Goal: Task Accomplishment & Management: Use online tool/utility

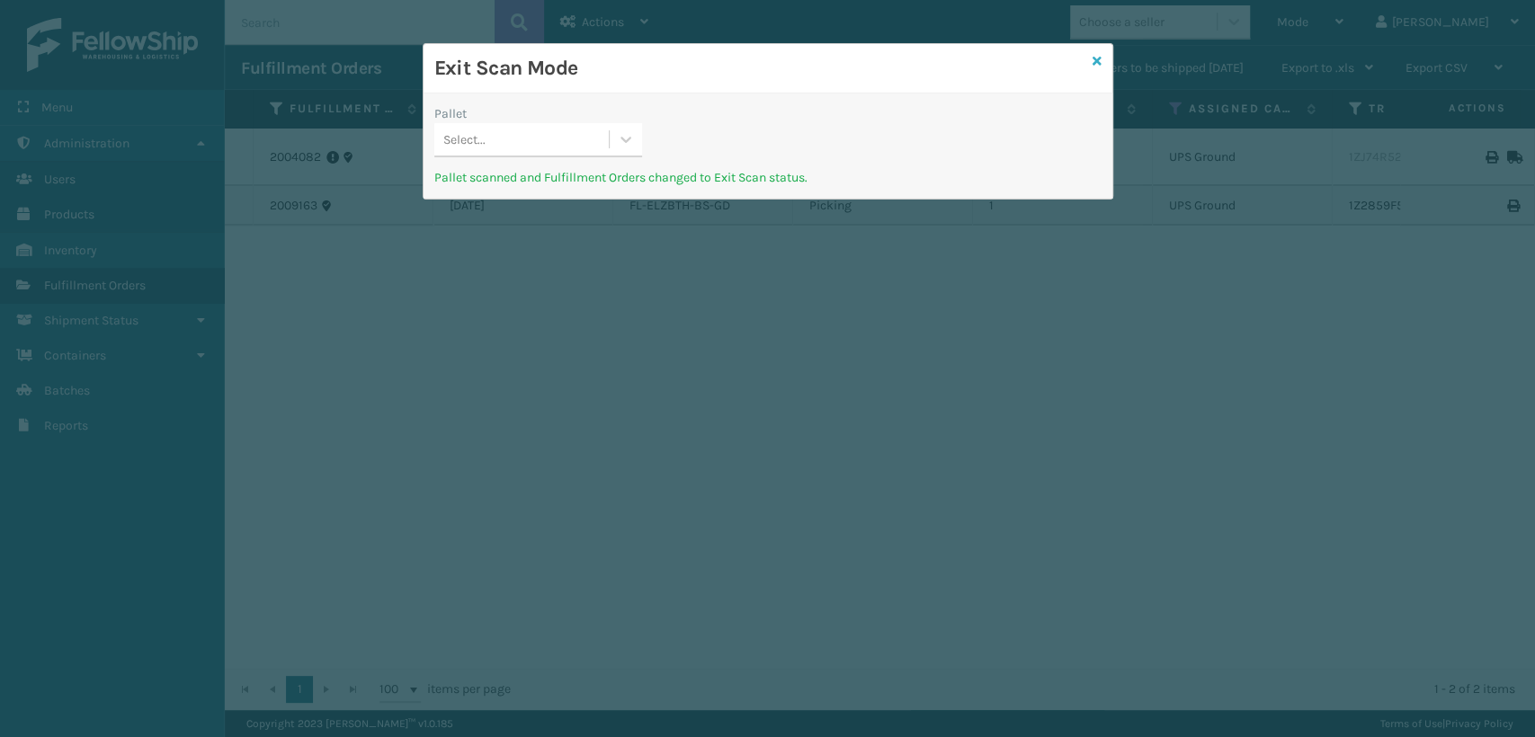
click at [1098, 62] on icon at bounding box center [1097, 61] width 9 height 13
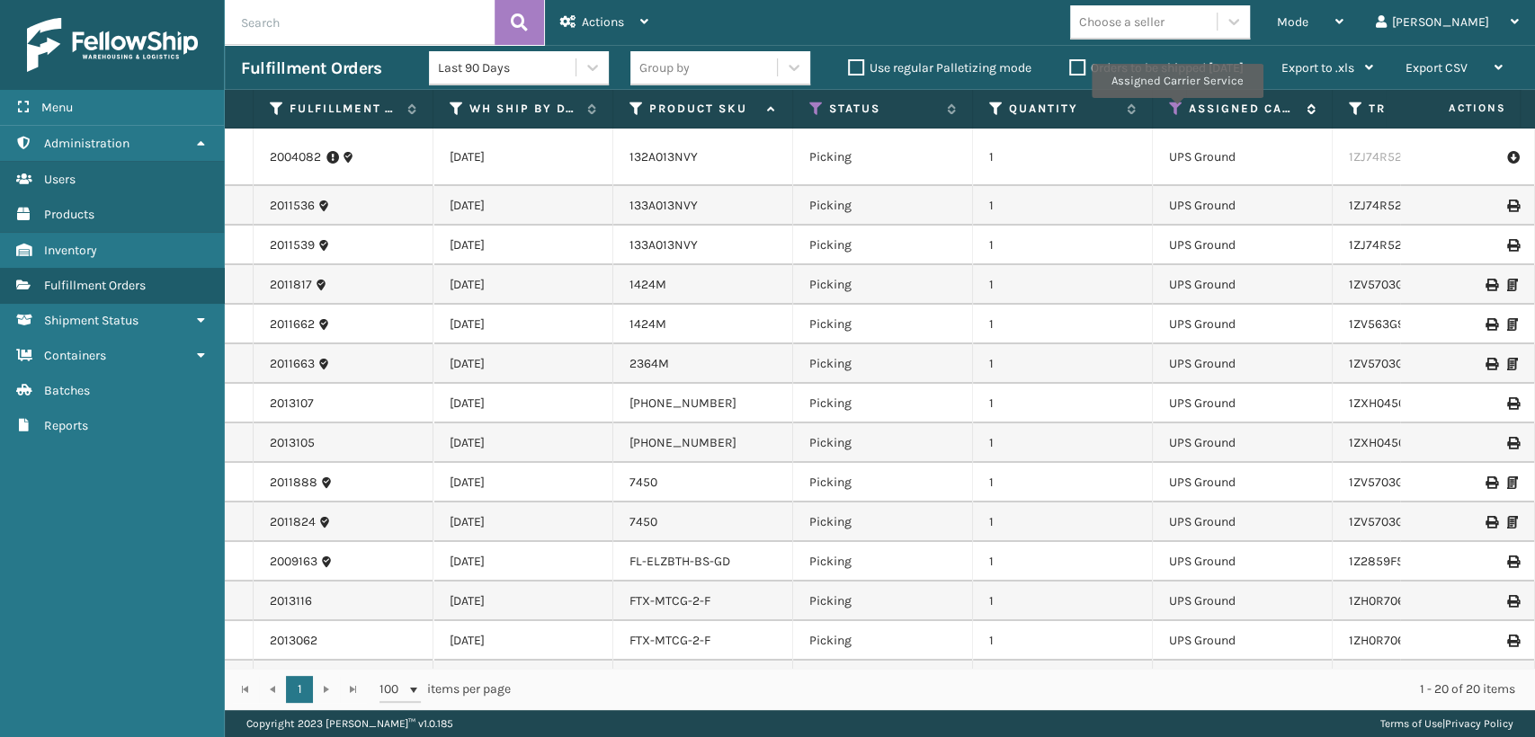
click at [1176, 111] on icon at bounding box center [1176, 109] width 14 height 16
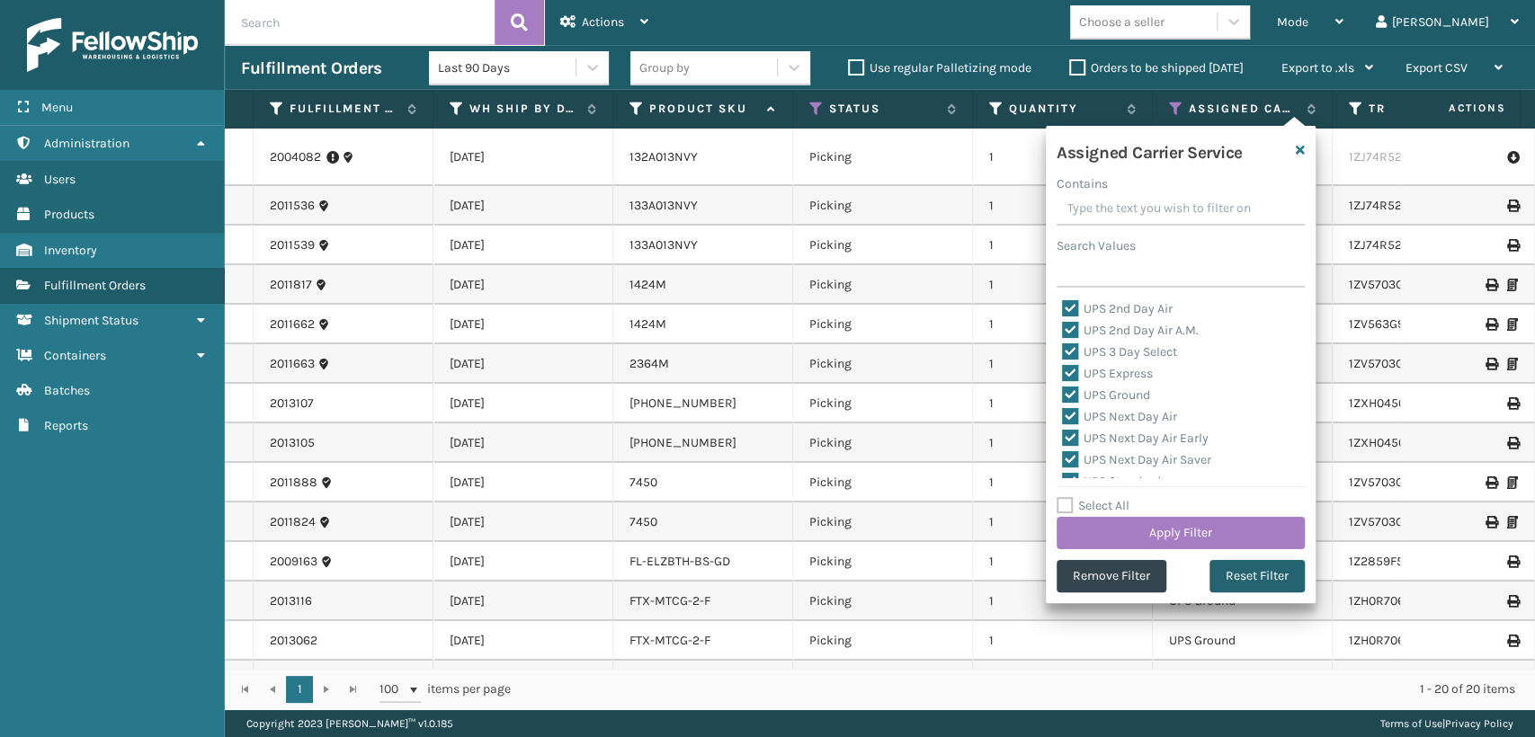
click at [1244, 570] on button "Reset Filter" at bounding box center [1257, 576] width 95 height 32
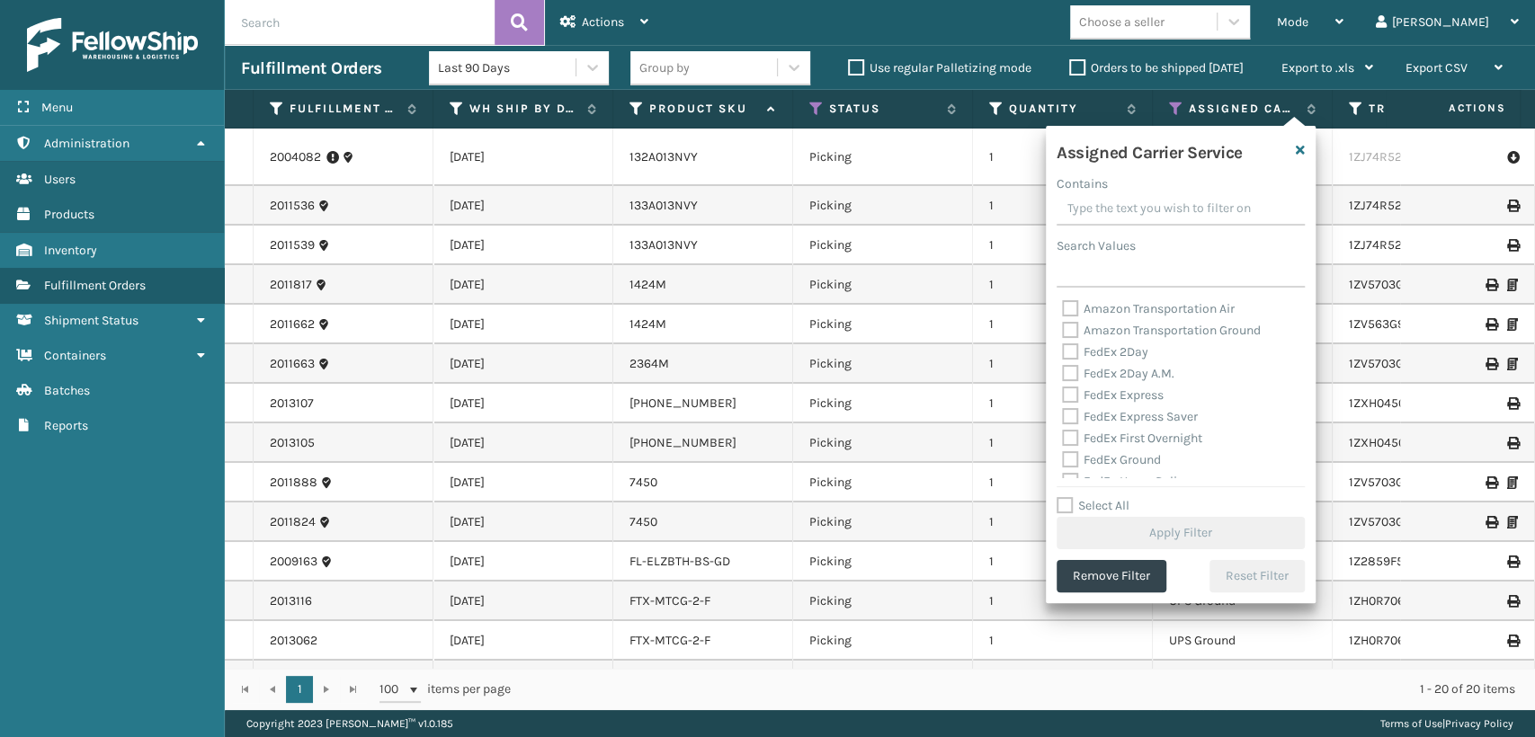
click at [1114, 352] on label "FedEx 2Day" at bounding box center [1105, 351] width 86 height 15
click at [1063, 352] on input "FedEx 2Day" at bounding box center [1062, 348] width 1 height 12
checkbox input "true"
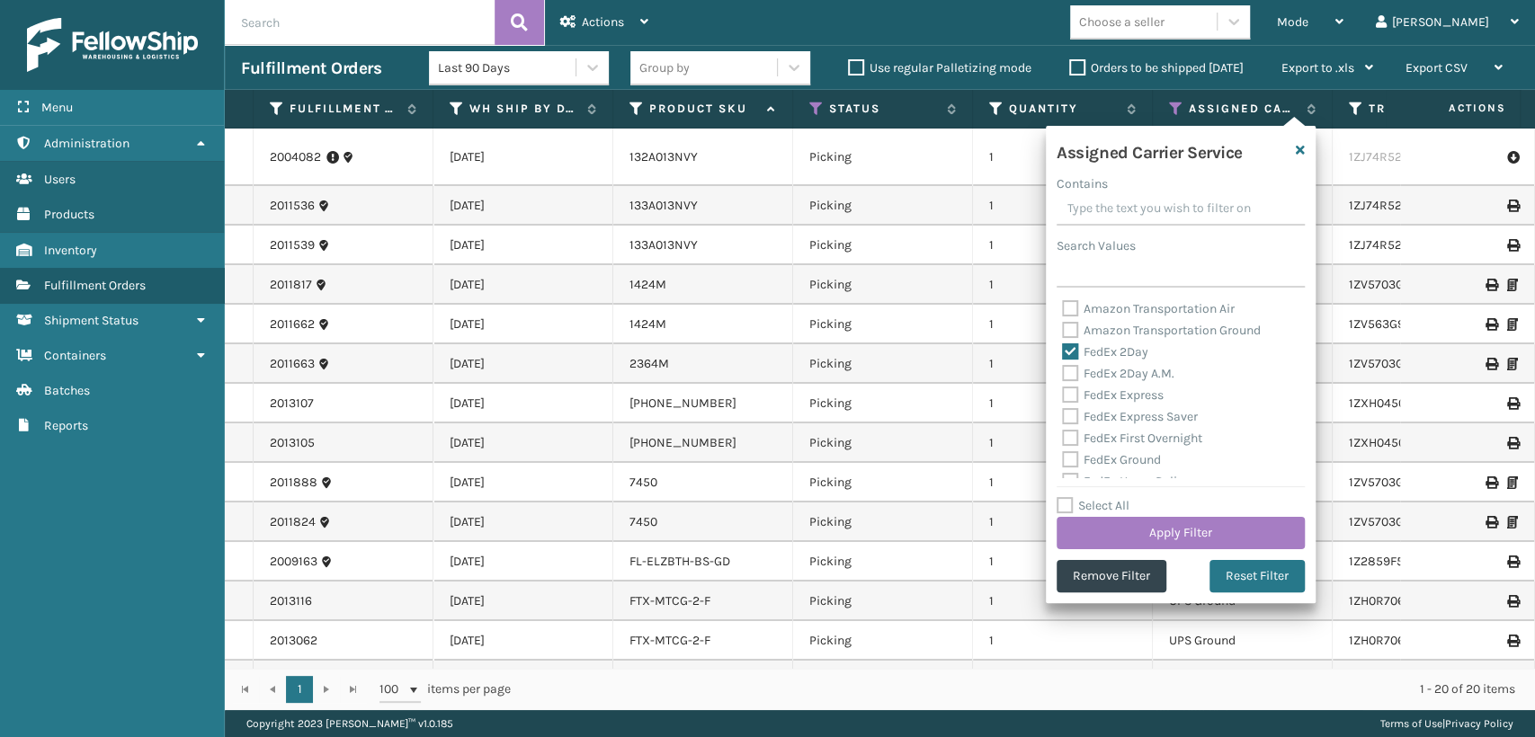
click at [1114, 364] on div "FedEx 2Day A.M." at bounding box center [1180, 374] width 237 height 22
click at [1114, 382] on div "FedEx 2Day A.M." at bounding box center [1180, 374] width 237 height 22
click at [1114, 380] on label "FedEx 2Day A.M." at bounding box center [1118, 373] width 112 height 15
click at [1063, 375] on input "FedEx 2Day A.M." at bounding box center [1062, 369] width 1 height 12
click at [1109, 374] on label "FedEx 2Day A.M." at bounding box center [1118, 373] width 112 height 15
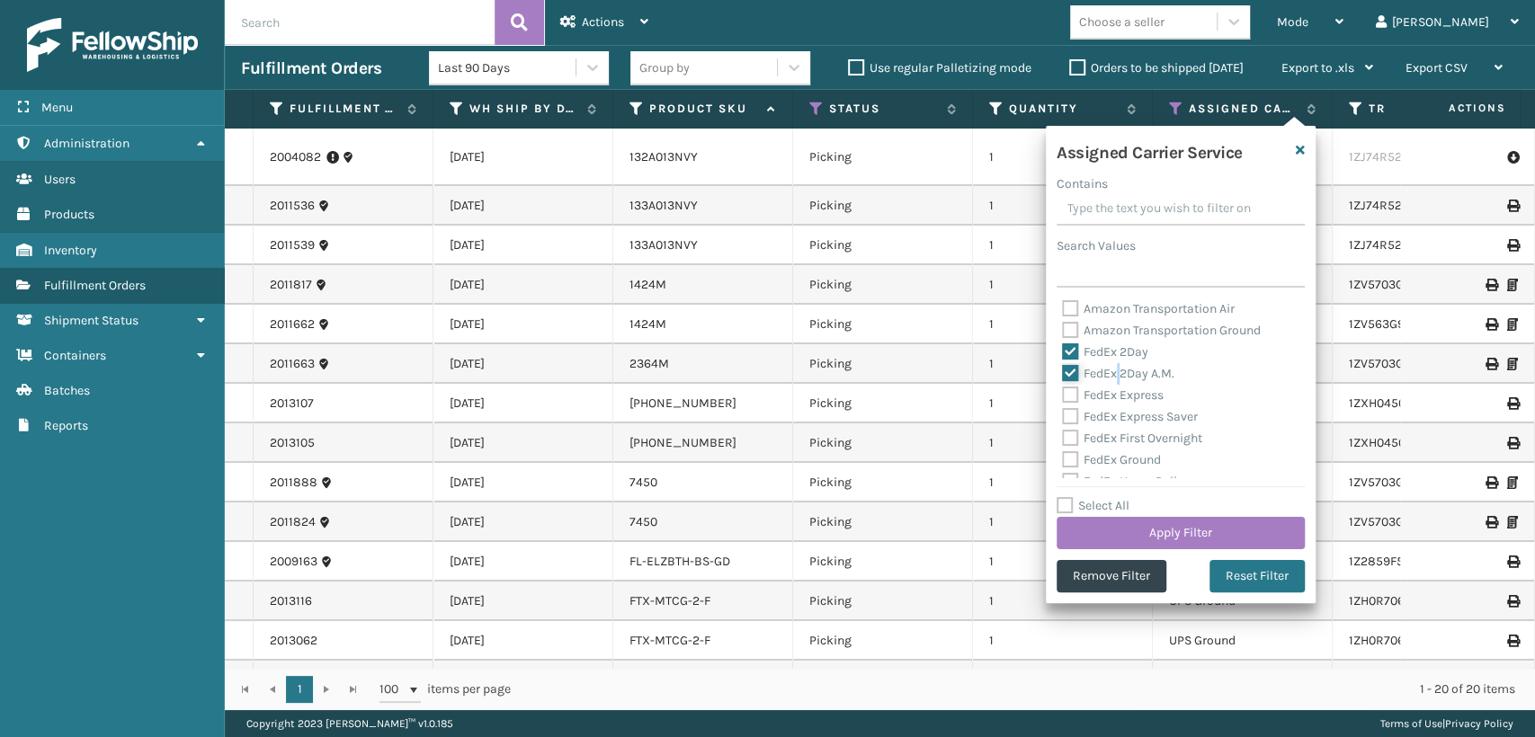
click at [1063, 374] on input "FedEx 2Day A.M." at bounding box center [1062, 369] width 1 height 12
click at [1109, 379] on label "FedEx 2Day A.M." at bounding box center [1118, 373] width 112 height 15
click at [1063, 375] on input "FedEx 2Day A.M." at bounding box center [1062, 369] width 1 height 12
checkbox input "true"
click at [1109, 394] on label "FedEx Express" at bounding box center [1113, 395] width 102 height 15
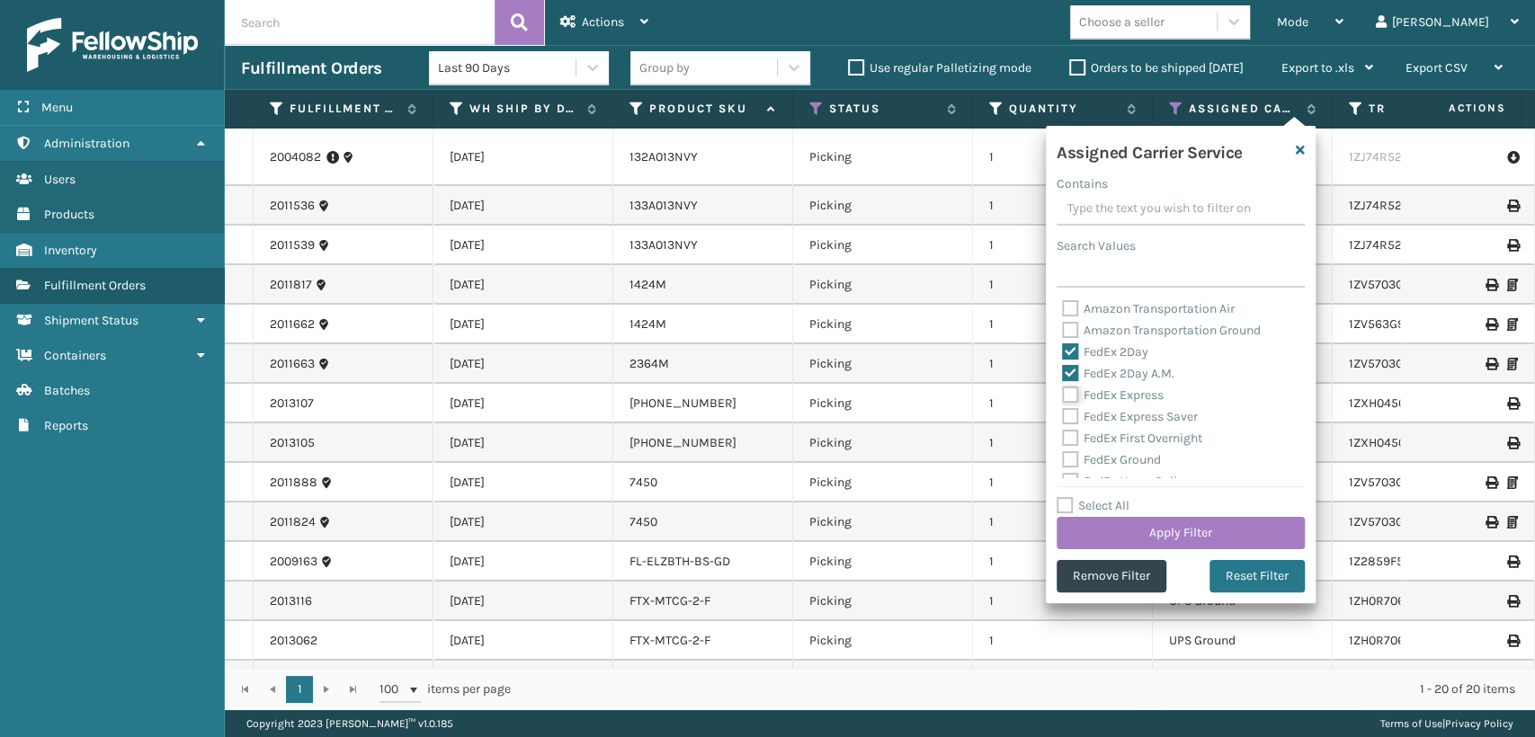
click at [1063, 394] on input "FedEx Express" at bounding box center [1062, 391] width 1 height 12
checkbox input "true"
drag, startPoint x: 1109, startPoint y: 418, endPoint x: 1109, endPoint y: 428, distance: 9.9
click at [1109, 419] on label "FedEx Express Saver" at bounding box center [1130, 416] width 136 height 15
click at [1063, 418] on input "FedEx Express Saver" at bounding box center [1062, 413] width 1 height 12
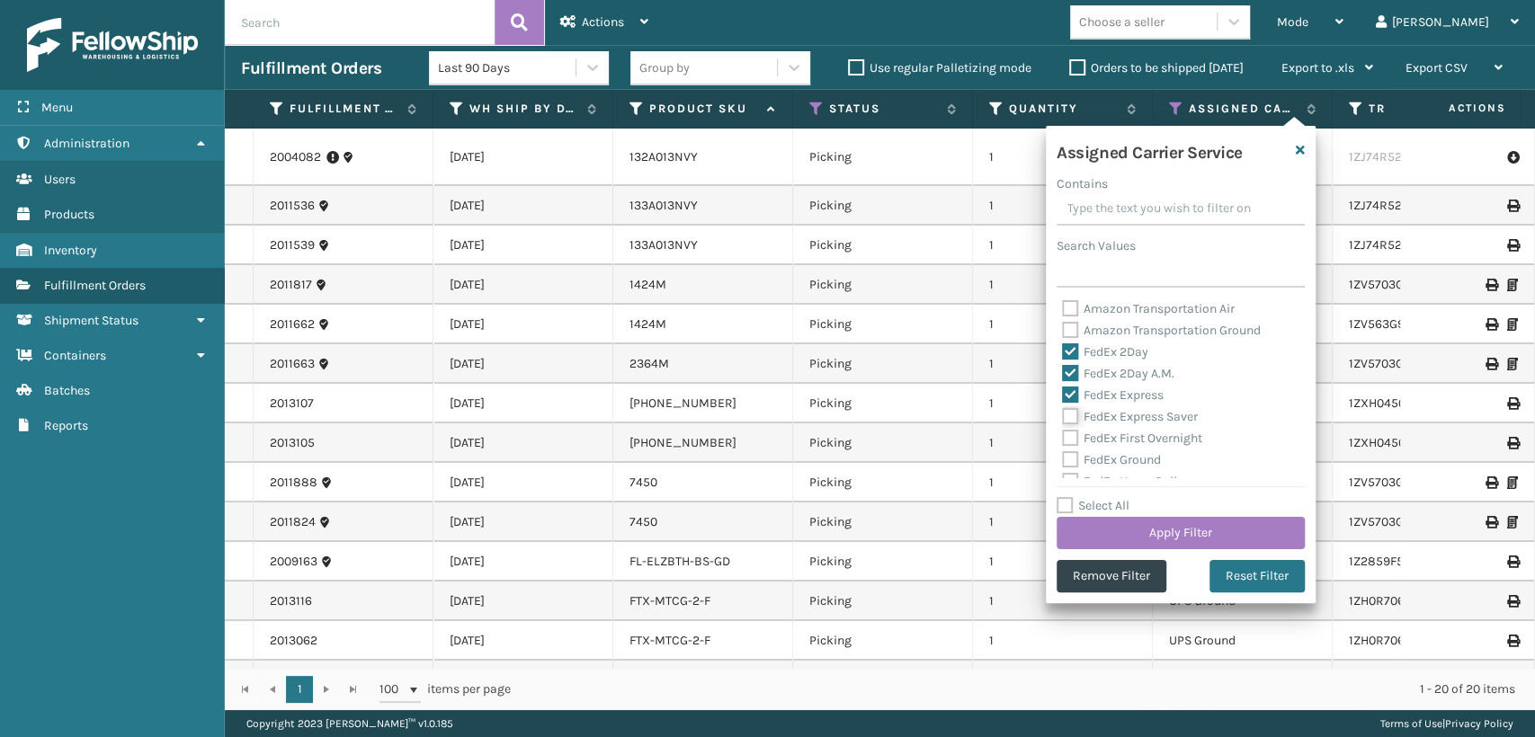
checkbox input "true"
click at [1109, 433] on label "FedEx First Overnight" at bounding box center [1132, 438] width 140 height 15
click at [1063, 433] on input "FedEx First Overnight" at bounding box center [1062, 434] width 1 height 12
checkbox input "true"
click at [1111, 468] on div "FedEx Ground" at bounding box center [1180, 461] width 237 height 22
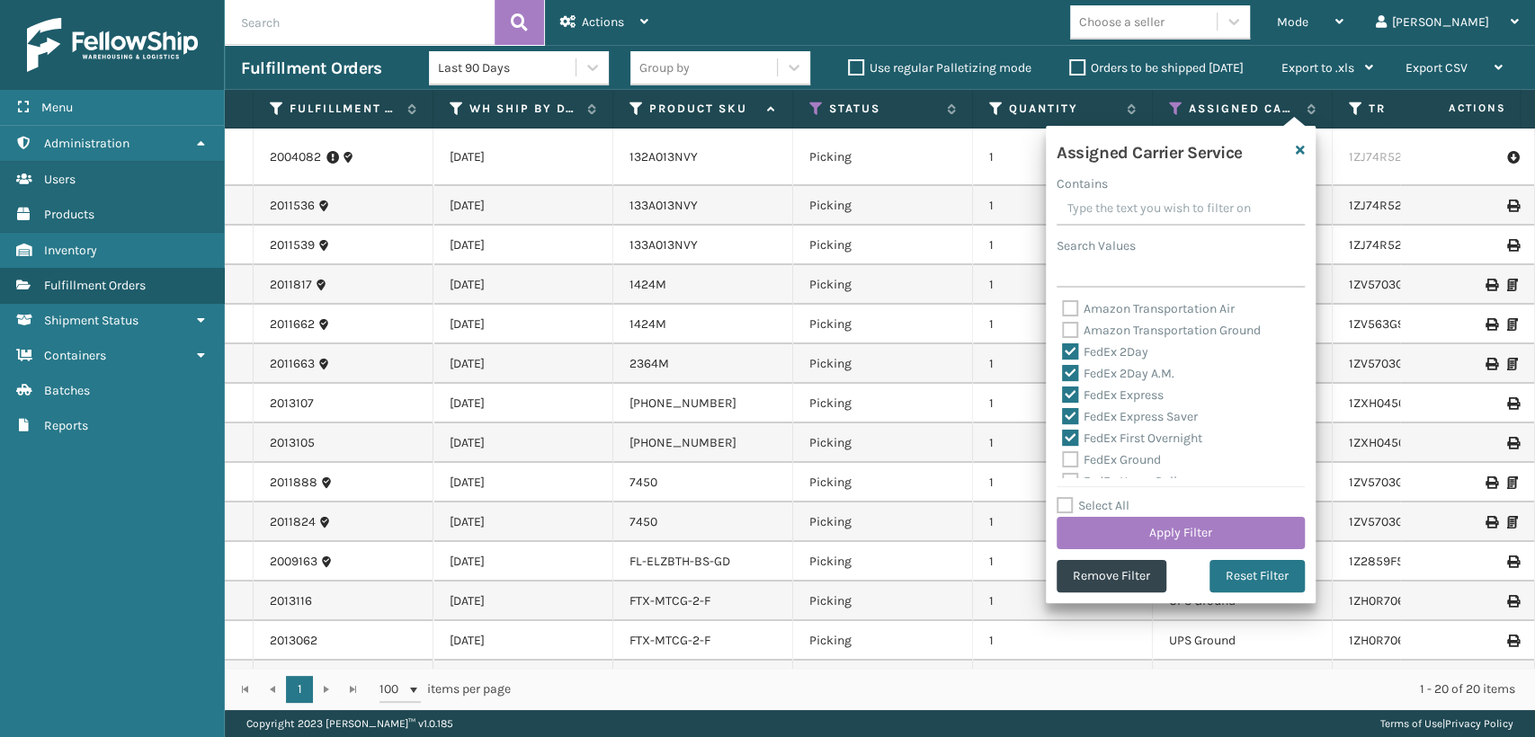
click at [1115, 454] on label "FedEx Ground" at bounding box center [1111, 459] width 99 height 15
click at [1063, 454] on input "FedEx Ground" at bounding box center [1062, 456] width 1 height 12
checkbox input "true"
click at [1114, 378] on label "FedEx Home Delivery" at bounding box center [1131, 381] width 139 height 15
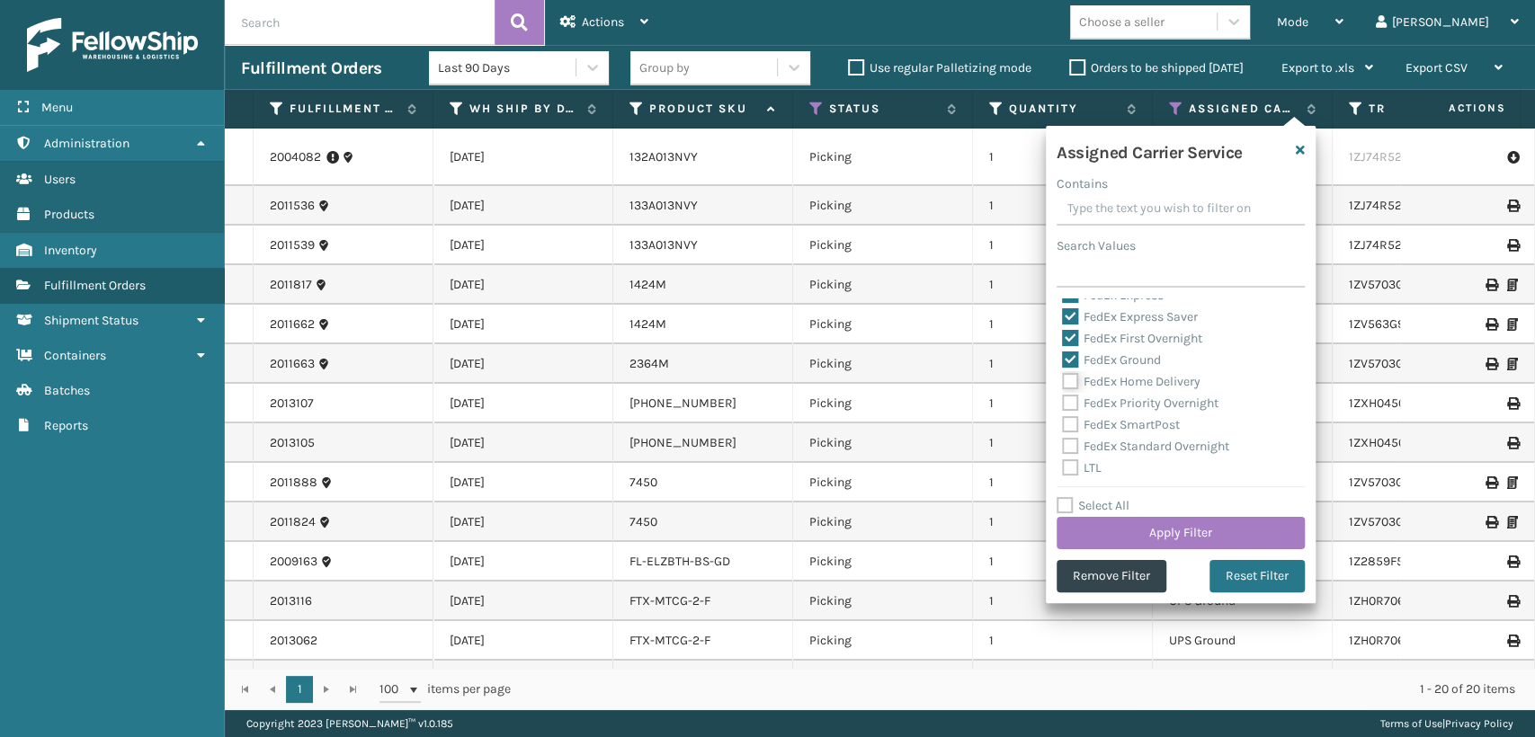
click at [1063, 378] on input "FedEx Home Delivery" at bounding box center [1062, 377] width 1 height 12
checkbox input "true"
click at [1113, 398] on label "FedEx Priority Overnight" at bounding box center [1140, 403] width 156 height 15
click at [1063, 398] on input "FedEx Priority Overnight" at bounding box center [1062, 399] width 1 height 12
checkbox input "true"
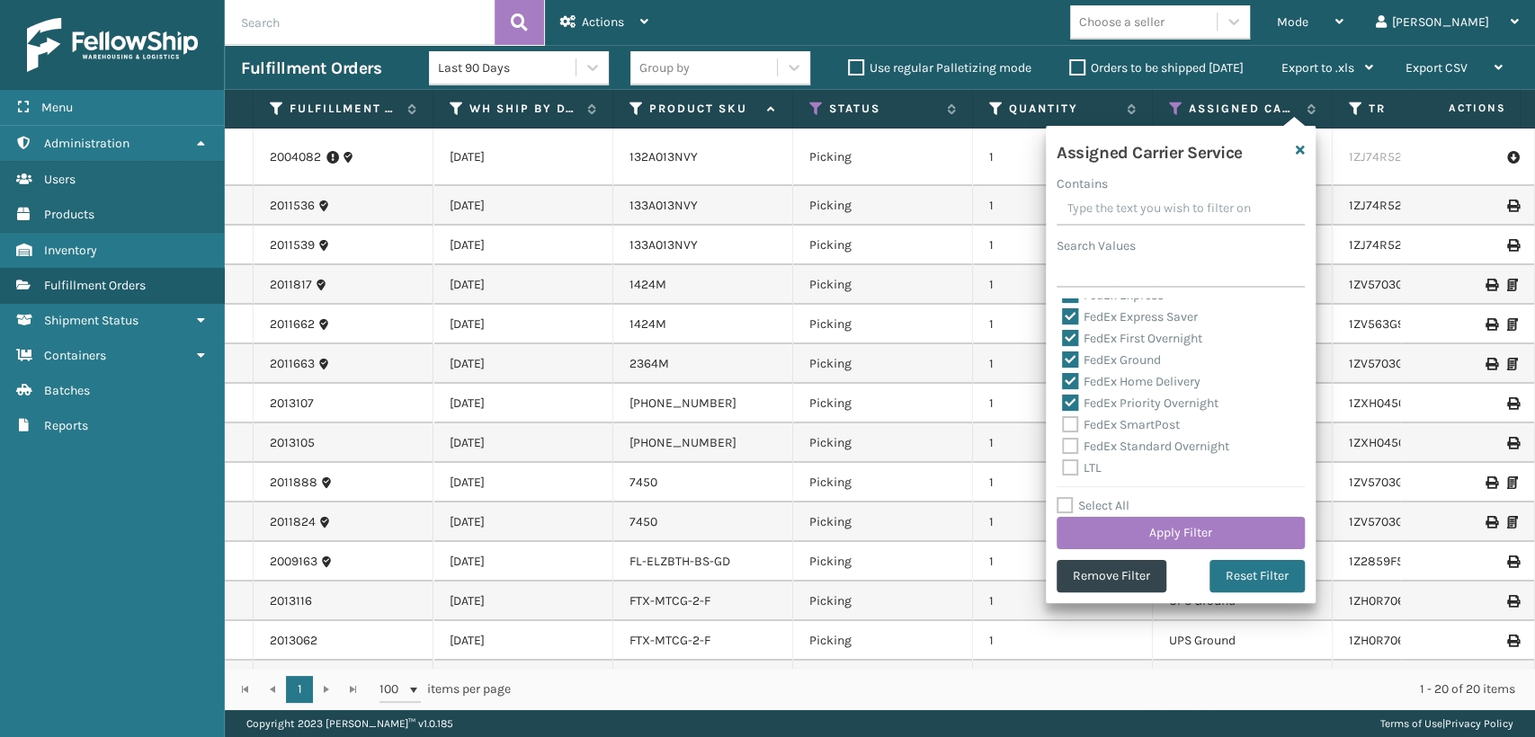
click at [1113, 429] on label "FedEx SmartPost" at bounding box center [1121, 424] width 118 height 15
click at [1063, 426] on input "FedEx SmartPost" at bounding box center [1062, 421] width 1 height 12
checkbox input "true"
click at [1112, 444] on label "FedEx Standard Overnight" at bounding box center [1145, 446] width 167 height 15
click at [1063, 444] on input "FedEx Standard Overnight" at bounding box center [1062, 442] width 1 height 12
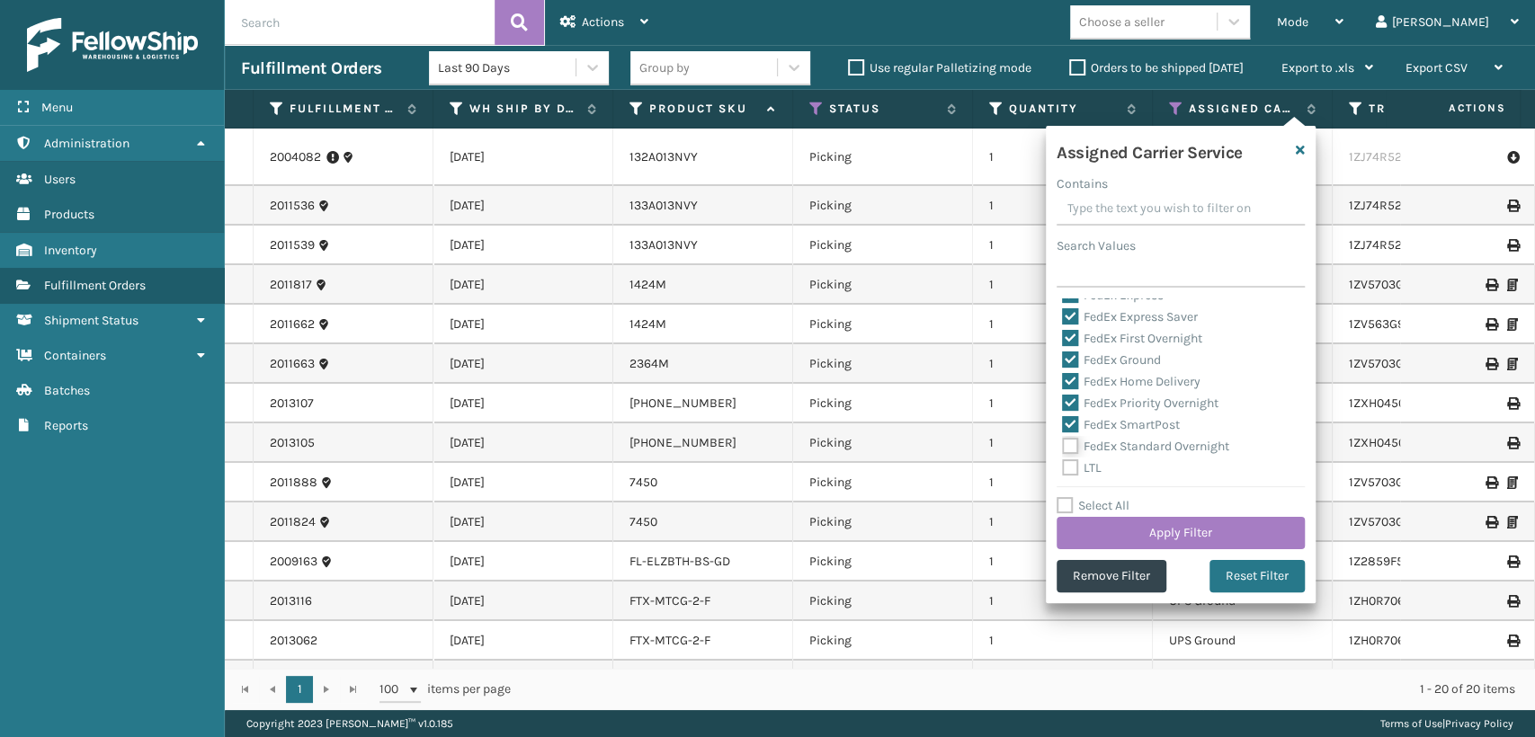
checkbox input "true"
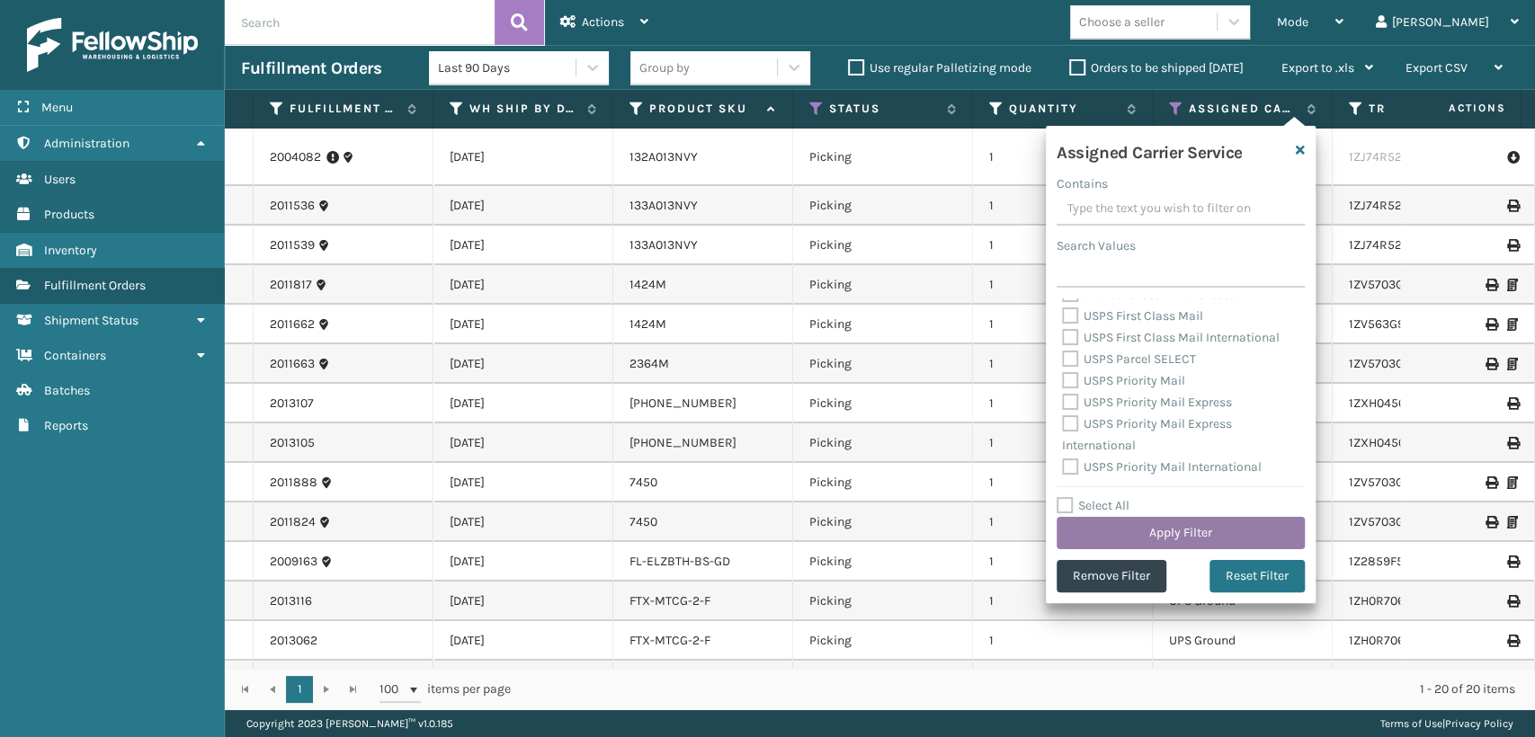
click at [1145, 533] on button "Apply Filter" at bounding box center [1181, 533] width 248 height 32
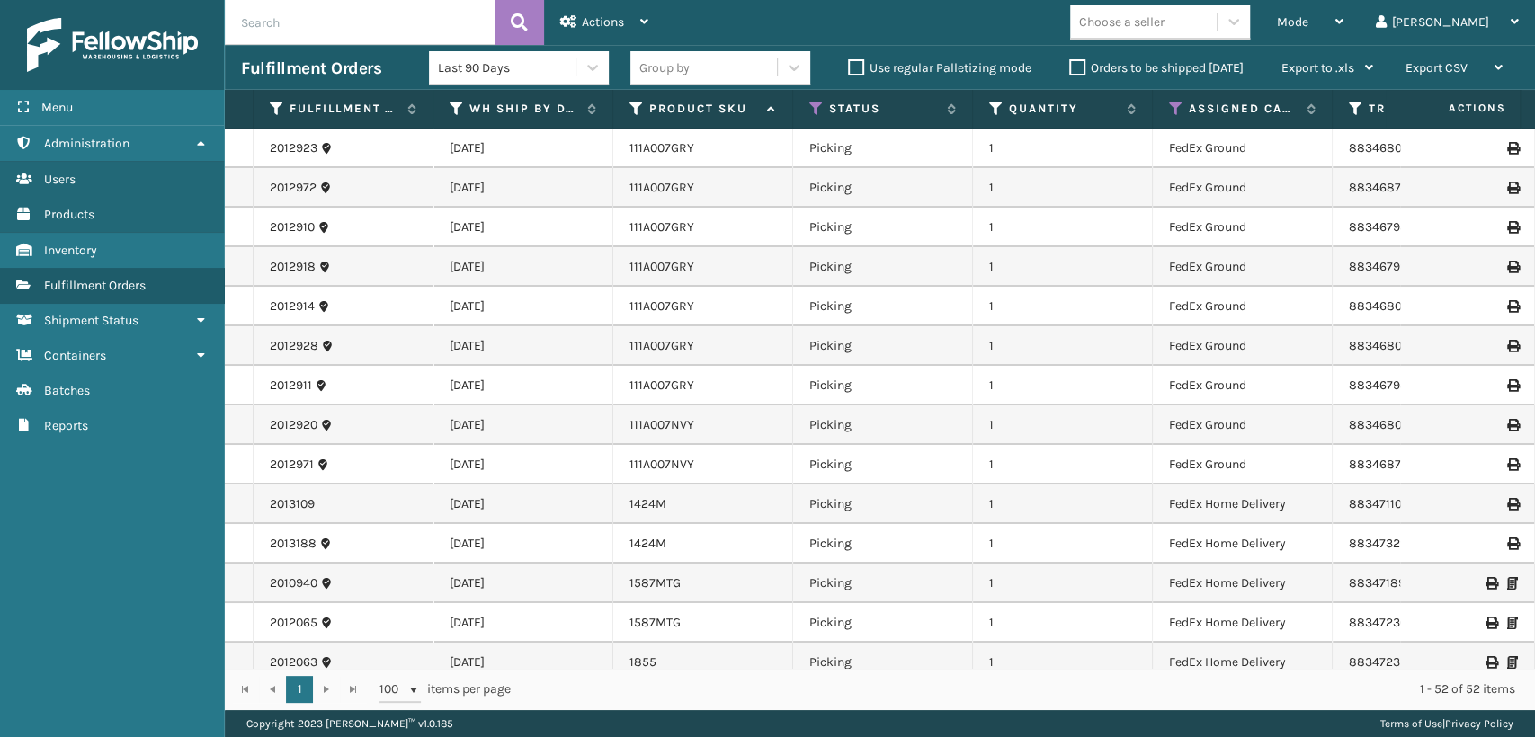
click at [1217, 18] on div "Choose a seller" at bounding box center [1143, 22] width 147 height 30
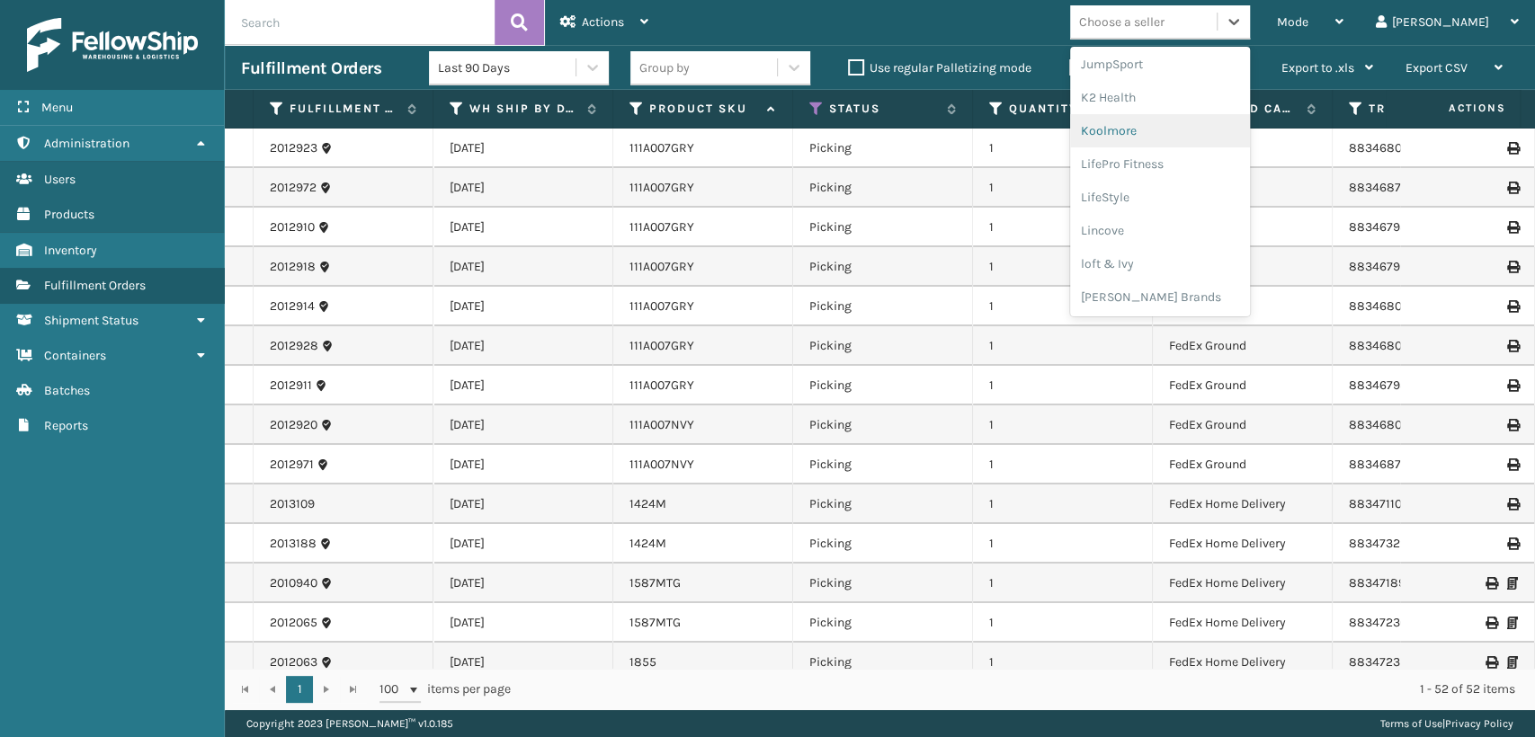
scroll to position [661, 0]
click at [1210, 94] on div "LifeStyle" at bounding box center [1160, 104] width 180 height 33
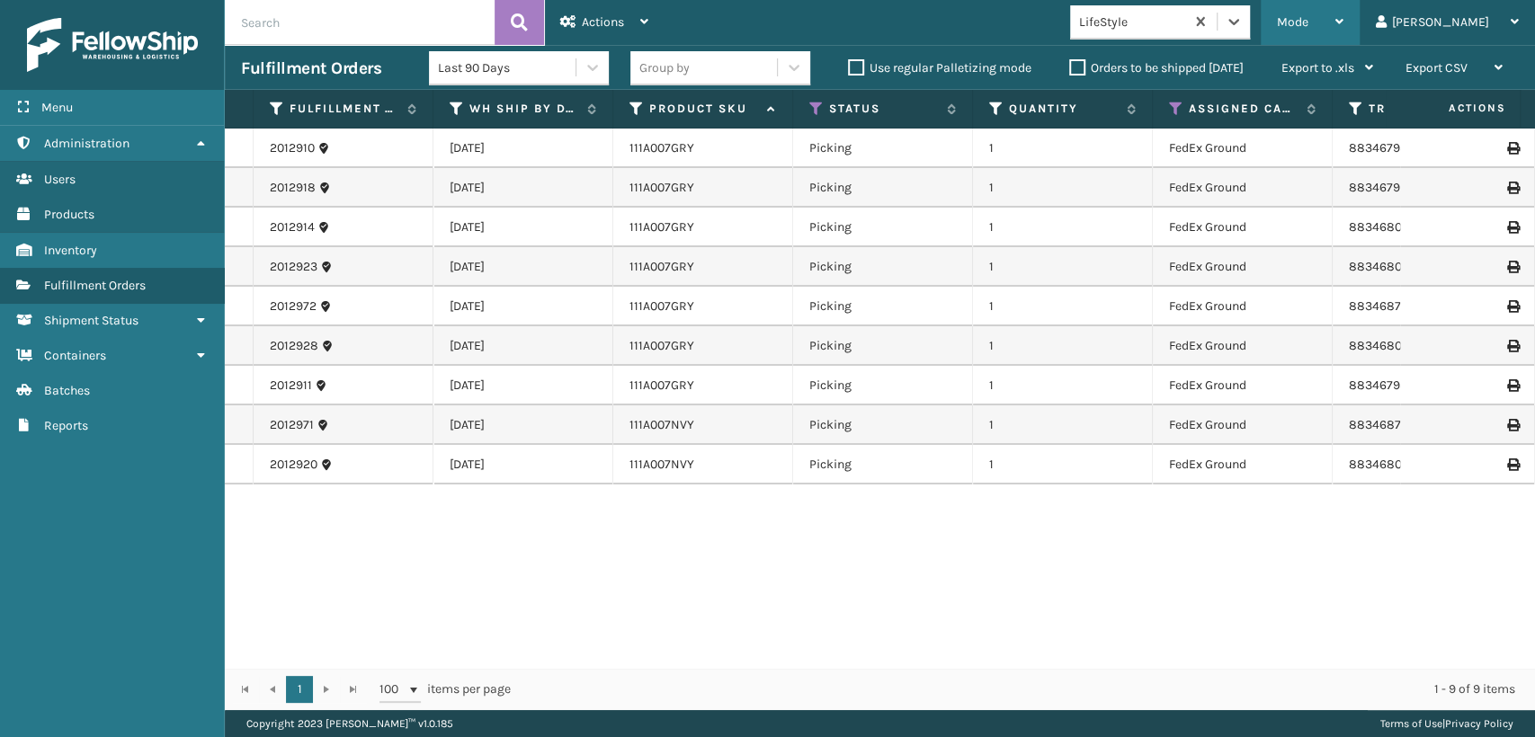
click at [1325, 25] on div "Mode Regular Mode Picking Mode Labeling Mode Exit Scan Mode" at bounding box center [1310, 22] width 99 height 45
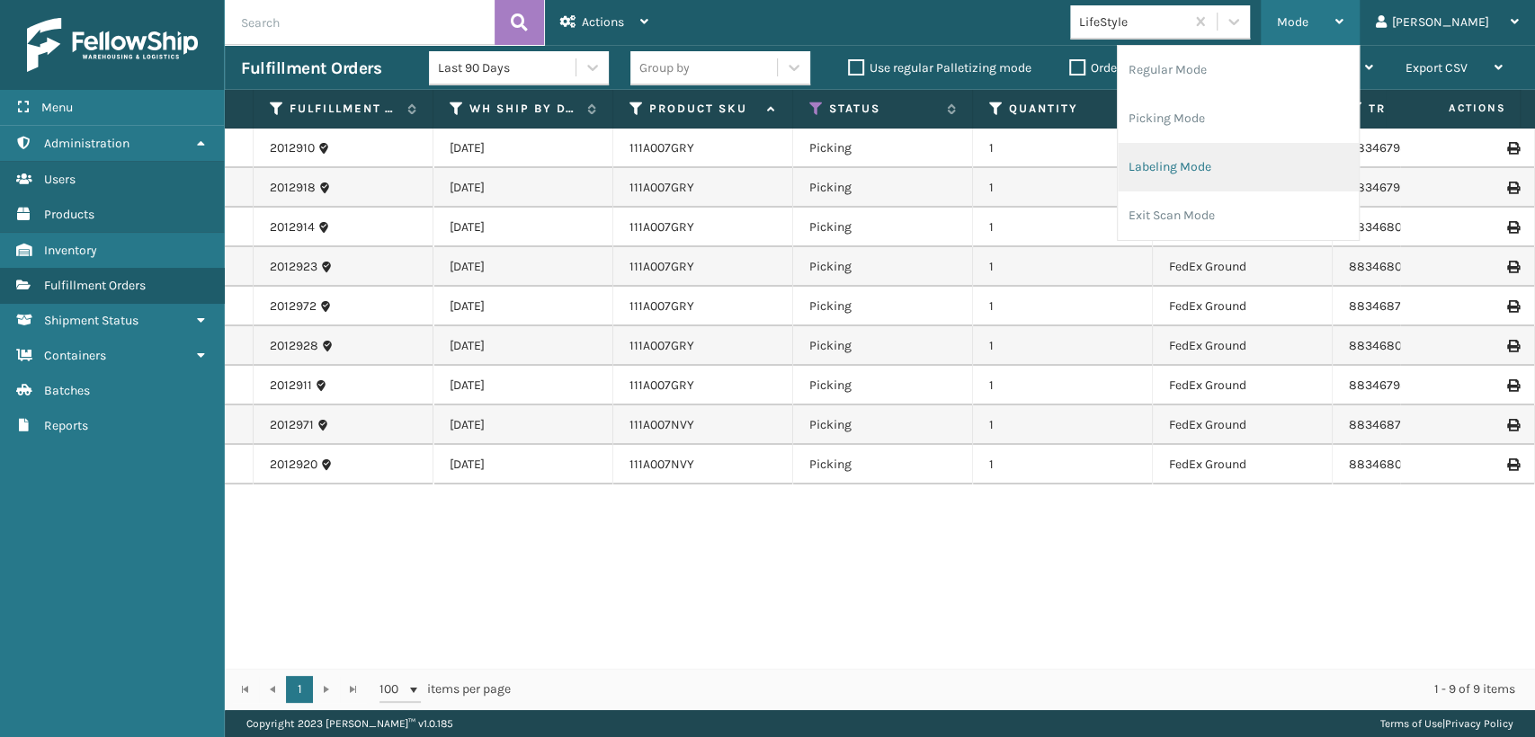
click at [1233, 173] on li "Labeling Mode" at bounding box center [1238, 167] width 241 height 49
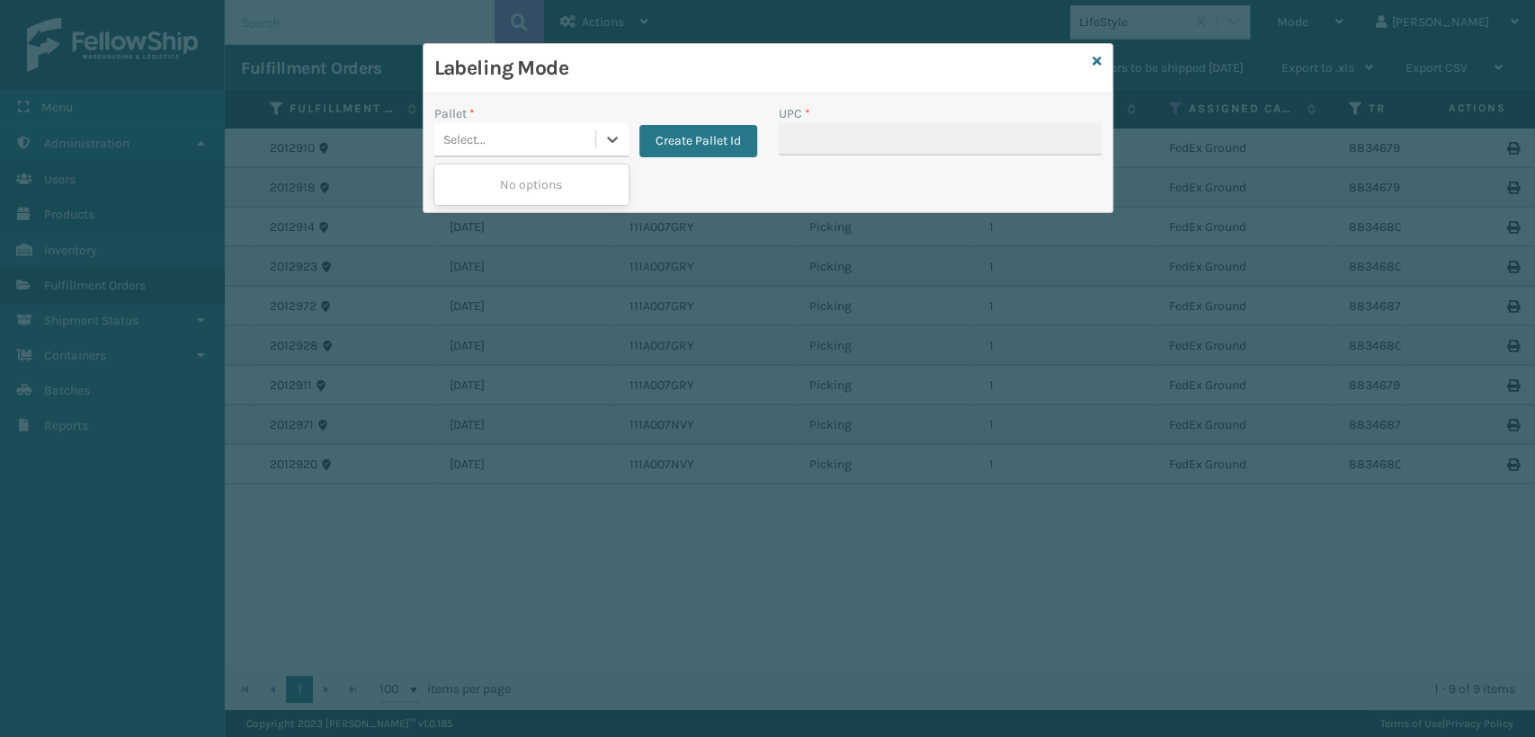
click at [512, 153] on div "Select..." at bounding box center [514, 140] width 161 height 30
click at [726, 149] on button "Create Pallet Id" at bounding box center [698, 141] width 118 height 32
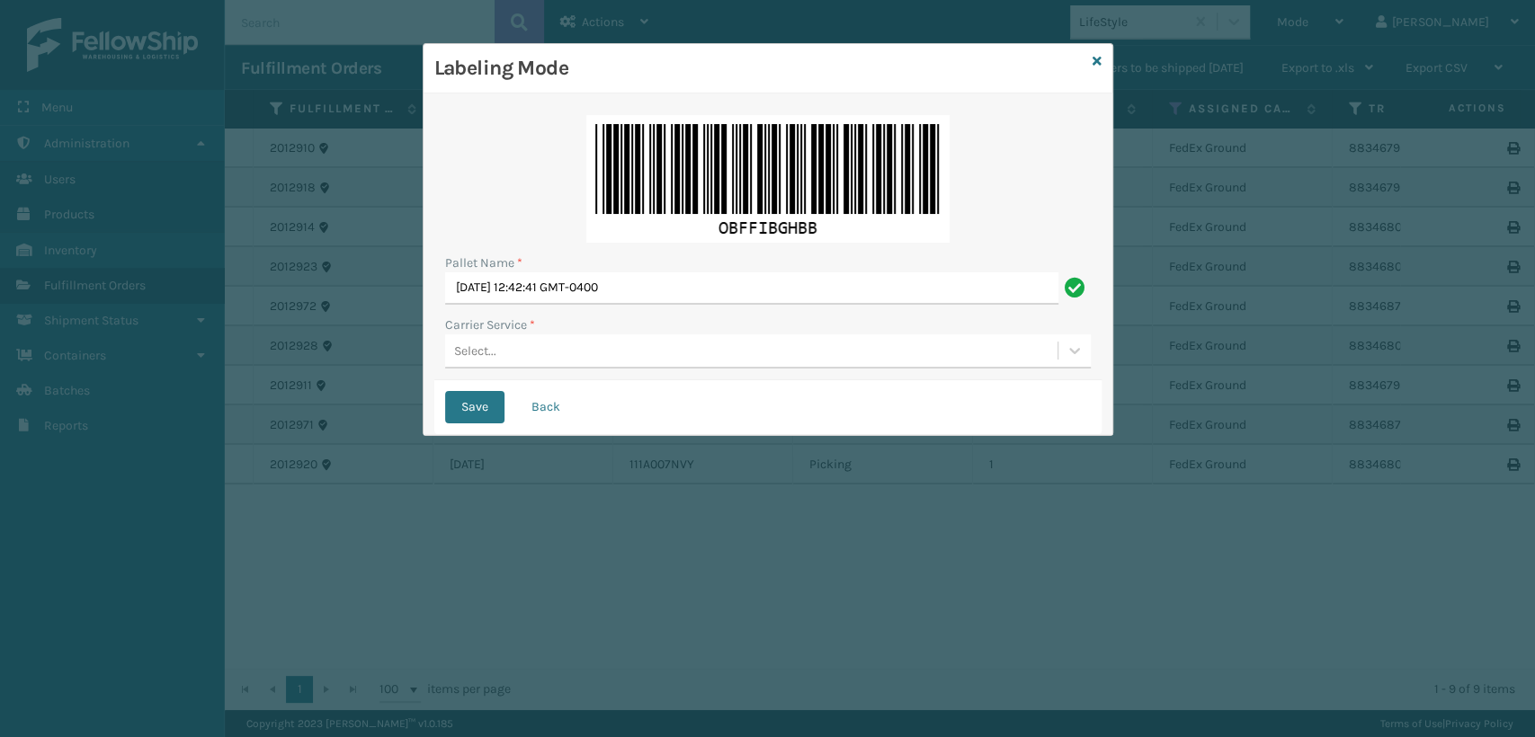
click at [547, 336] on div "Select..." at bounding box center [751, 351] width 612 height 30
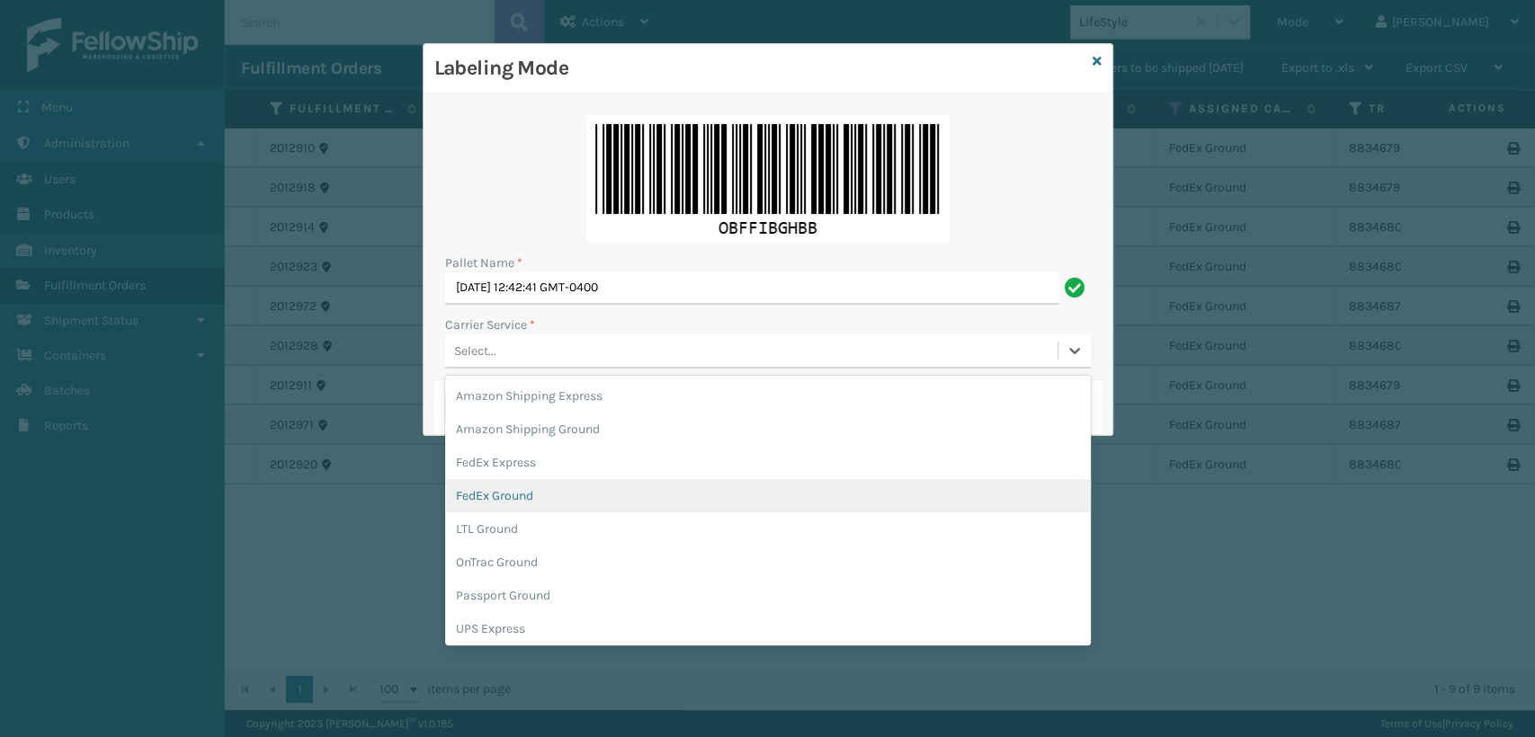
click at [534, 496] on div "FedEx Ground" at bounding box center [768, 495] width 646 height 33
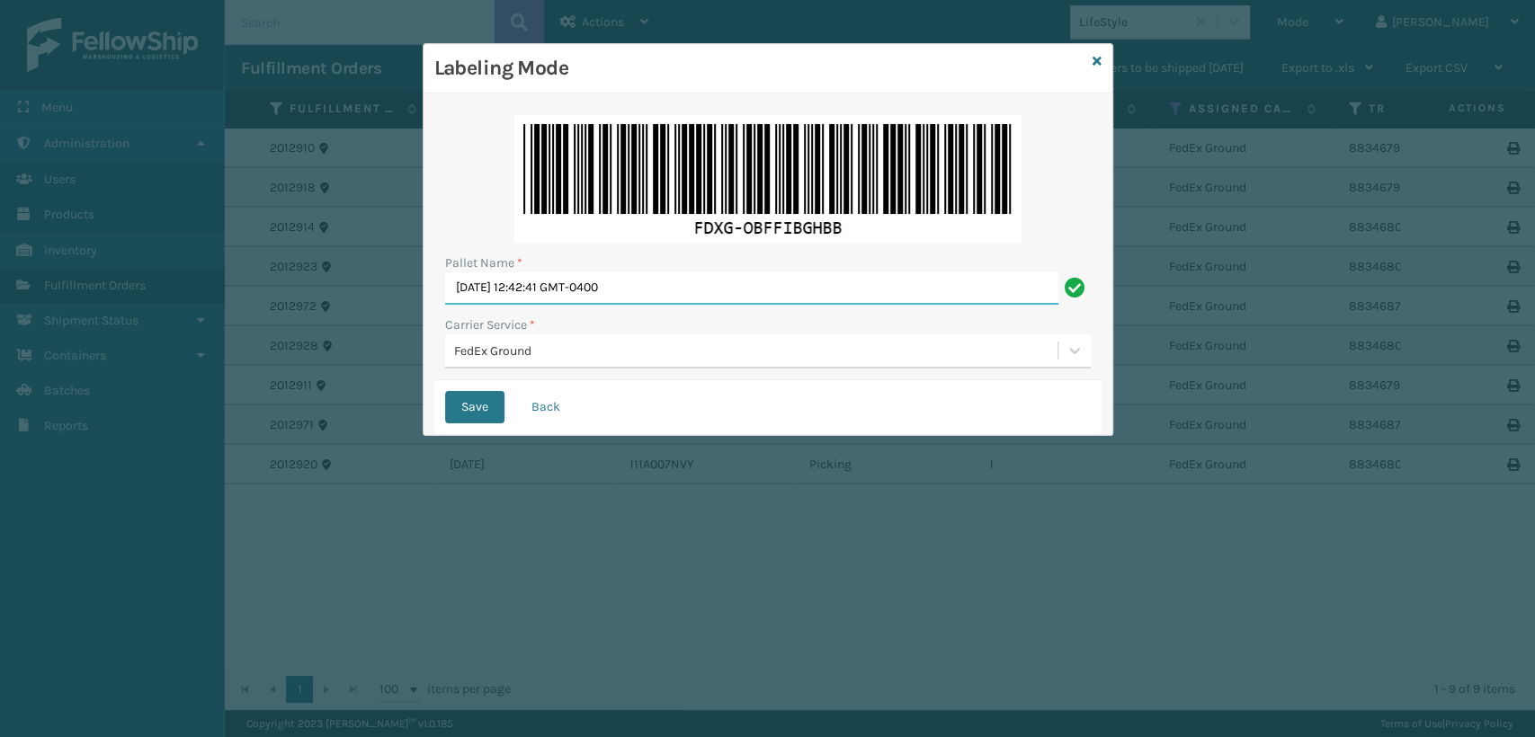
drag, startPoint x: 680, startPoint y: 288, endPoint x: 347, endPoint y: 290, distance: 332.8
click at [347, 290] on div "Labeling Mode Pallet Name * [DATE] 12:42:41 GMT-0400 Carrier Service * FedEx Gr…" at bounding box center [767, 368] width 1535 height 737
type input "T560812"
click at [445, 391] on button "Save" at bounding box center [474, 407] width 59 height 32
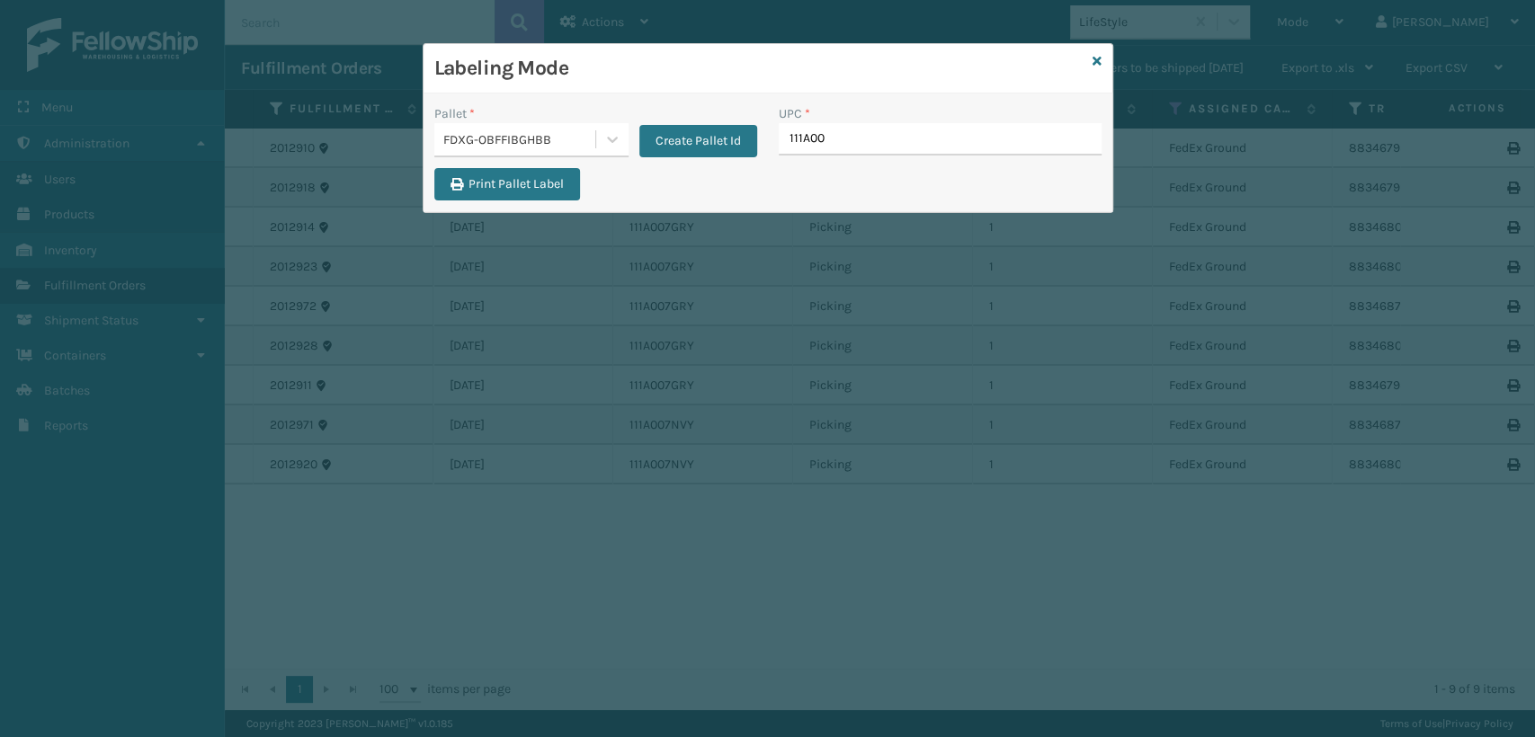
type input "111A007"
type input "W"
type input "GEN-AB-E-Q"
type input "840985125455"
type input "100803130233"
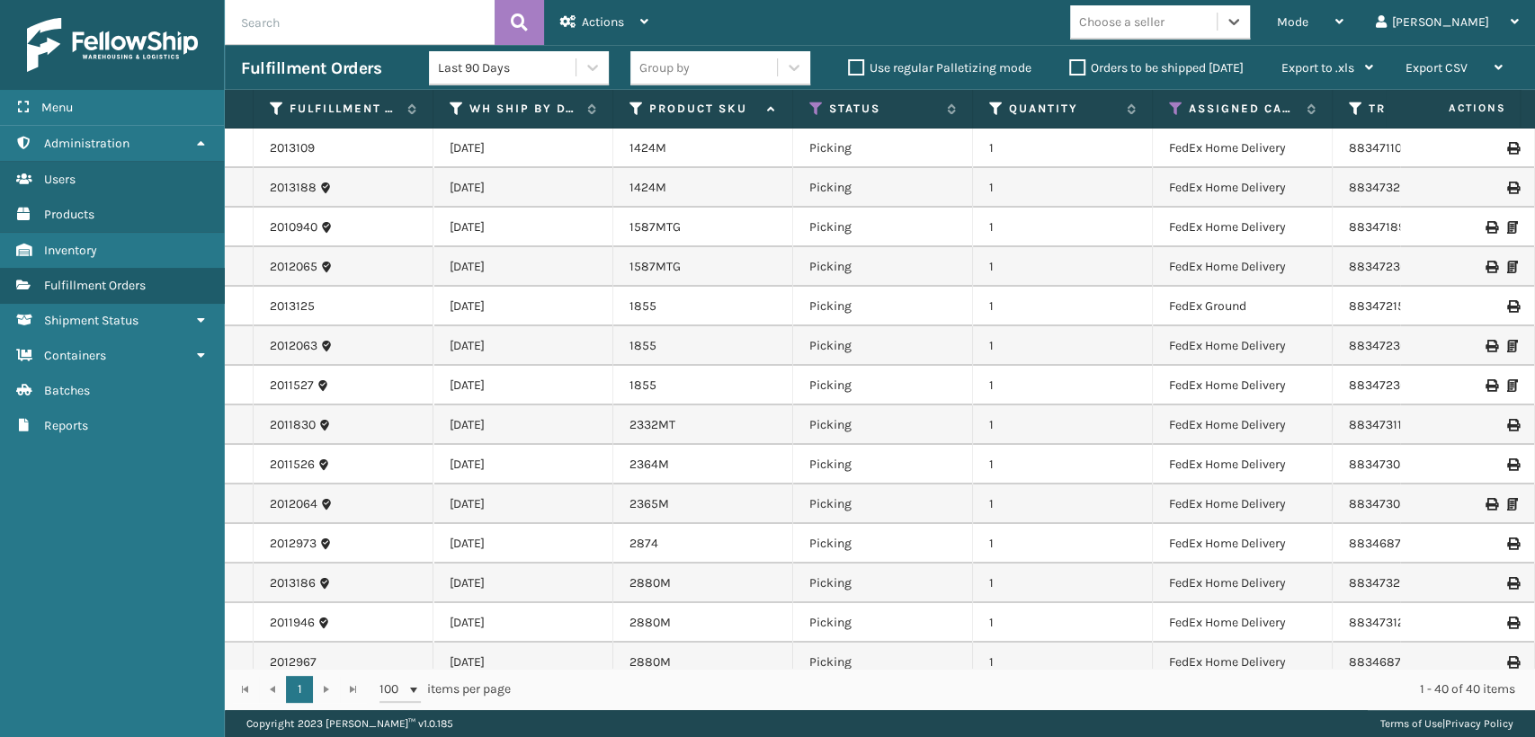
click at [1217, 19] on div "Choose a seller" at bounding box center [1143, 22] width 147 height 30
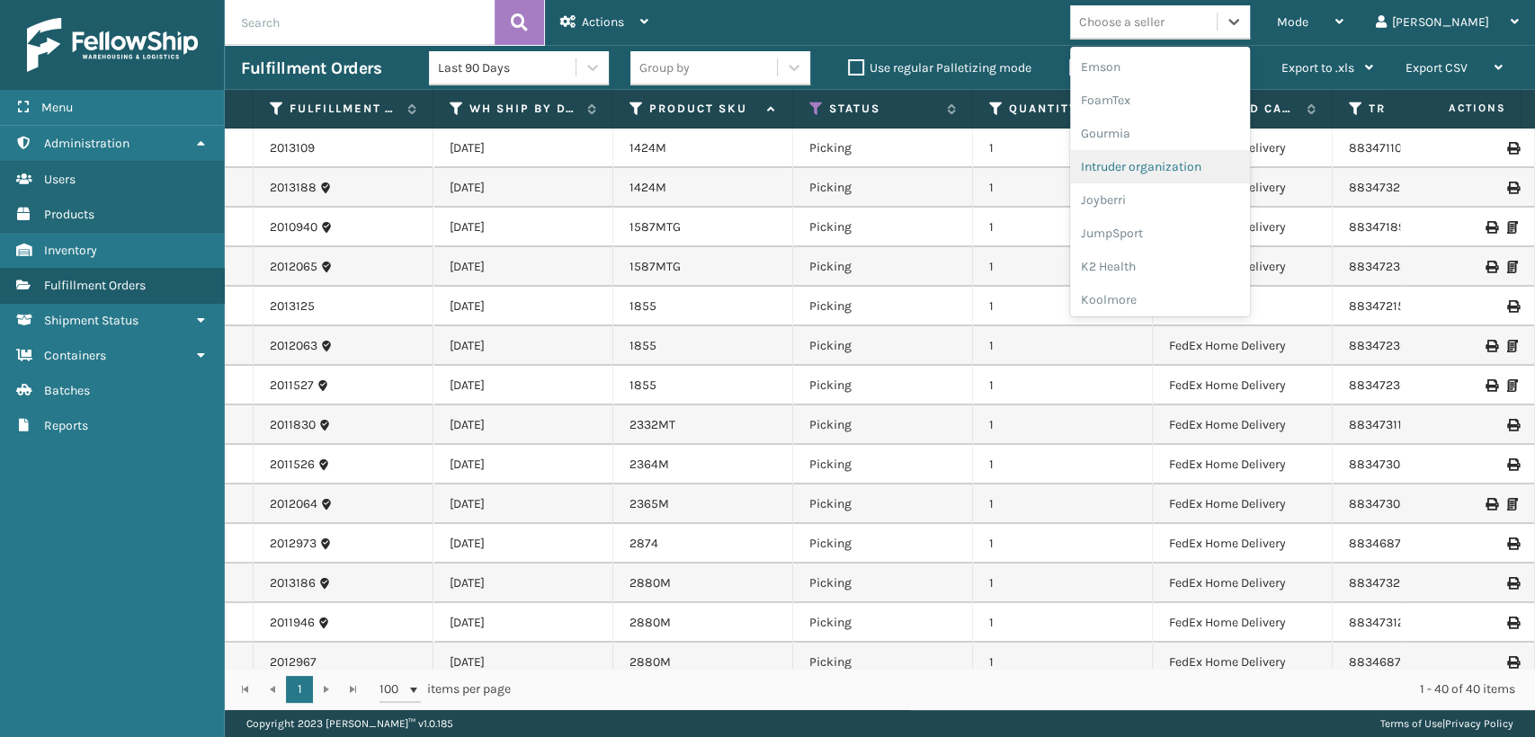
scroll to position [499, 0]
click at [1193, 264] on div "LifeStyle" at bounding box center [1160, 266] width 180 height 33
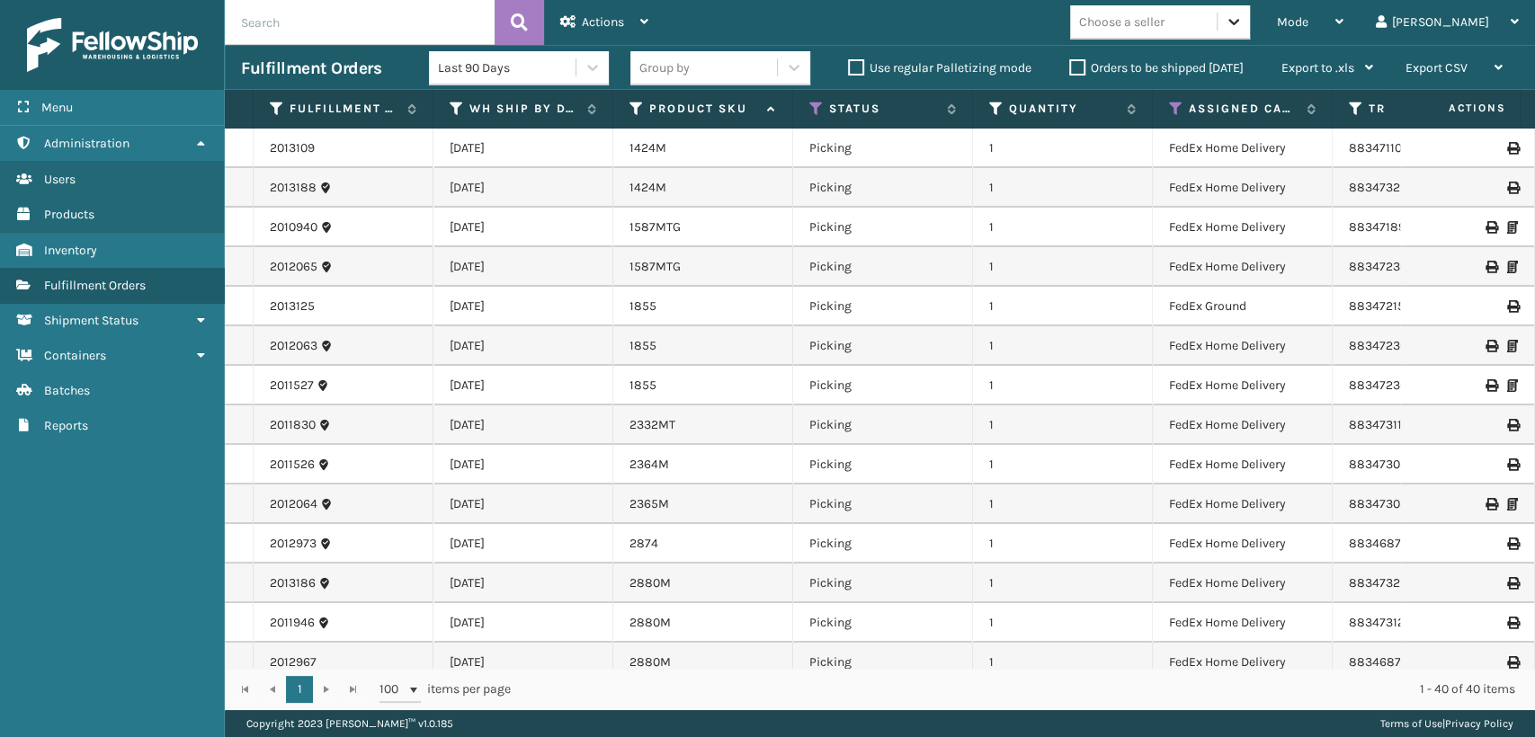
click at [1243, 30] on icon at bounding box center [1234, 22] width 18 height 18
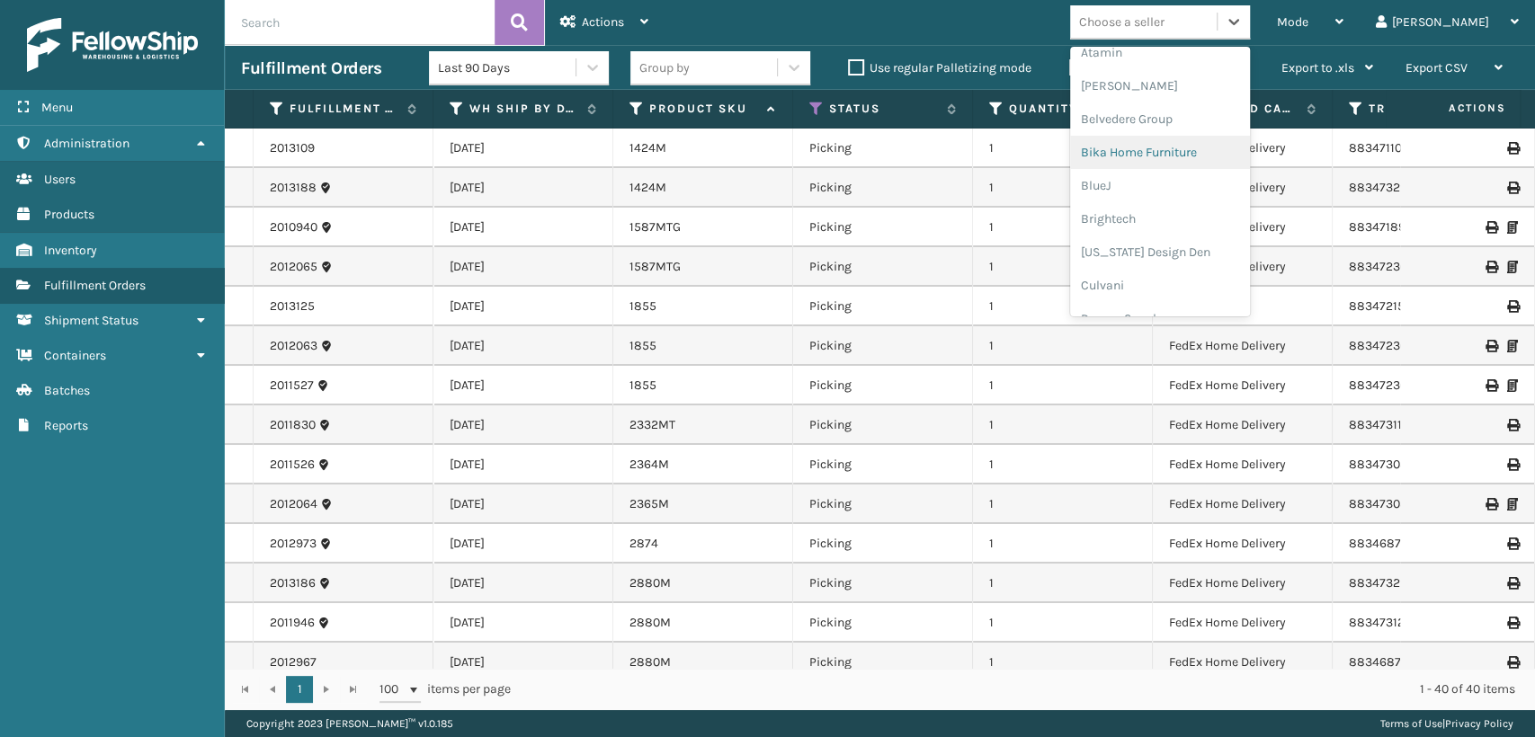
scroll to position [299, 0]
click at [1193, 180] on div "Emson" at bounding box center [1160, 166] width 180 height 33
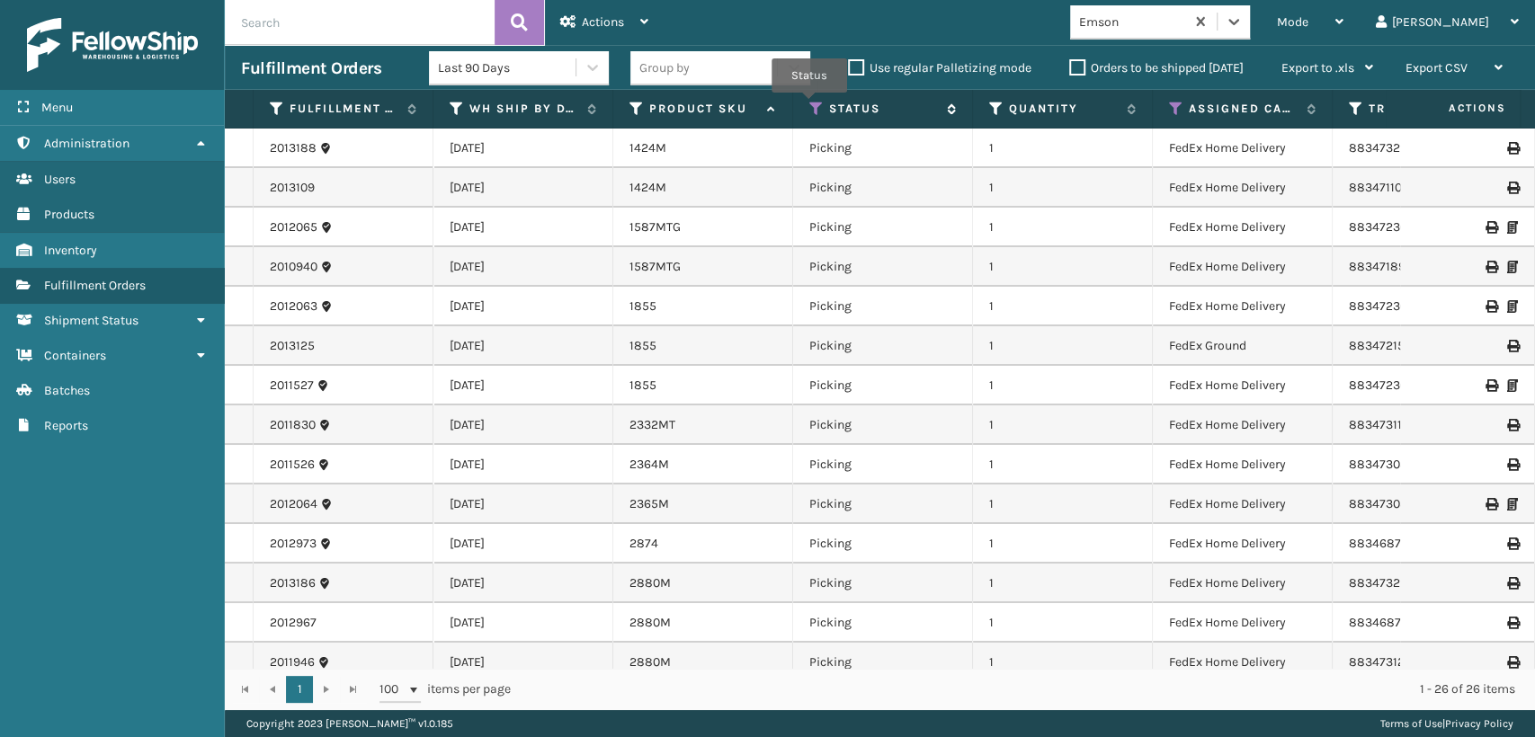
click at [809, 105] on icon at bounding box center [816, 109] width 14 height 16
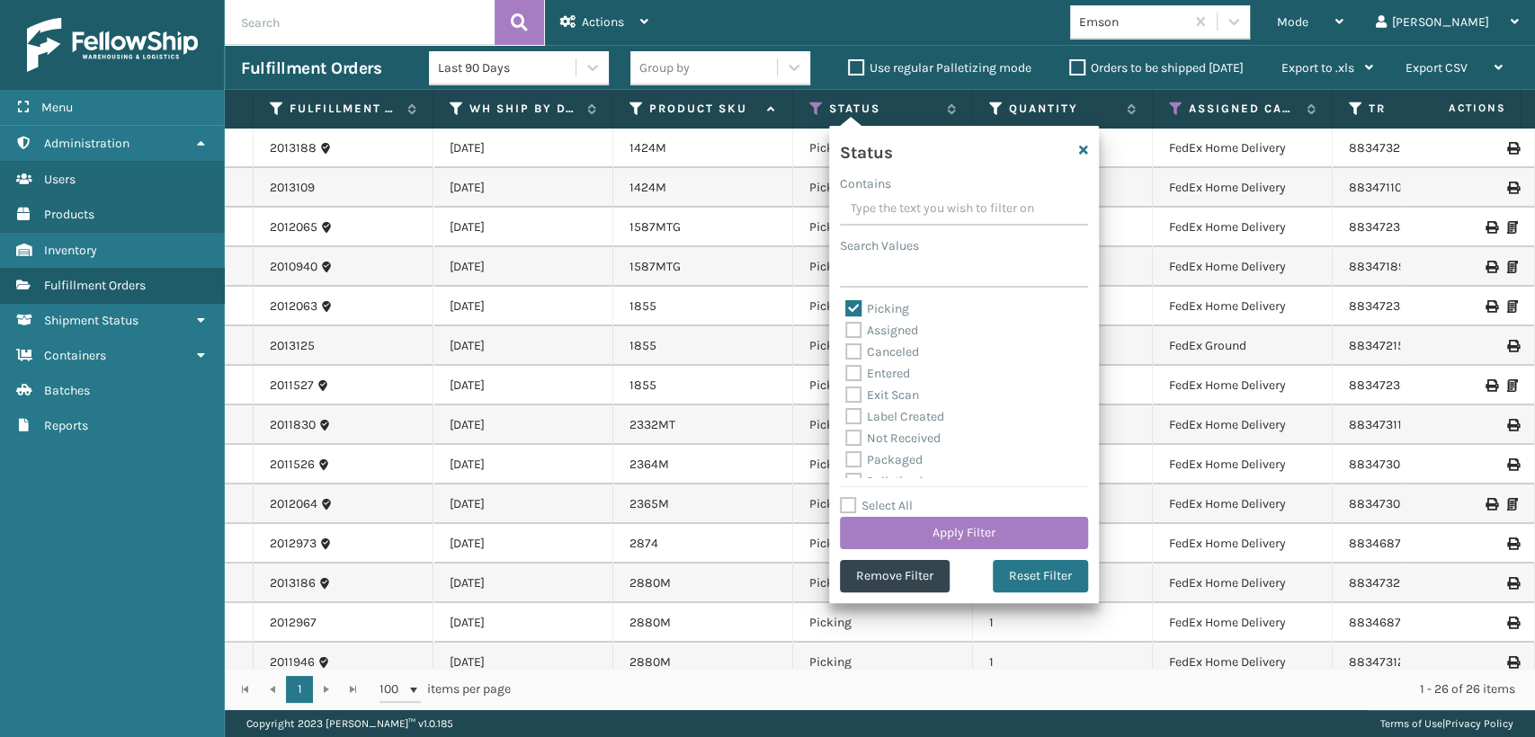
click at [892, 305] on label "Picking" at bounding box center [877, 308] width 64 height 15
click at [846, 305] on input "Picking" at bounding box center [845, 305] width 1 height 12
checkbox input "false"
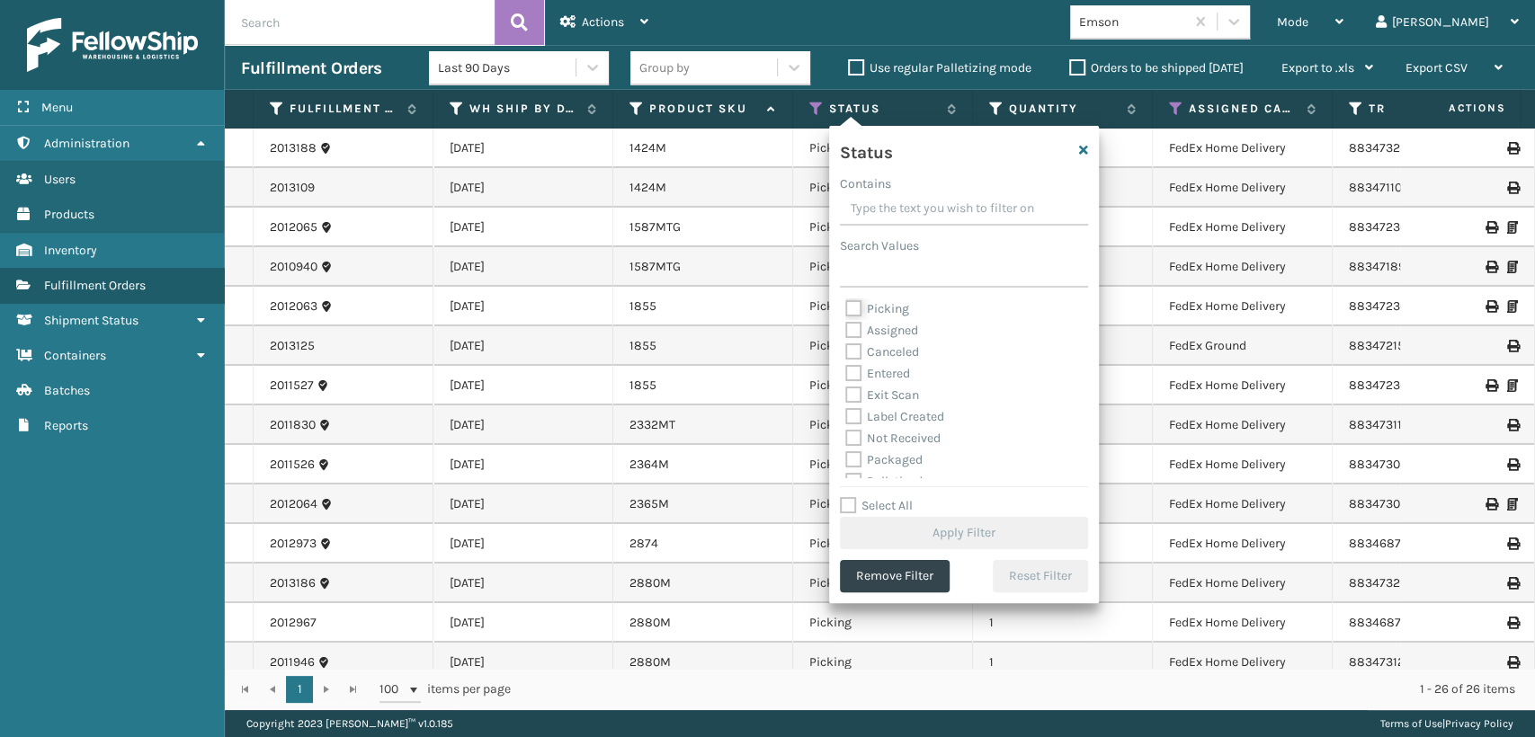
scroll to position [100, 0]
click at [896, 377] on label "Palletized" at bounding box center [883, 381] width 77 height 15
click at [846, 377] on input "Palletized" at bounding box center [845, 377] width 1 height 12
checkbox input "true"
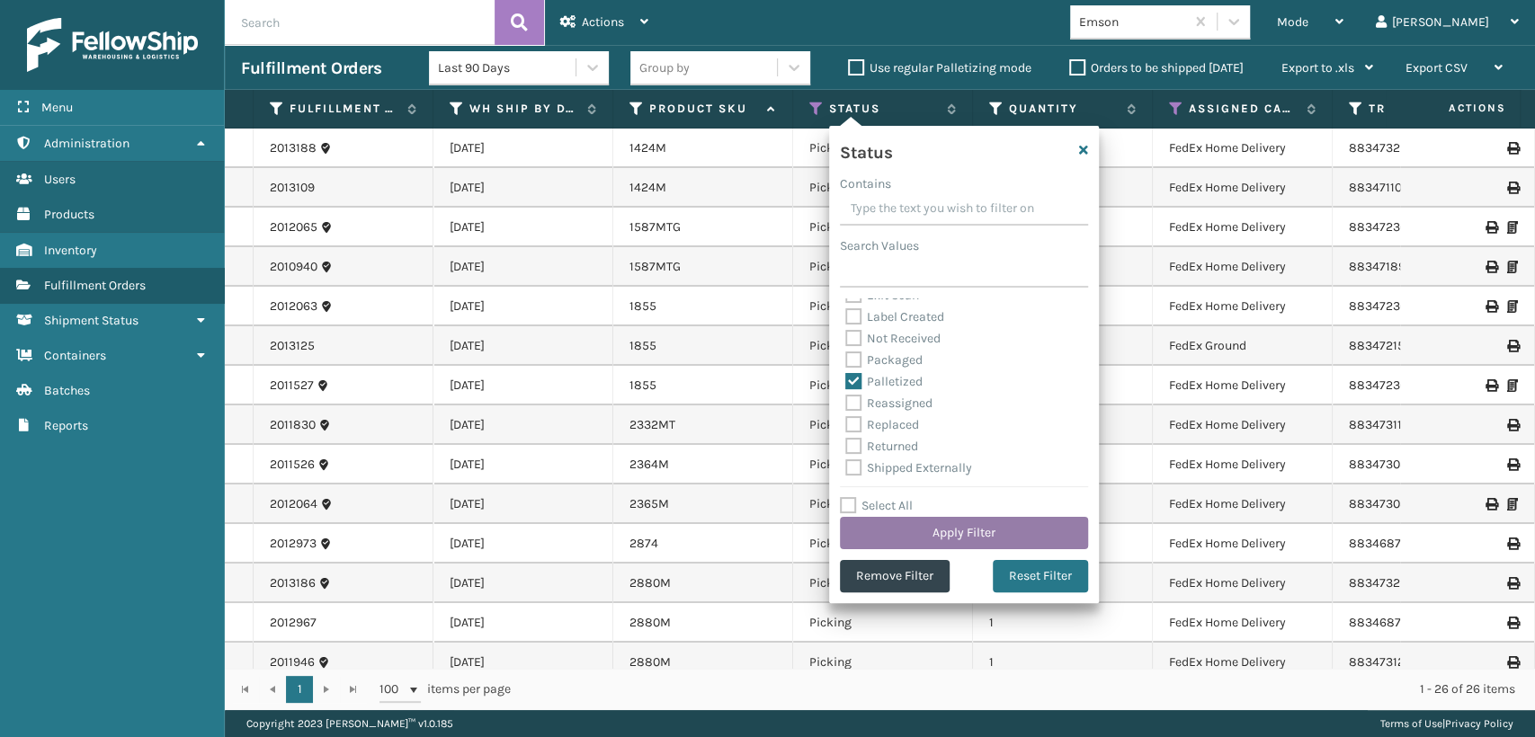
click at [942, 526] on button "Apply Filter" at bounding box center [964, 533] width 248 height 32
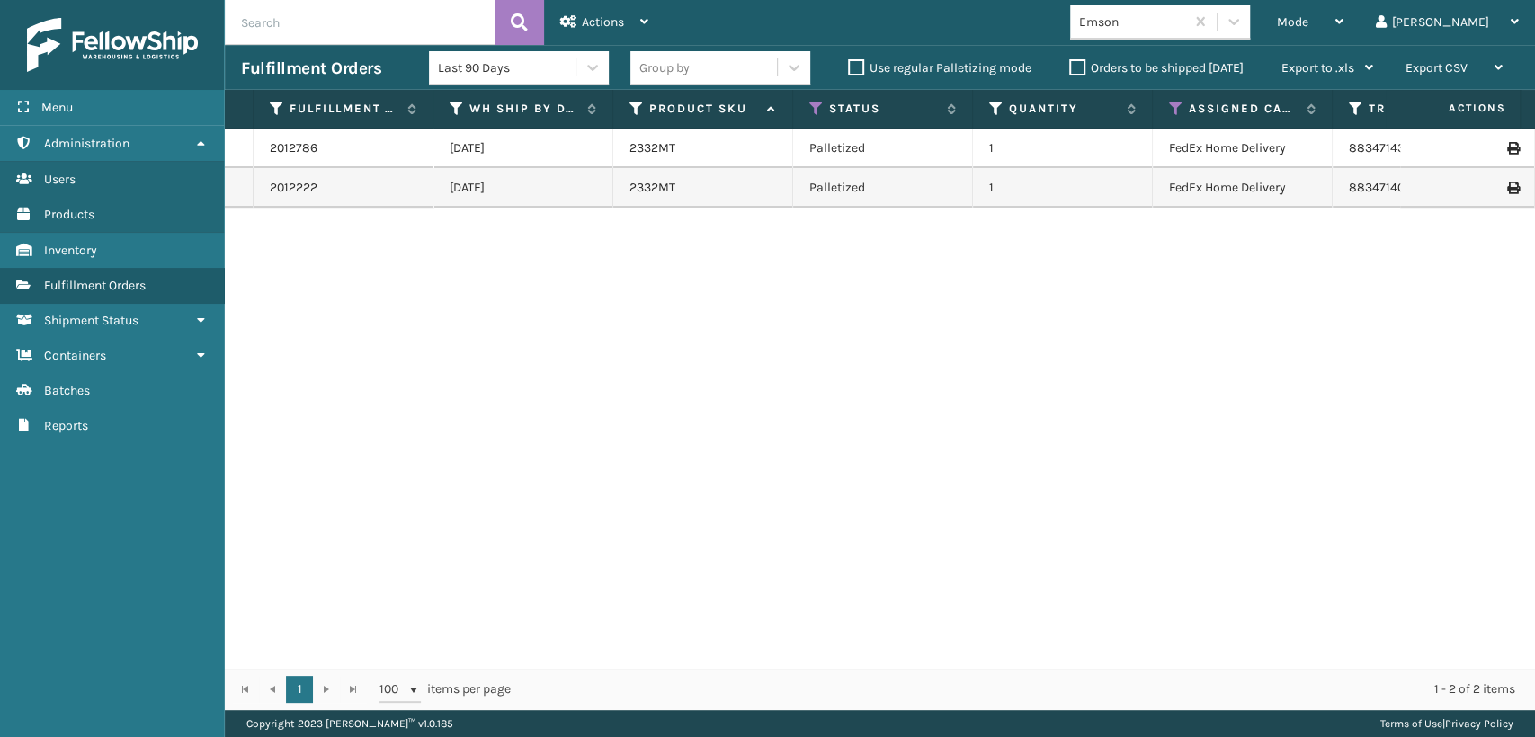
click at [1507, 190] on icon at bounding box center [1512, 188] width 11 height 13
click at [1502, 139] on td at bounding box center [1467, 149] width 135 height 40
click at [1507, 142] on icon at bounding box center [1512, 148] width 11 height 13
click at [818, 112] on icon at bounding box center [816, 109] width 14 height 16
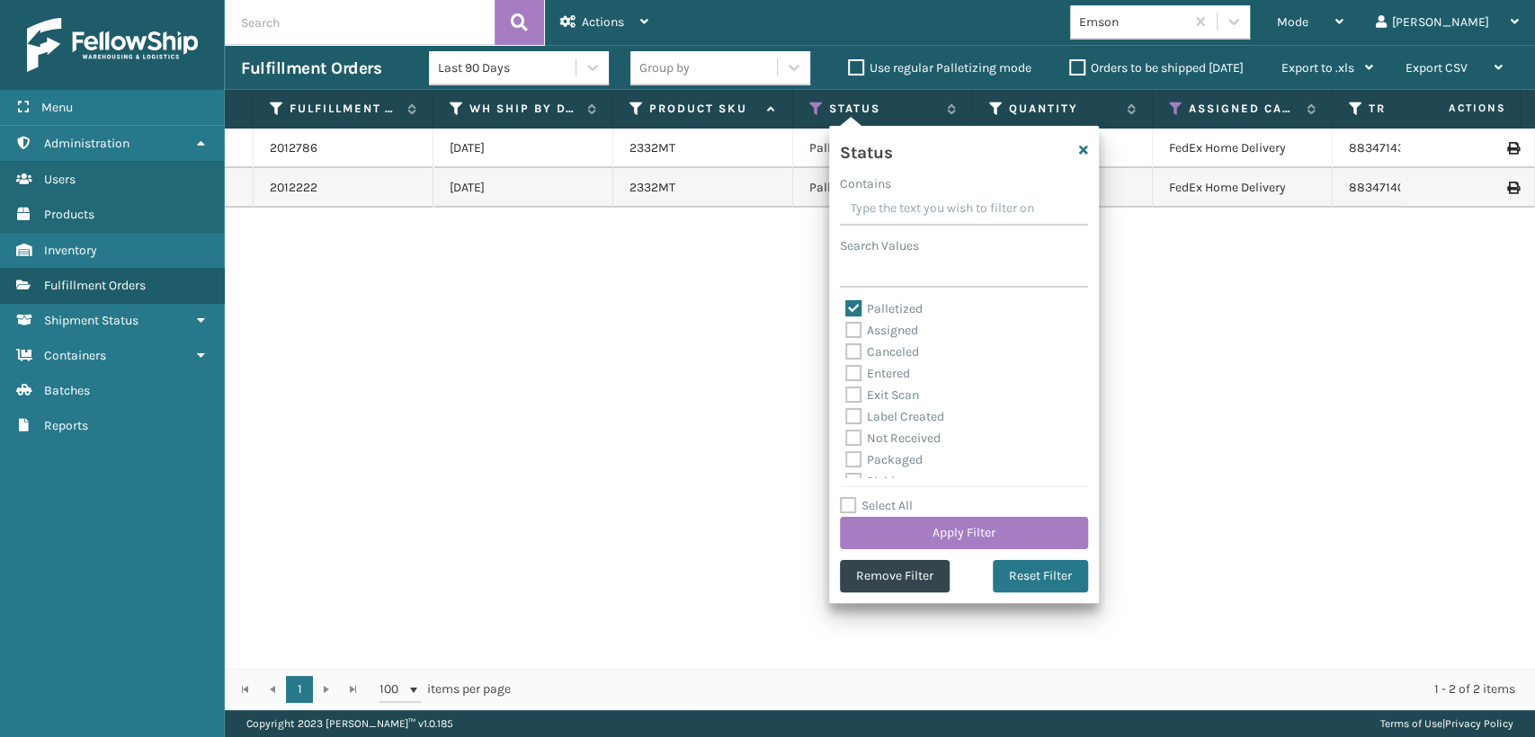
click at [893, 313] on label "Palletized" at bounding box center [883, 308] width 77 height 15
click at [846, 310] on input "Palletized" at bounding box center [845, 305] width 1 height 12
checkbox input "false"
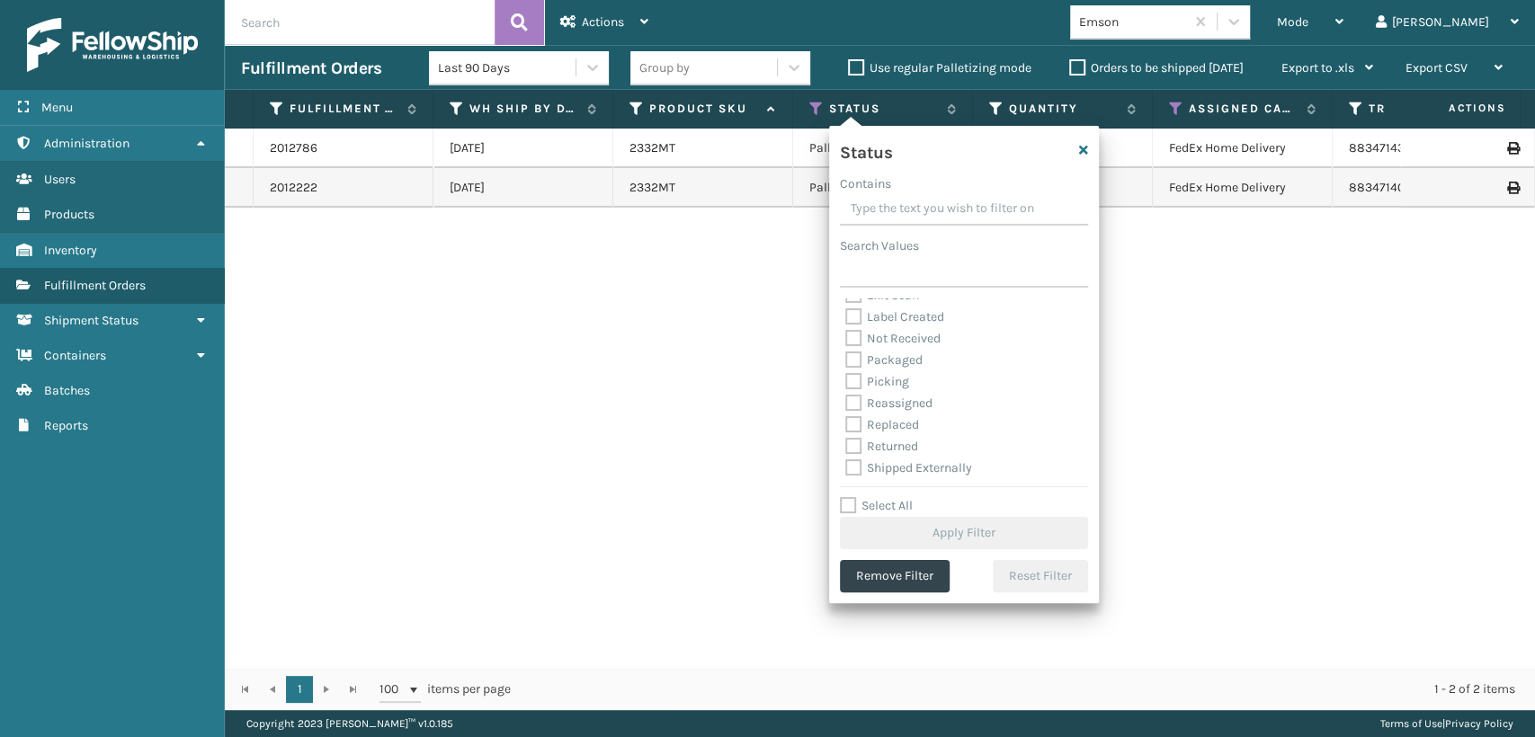
click at [906, 380] on label "Picking" at bounding box center [877, 381] width 64 height 15
click at [846, 380] on input "Picking" at bounding box center [845, 377] width 1 height 12
checkbox input "true"
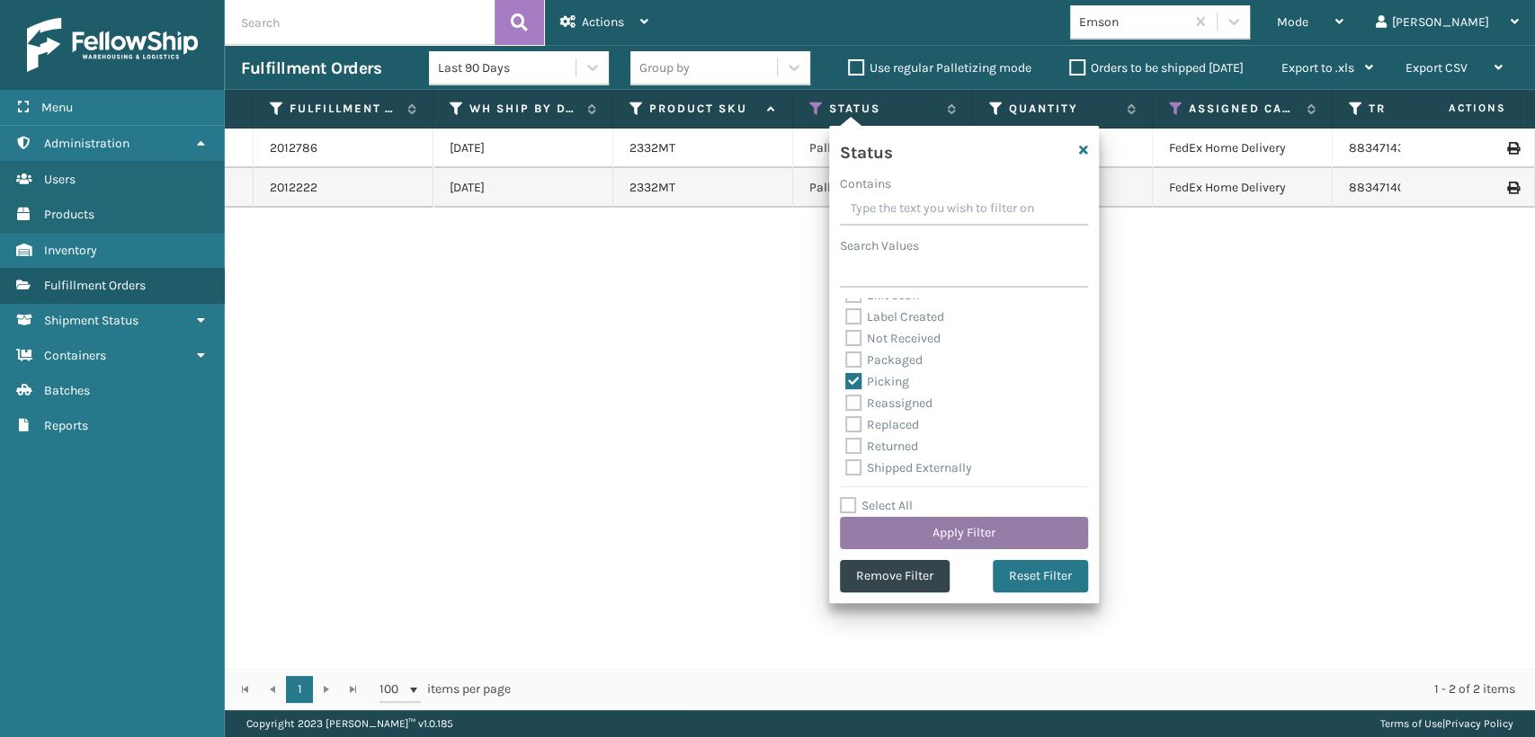
click at [936, 531] on button "Apply Filter" at bounding box center [964, 533] width 248 height 32
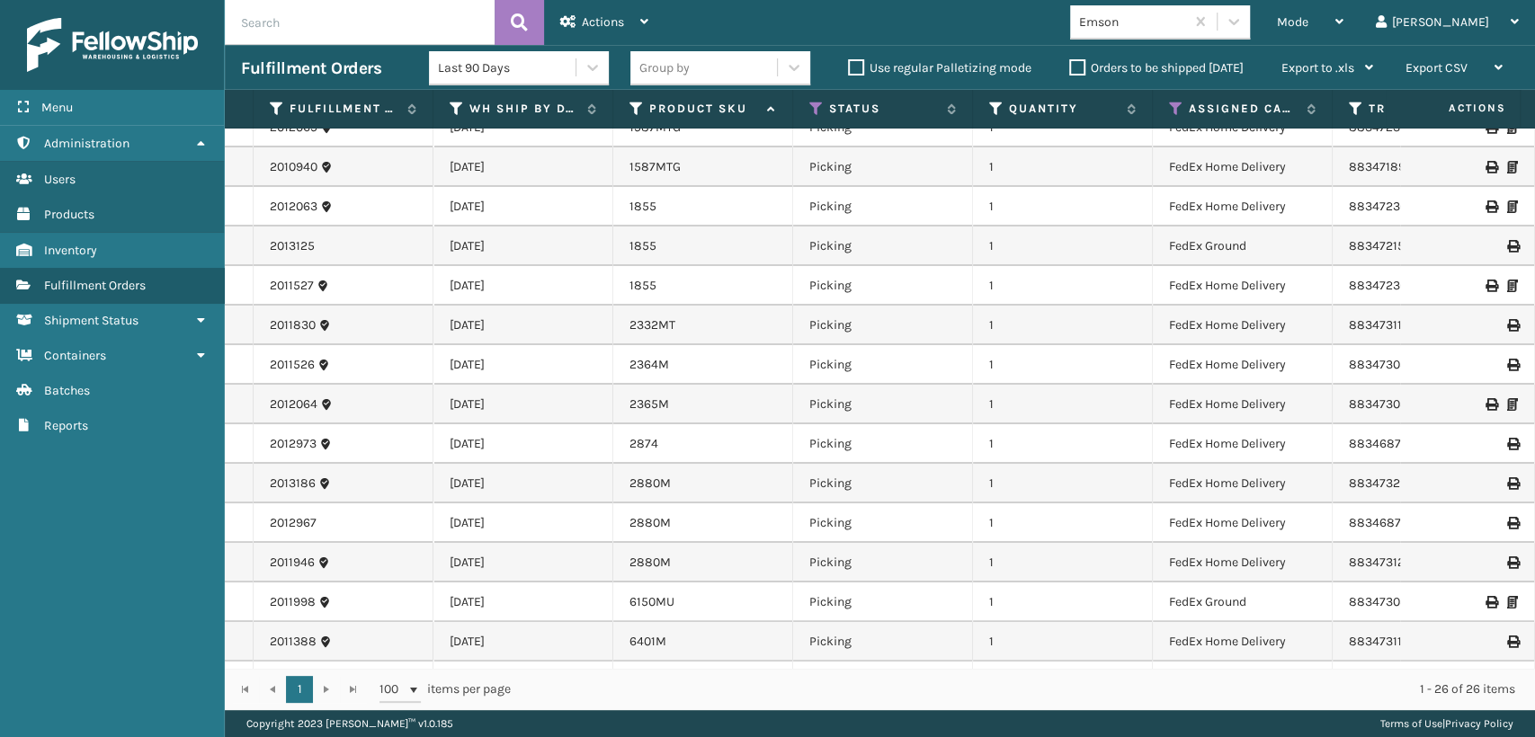
scroll to position [0, 0]
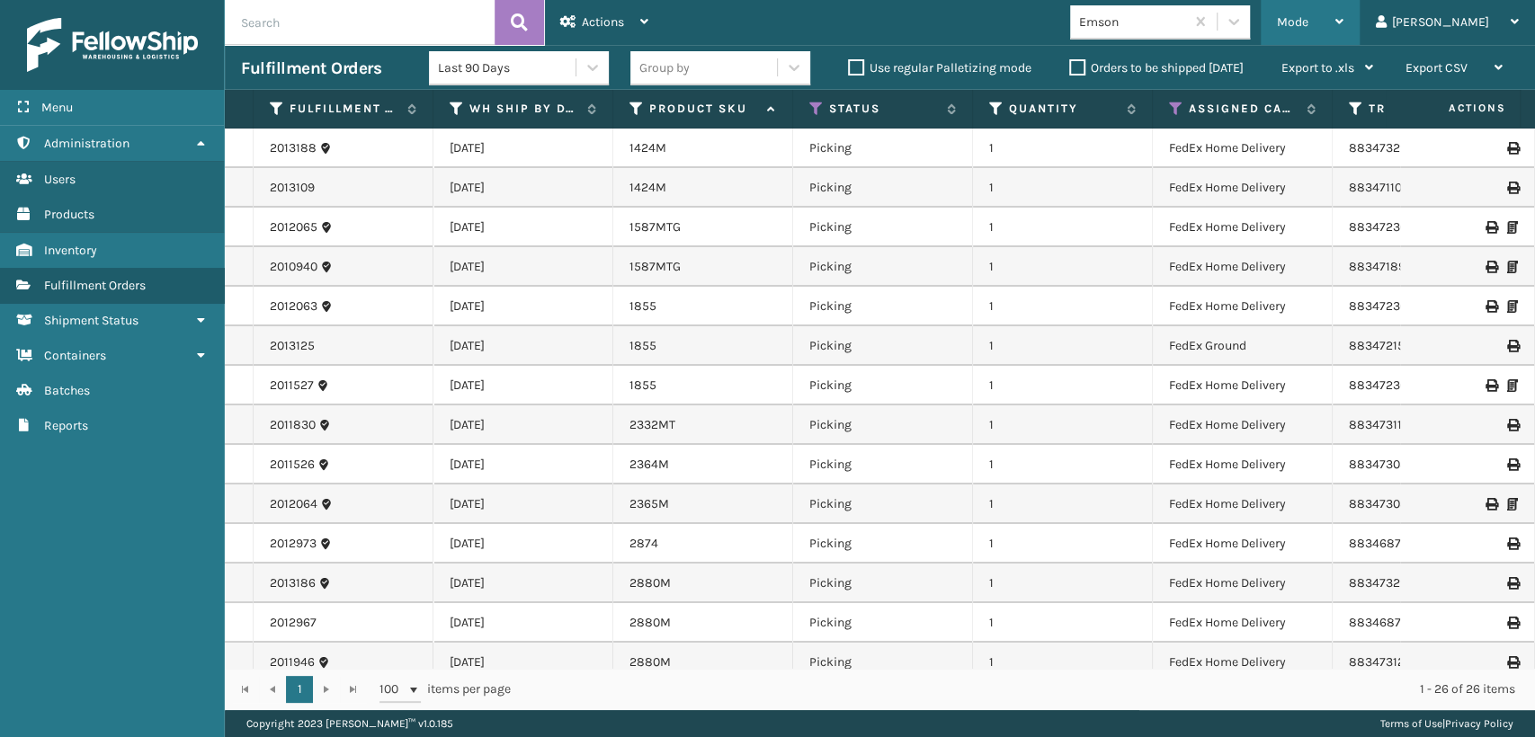
click at [1309, 22] on span "Mode" at bounding box center [1292, 21] width 31 height 15
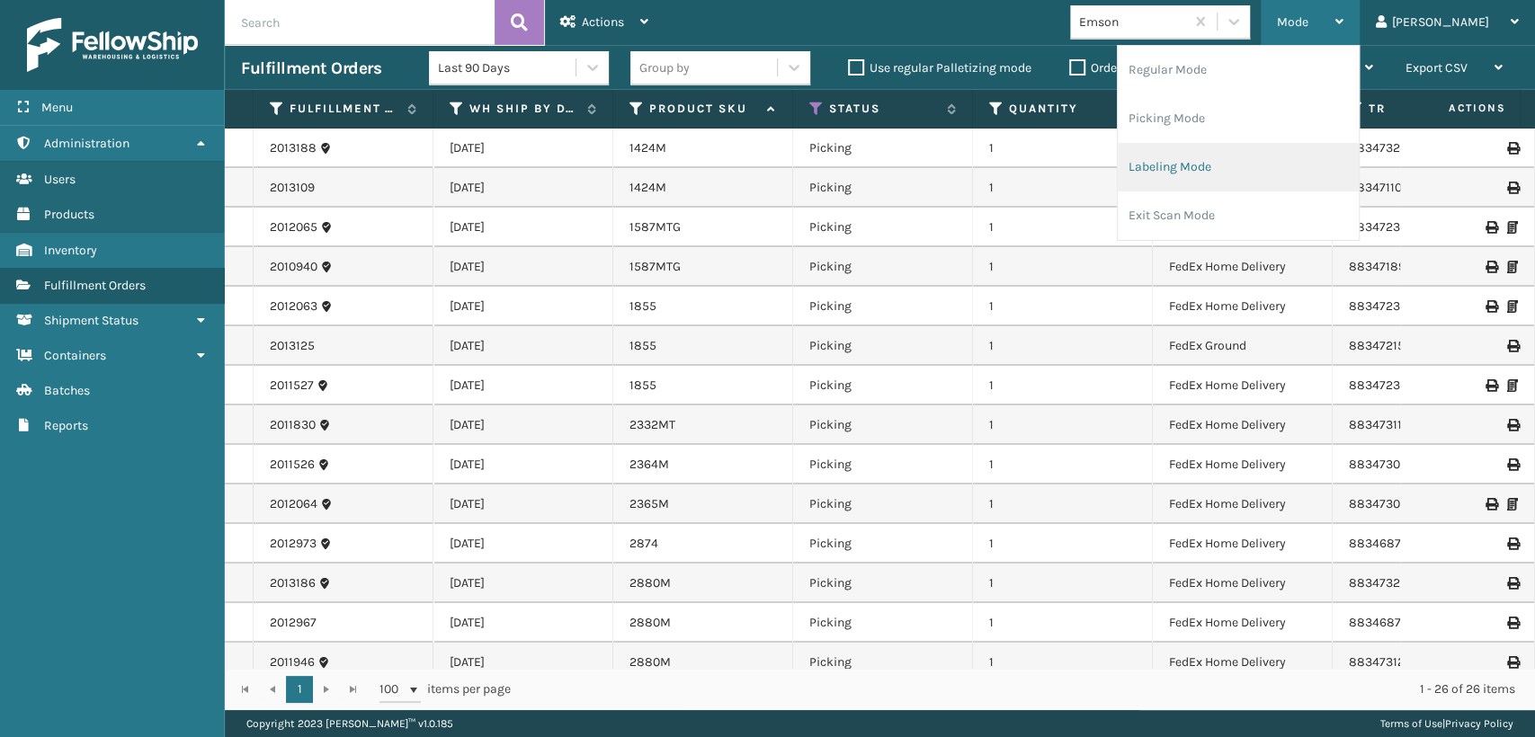
click at [1252, 181] on li "Labeling Mode" at bounding box center [1238, 167] width 241 height 49
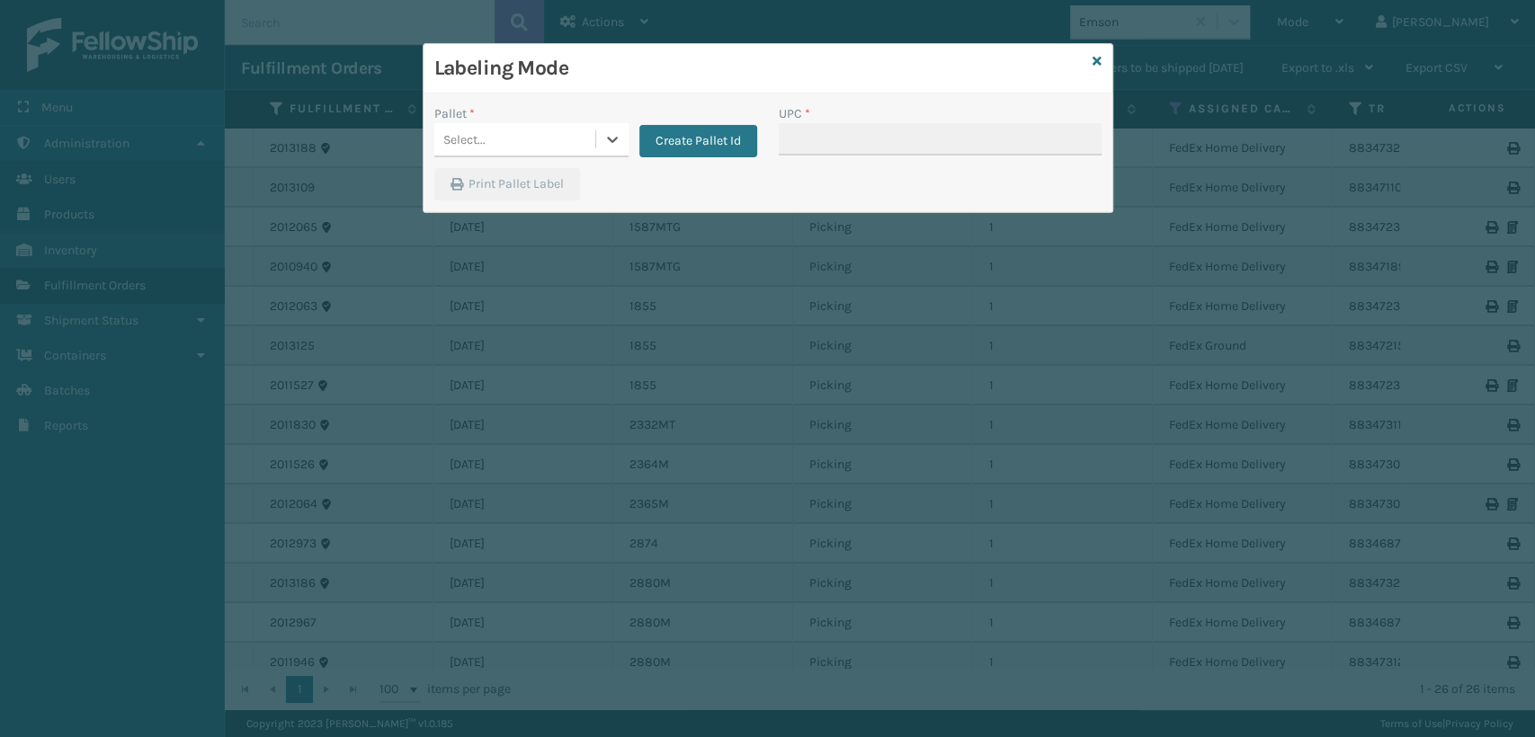
click at [532, 151] on div "Select..." at bounding box center [514, 140] width 161 height 30
click at [532, 179] on div "FDXG-OBFFIBGHBB" at bounding box center [531, 184] width 194 height 33
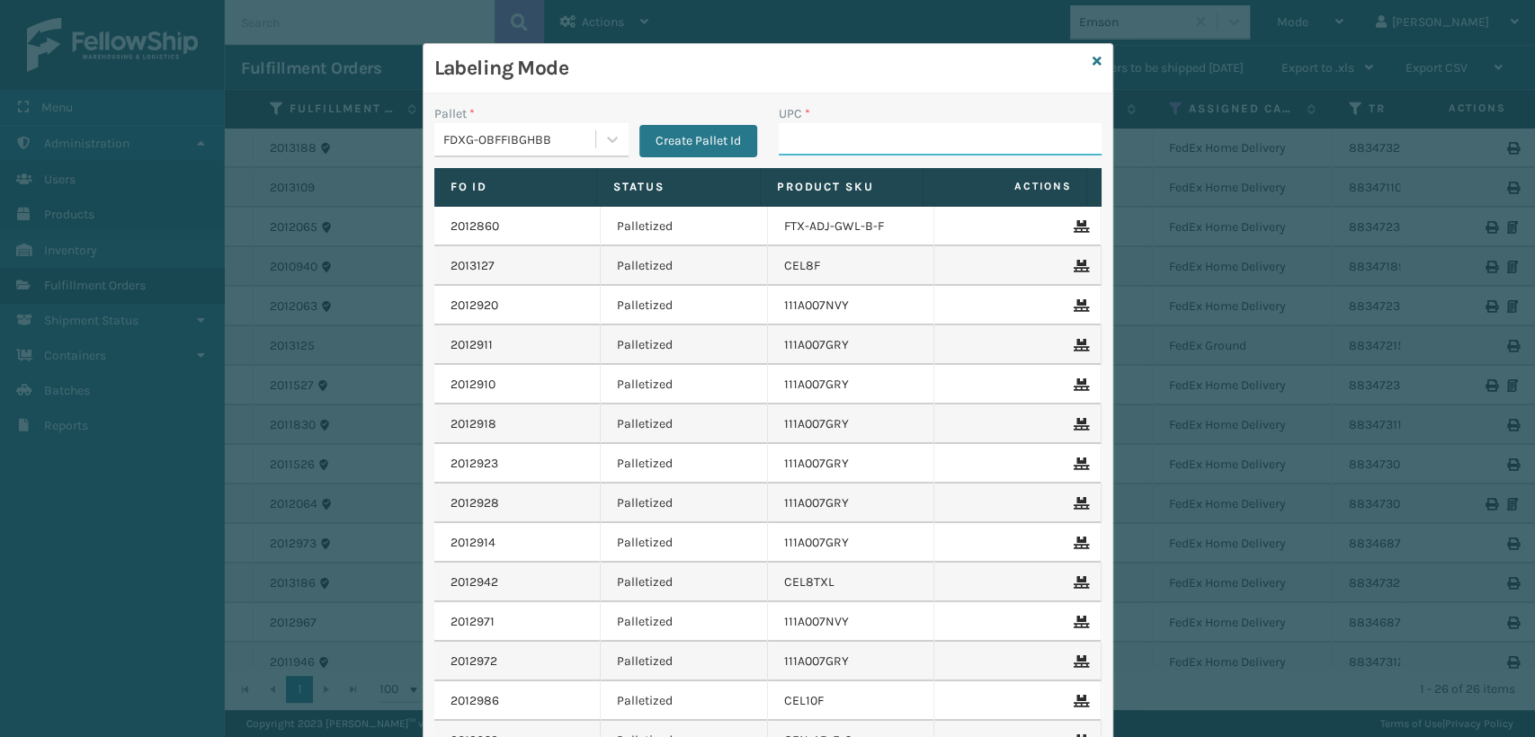
click at [920, 139] on input "UPC *" at bounding box center [940, 139] width 323 height 32
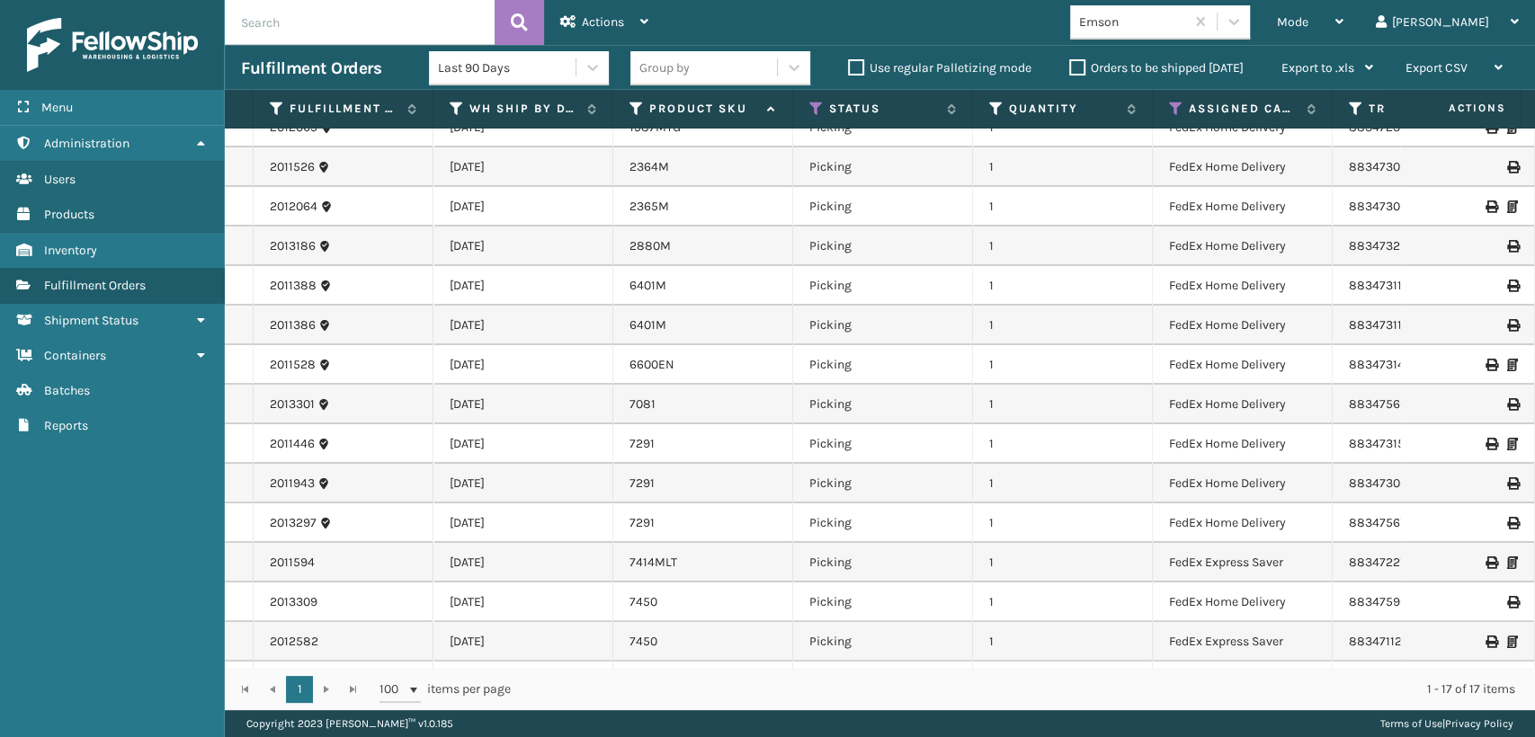
scroll to position [147, 0]
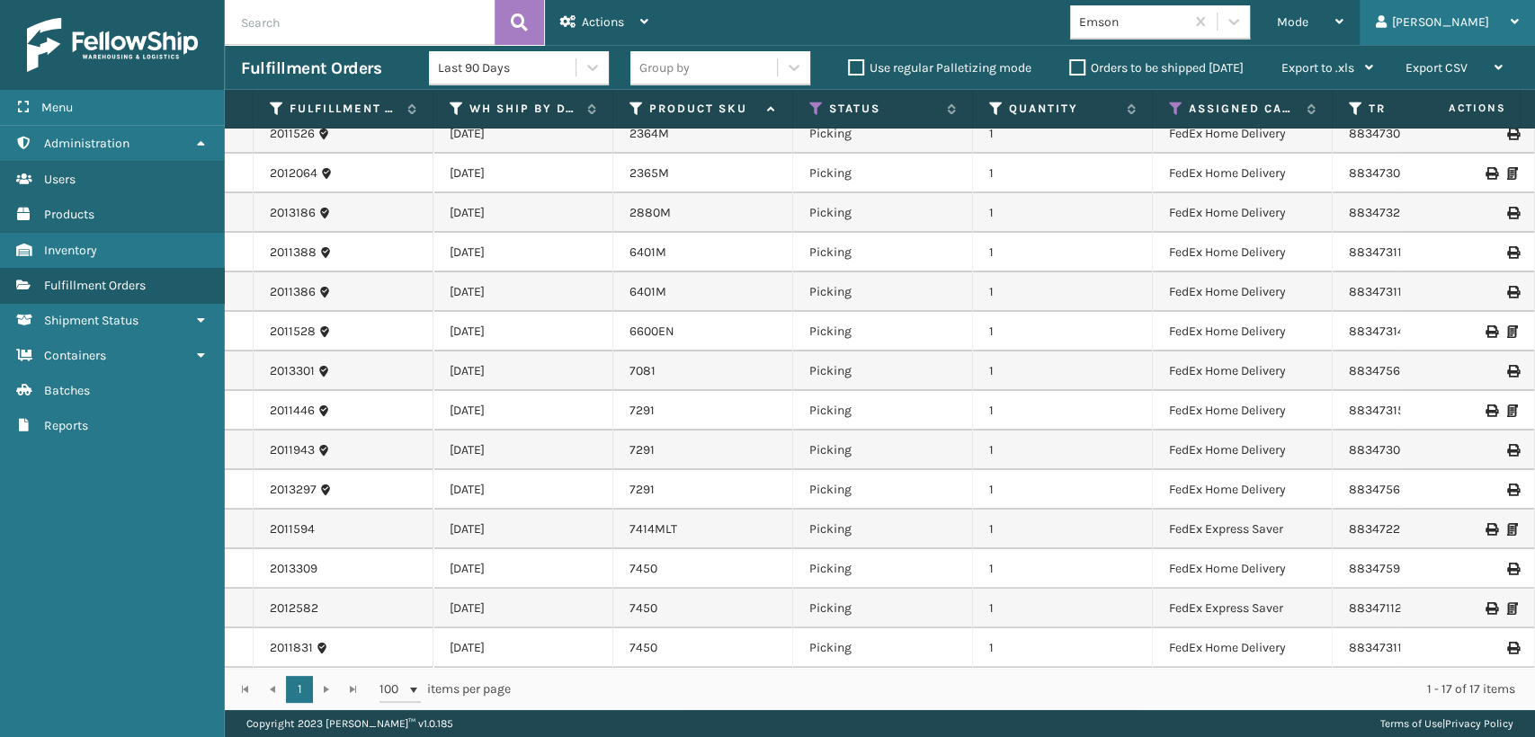
click at [1422, 22] on div "[PERSON_NAME] Log Out" at bounding box center [1447, 22] width 175 height 45
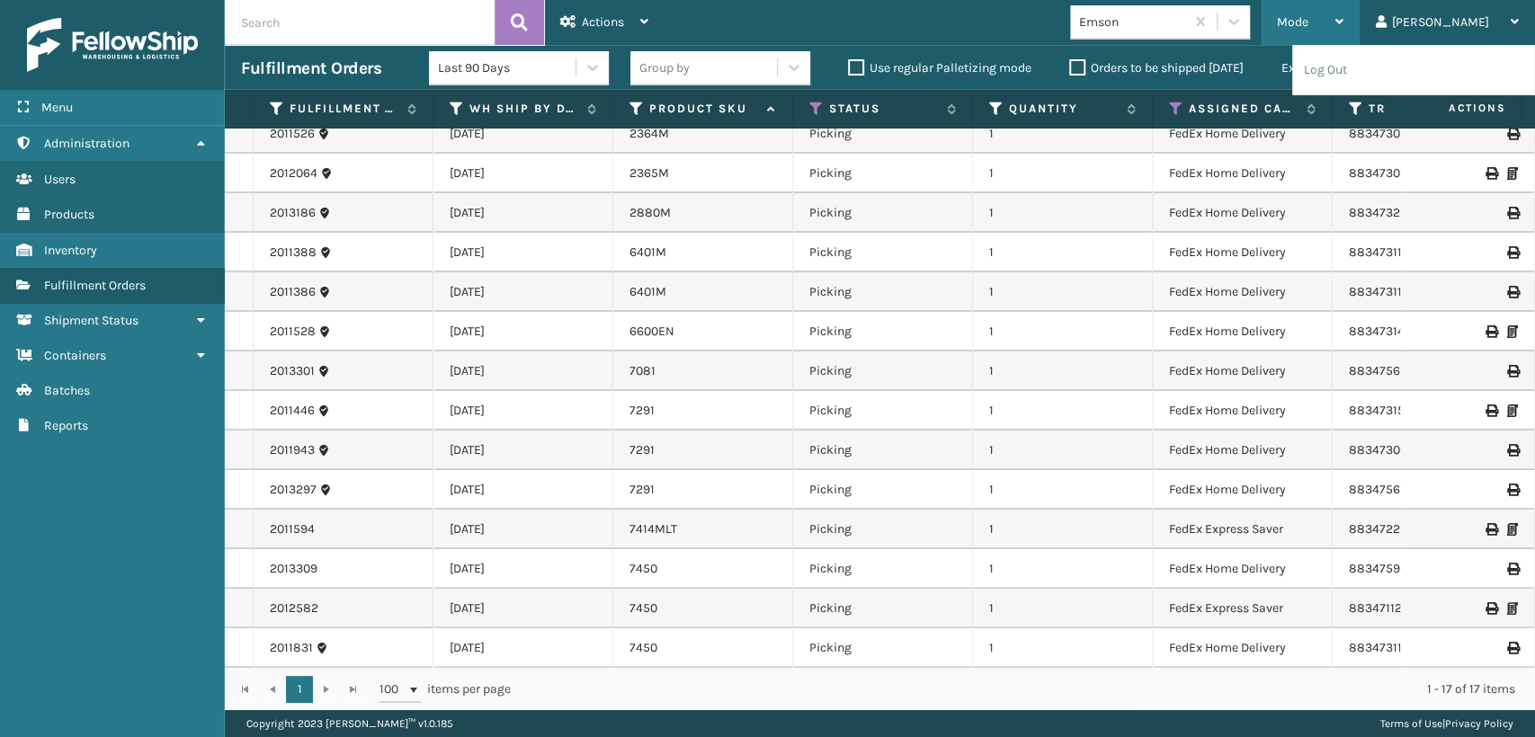
click at [1360, 23] on div "Mode Regular Mode Picking Mode Labeling Mode Exit Scan Mode" at bounding box center [1310, 22] width 99 height 45
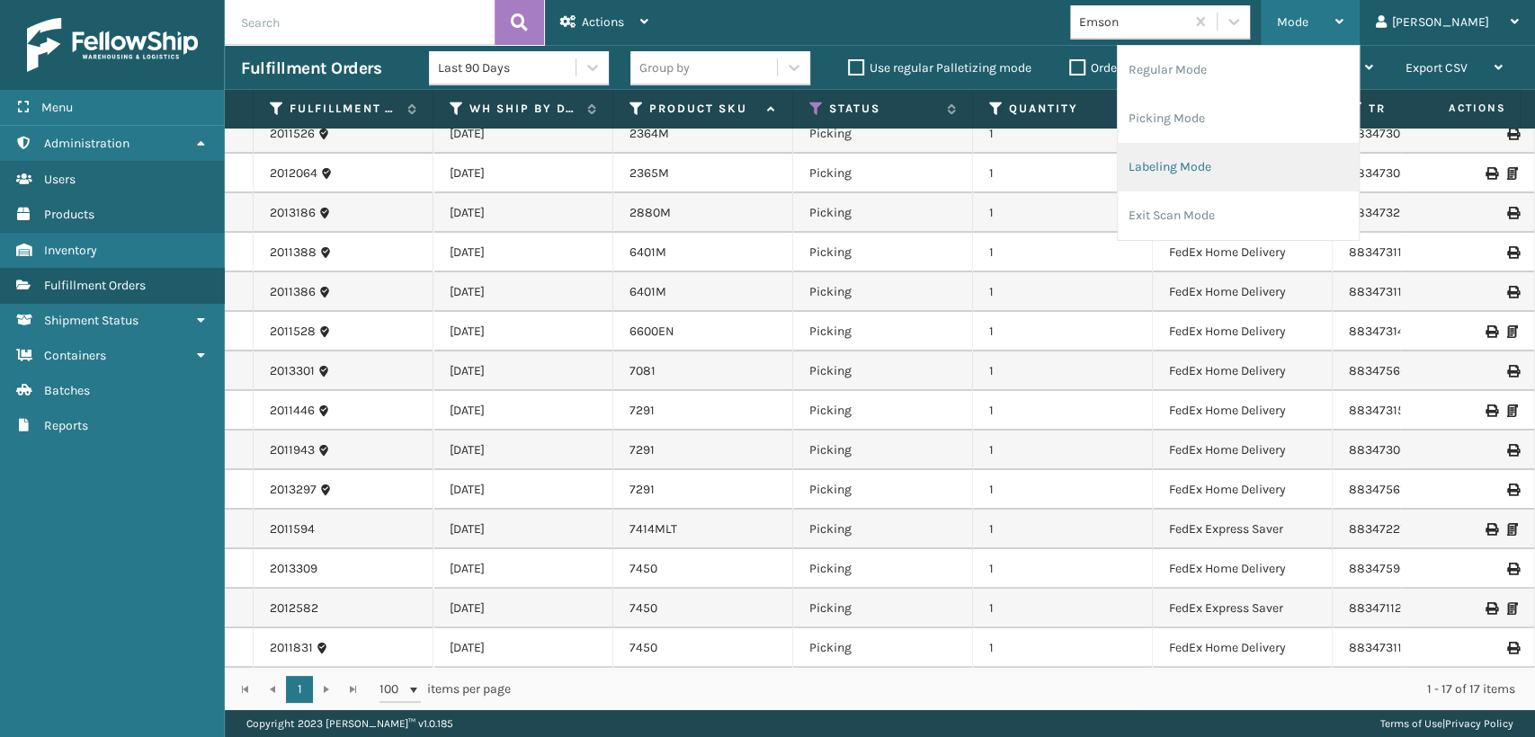
click at [1281, 156] on li "Labeling Mode" at bounding box center [1238, 167] width 241 height 49
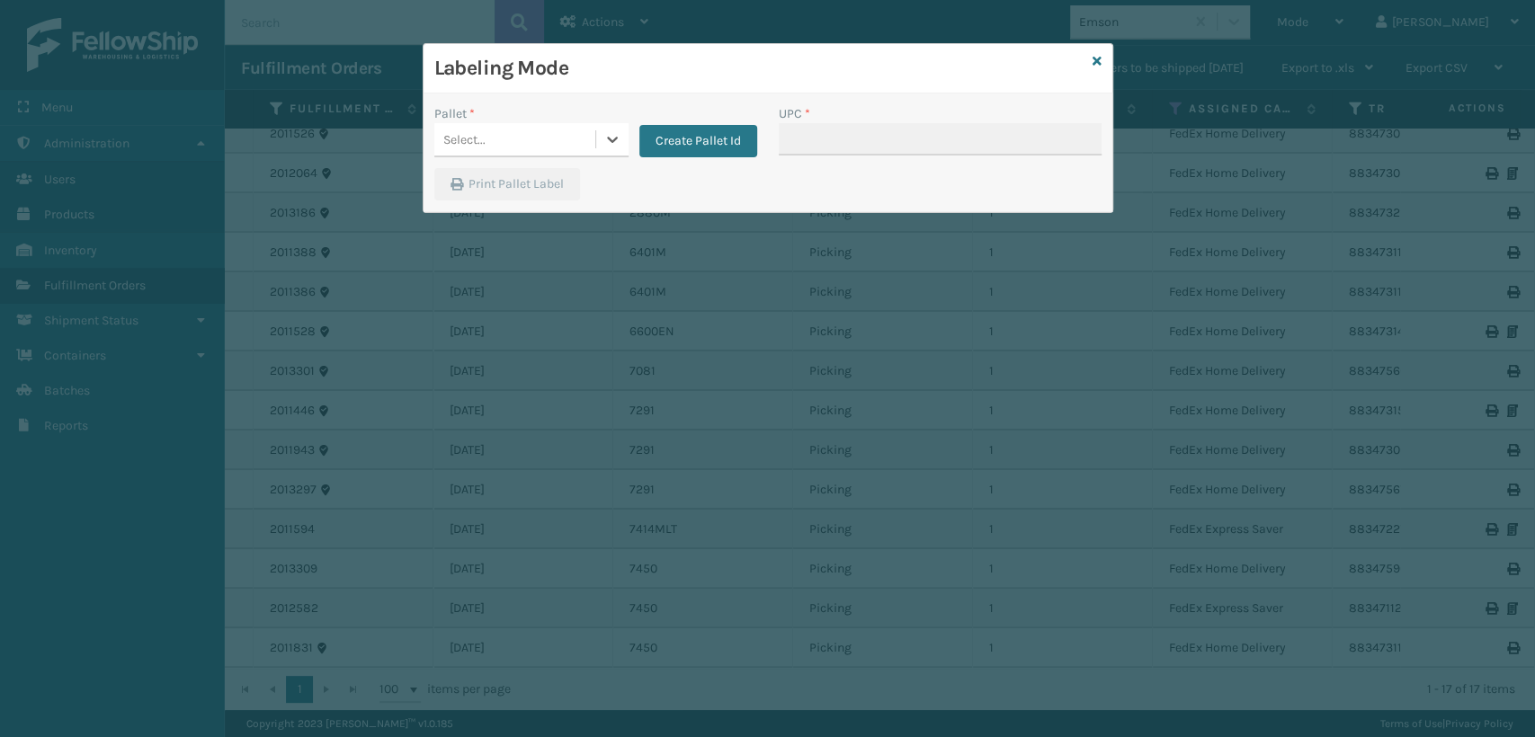
drag, startPoint x: 518, startPoint y: 124, endPoint x: 509, endPoint y: 152, distance: 29.3
click at [518, 126] on div "Select..." at bounding box center [514, 140] width 161 height 30
click at [718, 147] on button "Create Pallet Id" at bounding box center [698, 141] width 118 height 32
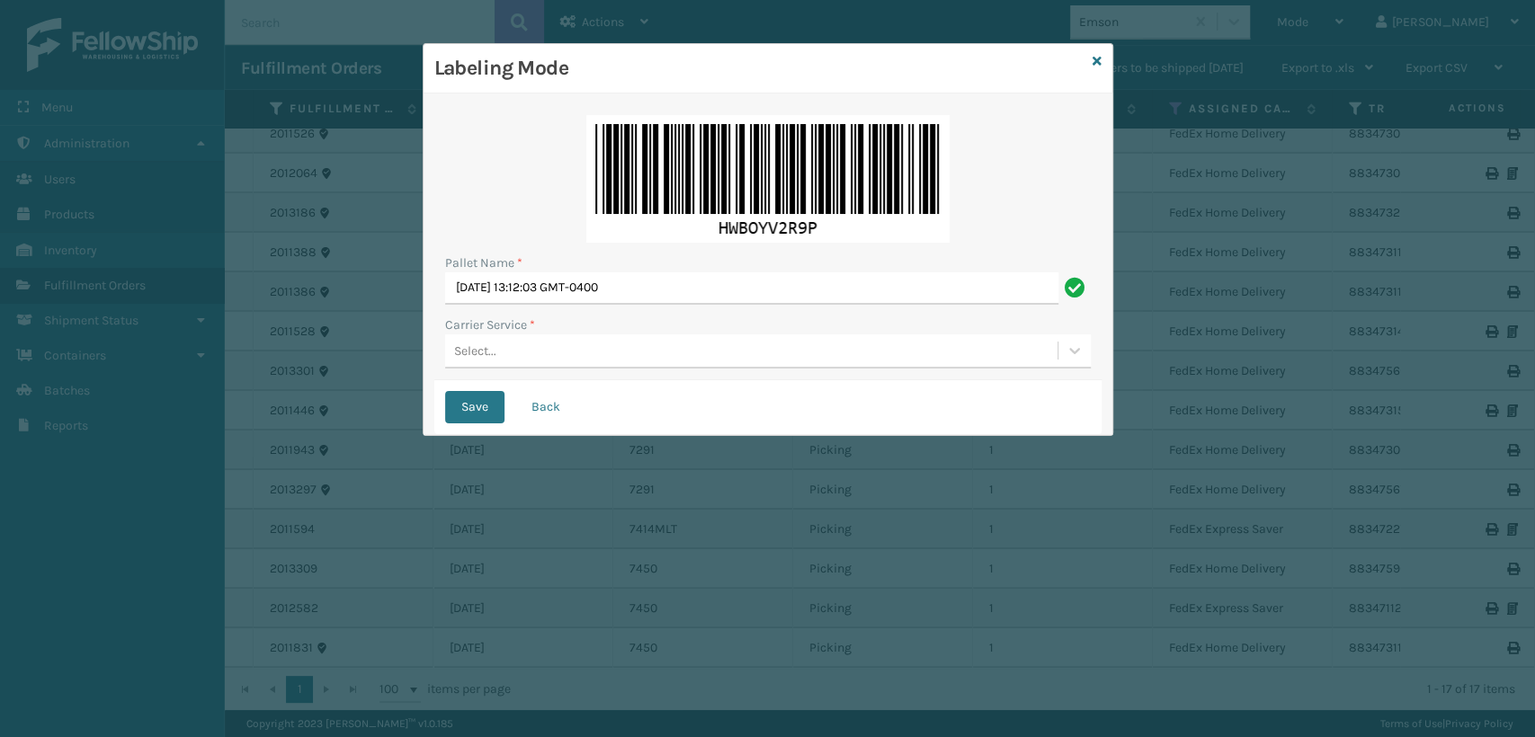
click at [534, 369] on div "Pallet Name * [DATE] 13:12:03 GMT-0400 Carrier Service * Select..." at bounding box center [767, 242] width 667 height 276
click at [531, 357] on div "Select..." at bounding box center [751, 351] width 612 height 30
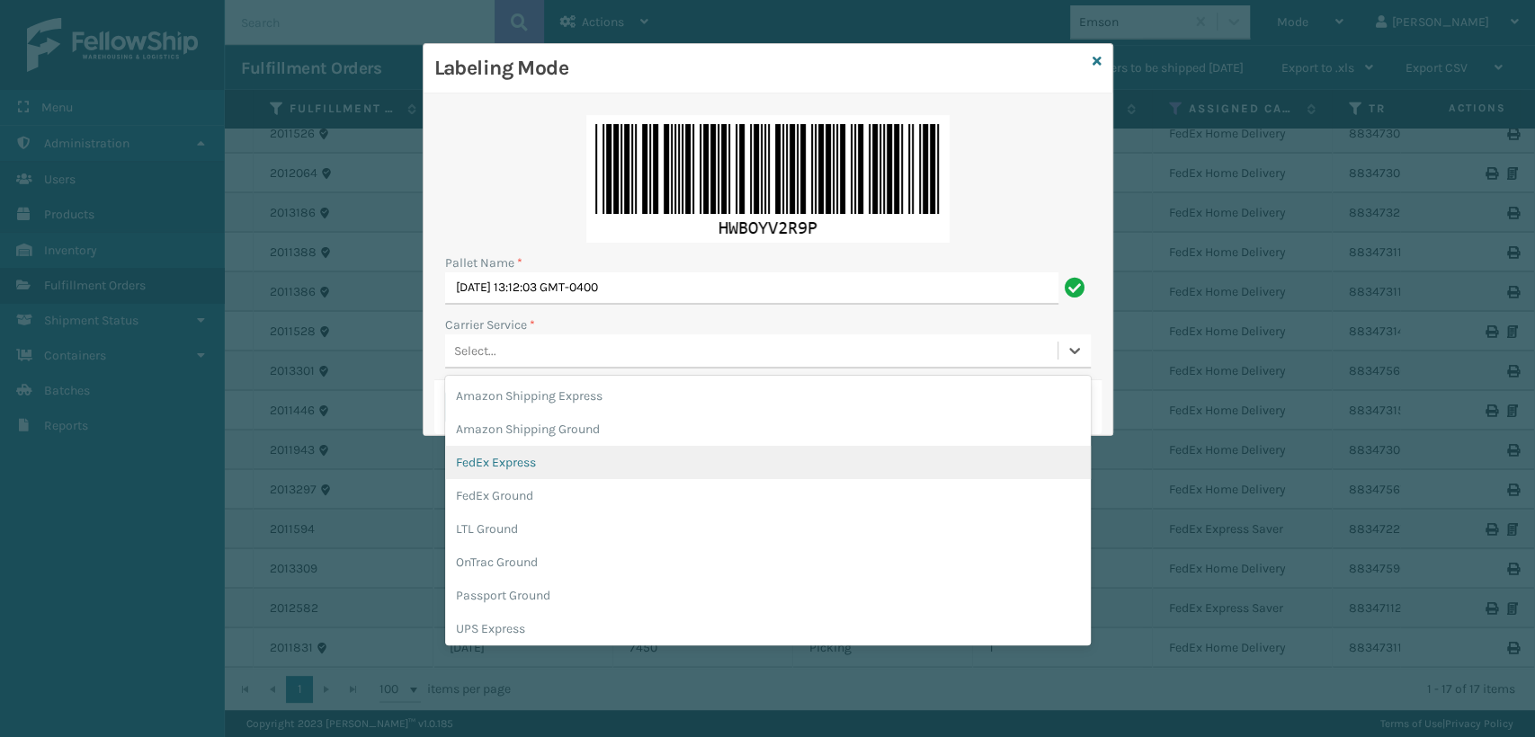
click at [503, 476] on div "FedEx Express" at bounding box center [768, 462] width 646 height 33
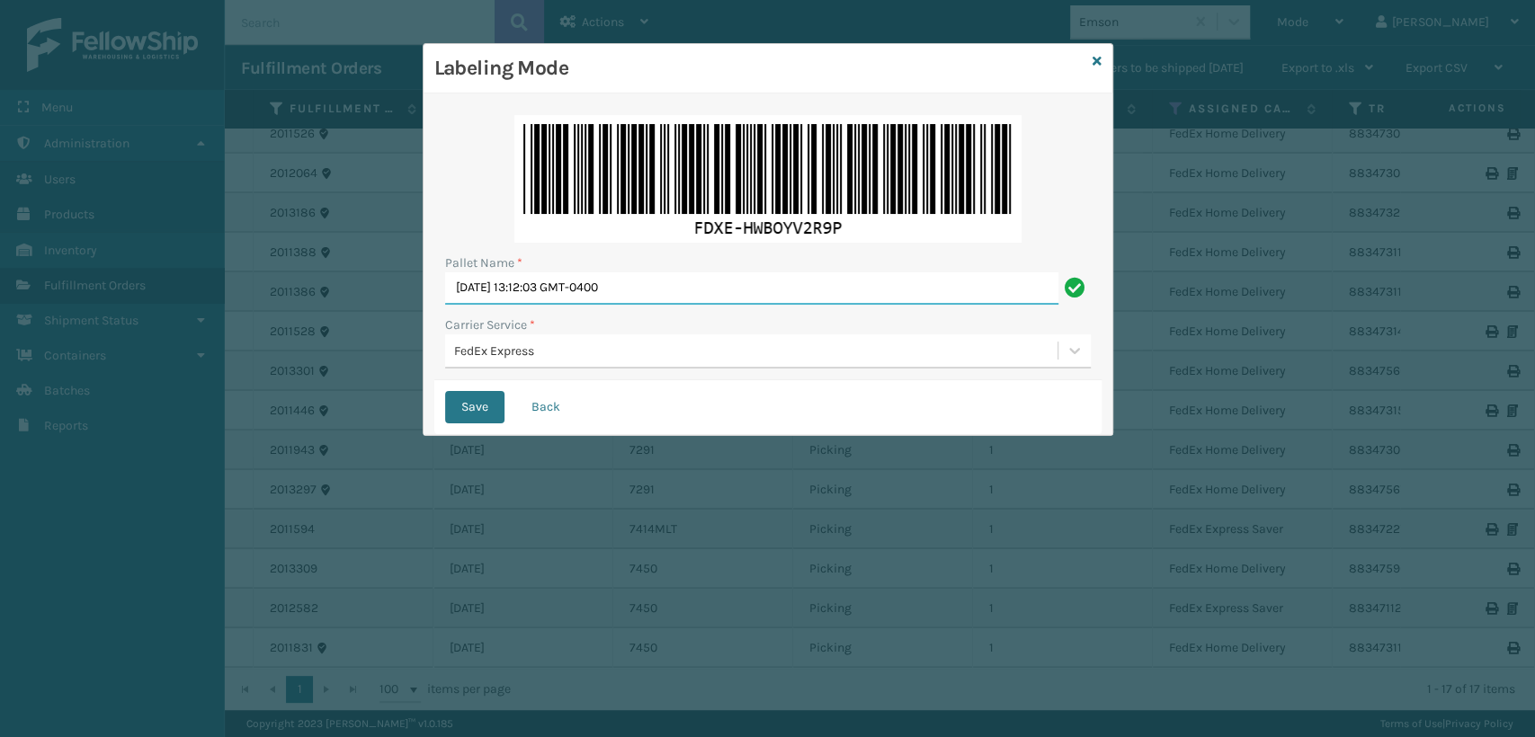
drag, startPoint x: 691, startPoint y: 292, endPoint x: 410, endPoint y: 299, distance: 280.7
click at [416, 299] on div "Labeling Mode Pallet Name * [DATE] 13:12:03 GMT-0400 Carrier Service * FedEx Ex…" at bounding box center [767, 368] width 1535 height 737
type input "EXPRESS"
click at [460, 405] on button "Save" at bounding box center [474, 407] width 59 height 32
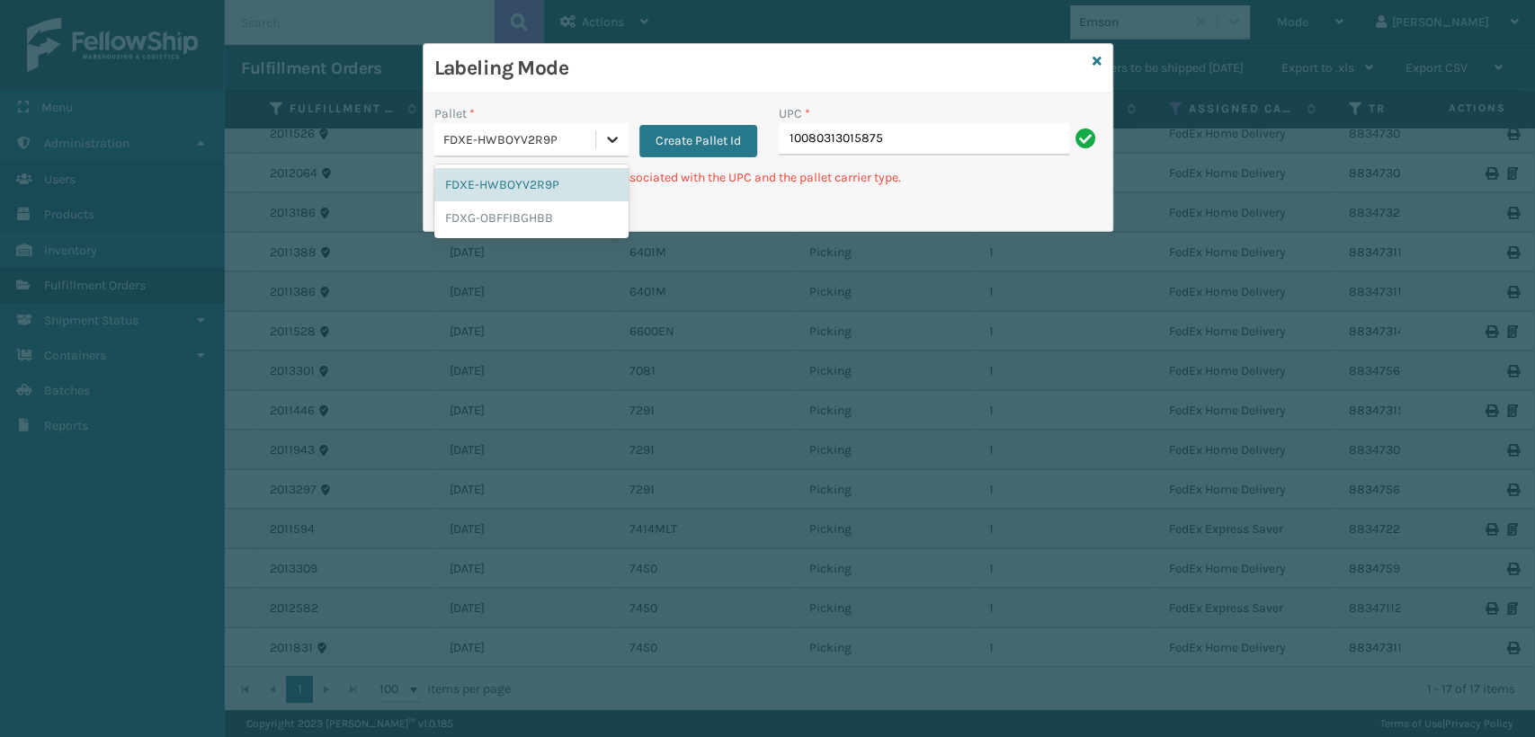
click at [606, 152] on div at bounding box center [612, 139] width 32 height 32
click at [483, 219] on div "FDXG-OBFFIBGHBB" at bounding box center [531, 217] width 194 height 33
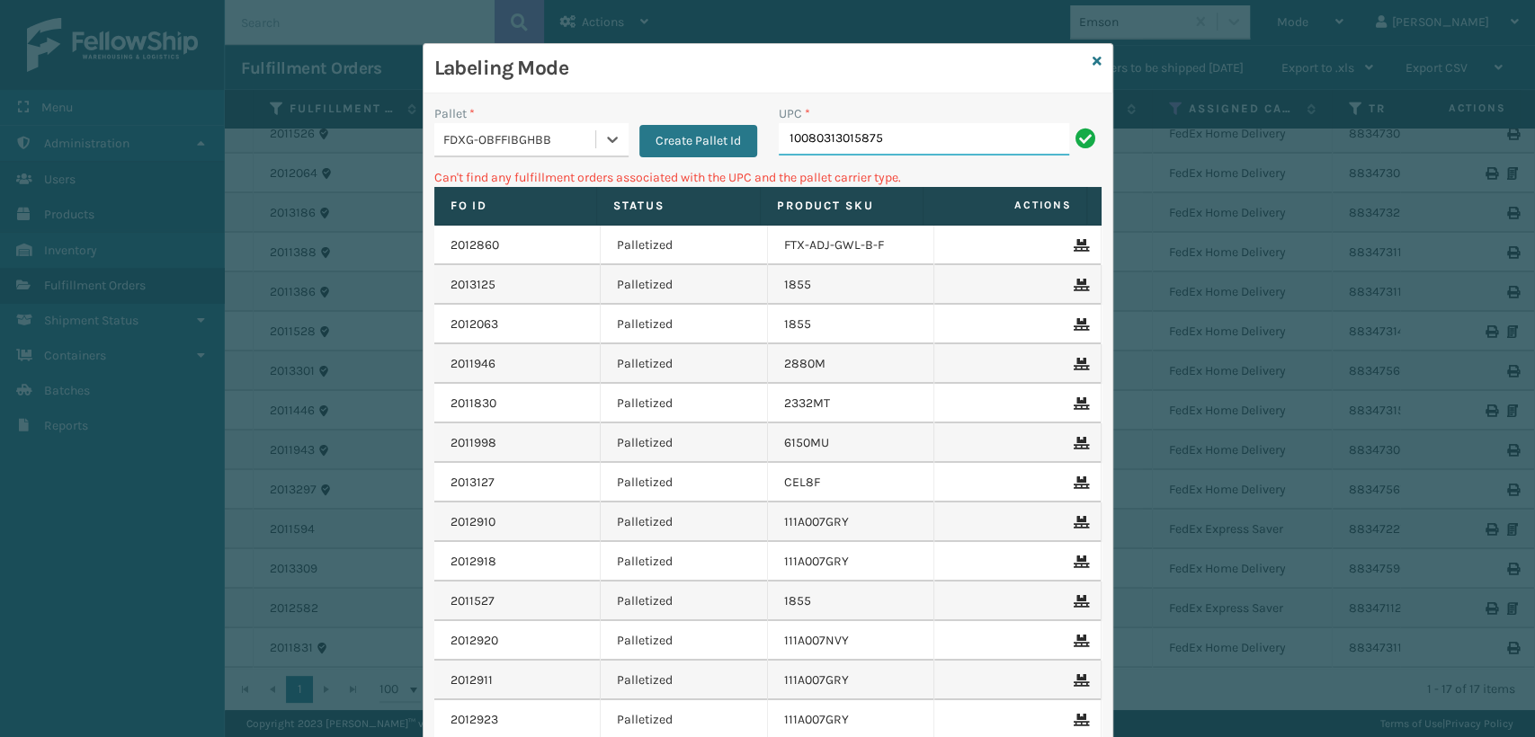
click at [903, 139] on input "10080313015875" at bounding box center [924, 139] width 290 height 32
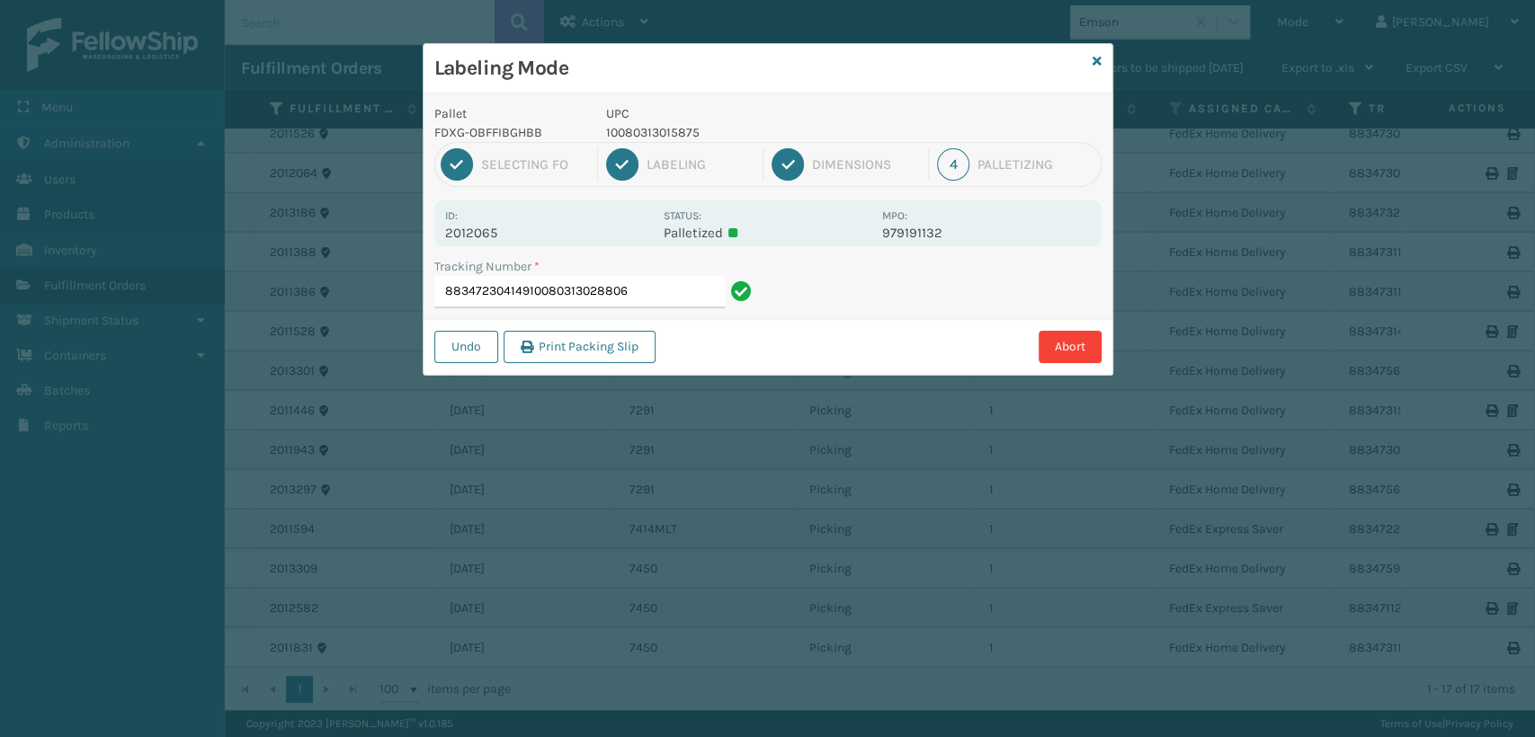
type input "88347230414910080313028806"
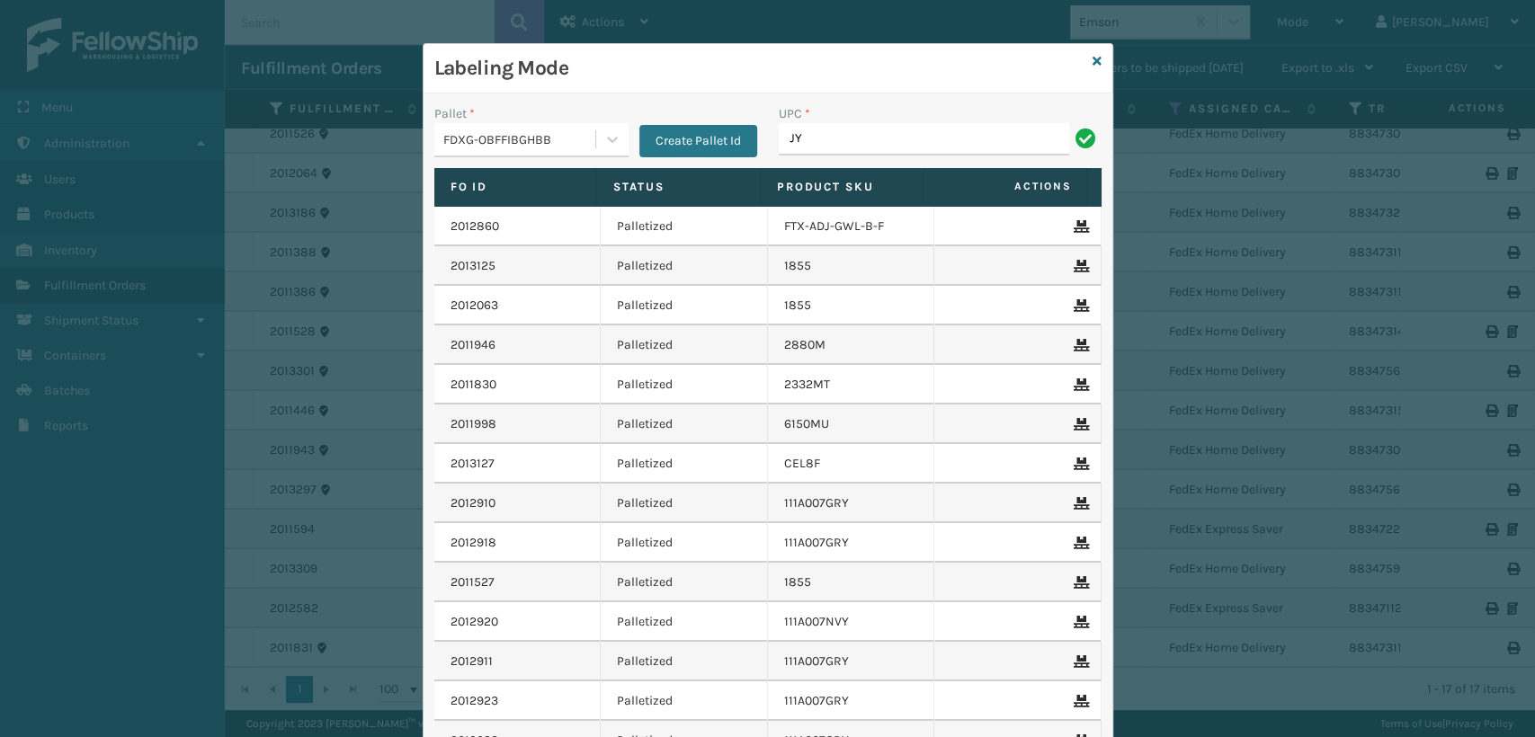
type input "J"
type input "HT30102P"
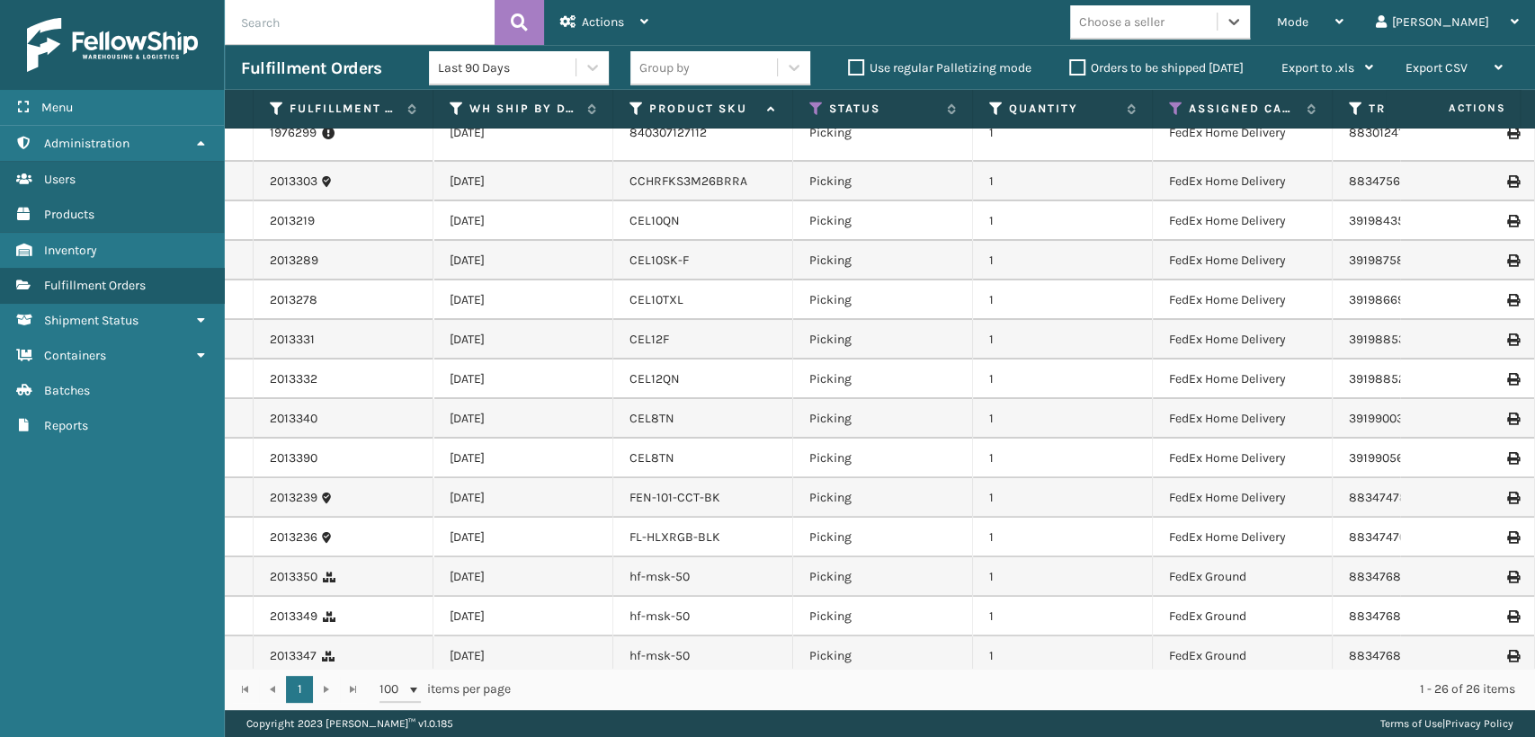
scroll to position [0, 0]
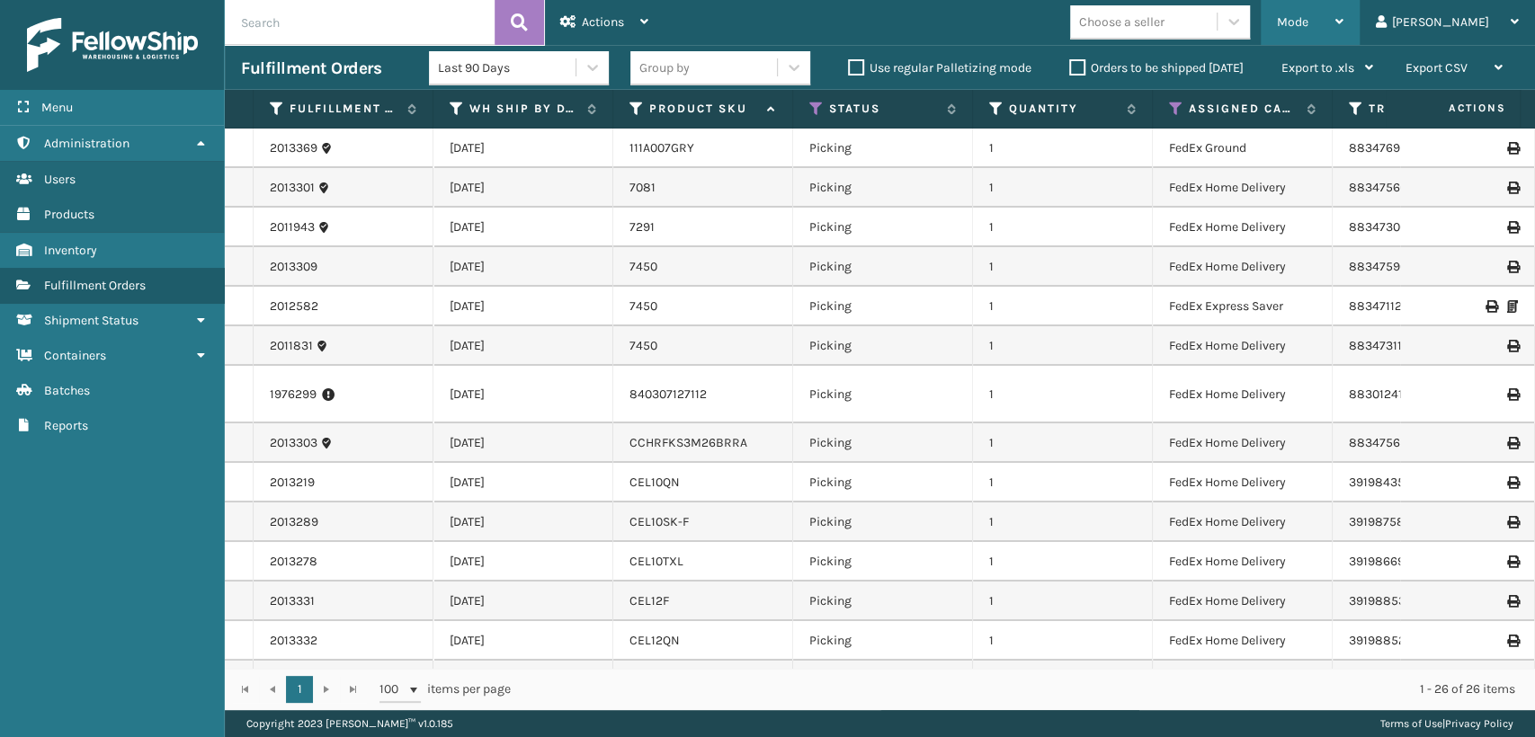
click at [1309, 26] on span "Mode" at bounding box center [1292, 21] width 31 height 15
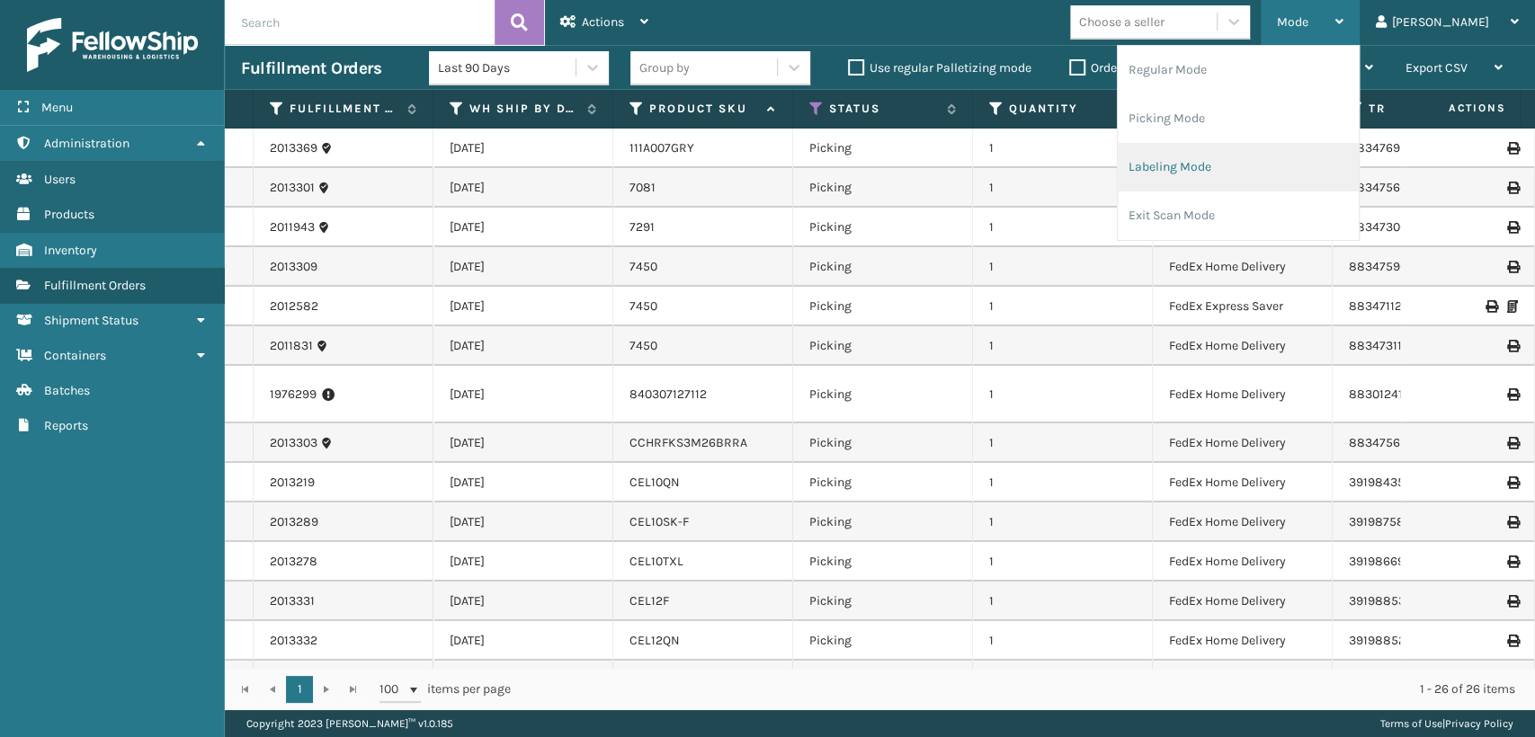
click at [1238, 169] on li "Labeling Mode" at bounding box center [1238, 167] width 241 height 49
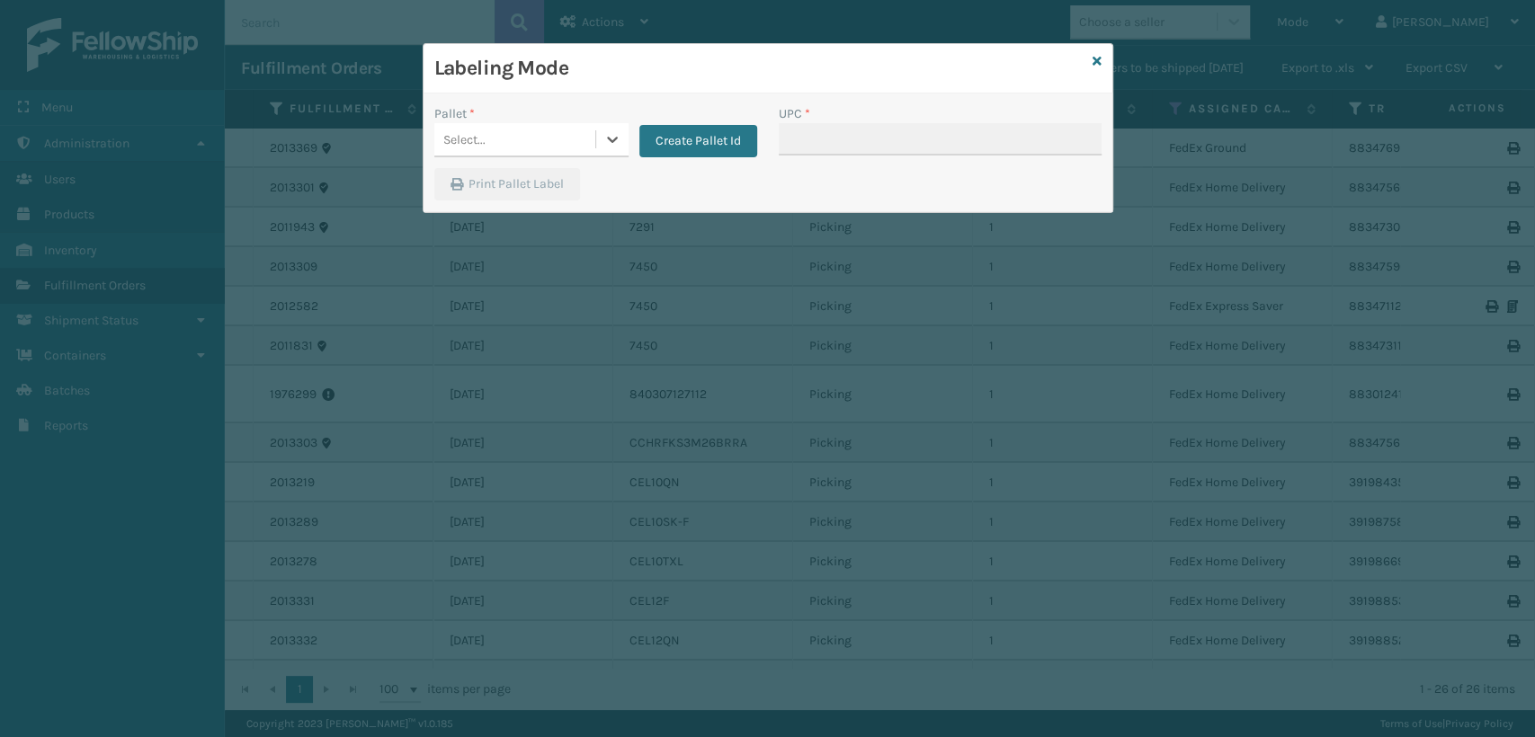
click at [496, 136] on div "Select..." at bounding box center [514, 140] width 161 height 30
click at [496, 210] on div "FDXG-OBFFIBGHBB" at bounding box center [531, 217] width 194 height 33
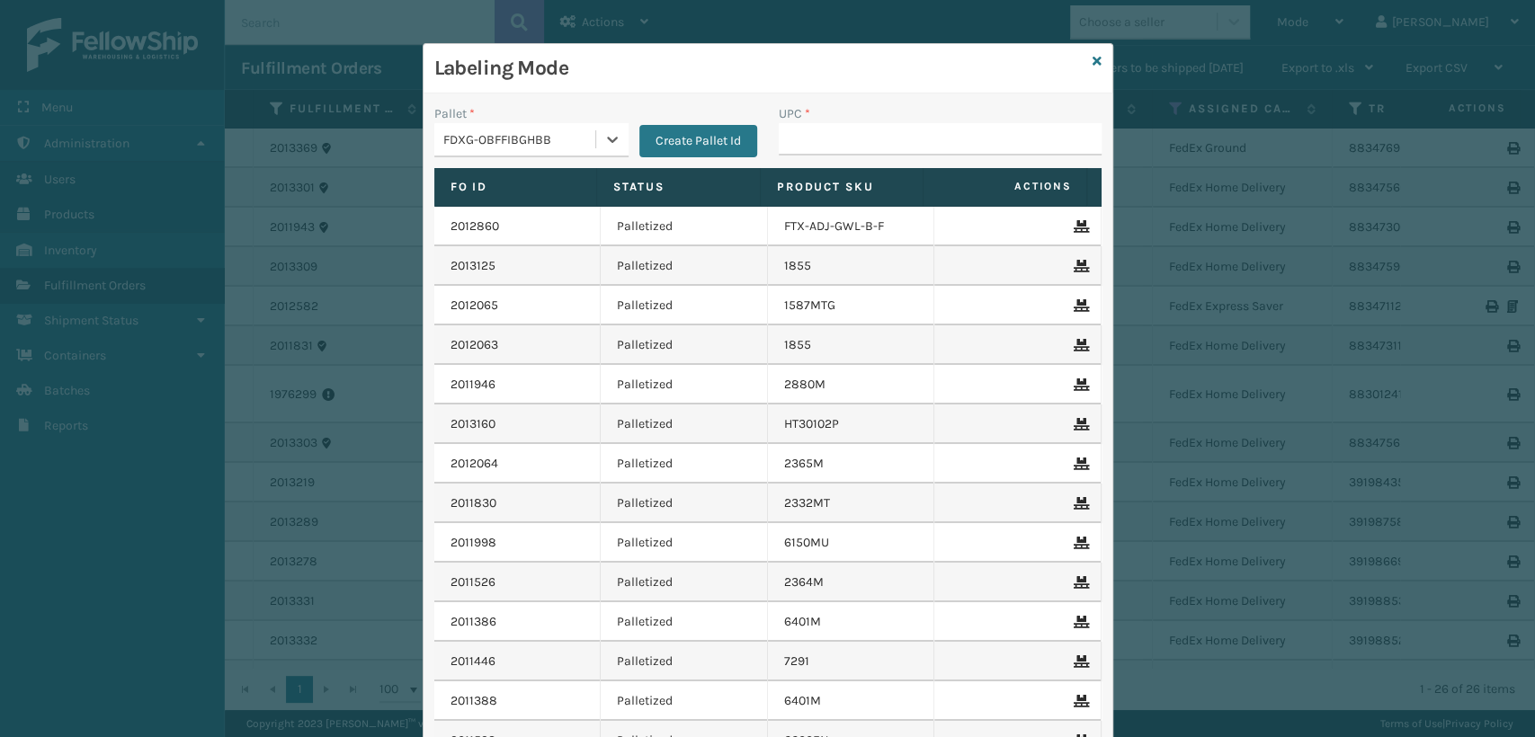
type input "080313074509"
click at [905, 146] on input "UPC *" at bounding box center [940, 139] width 323 height 32
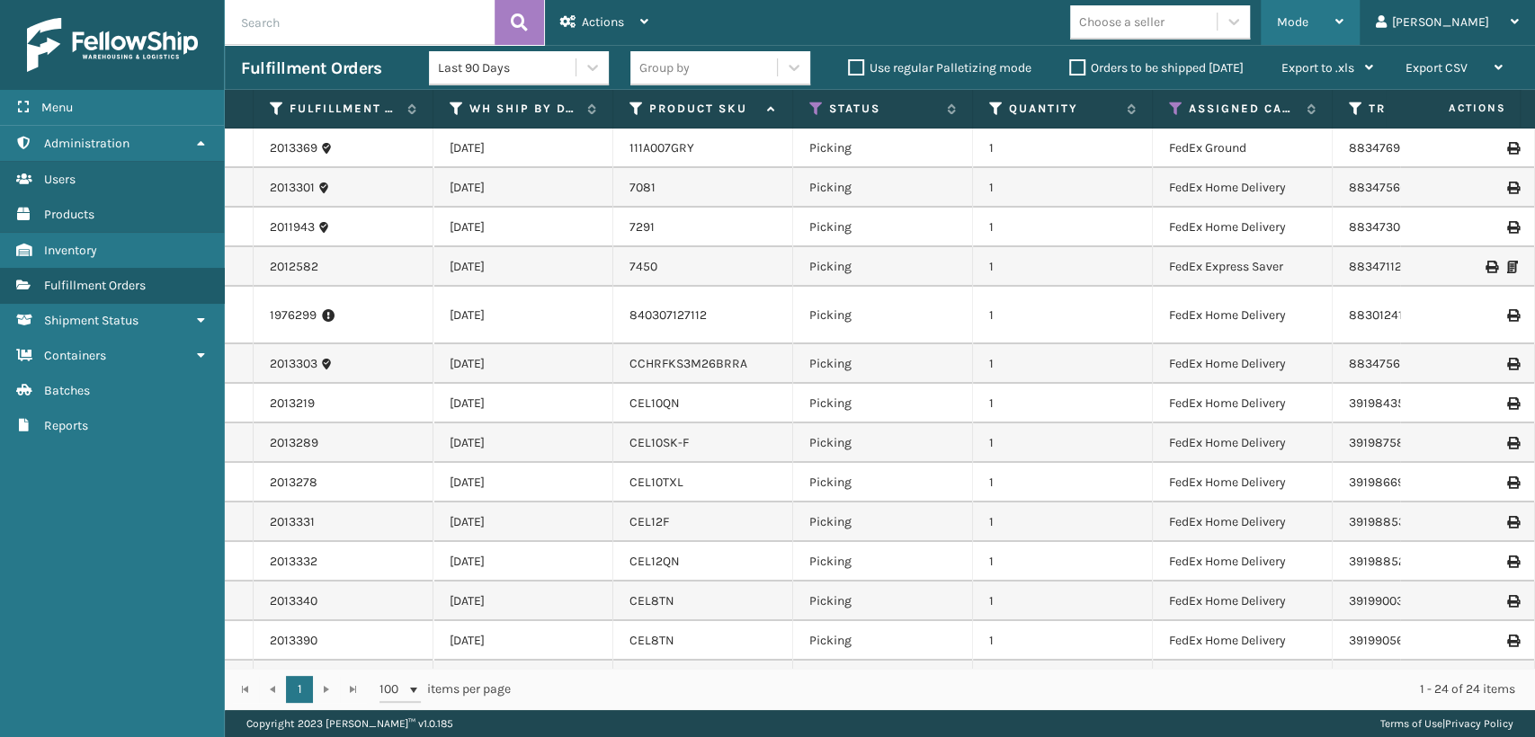
click at [1309, 23] on span "Mode" at bounding box center [1292, 21] width 31 height 15
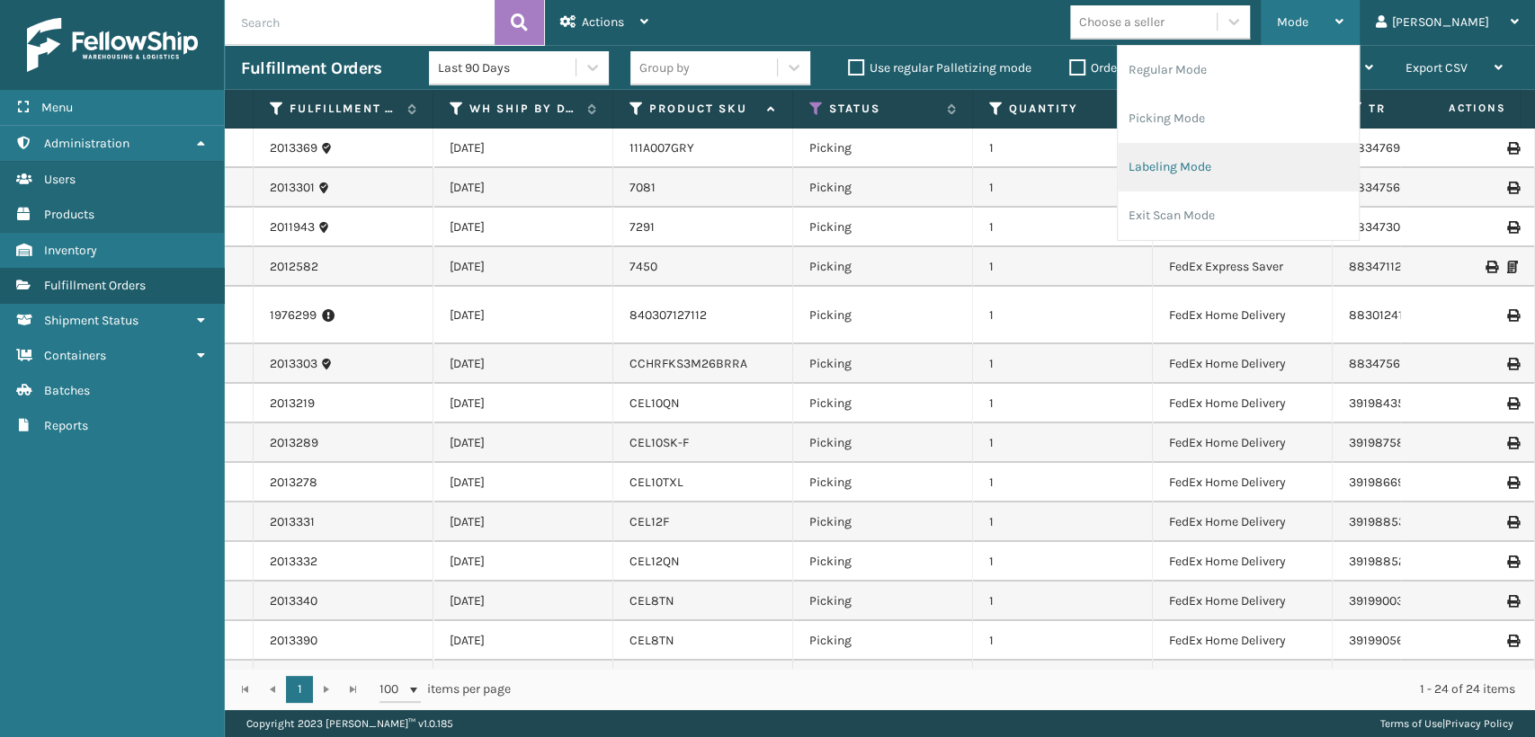
click at [1291, 165] on li "Labeling Mode" at bounding box center [1238, 167] width 241 height 49
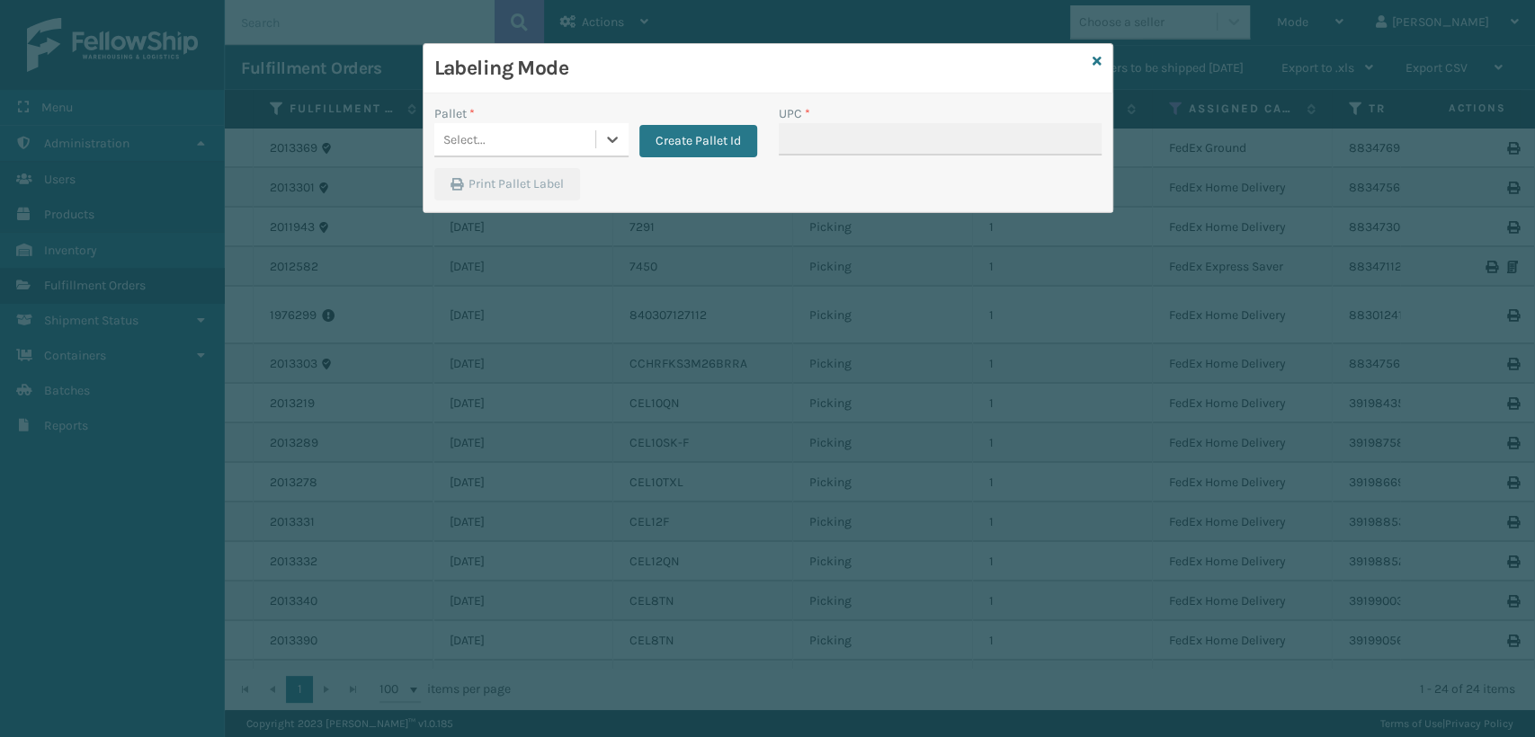
click at [489, 129] on div "Select..." at bounding box center [514, 140] width 161 height 30
click at [673, 99] on div "Pallet * Select... Create Pallet Id UPC * Print Pallet Label" at bounding box center [768, 153] width 689 height 119
click at [1094, 57] on icon at bounding box center [1097, 61] width 9 height 13
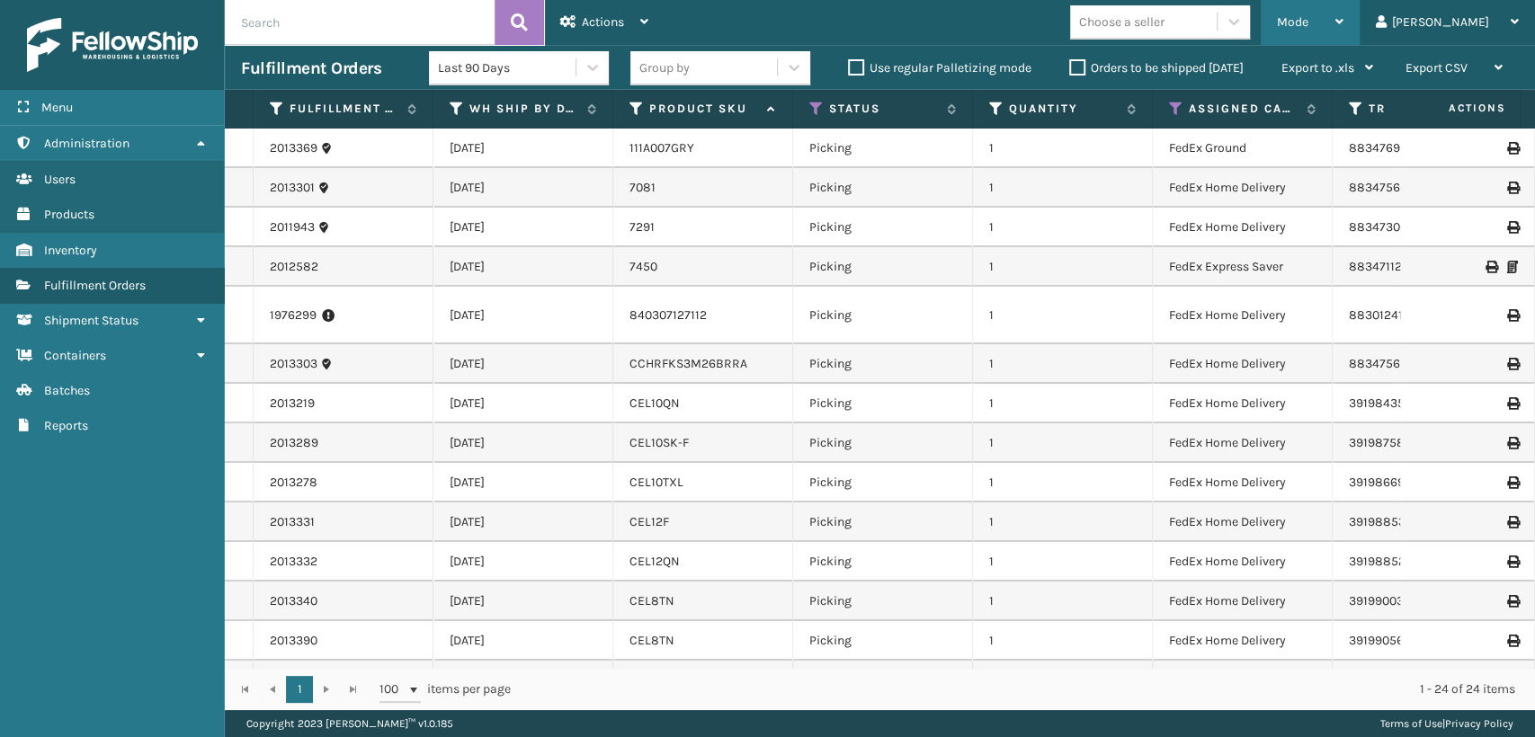
click at [1344, 39] on div "Mode" at bounding box center [1310, 22] width 67 height 45
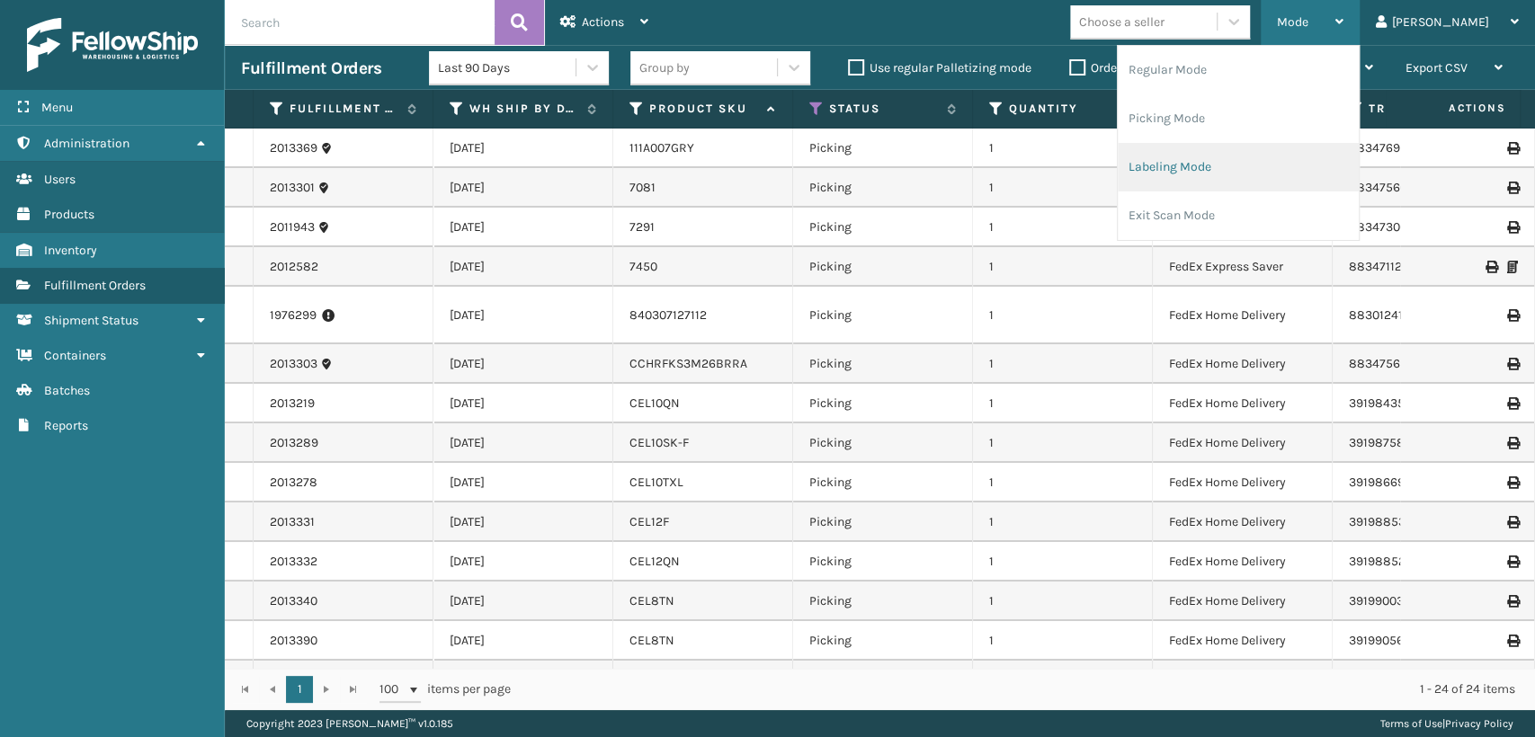
click at [1247, 173] on li "Labeling Mode" at bounding box center [1238, 167] width 241 height 49
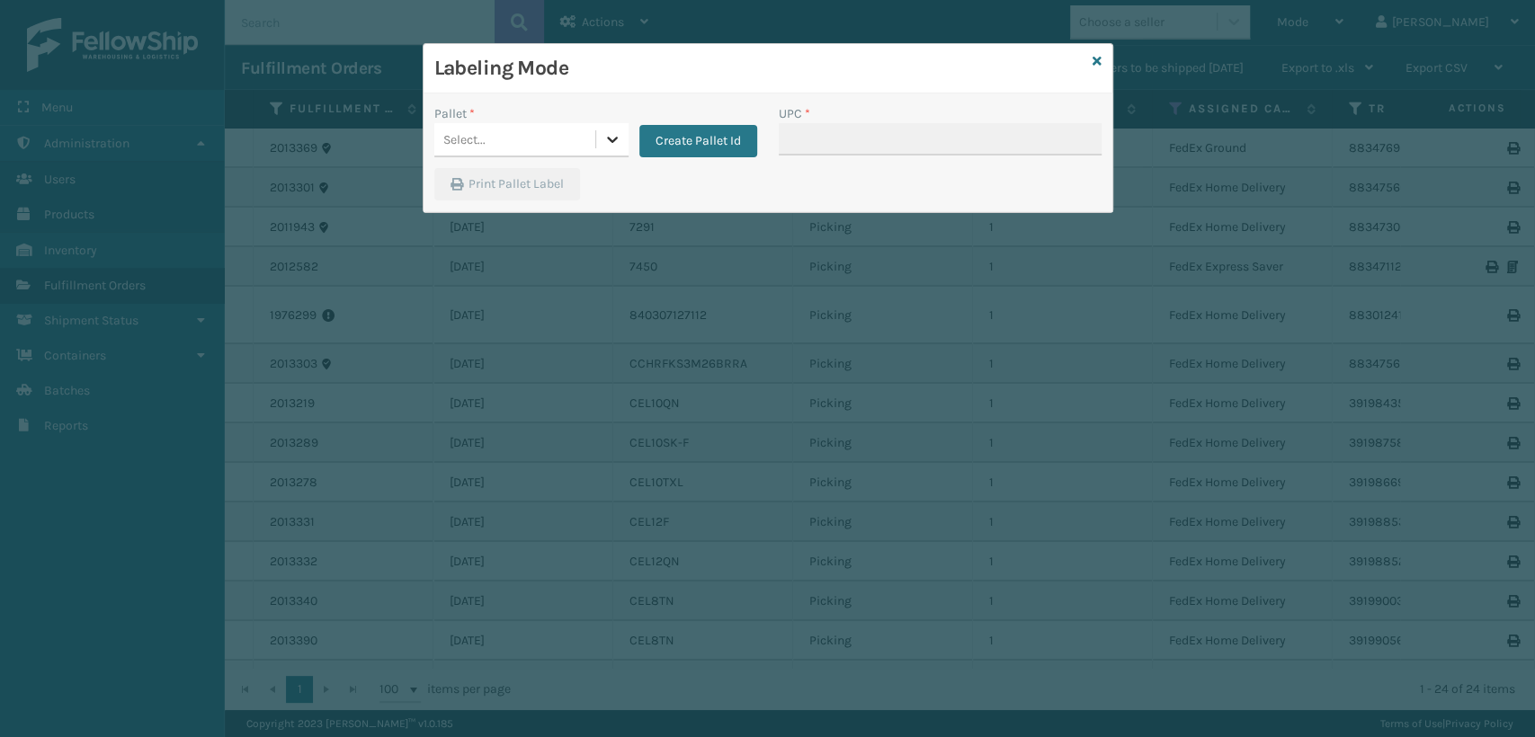
click at [604, 139] on icon at bounding box center [612, 139] width 18 height 18
click at [521, 209] on div "FDXG-OBFFIBGHBB" at bounding box center [531, 217] width 194 height 33
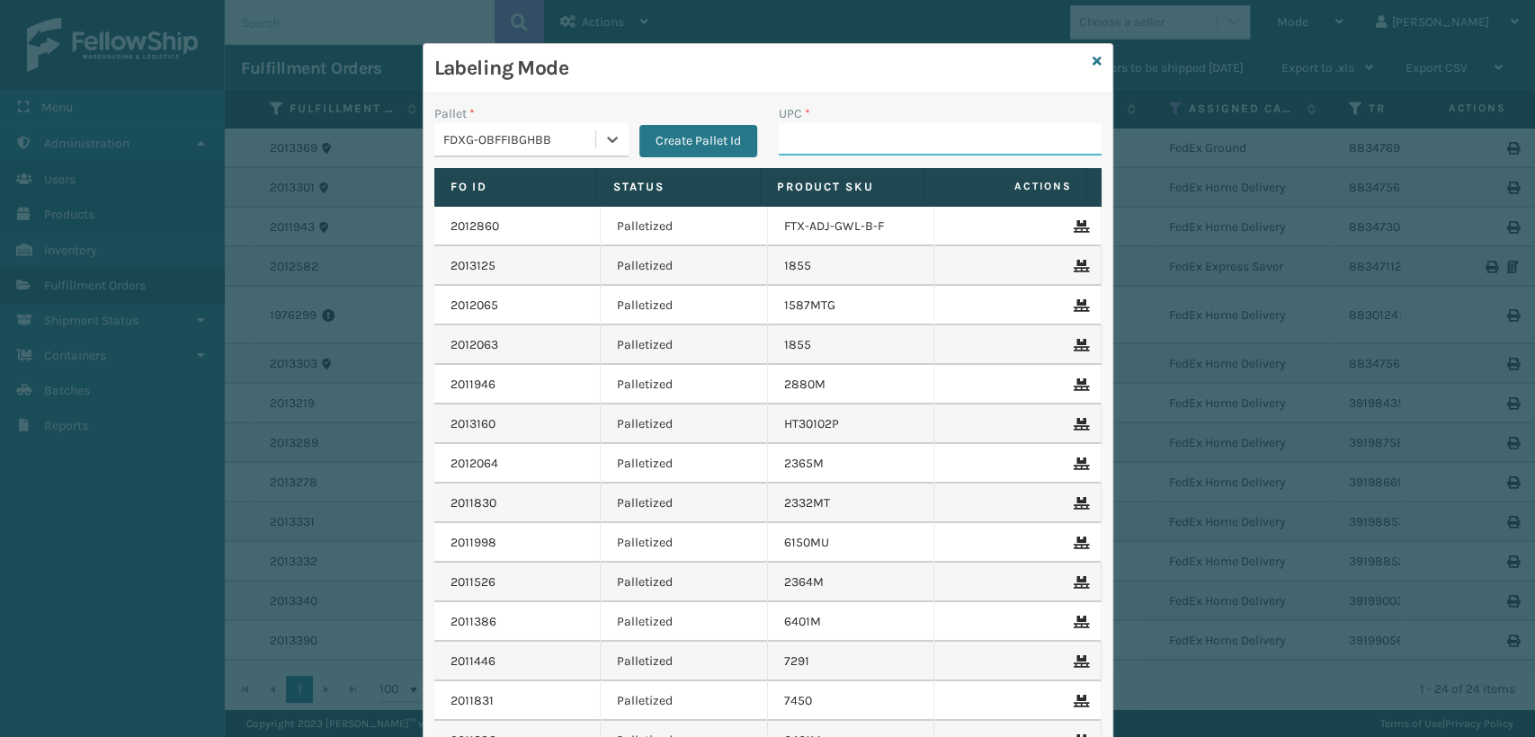
click at [825, 151] on input "UPC *" at bounding box center [940, 139] width 323 height 32
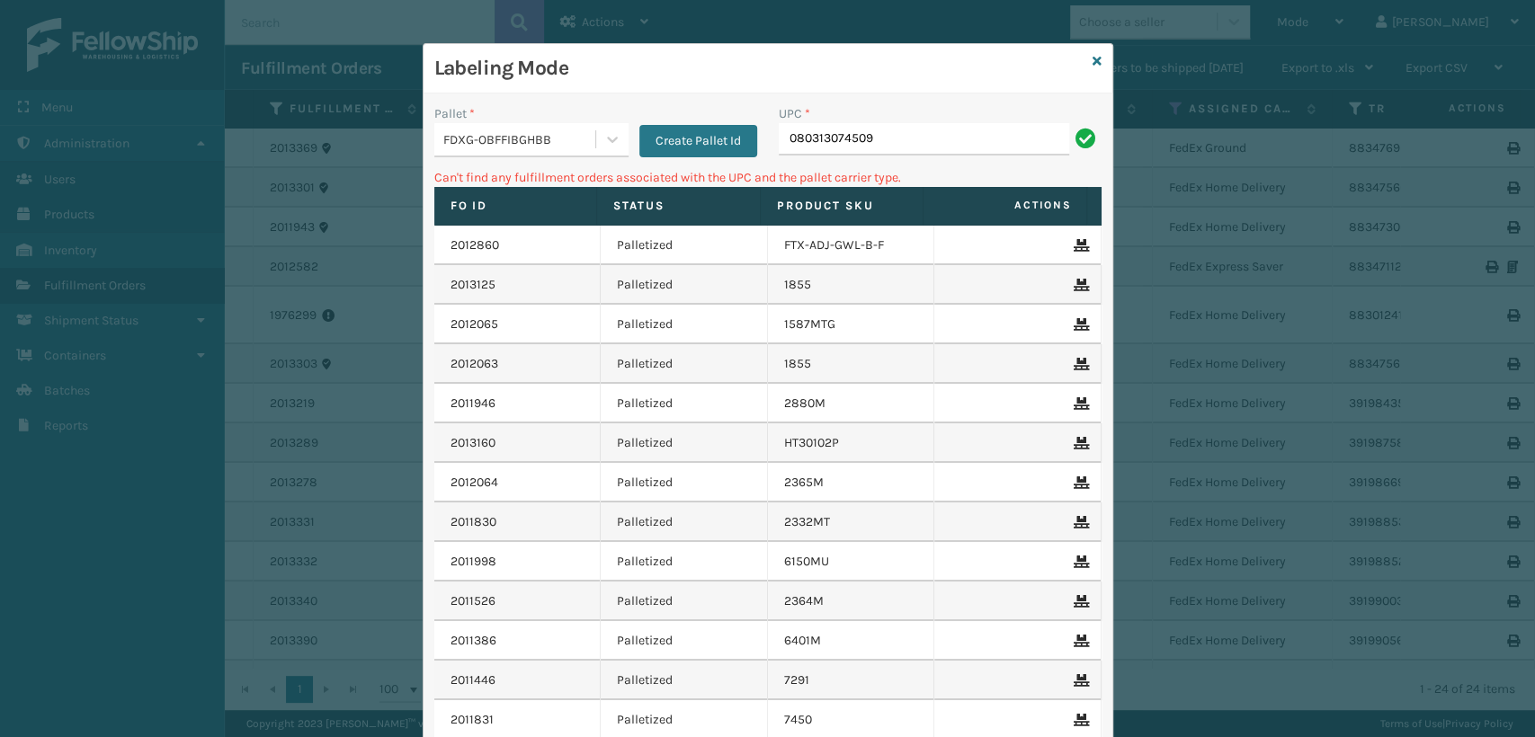
drag, startPoint x: 584, startPoint y: 156, endPoint x: 554, endPoint y: 156, distance: 29.7
click at [554, 156] on div "Pallet * FDXG-OBFFIBGHBB Create Pallet Id UPC * 080313074509" at bounding box center [768, 136] width 689 height 64
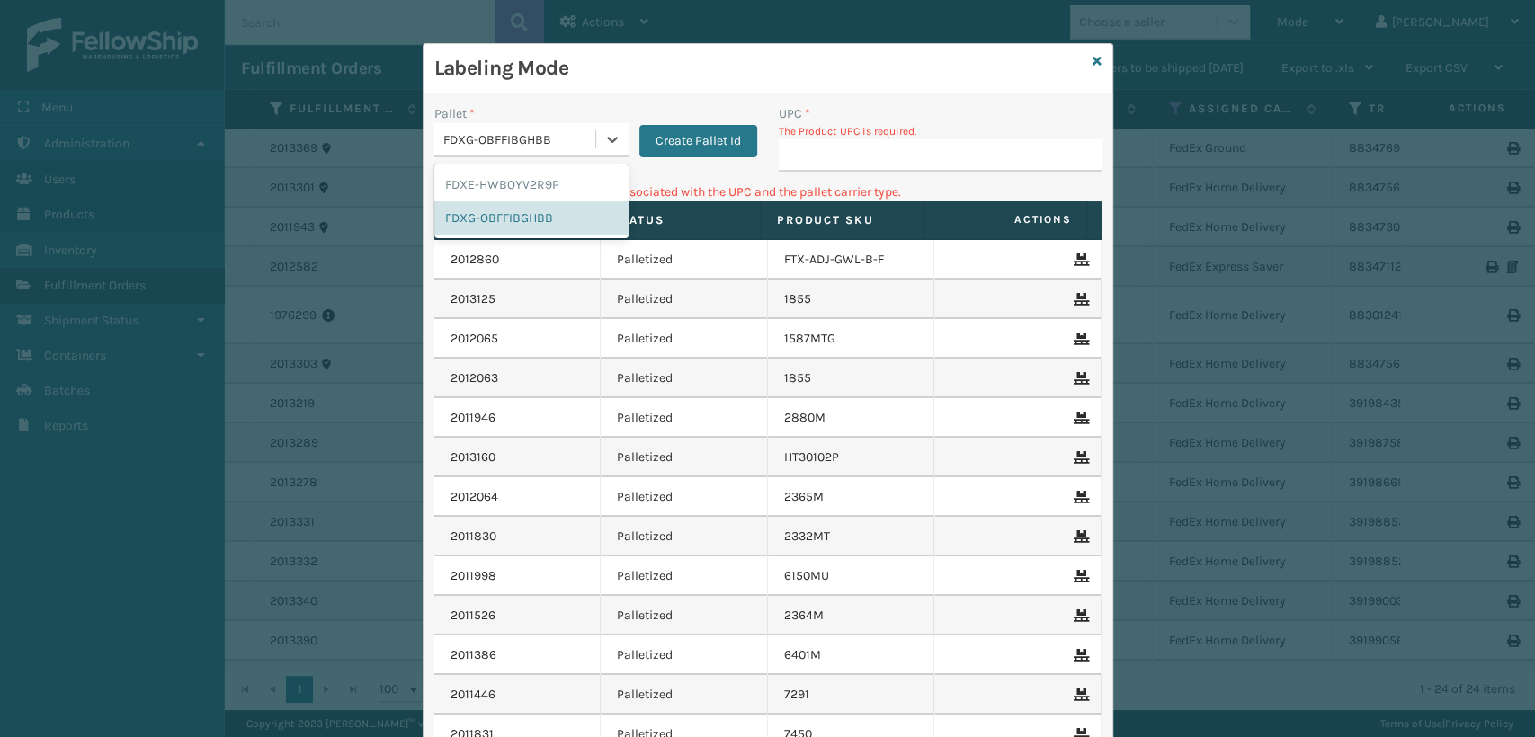
click at [563, 149] on div "FDXG-OBFFIBGHBB" at bounding box center [514, 140] width 161 height 30
click at [654, 102] on div "Pallet * option FDXE-HWBOYV2R9P focused, 1 of 2. 2 results available. Use Up an…" at bounding box center [768, 491] width 689 height 795
click at [550, 134] on div "FDXG-OBFFIBGHBB" at bounding box center [520, 139] width 154 height 19
click at [1093, 55] on icon at bounding box center [1097, 61] width 9 height 13
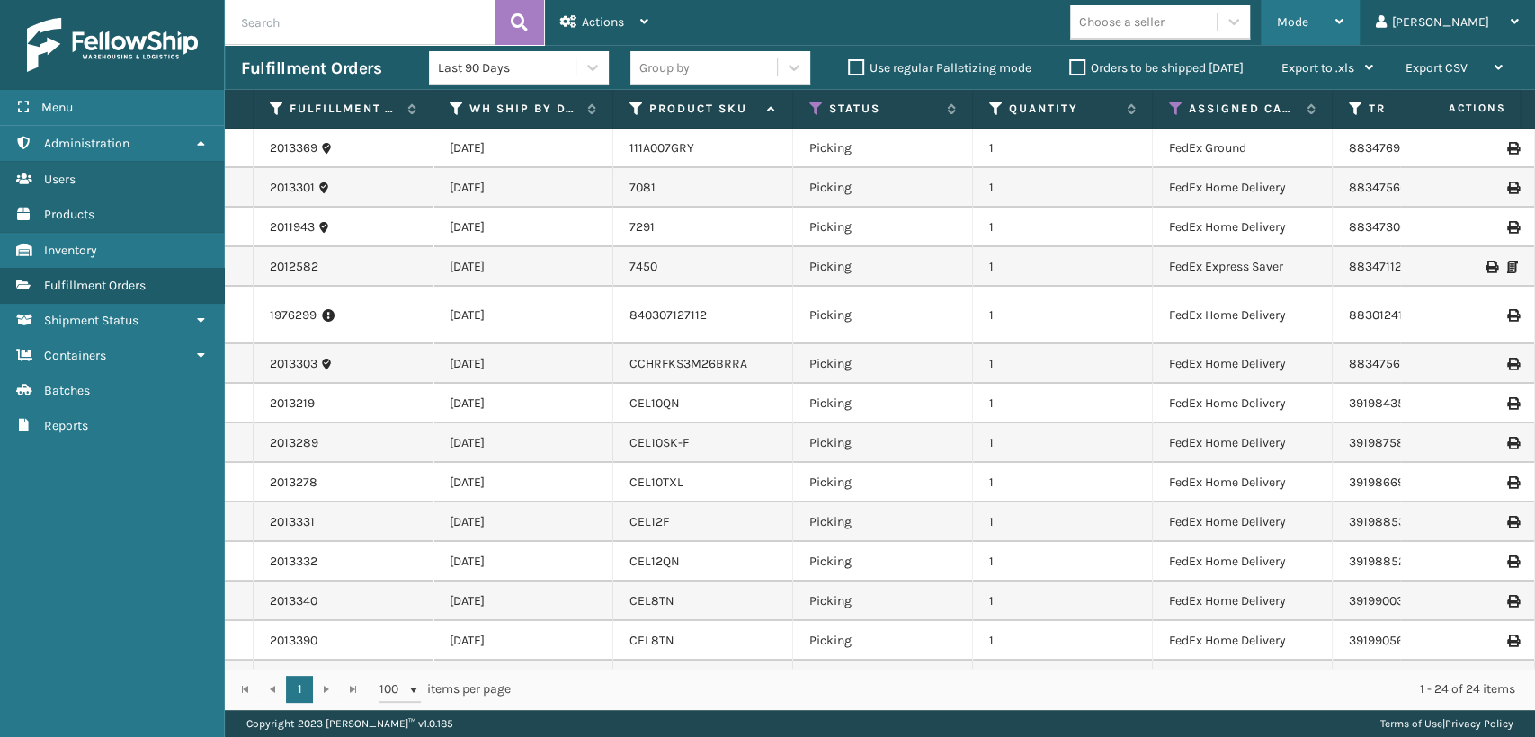
click at [1332, 28] on div "Mode Regular Mode Picking Mode Labeling Mode Exit Scan Mode" at bounding box center [1310, 22] width 99 height 45
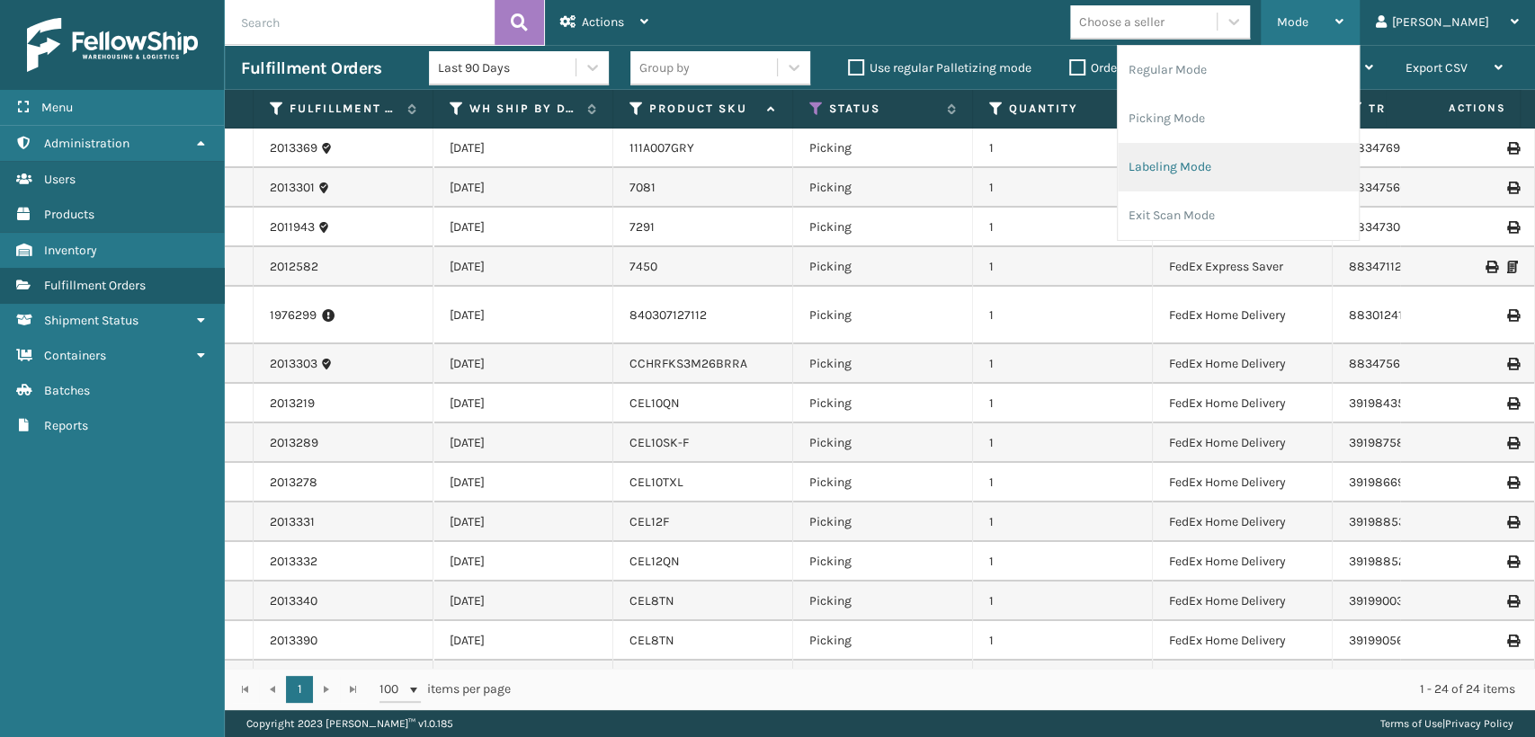
click at [1210, 162] on li "Labeling Mode" at bounding box center [1238, 167] width 241 height 49
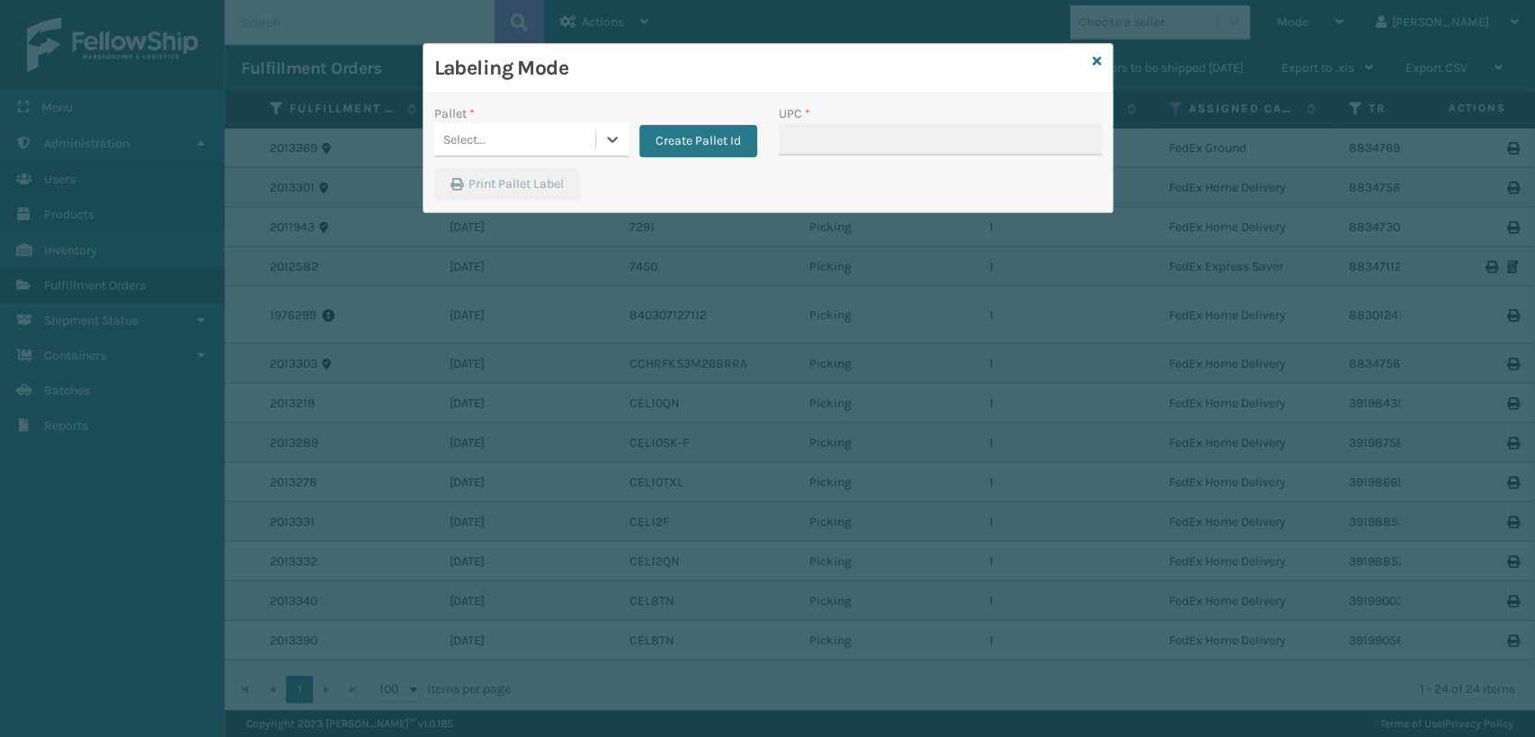
click at [513, 135] on div "Select..." at bounding box center [514, 140] width 161 height 30
drag, startPoint x: 510, startPoint y: 187, endPoint x: 827, endPoint y: 146, distance: 320.2
click at [513, 186] on div "FDXE-HWBOYV2R9P" at bounding box center [531, 184] width 194 height 33
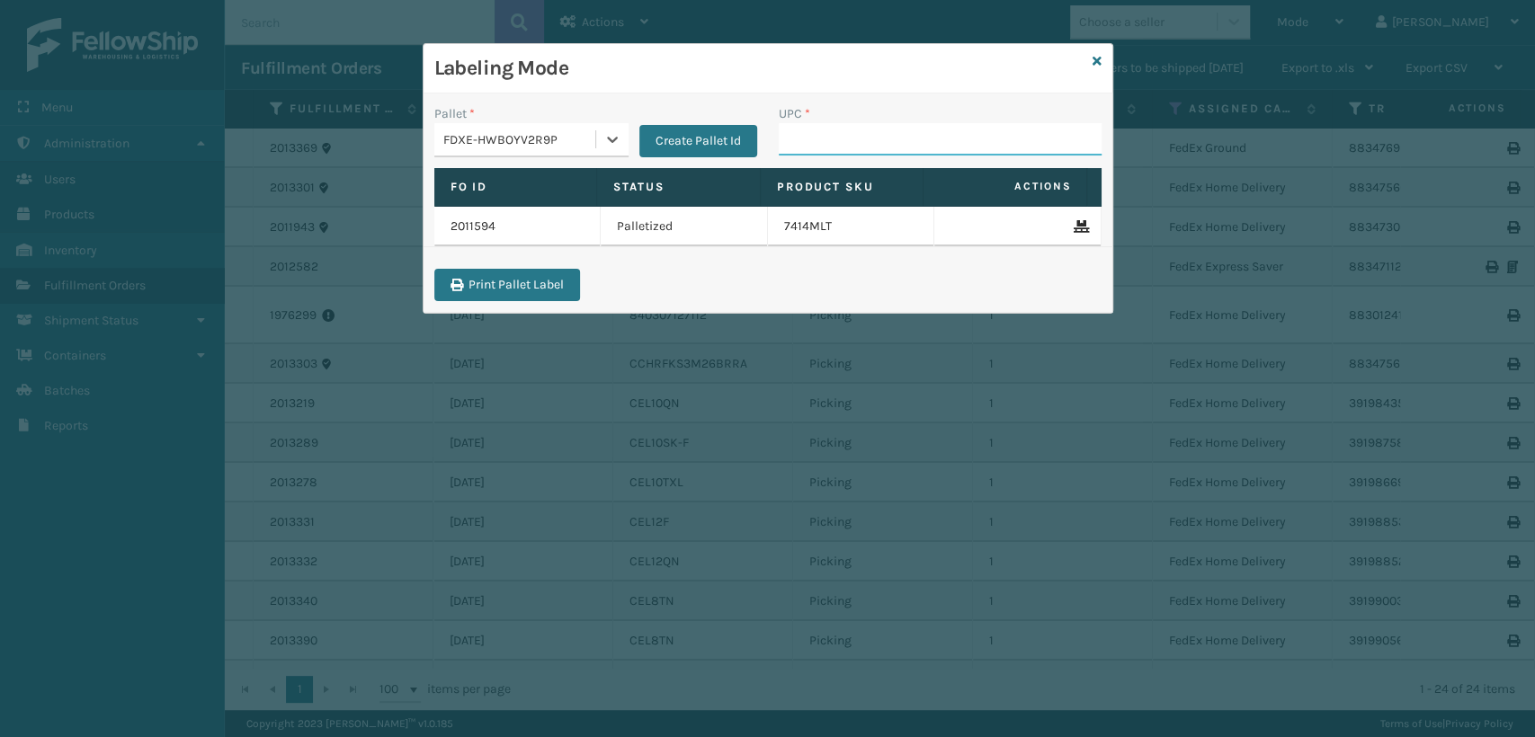
click at [942, 132] on input "UPC *" at bounding box center [940, 139] width 323 height 32
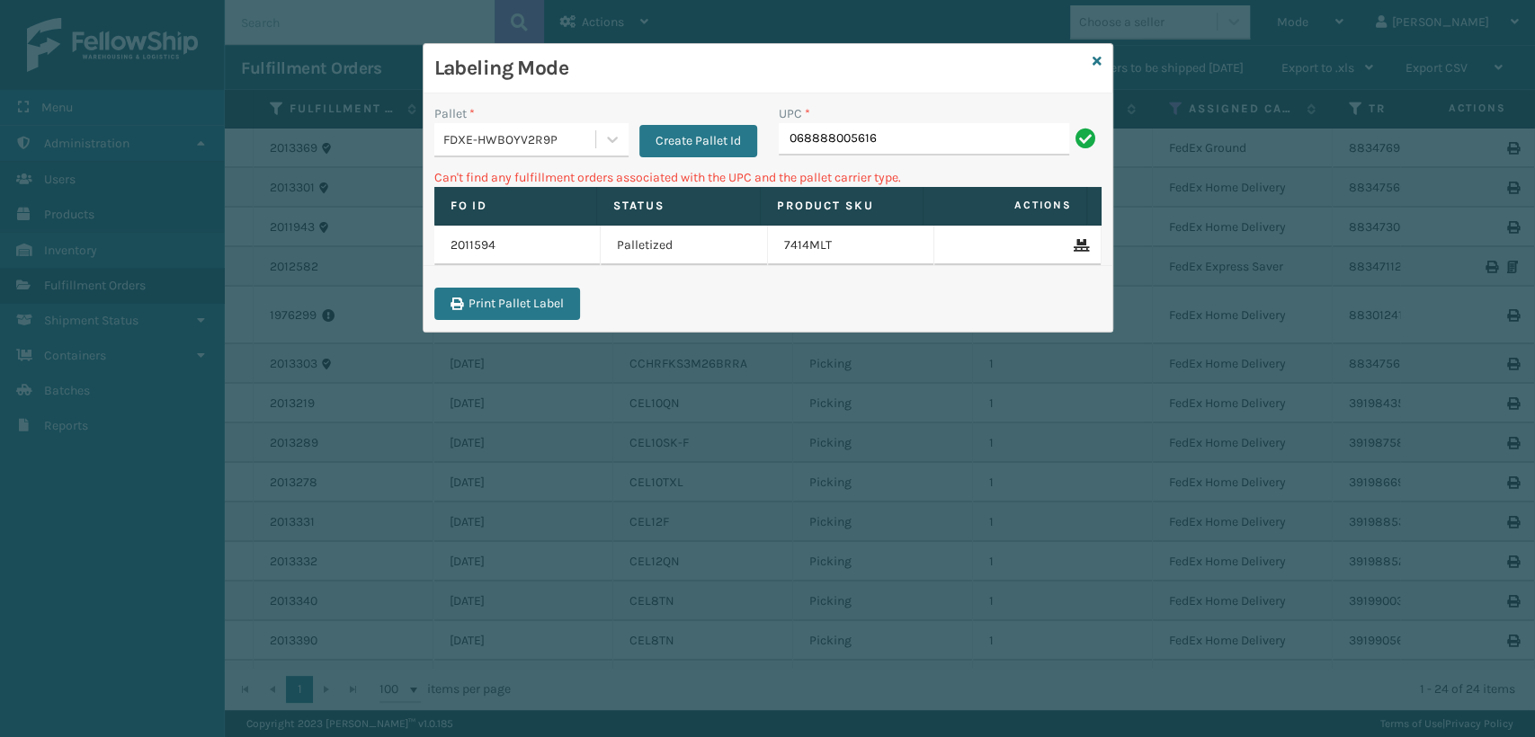
click at [561, 147] on div "FDXE-HWBOYV2R9P" at bounding box center [520, 139] width 154 height 19
click at [530, 210] on div "FDXG-OBFFIBGHBB" at bounding box center [531, 217] width 194 height 33
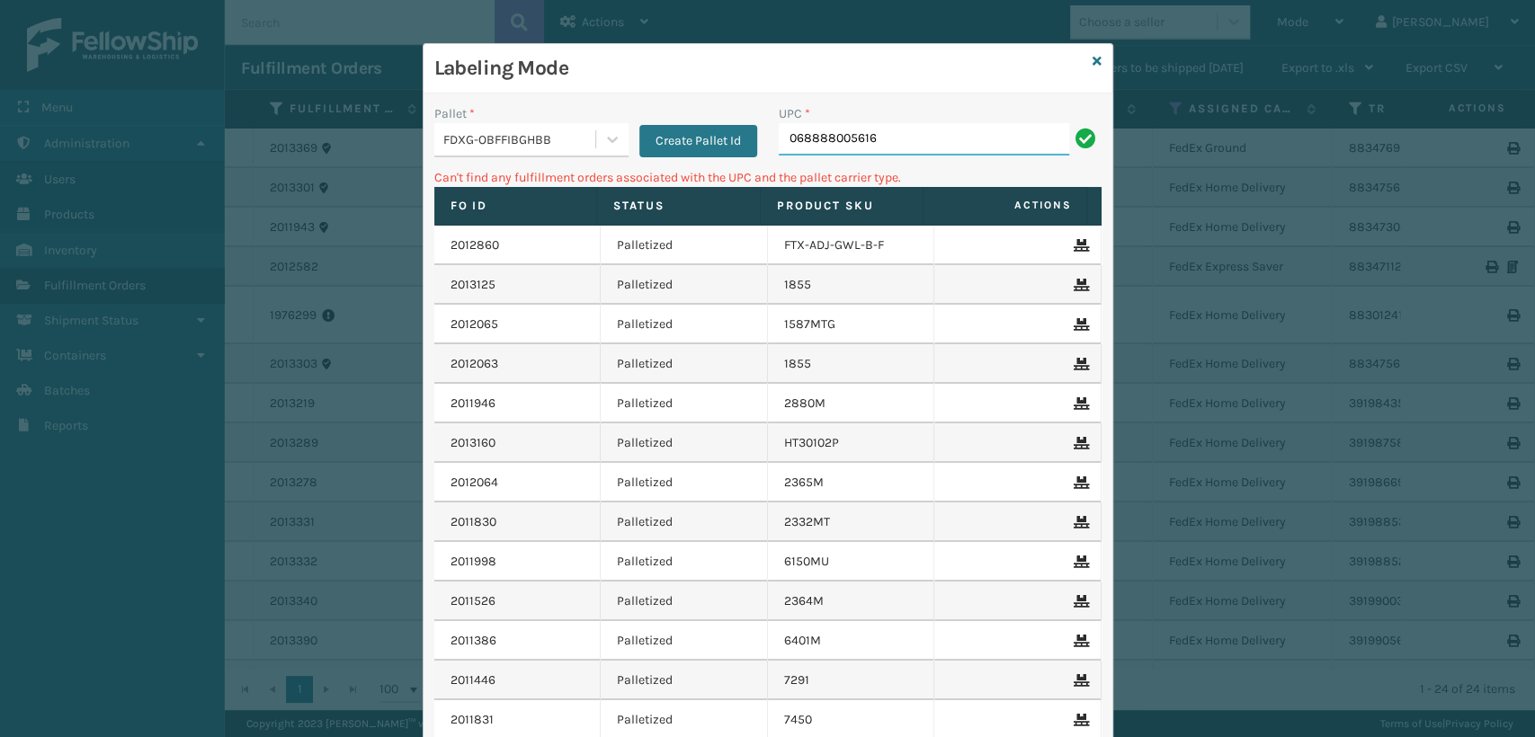
click at [973, 124] on input "068888005616" at bounding box center [924, 139] width 290 height 32
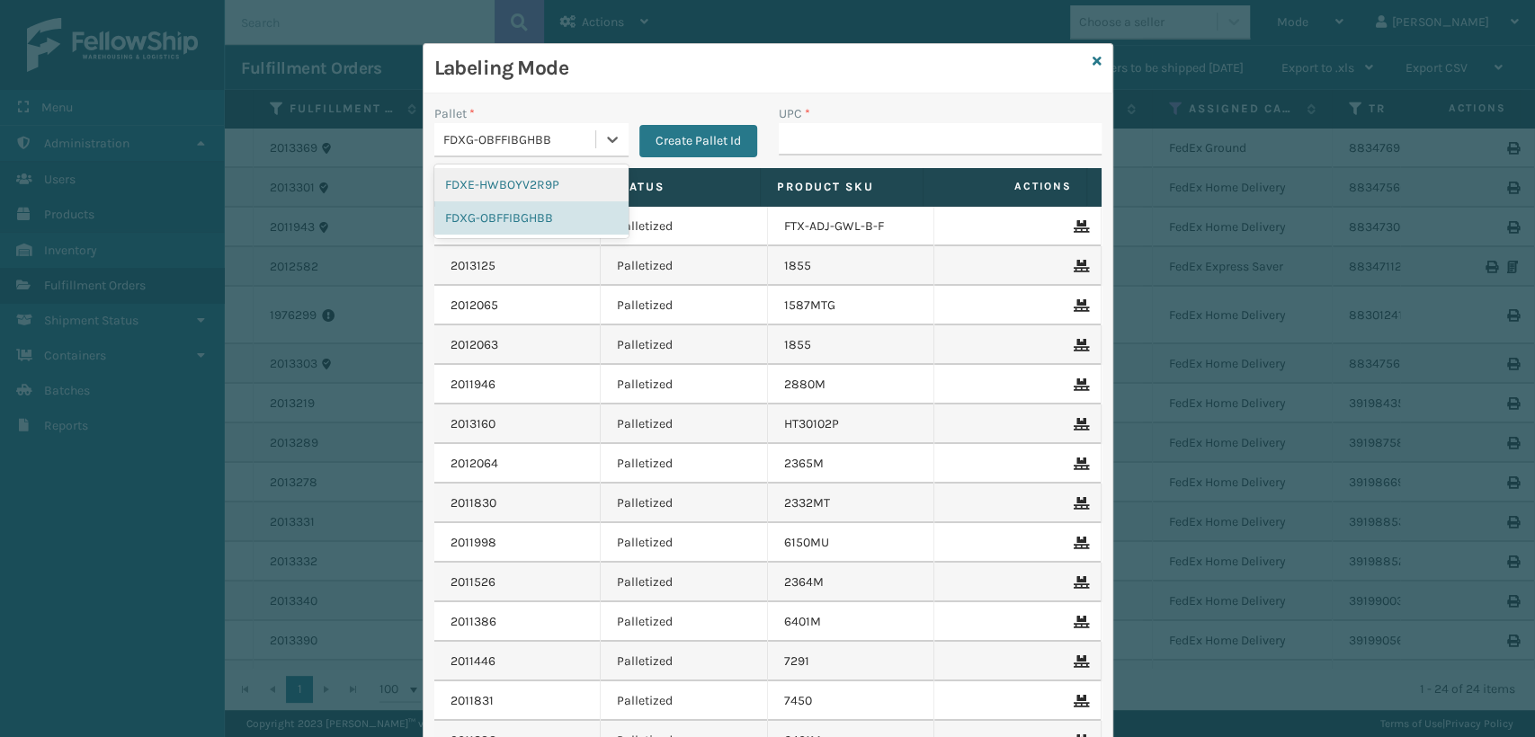
click at [569, 130] on div "FDXG-OBFFIBGHBB" at bounding box center [520, 139] width 154 height 19
drag, startPoint x: 569, startPoint y: 130, endPoint x: 598, endPoint y: 128, distance: 28.8
click at [572, 130] on div "FDXG-OBFFIBGHBB" at bounding box center [520, 139] width 154 height 19
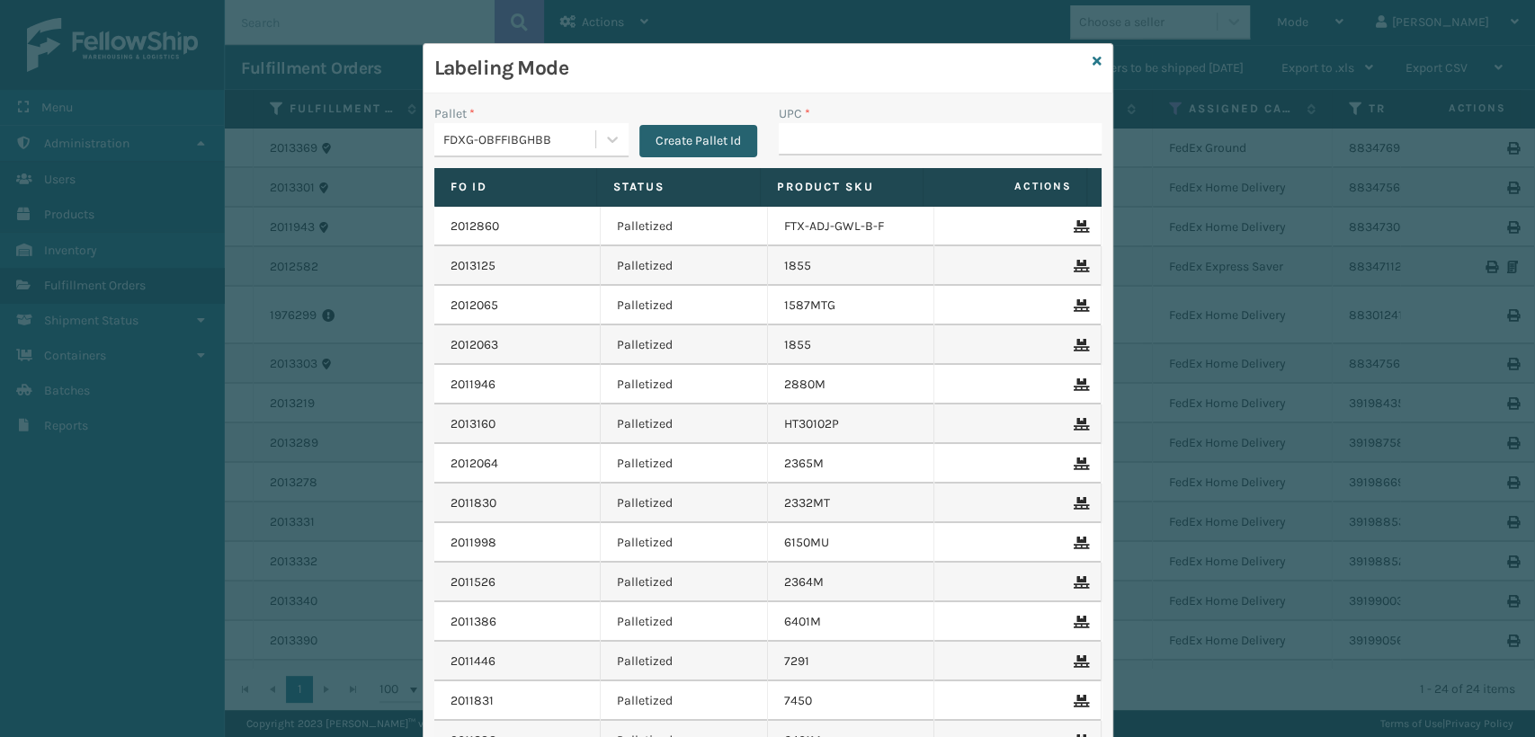
click at [678, 127] on button "Create Pallet Id" at bounding box center [698, 141] width 118 height 32
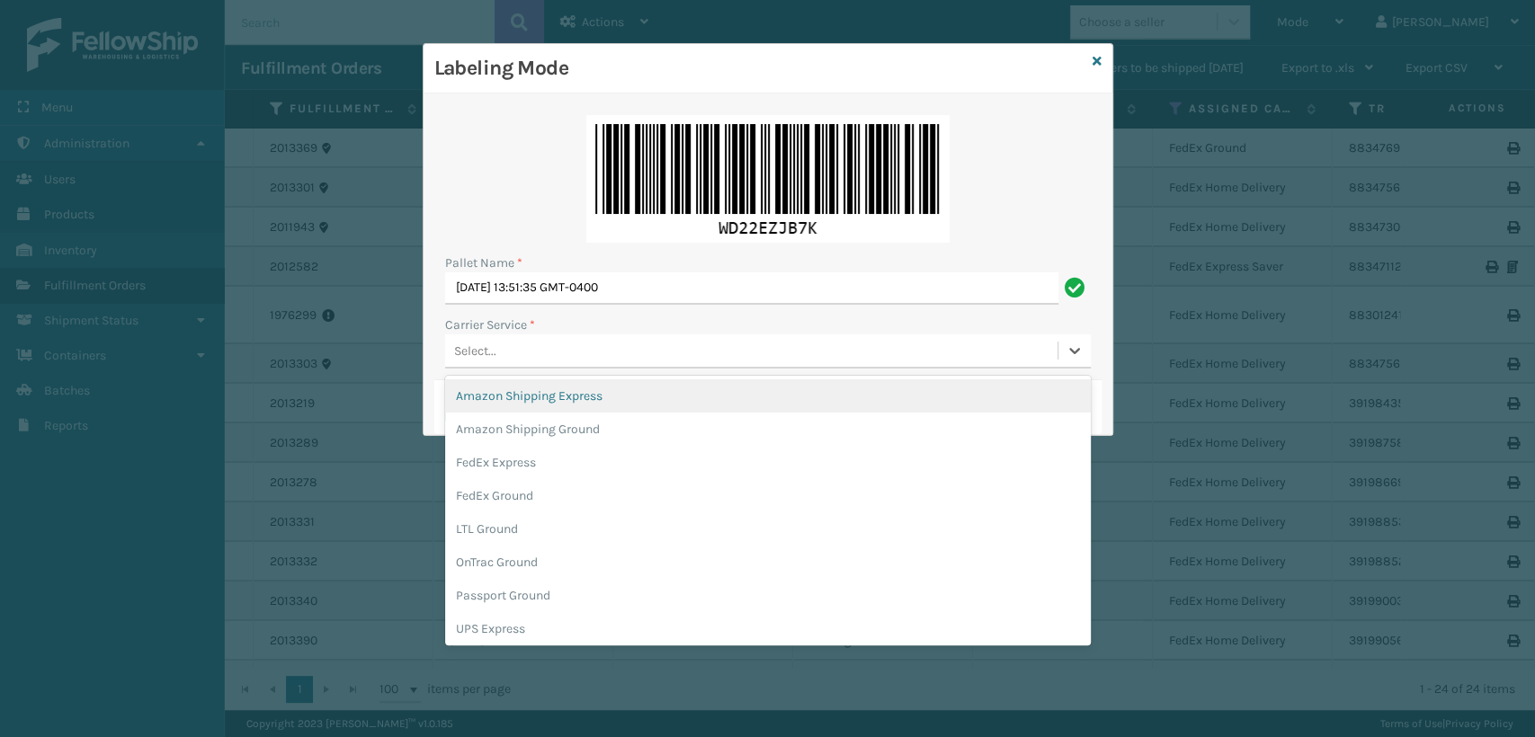
click at [596, 364] on div "Select..." at bounding box center [751, 351] width 612 height 30
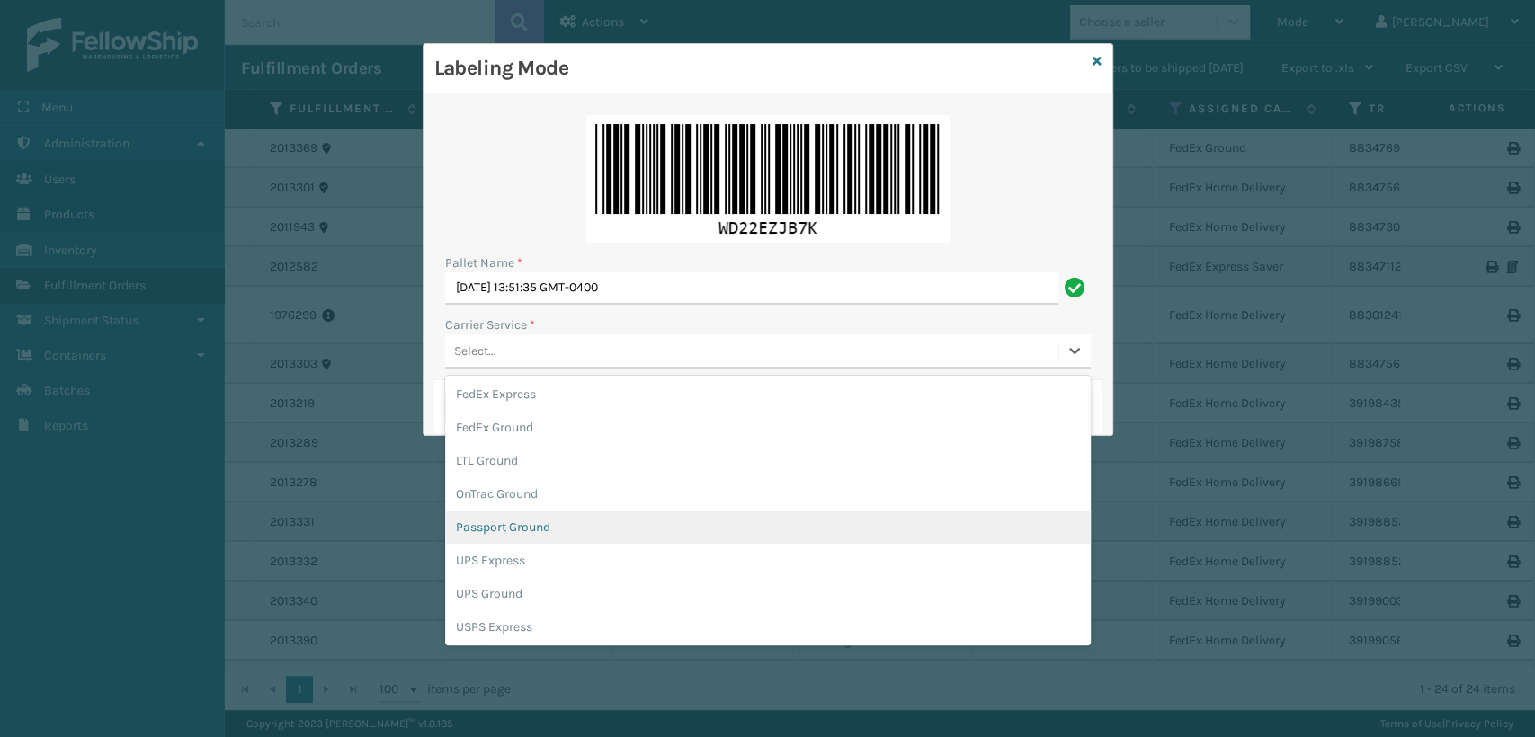
scroll to position [100, 0]
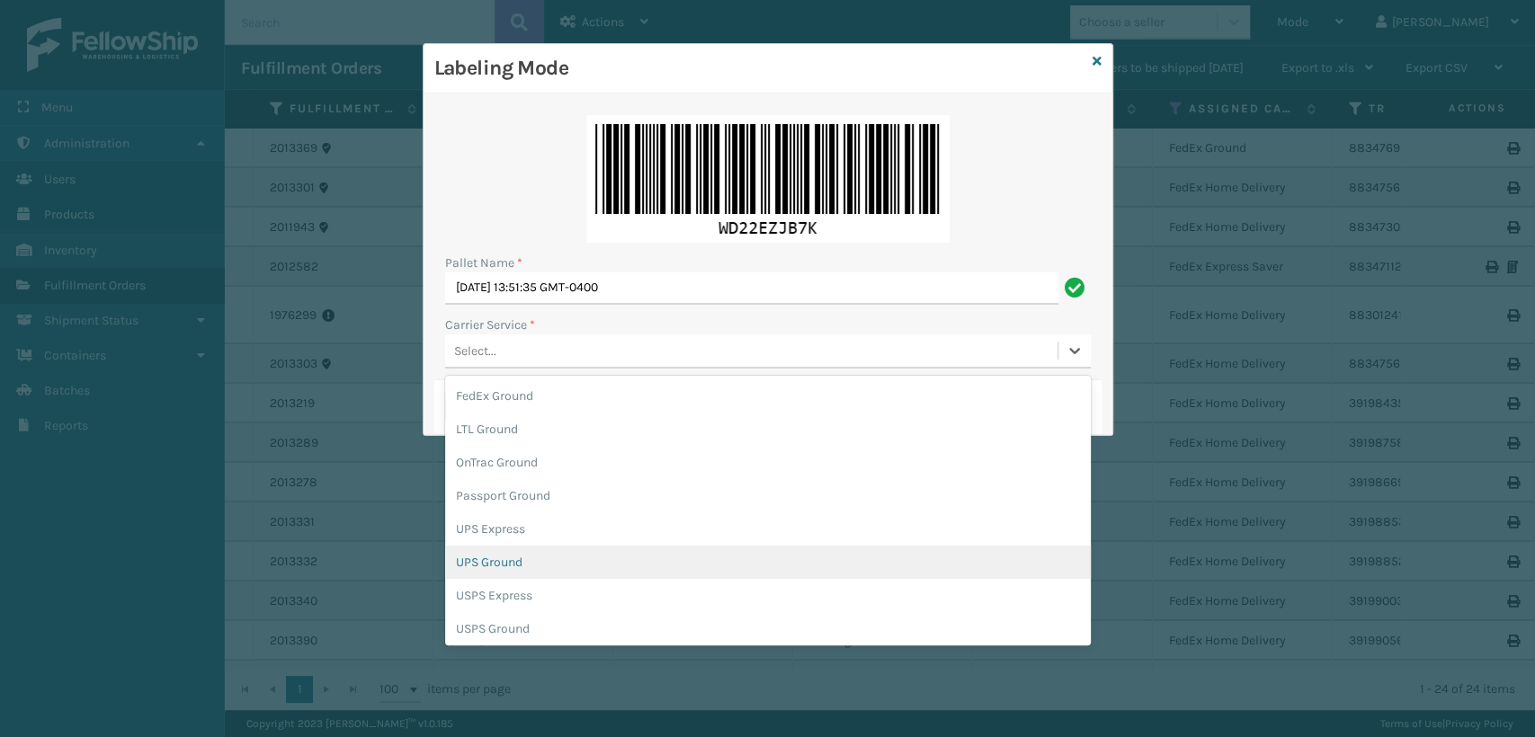
click at [496, 572] on div "UPS Ground" at bounding box center [768, 562] width 646 height 33
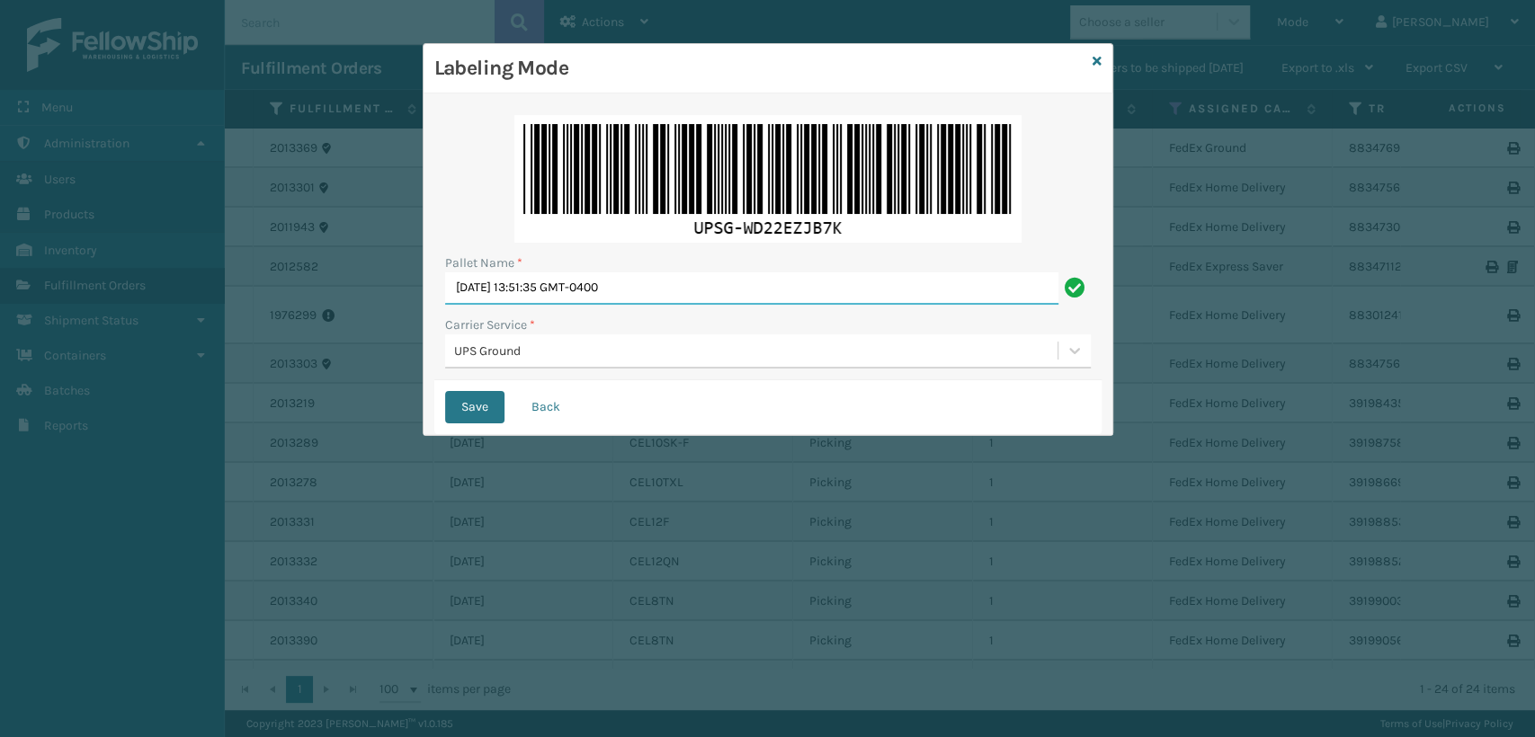
drag, startPoint x: 253, startPoint y: 239, endPoint x: 153, endPoint y: 223, distance: 101.1
click at [151, 227] on div "Labeling Mode Pallet Name * [DATE] 13:51:35 GMT-0400 Carrier Service * UPS Grou…" at bounding box center [767, 368] width 1535 height 737
type input "UPST7915080"
click at [445, 391] on button "Save" at bounding box center [474, 407] width 59 height 32
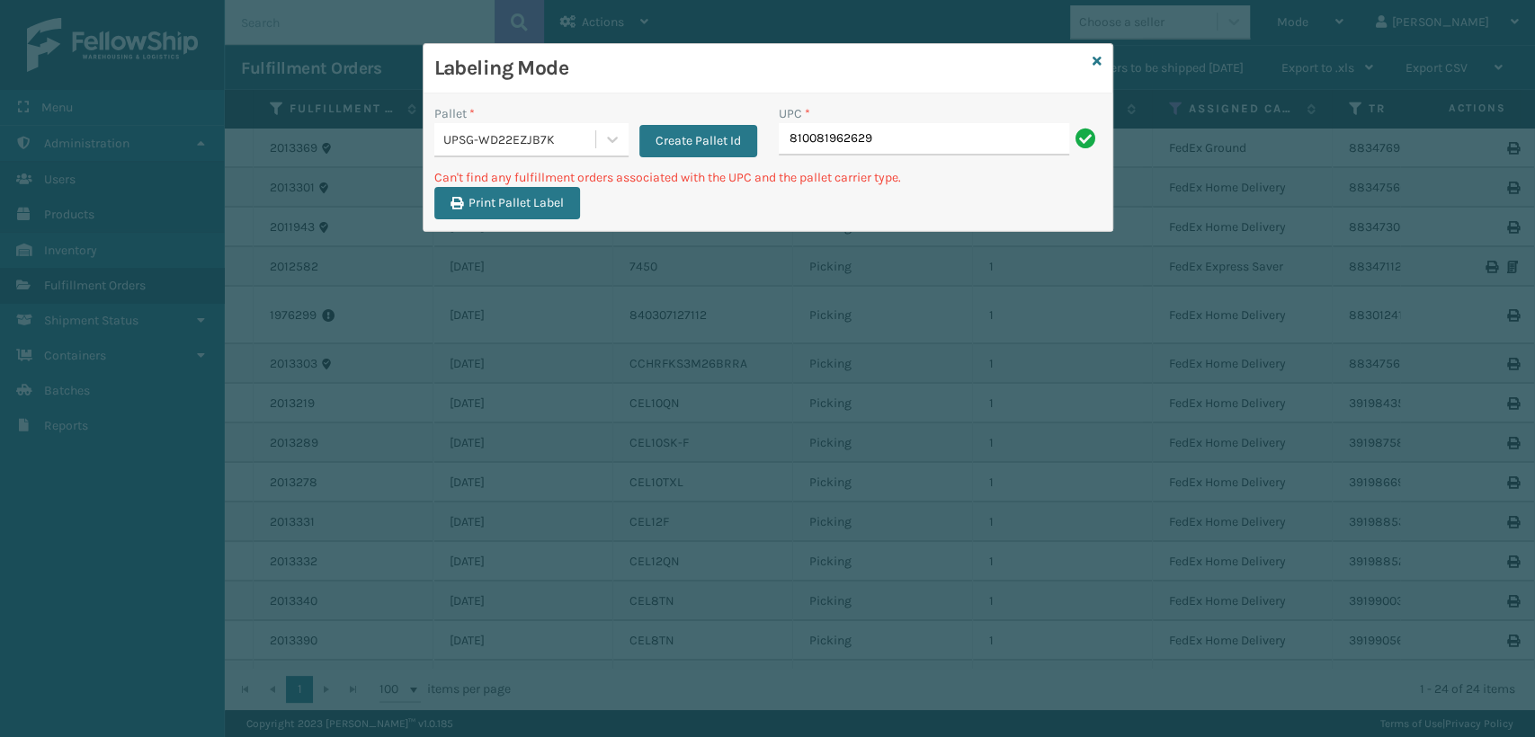
click at [576, 131] on div "UPSG-WD22EZJB7K" at bounding box center [520, 139] width 154 height 19
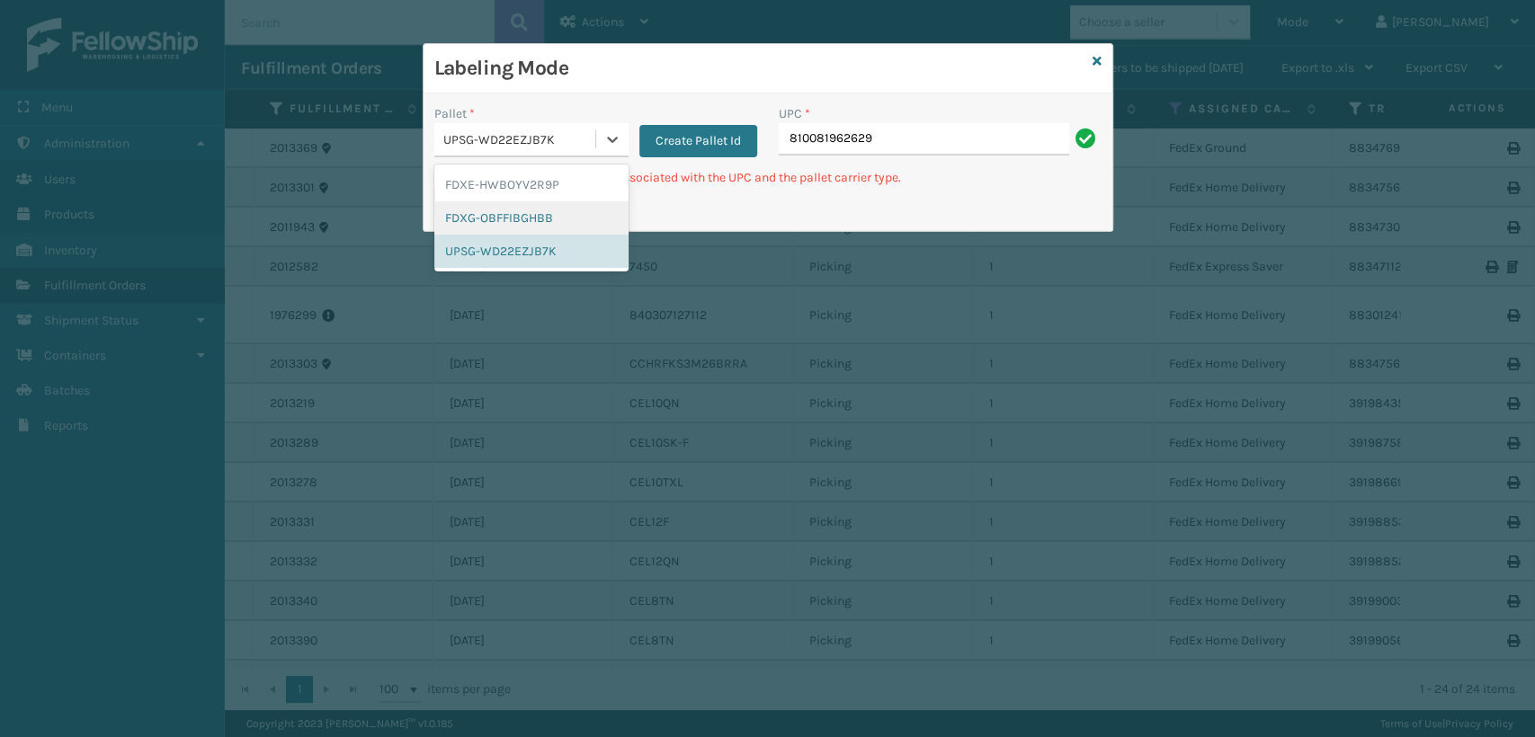
click at [469, 204] on div "FDXG-OBFFIBGHBB" at bounding box center [531, 217] width 194 height 33
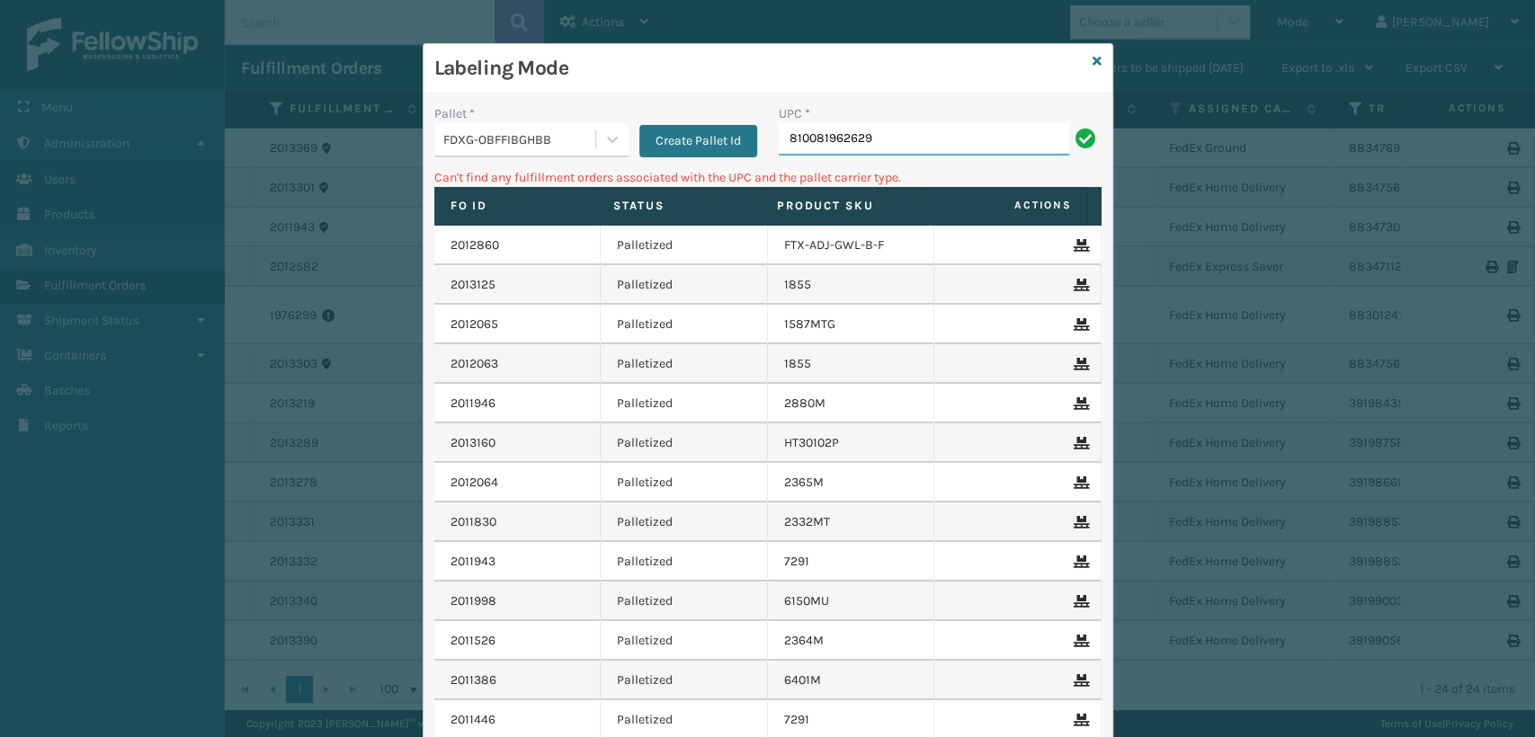
click at [886, 147] on input "810081962629" at bounding box center [924, 139] width 290 height 32
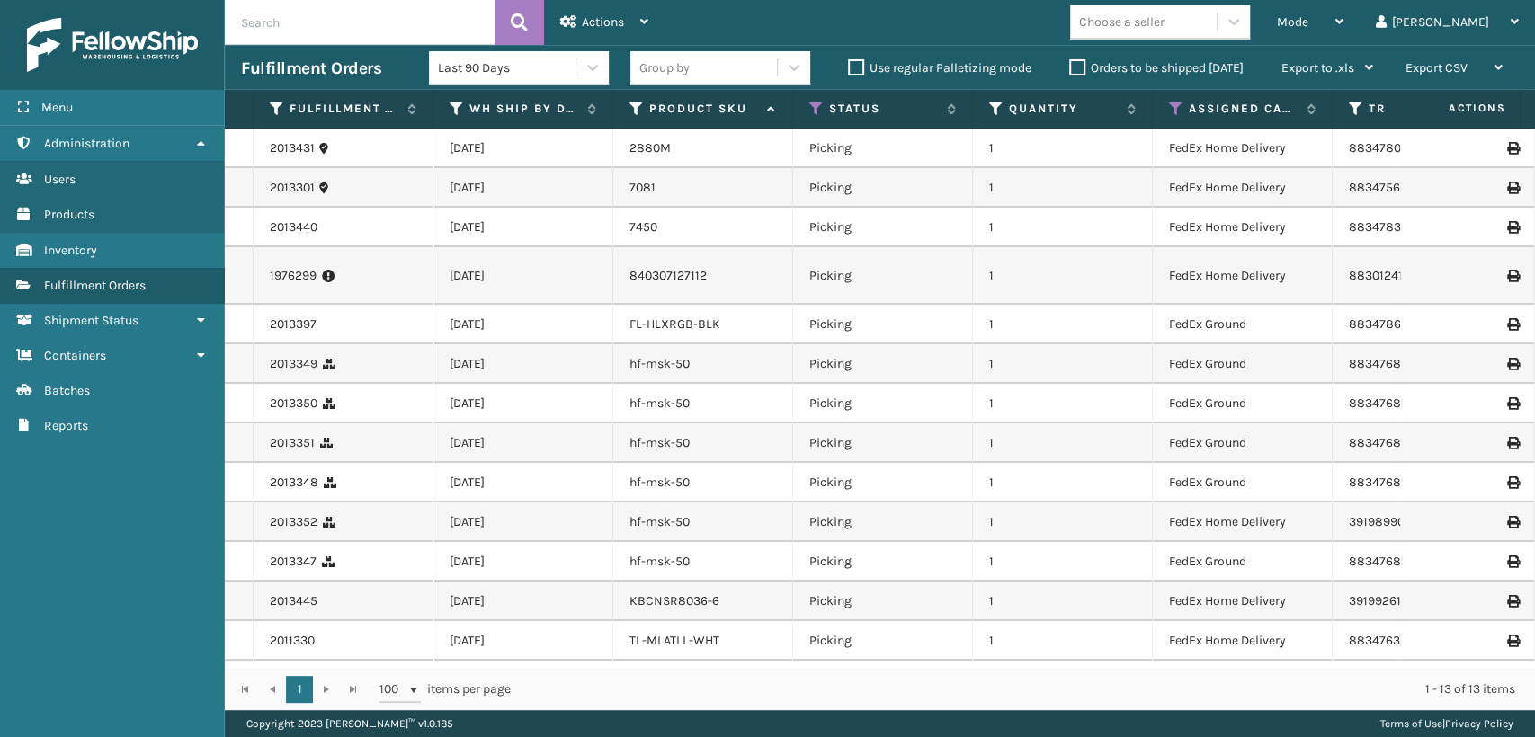
scroll to position [7, 0]
click at [1309, 23] on span "Mode" at bounding box center [1292, 21] width 31 height 15
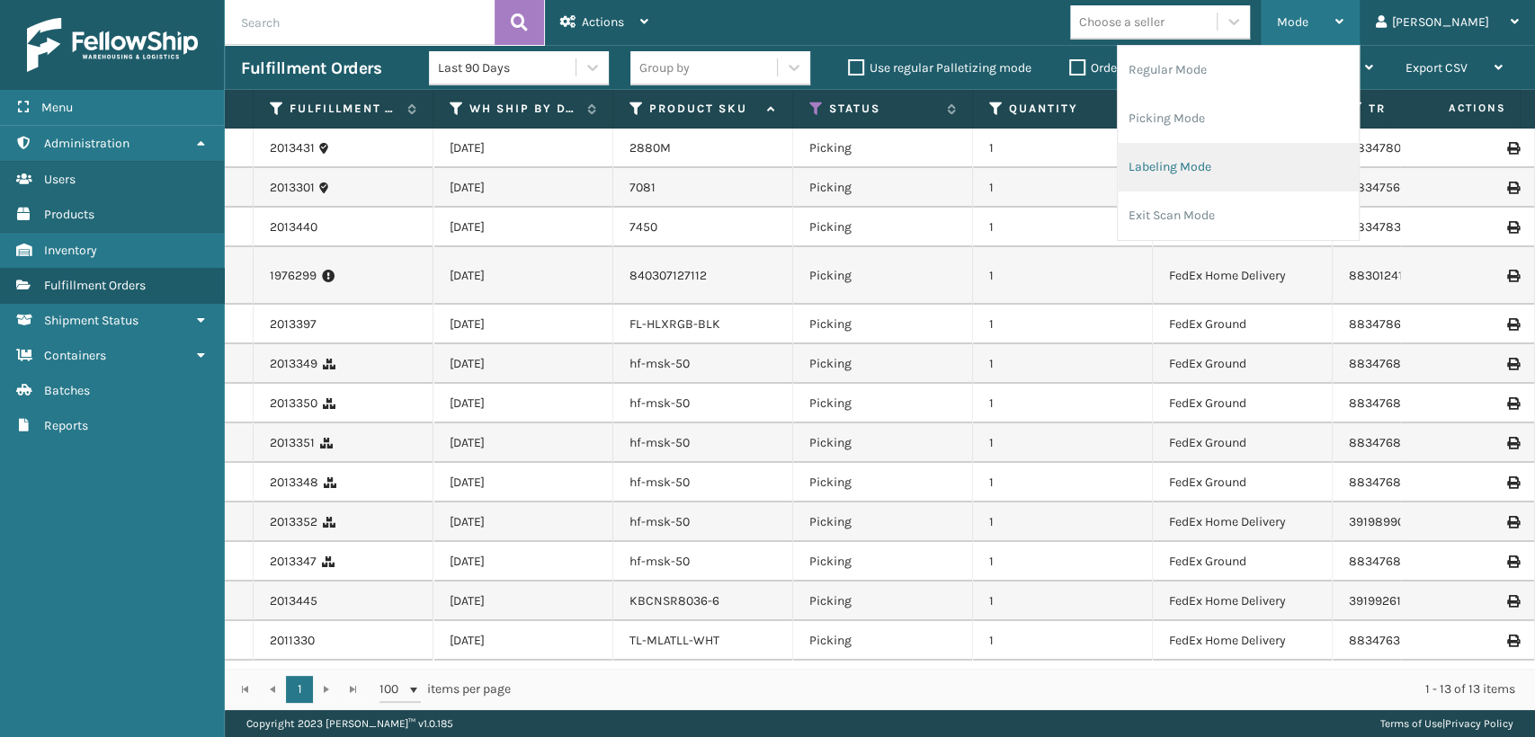
click at [1280, 145] on li "Labeling Mode" at bounding box center [1238, 167] width 241 height 49
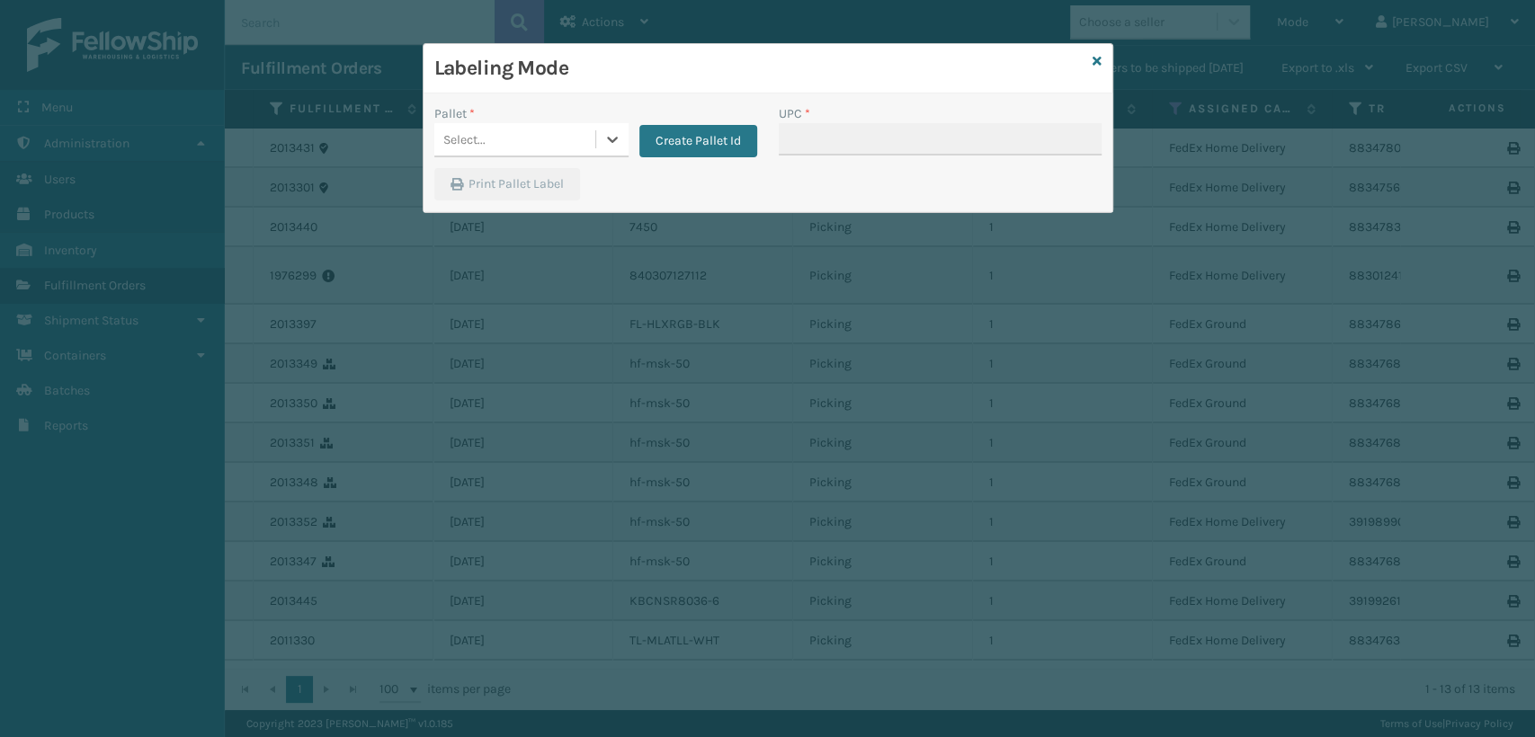
click at [554, 138] on div "Select..." at bounding box center [514, 140] width 161 height 30
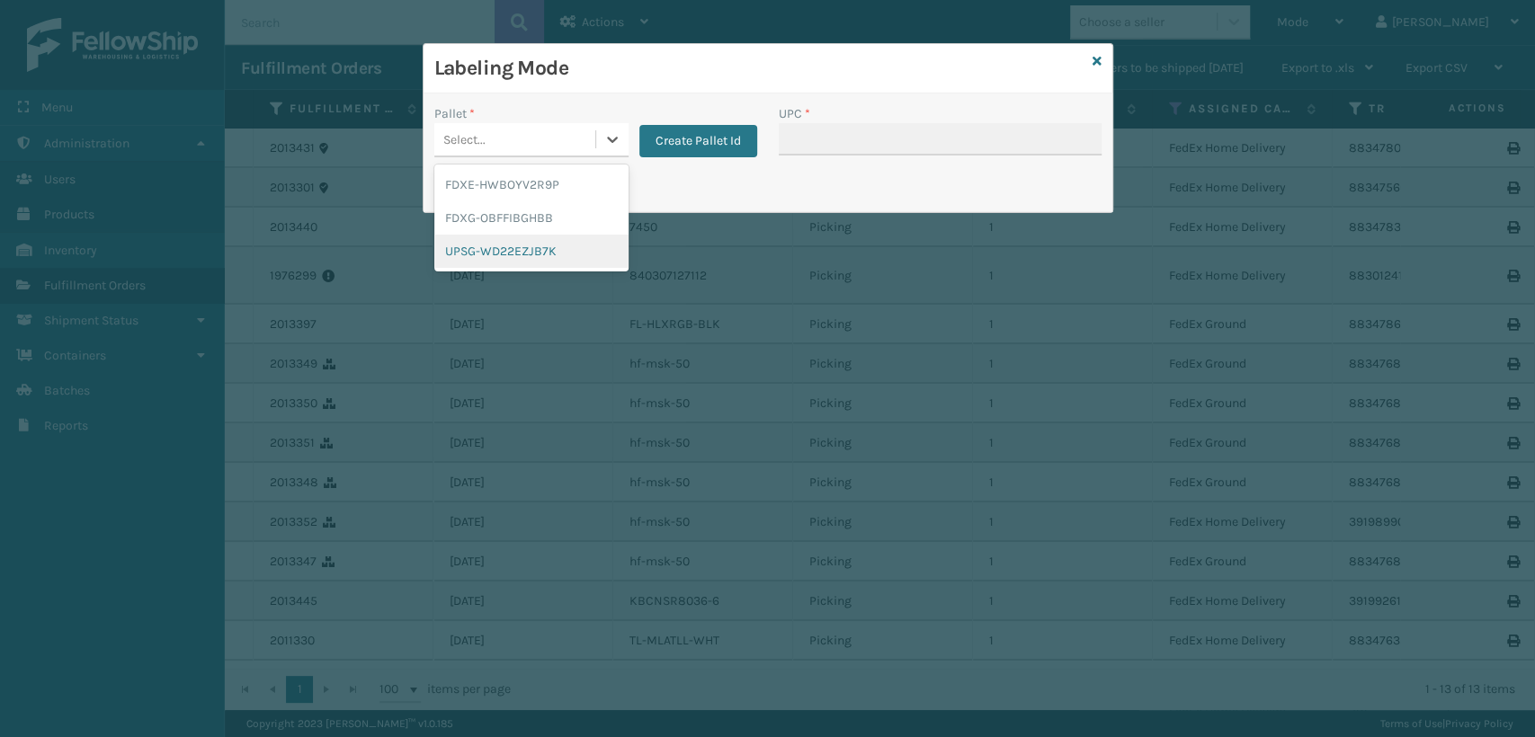
click at [534, 257] on div "UPSG-WD22EZJB7K" at bounding box center [531, 251] width 194 height 33
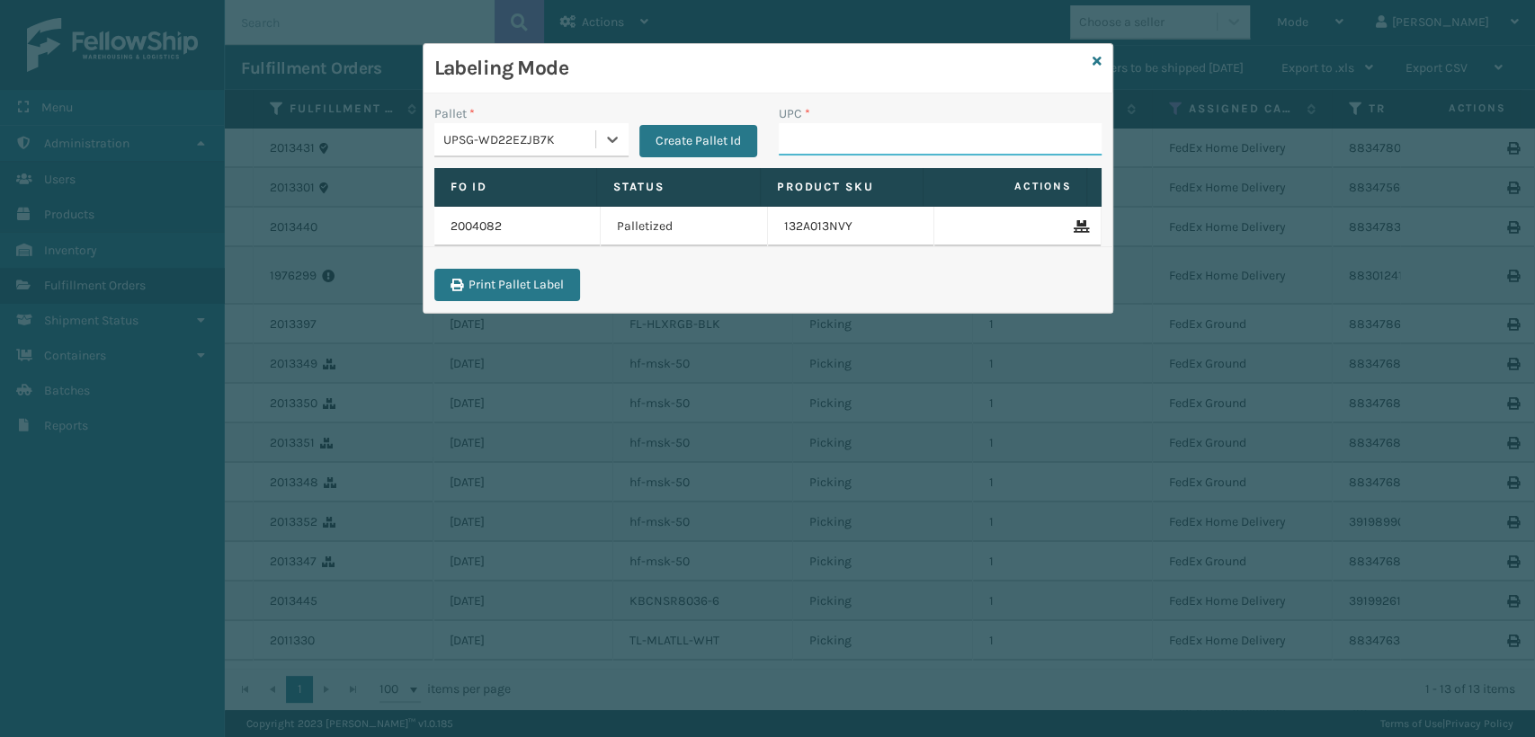
click at [823, 140] on input "UPC *" at bounding box center [940, 139] width 323 height 32
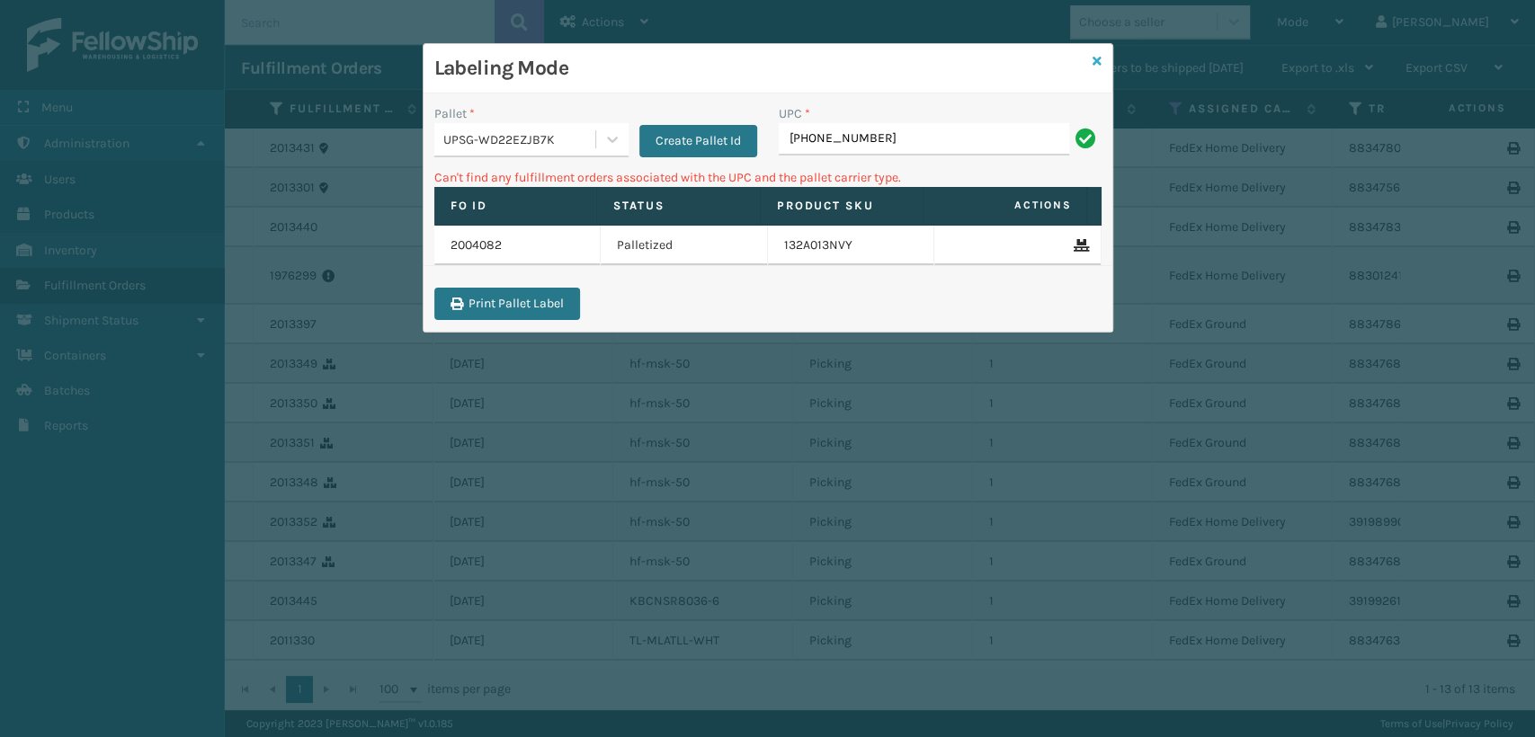
click at [1095, 63] on icon at bounding box center [1097, 61] width 9 height 13
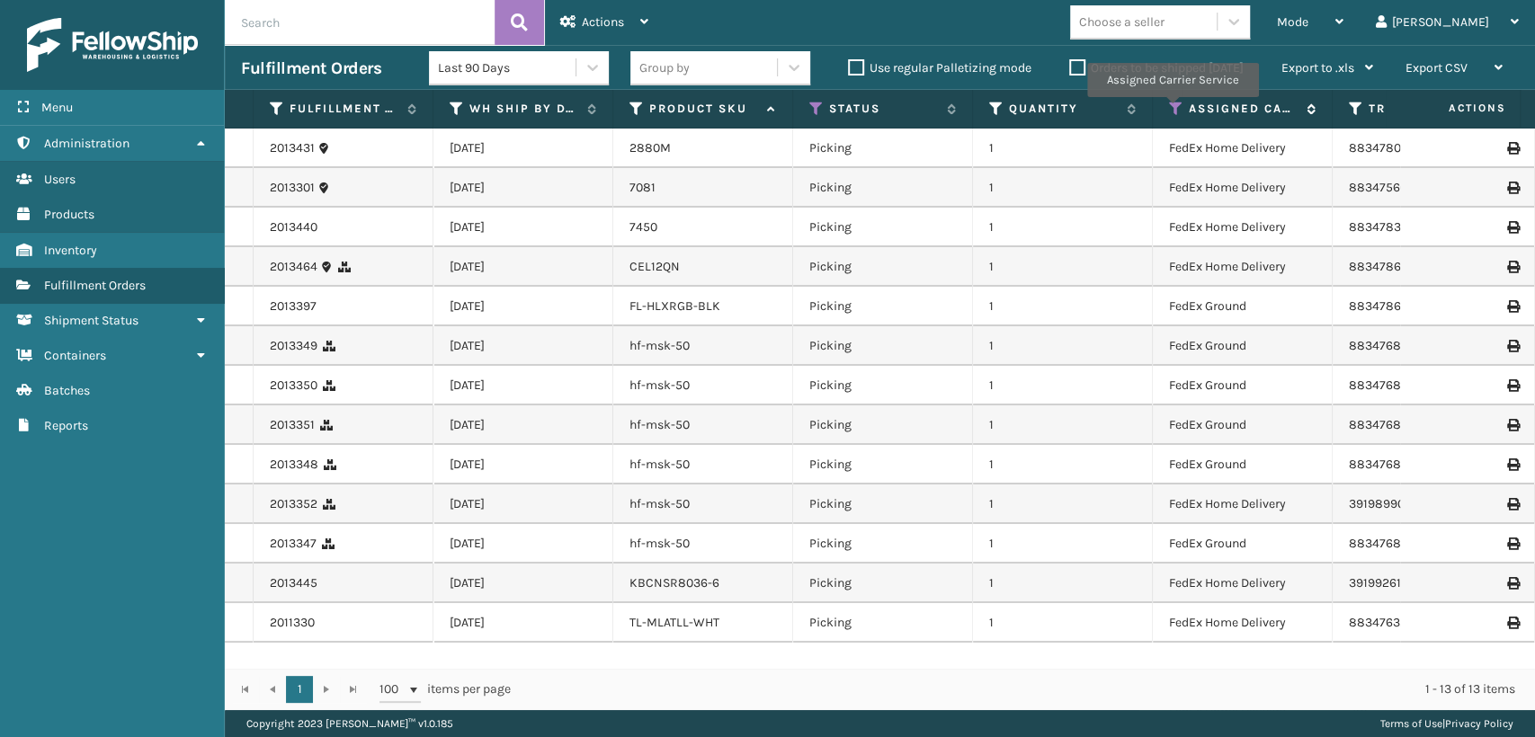
click at [1172, 110] on icon at bounding box center [1176, 109] width 14 height 16
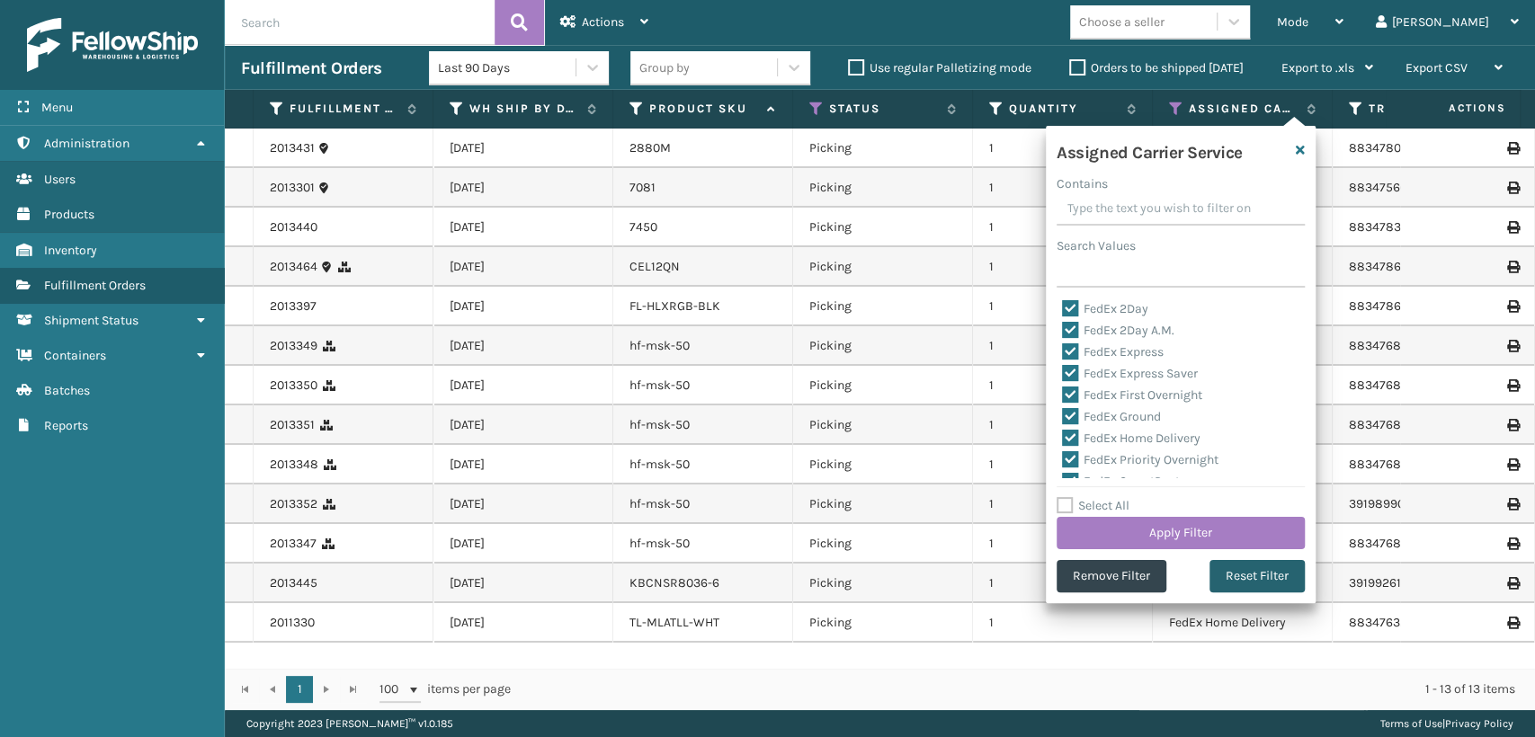
click at [1229, 562] on button "Reset Filter" at bounding box center [1257, 576] width 95 height 32
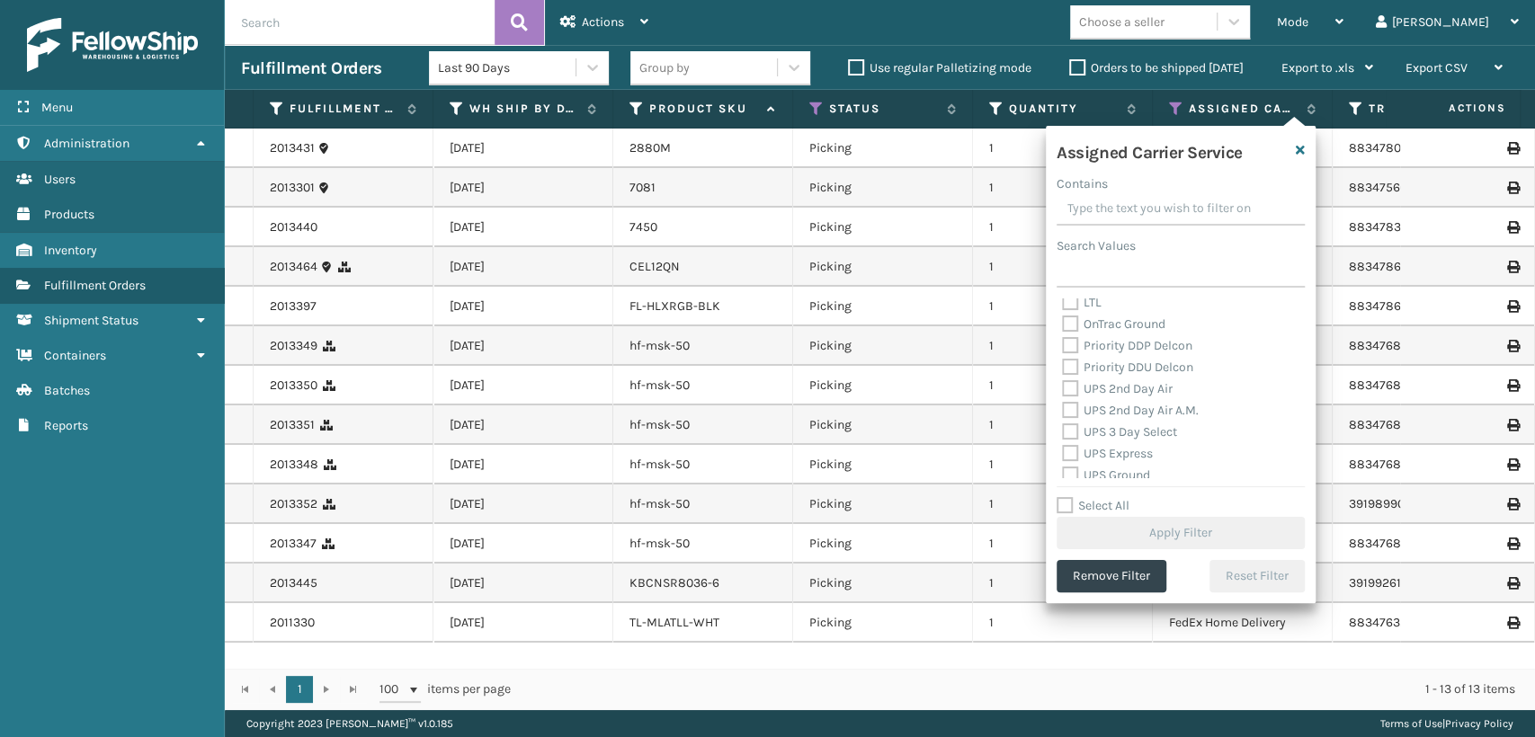
scroll to position [299, 0]
drag, startPoint x: 1115, startPoint y: 350, endPoint x: 1113, endPoint y: 378, distance: 27.9
click at [1113, 351] on label "UPS 2nd Day Air" at bounding box center [1117, 354] width 111 height 15
click at [1063, 351] on input "UPS 2nd Day Air" at bounding box center [1062, 350] width 1 height 12
checkbox input "true"
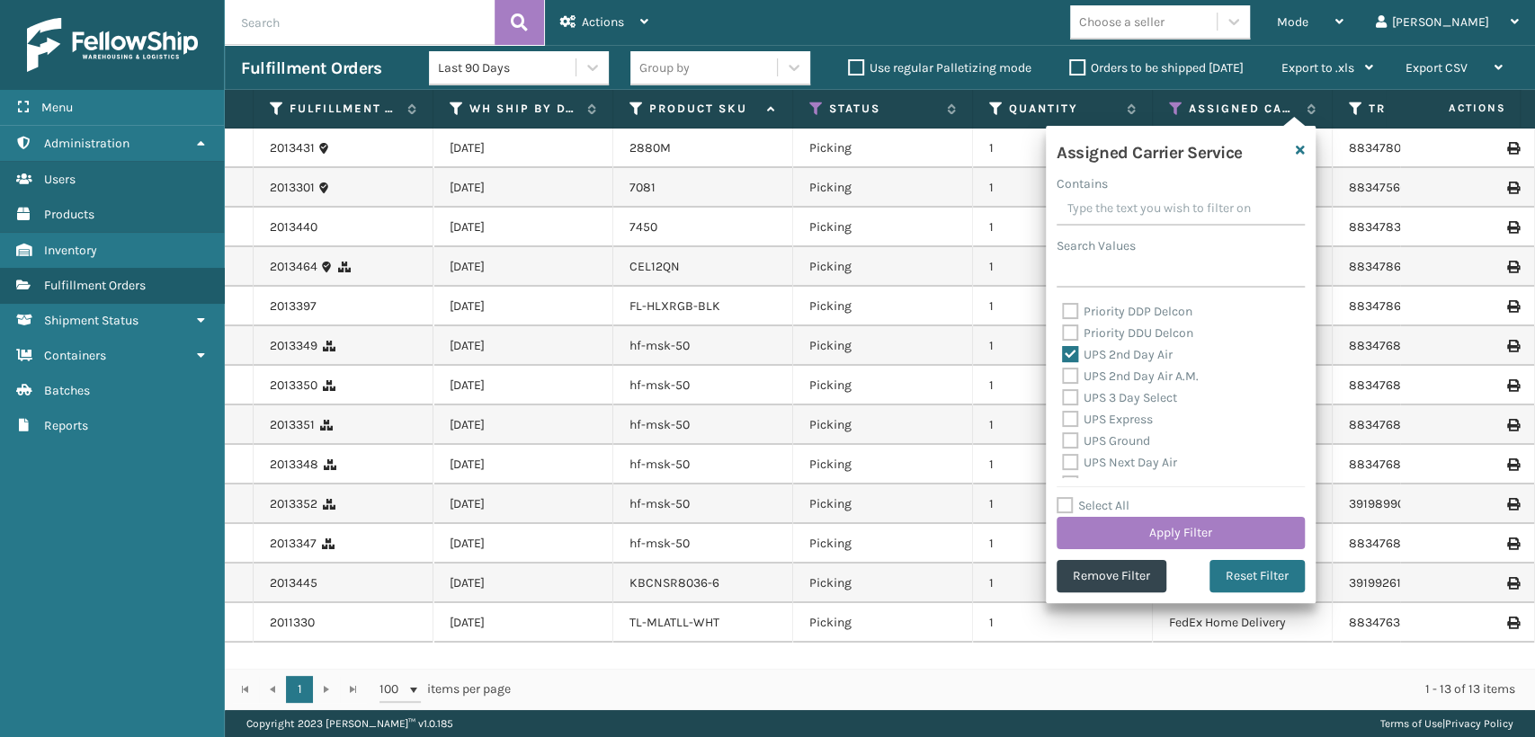
click at [1113, 378] on label "UPS 2nd Day Air A.M." at bounding box center [1130, 376] width 137 height 15
click at [1063, 378] on input "UPS 2nd Day Air A.M." at bounding box center [1062, 372] width 1 height 12
checkbox input "true"
click at [1109, 403] on label "UPS 3 Day Select" at bounding box center [1119, 397] width 115 height 15
click at [1063, 399] on input "UPS 3 Day Select" at bounding box center [1062, 394] width 1 height 12
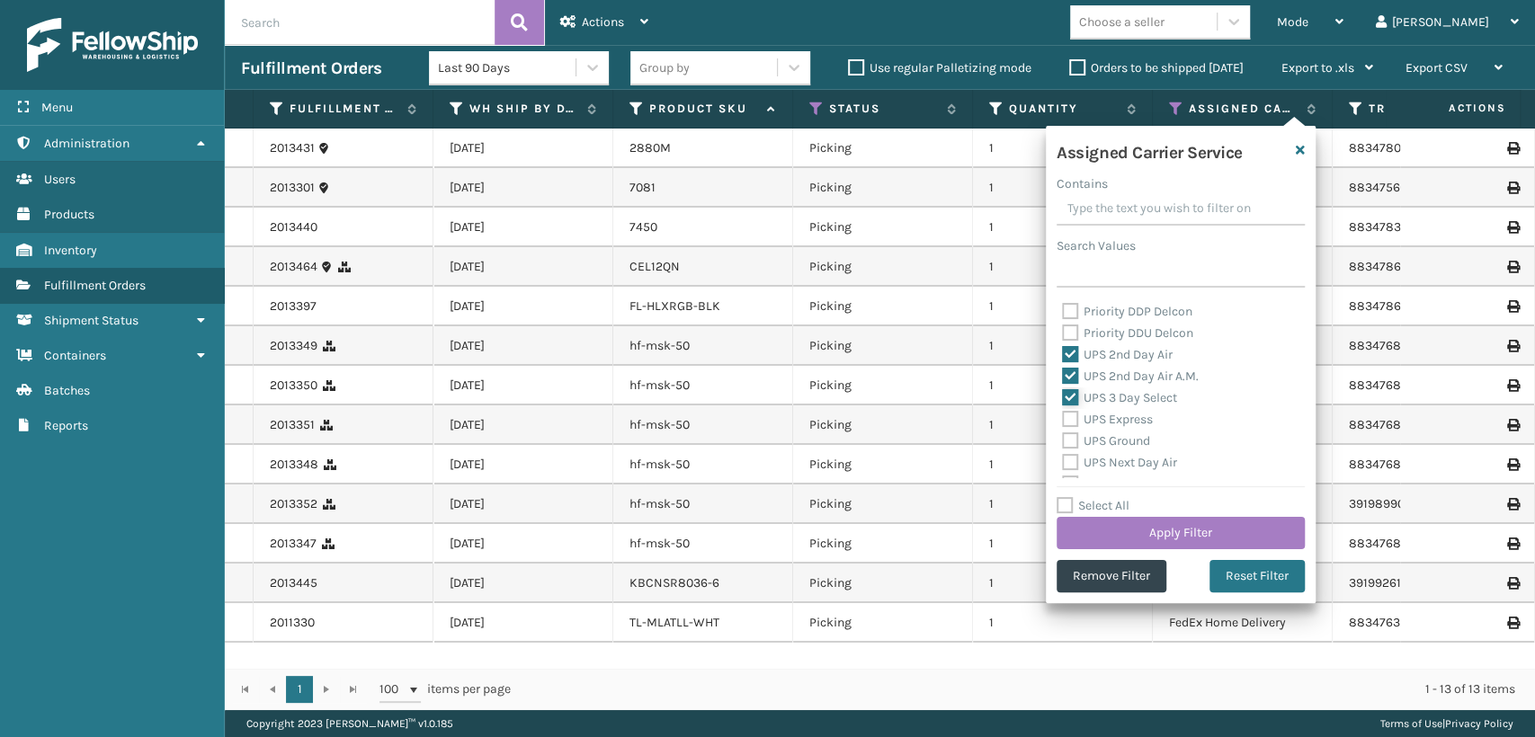
checkbox input "true"
drag, startPoint x: 1108, startPoint y: 416, endPoint x: 1108, endPoint y: 436, distance: 20.7
click at [1108, 417] on label "UPS Express" at bounding box center [1107, 419] width 91 height 15
click at [1063, 417] on input "UPS Express" at bounding box center [1062, 415] width 1 height 12
checkbox input "true"
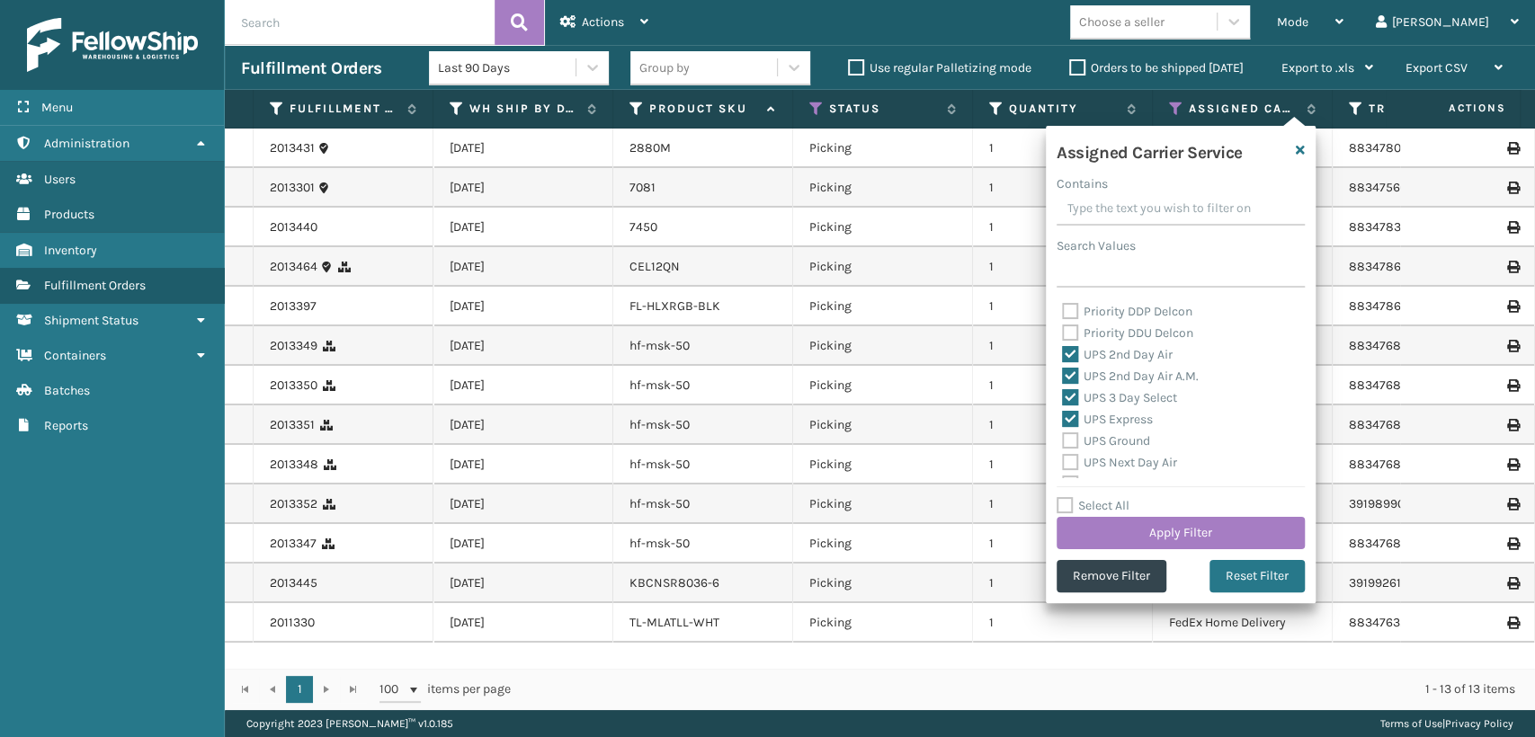
click at [1108, 436] on label "UPS Ground" at bounding box center [1106, 440] width 88 height 15
click at [1063, 436] on input "UPS Ground" at bounding box center [1062, 437] width 1 height 12
checkbox input "true"
click at [1109, 458] on label "UPS Next Day Air" at bounding box center [1119, 462] width 115 height 15
click at [1063, 458] on input "UPS Next Day Air" at bounding box center [1062, 458] width 1 height 12
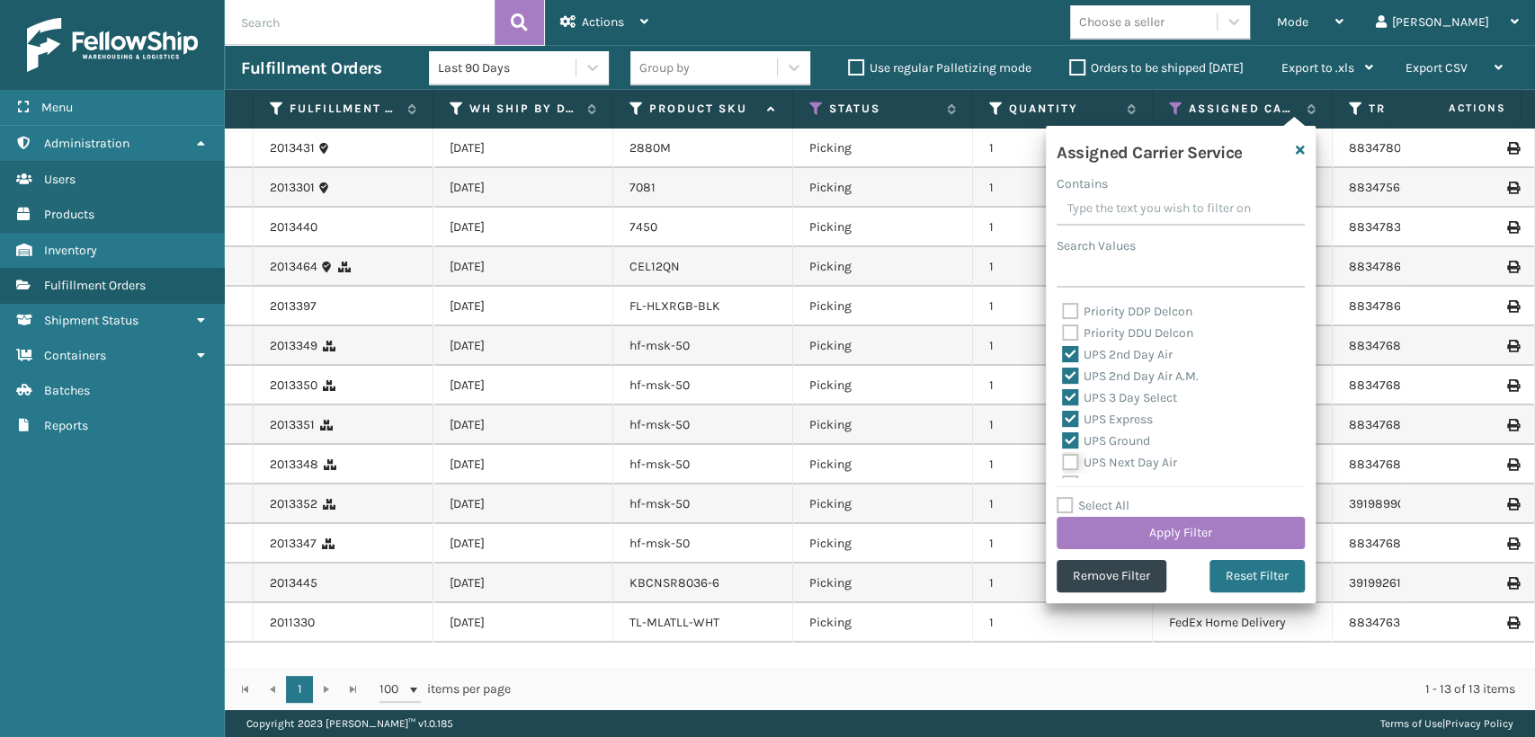
checkbox input "true"
click at [1112, 371] on div "UPS Next Day Air" at bounding box center [1180, 364] width 237 height 22
click at [1112, 389] on label "UPS Next Day Air Early" at bounding box center [1135, 384] width 147 height 15
click at [1063, 386] on input "UPS Next Day Air Early" at bounding box center [1062, 380] width 1 height 12
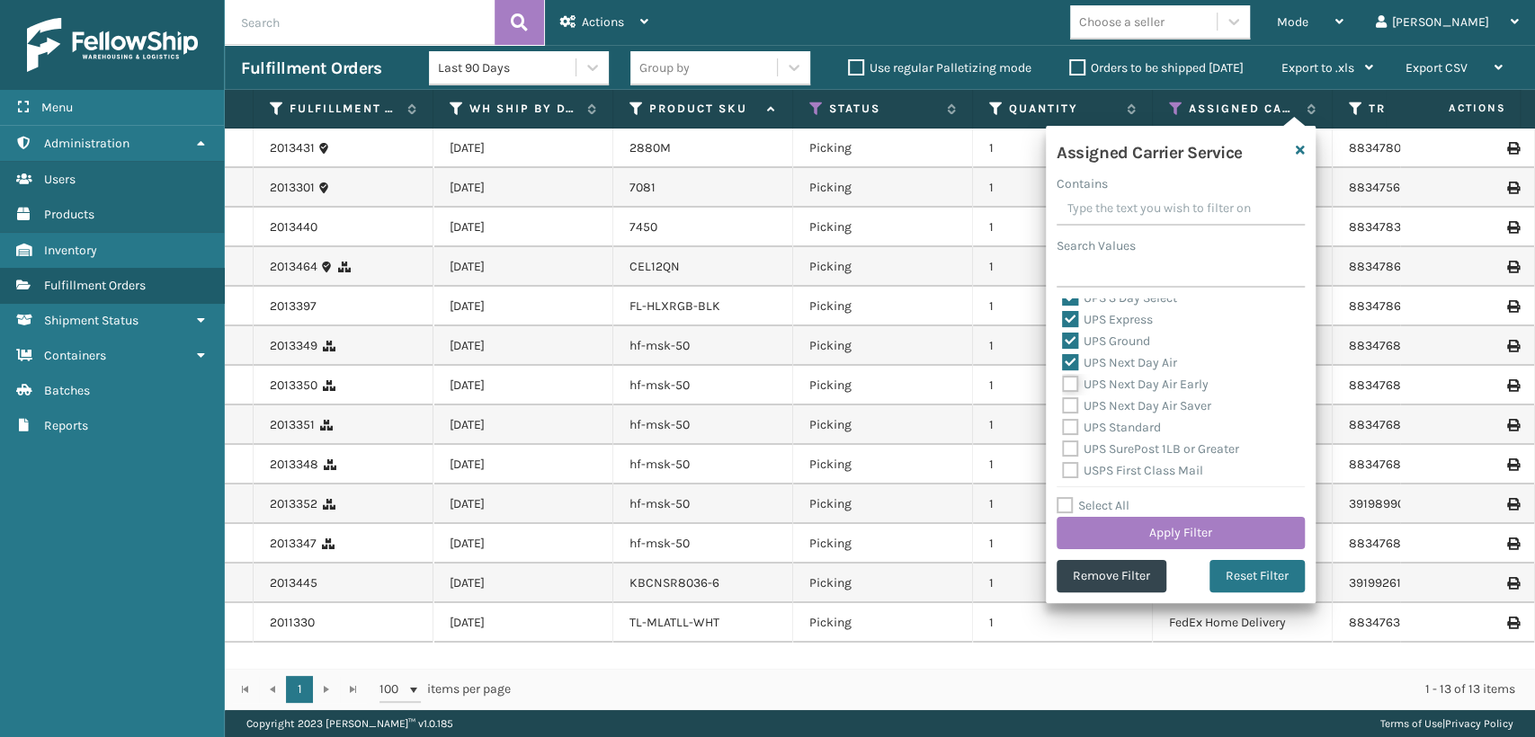
checkbox input "true"
click at [1112, 406] on label "UPS Next Day Air Saver" at bounding box center [1136, 405] width 149 height 15
click at [1063, 406] on input "UPS Next Day Air Saver" at bounding box center [1062, 402] width 1 height 12
checkbox input "true"
click at [1110, 426] on label "UPS Standard" at bounding box center [1111, 427] width 99 height 15
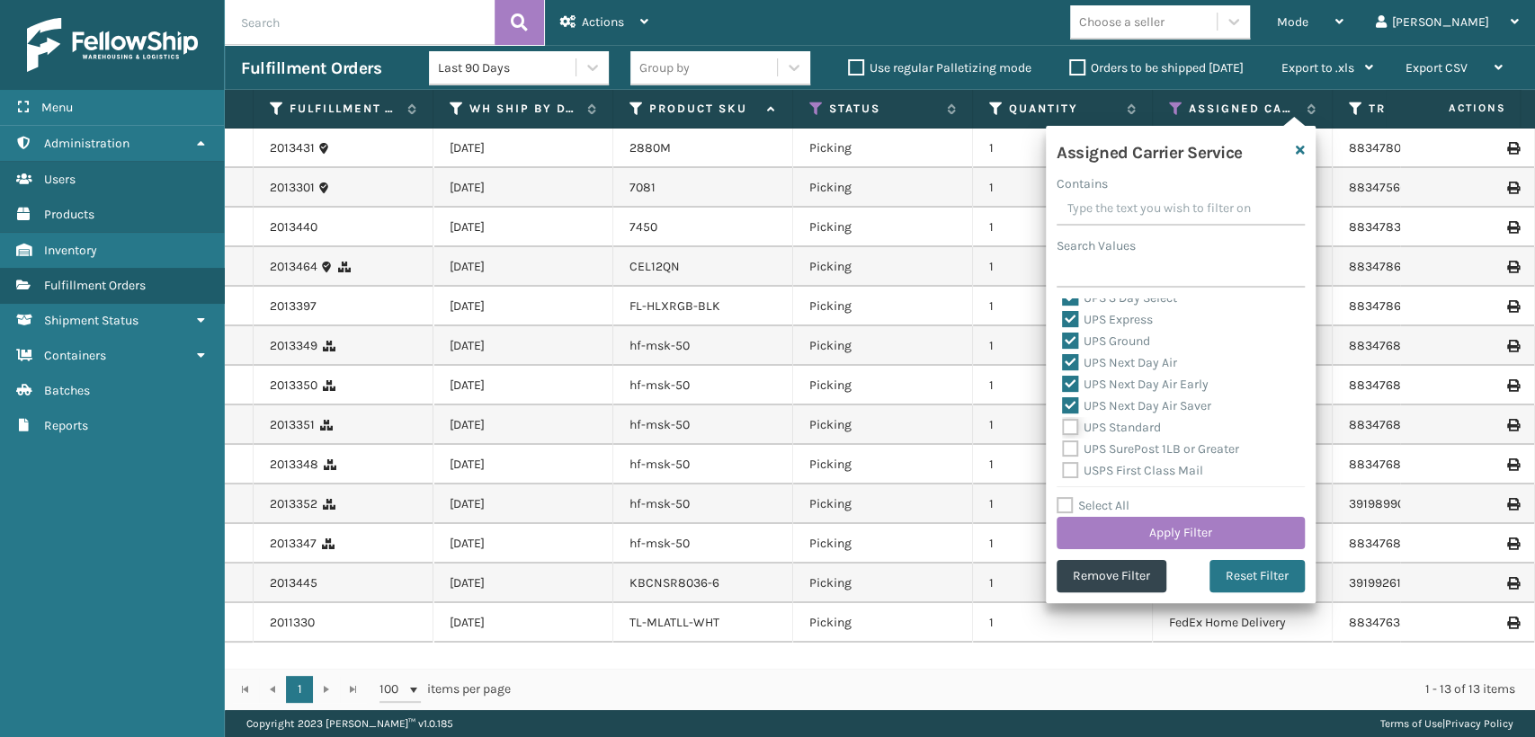
click at [1063, 426] on input "UPS Standard" at bounding box center [1062, 423] width 1 height 12
checkbox input "true"
click at [1107, 442] on label "UPS SurePost 1LB or Greater" at bounding box center [1150, 449] width 177 height 15
click at [1063, 442] on input "UPS SurePost 1LB or Greater" at bounding box center [1062, 445] width 1 height 12
checkbox input "true"
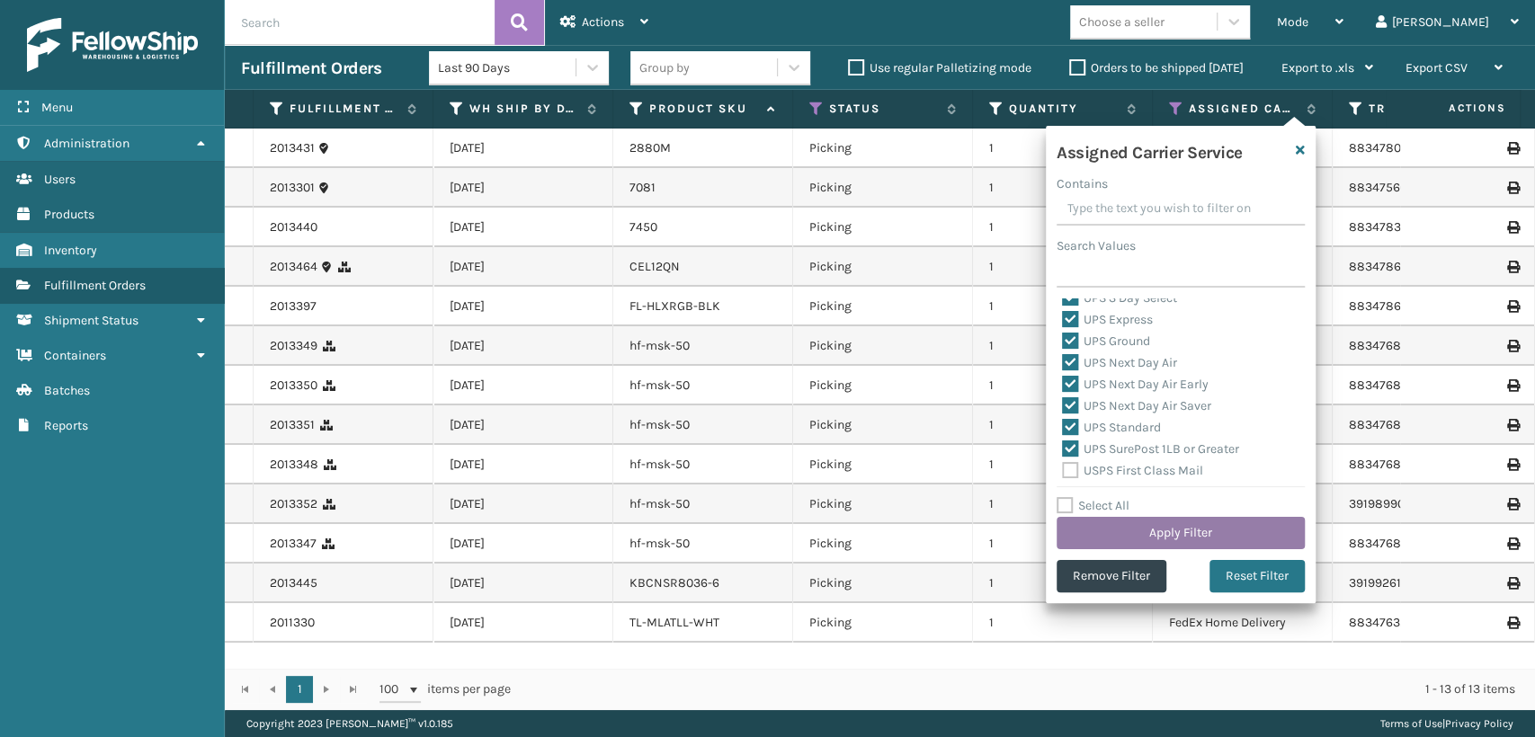
click at [1142, 533] on button "Apply Filter" at bounding box center [1181, 533] width 248 height 32
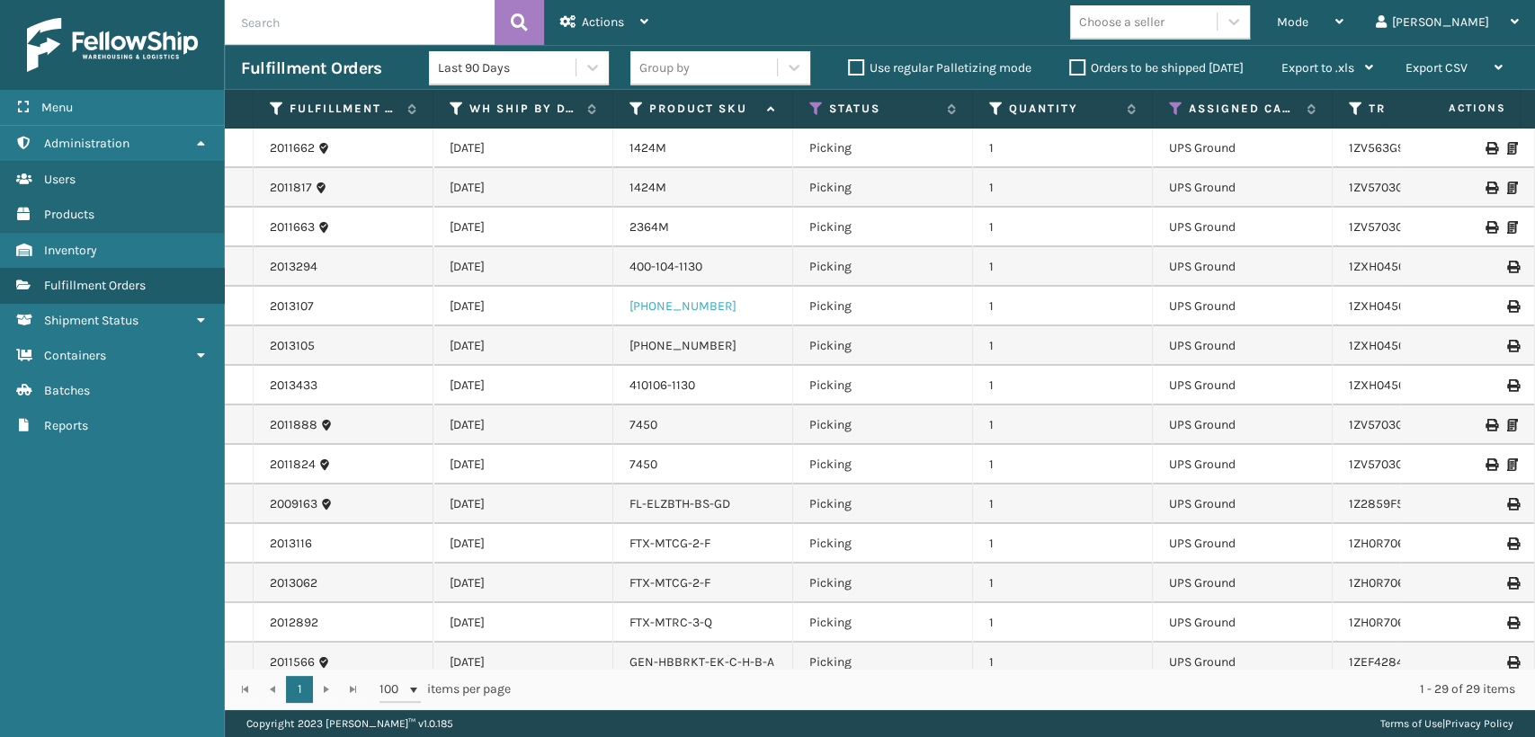
click at [698, 305] on link "[PHONE_NUMBER]" at bounding box center [683, 306] width 107 height 15
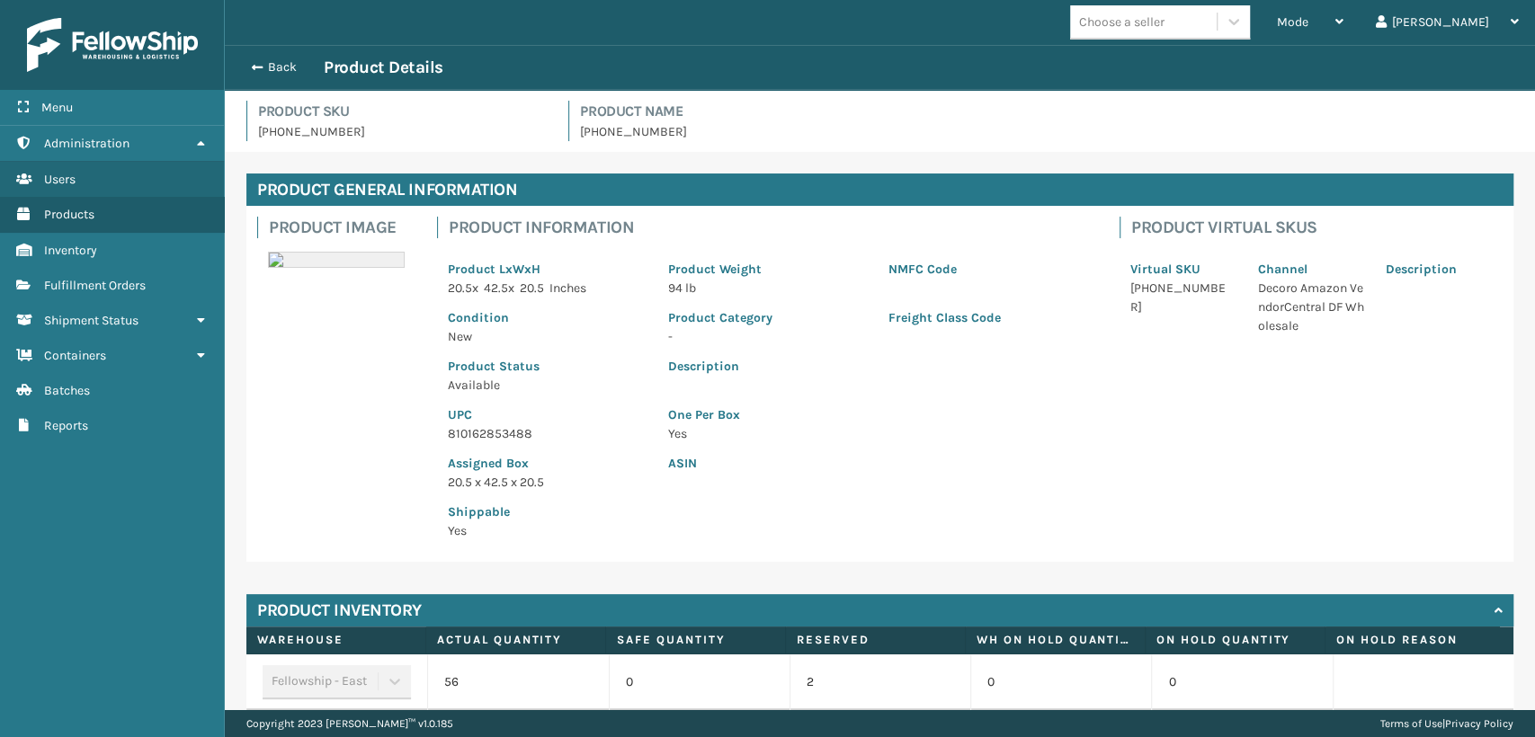
click at [460, 433] on p "810162853488" at bounding box center [547, 433] width 199 height 19
copy p "810162853488"
drag, startPoint x: 269, startPoint y: 73, endPoint x: 423, endPoint y: 59, distance: 154.4
click at [273, 73] on button "Back" at bounding box center [282, 67] width 83 height 16
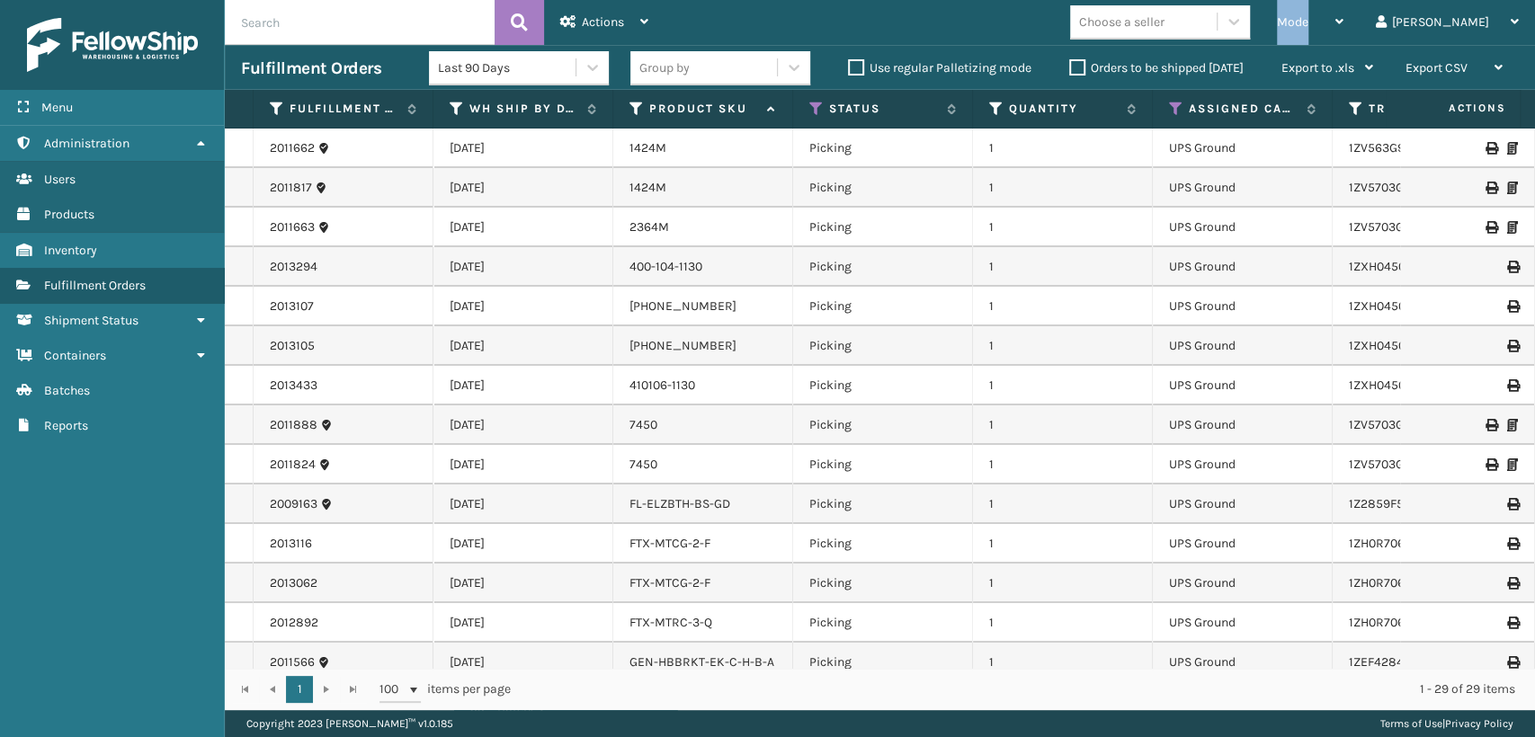
click at [1309, 16] on span "Mode" at bounding box center [1292, 21] width 31 height 15
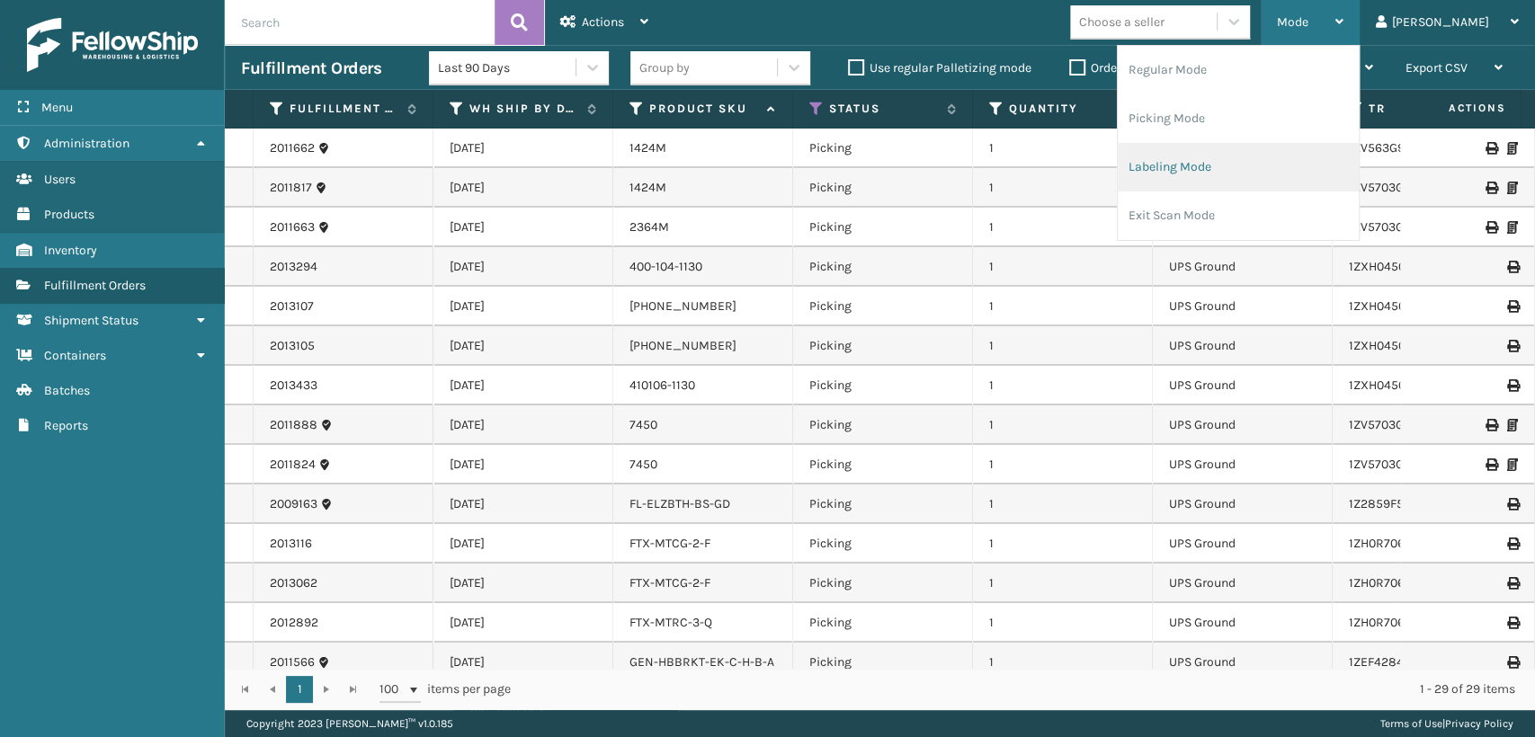
click at [1230, 173] on li "Labeling Mode" at bounding box center [1238, 167] width 241 height 49
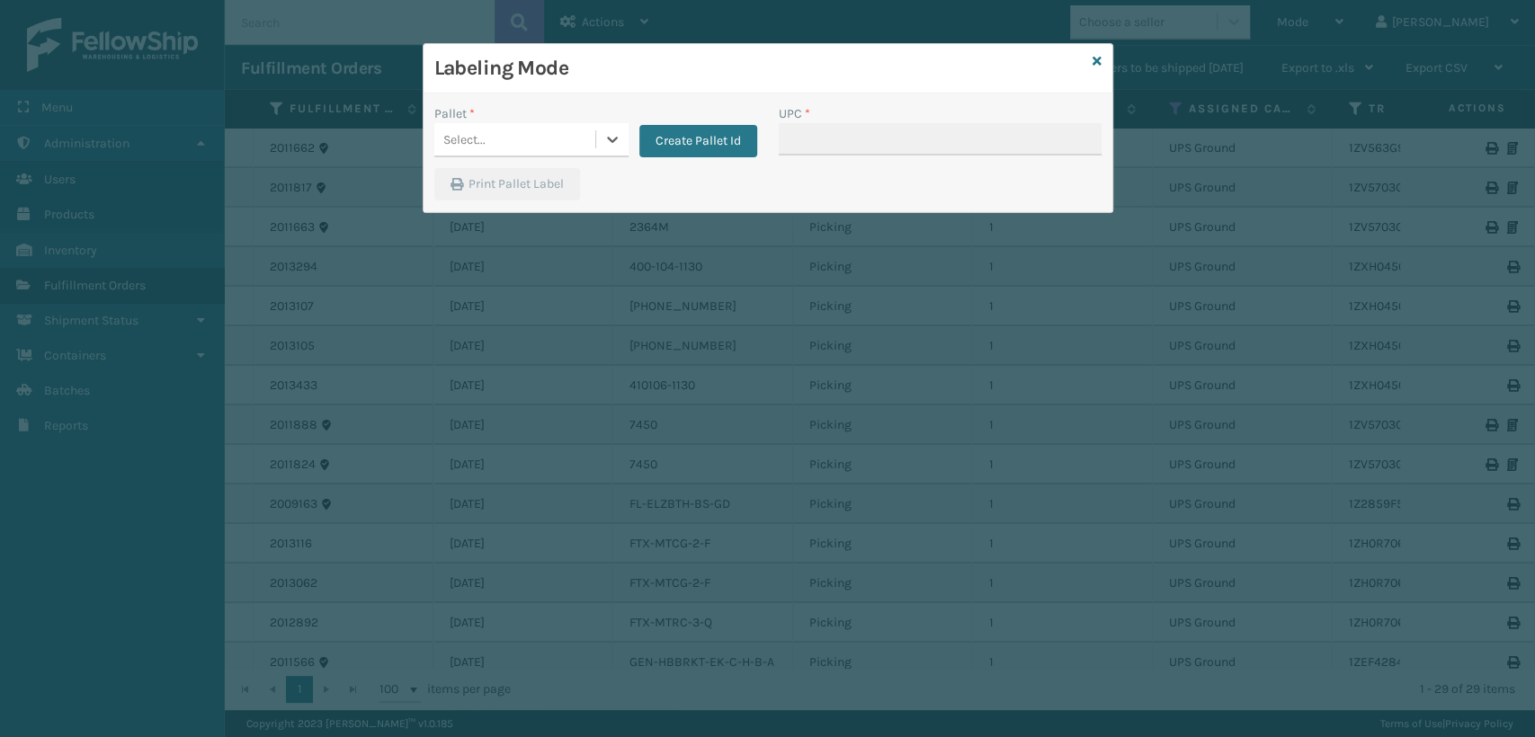
drag, startPoint x: 540, startPoint y: 134, endPoint x: 540, endPoint y: 145, distance: 10.8
click at [540, 140] on div "Select..." at bounding box center [514, 140] width 161 height 30
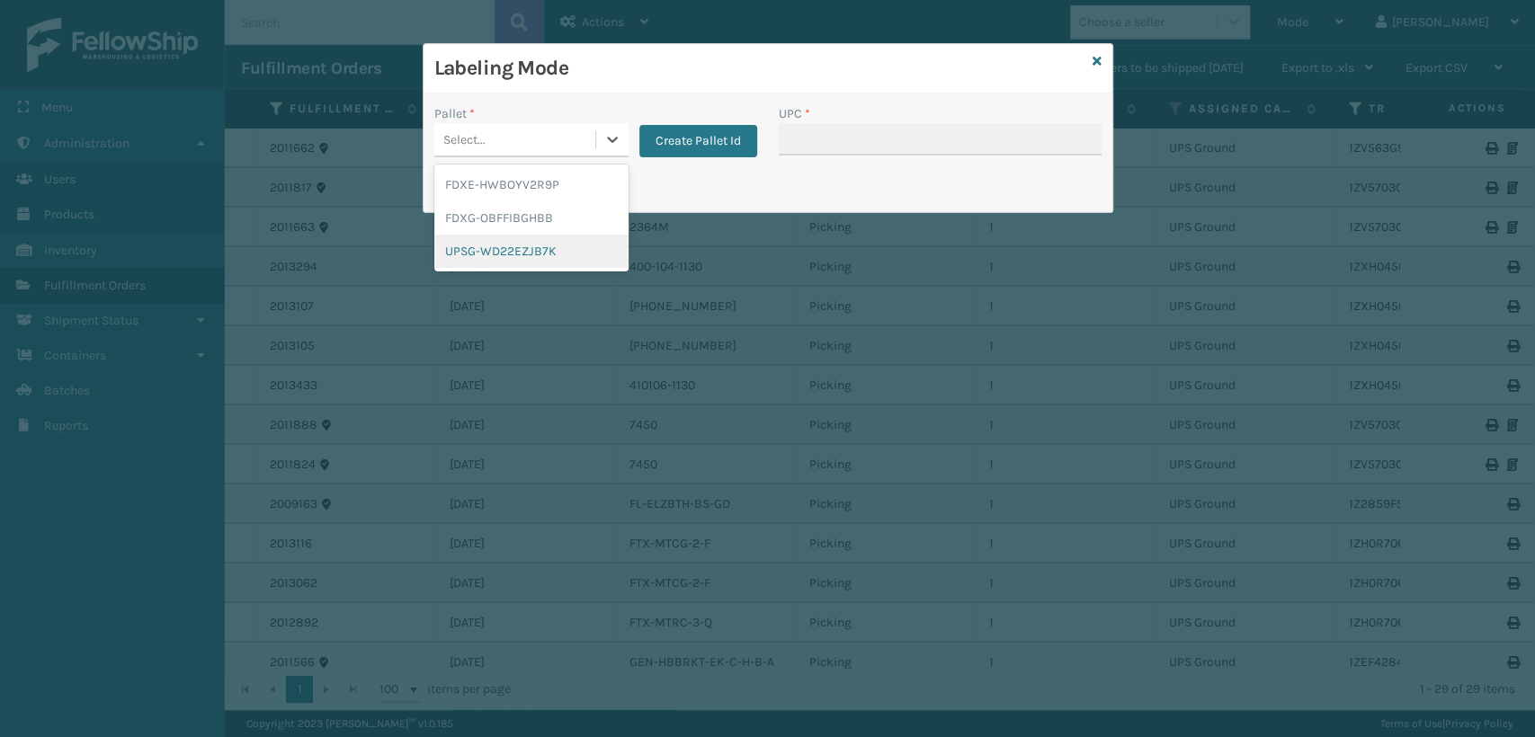
click at [531, 254] on div "UPSG-WD22EZJB7K" at bounding box center [531, 251] width 194 height 33
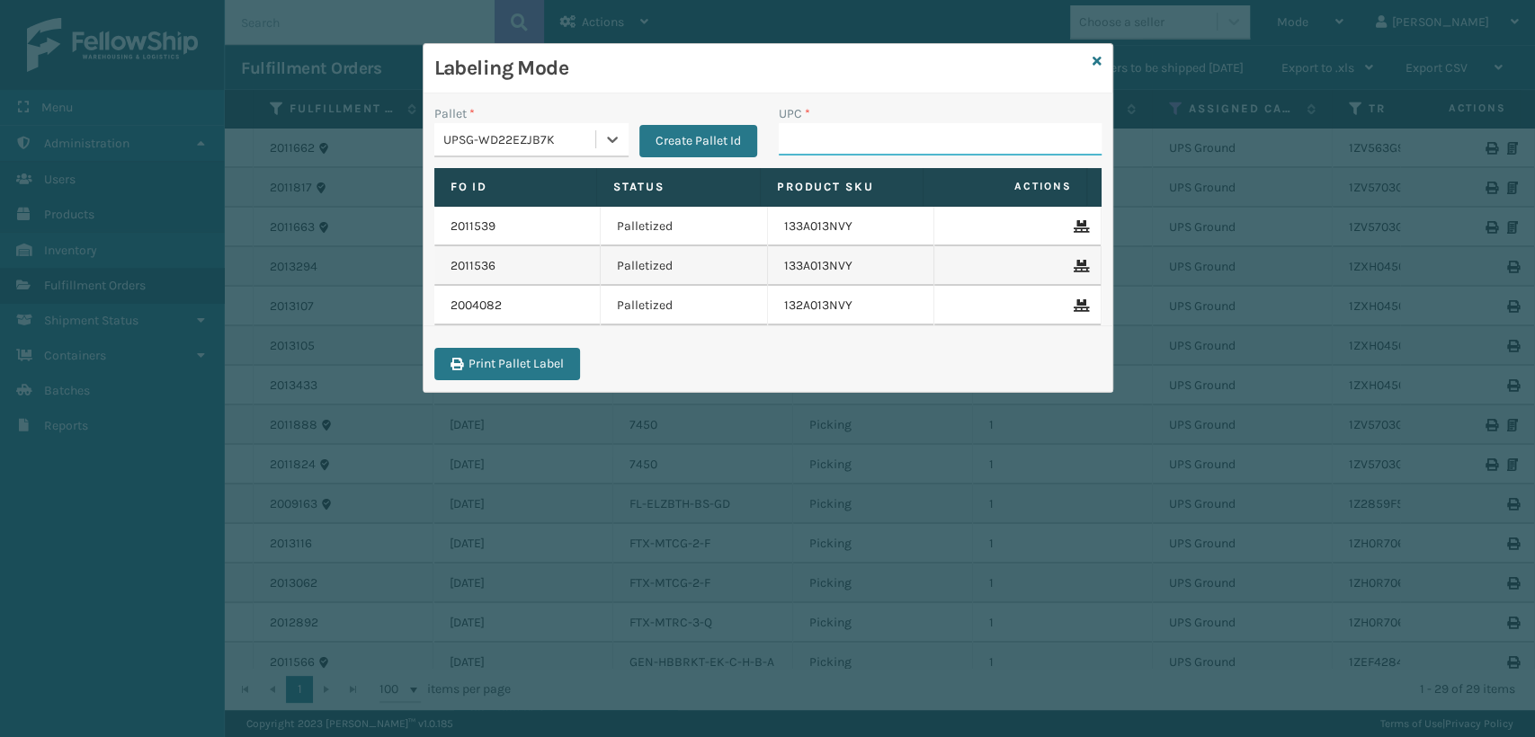
click at [809, 142] on input "UPC *" at bounding box center [940, 139] width 323 height 32
paste input "810162853488"
type input "810162853488"
drag, startPoint x: 2, startPoint y: 675, endPoint x: 591, endPoint y: 131, distance: 801.3
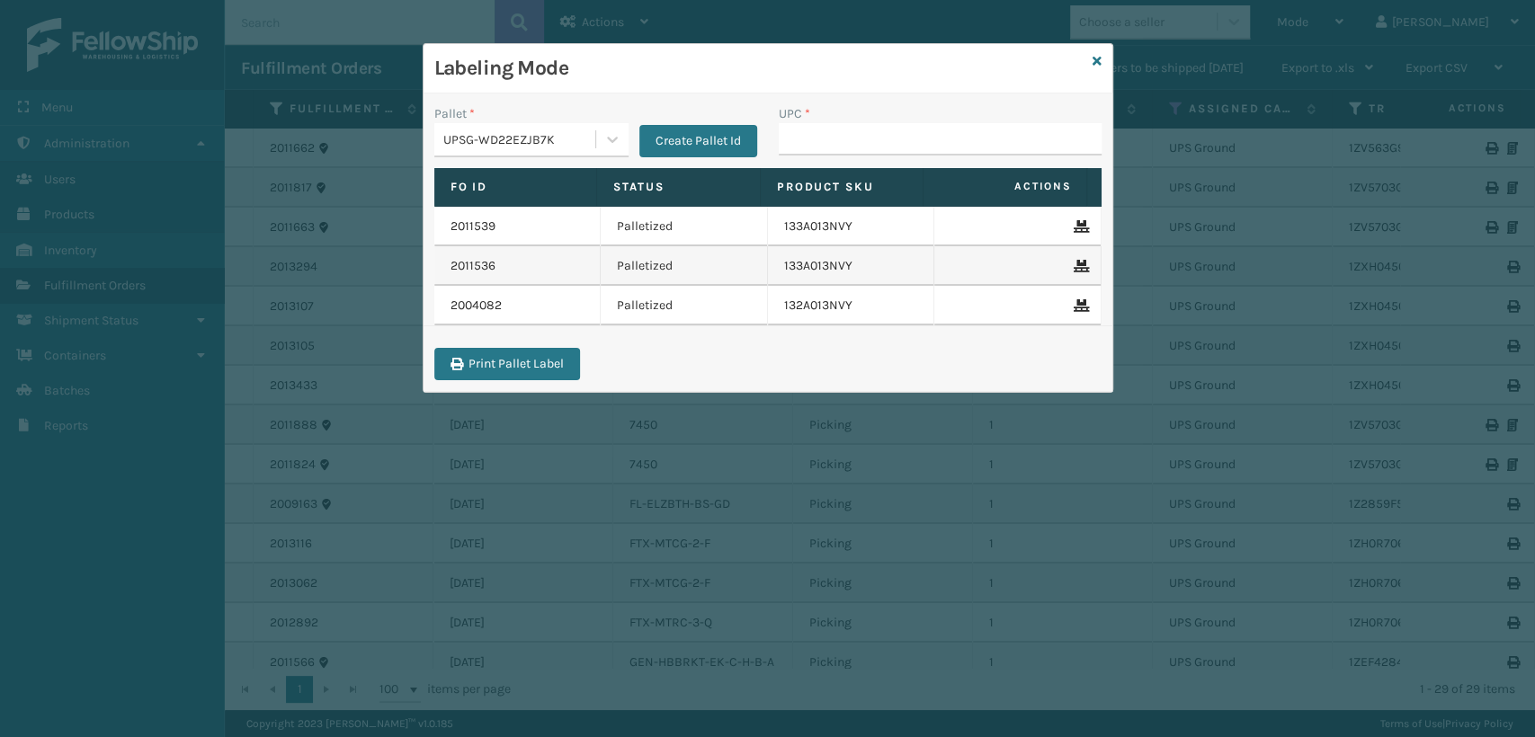
click at [591, 131] on div "UPSG-WD22EZJB7K" at bounding box center [514, 140] width 161 height 30
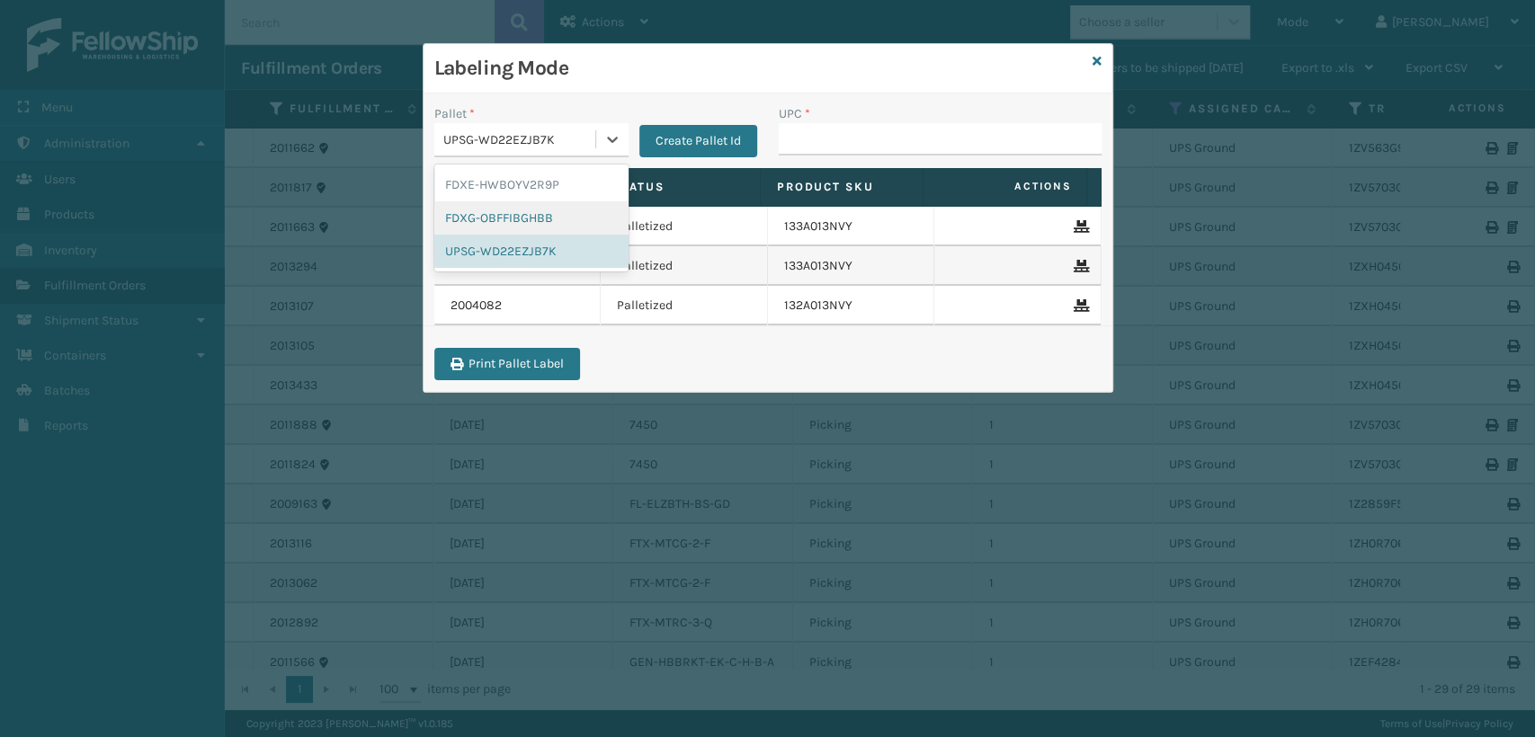
click at [556, 219] on div "FDXG-OBFFIBGHBB" at bounding box center [531, 217] width 194 height 33
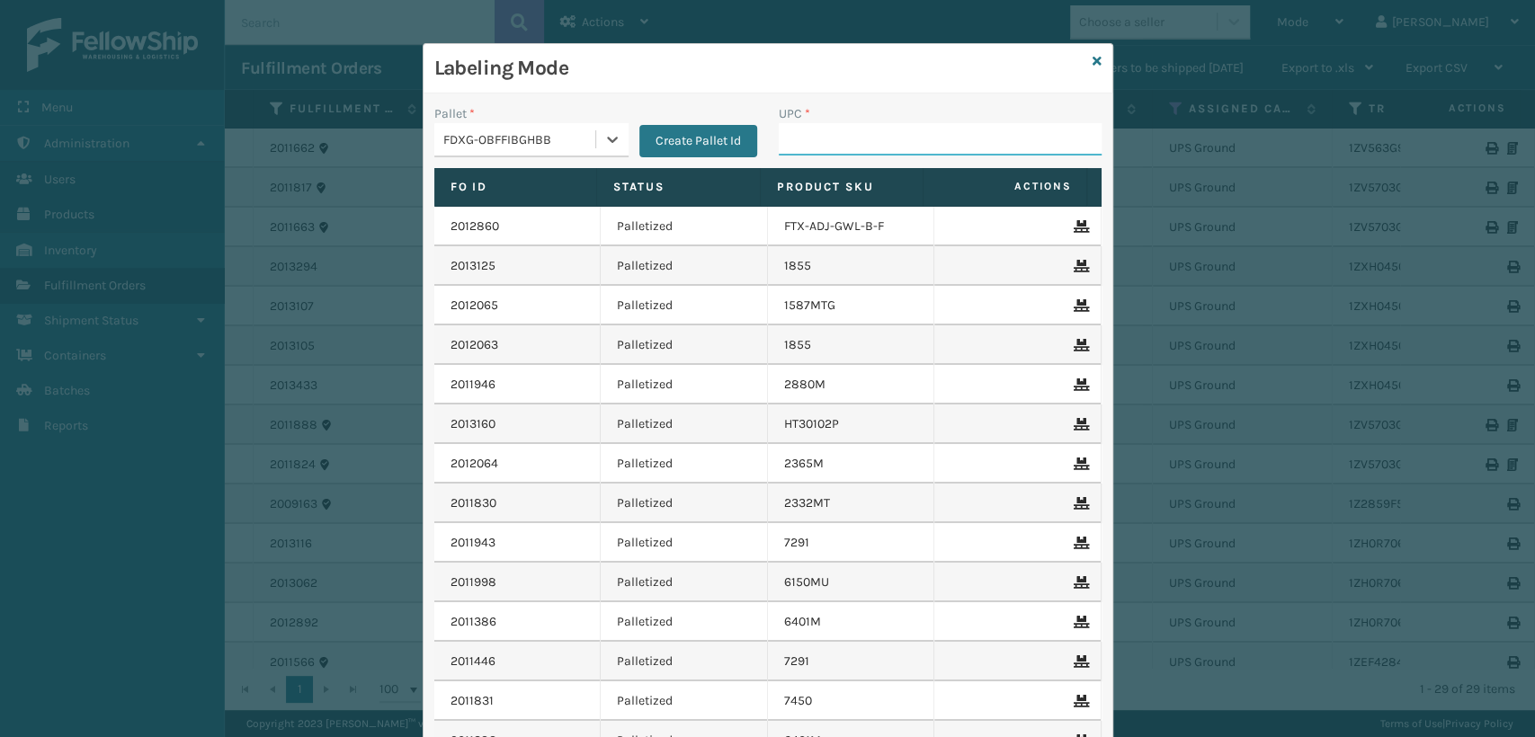
click at [831, 139] on input "UPC *" at bounding box center [940, 139] width 323 height 32
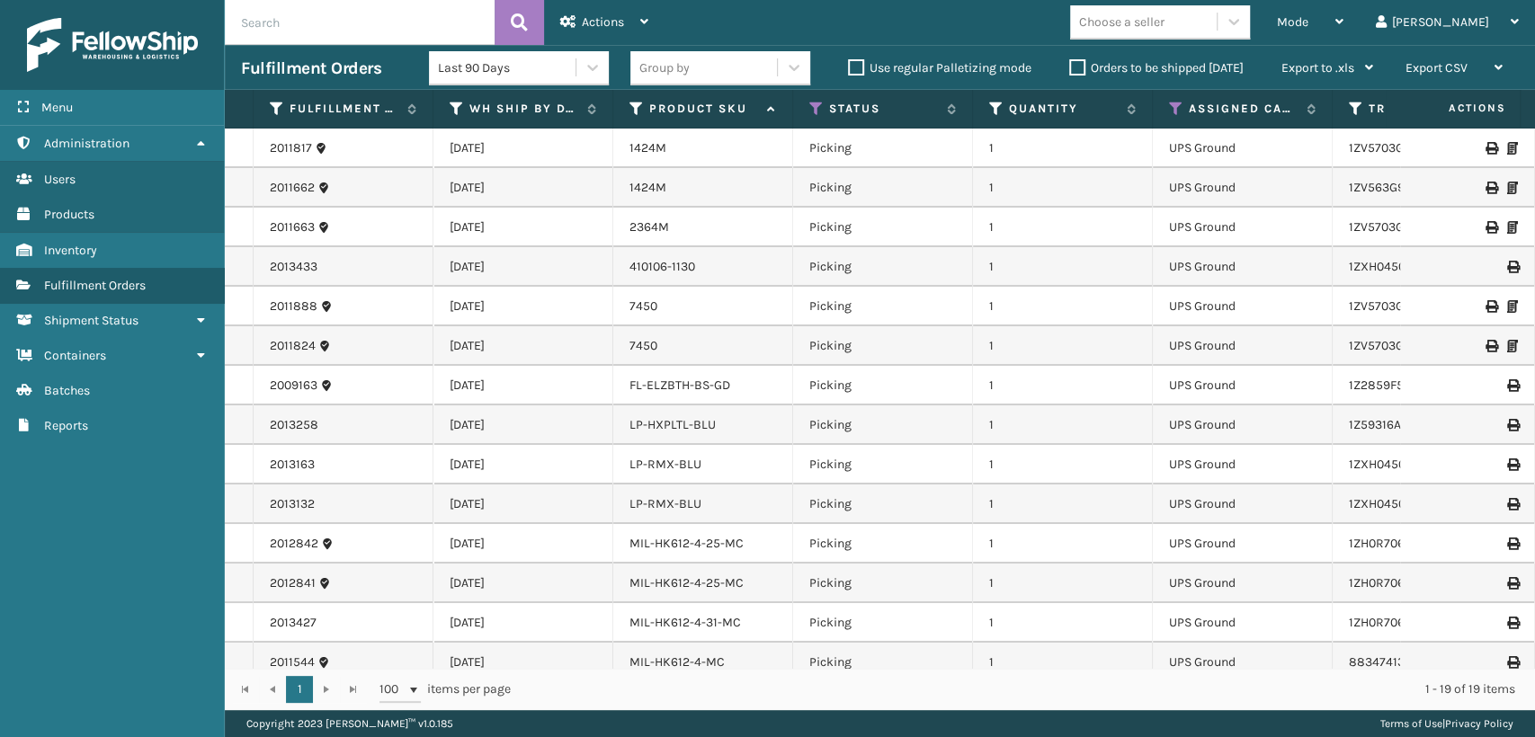
click at [1177, 117] on th "Assigned Carrier Service" at bounding box center [1243, 109] width 180 height 39
click at [1175, 112] on icon at bounding box center [1176, 109] width 14 height 16
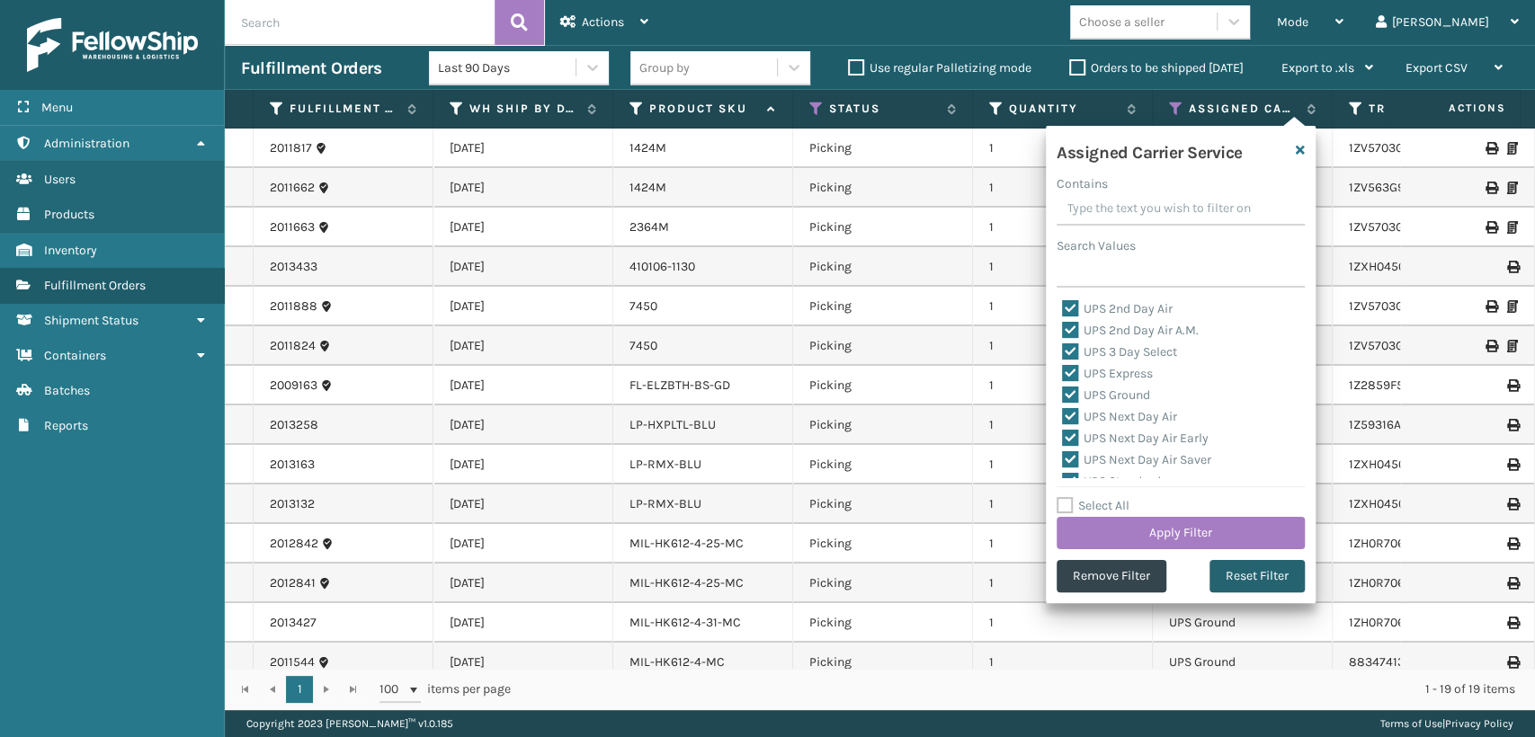
click at [1257, 576] on button "Reset Filter" at bounding box center [1257, 576] width 95 height 32
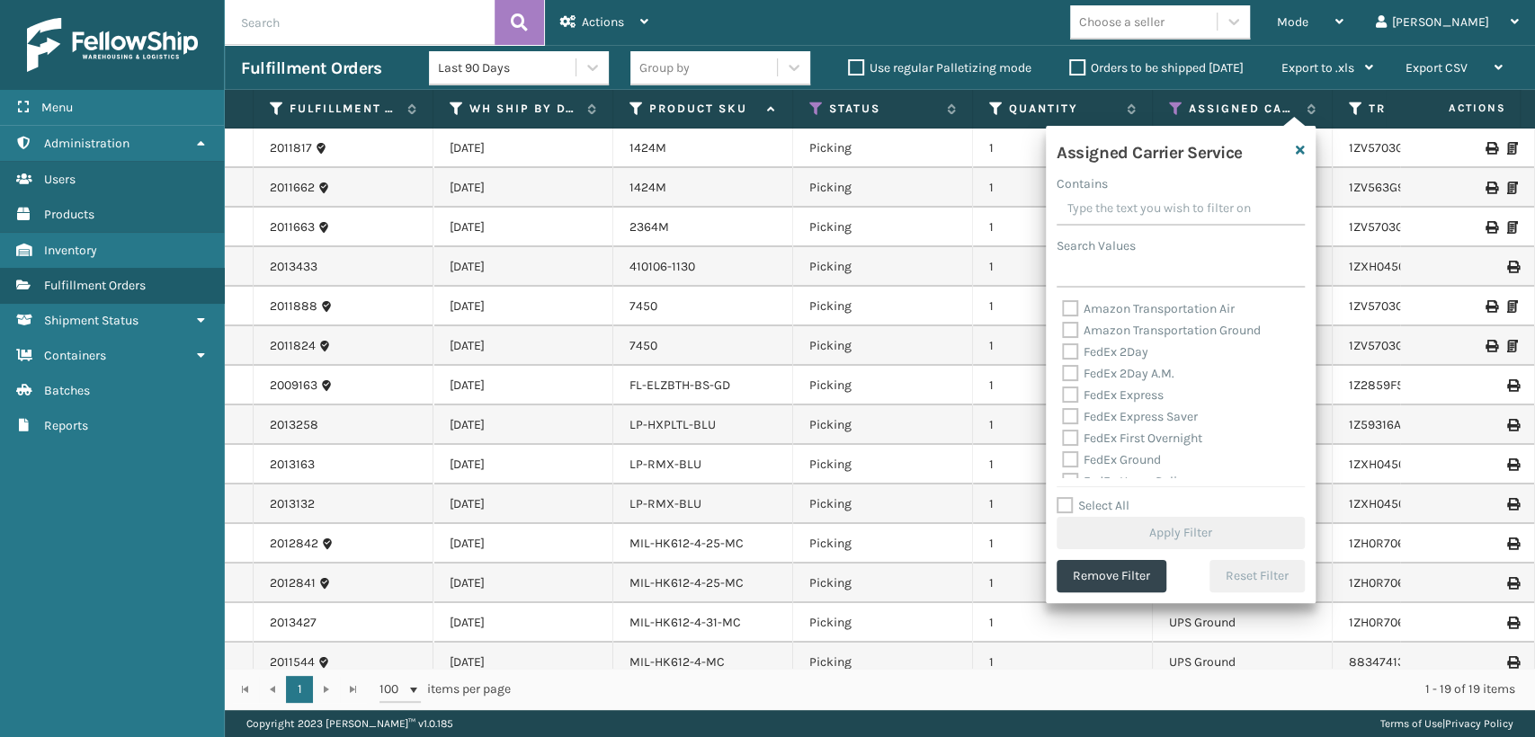
drag, startPoint x: 1099, startPoint y: 344, endPoint x: 1099, endPoint y: 355, distance: 10.8
click at [1099, 345] on label "FedEx 2Day" at bounding box center [1105, 351] width 86 height 15
click at [1063, 345] on input "FedEx 2Day" at bounding box center [1062, 348] width 1 height 12
checkbox input "true"
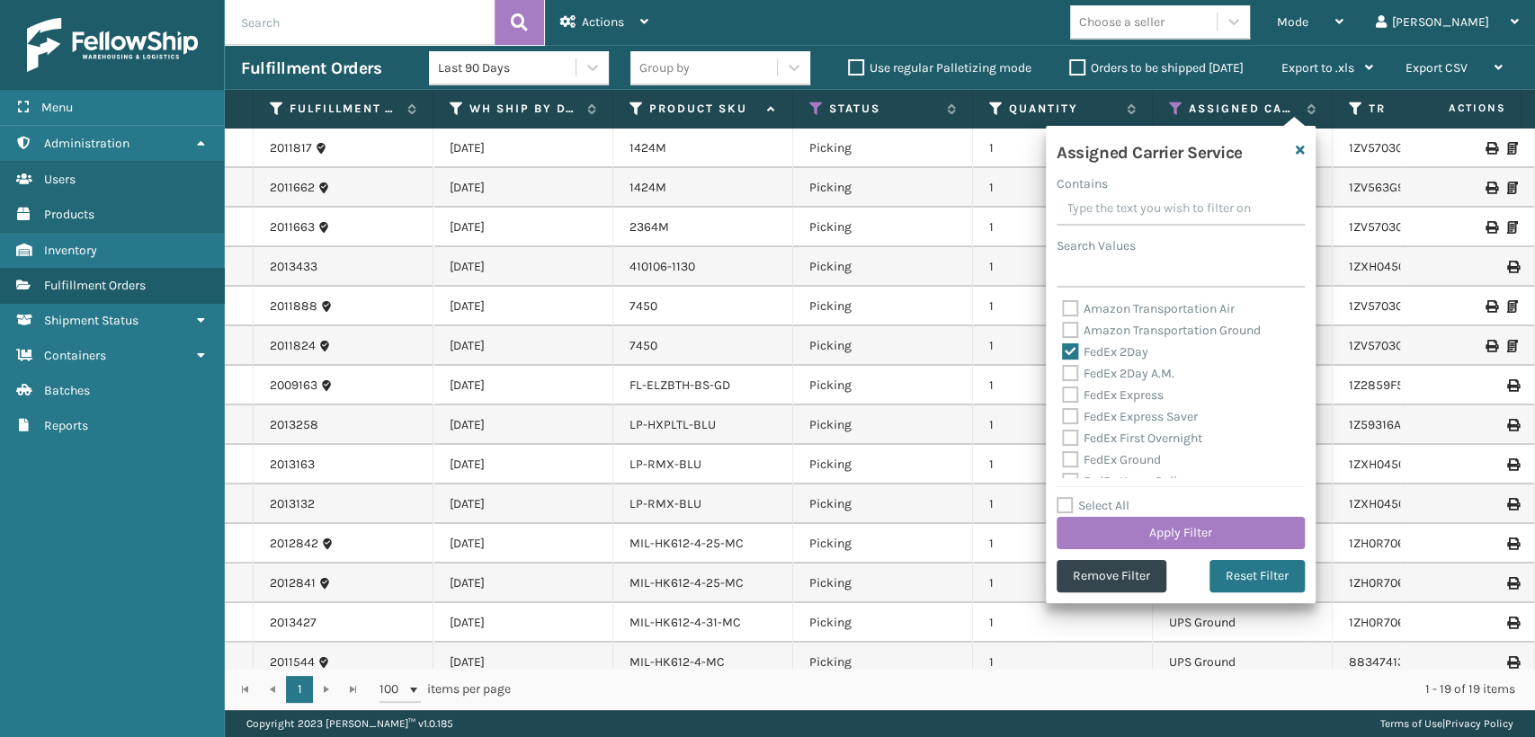
click at [1102, 375] on label "FedEx 2Day A.M." at bounding box center [1118, 373] width 112 height 15
click at [1063, 375] on input "FedEx 2Day A.M." at bounding box center [1062, 369] width 1 height 12
checkbox input "true"
click at [1102, 388] on label "FedEx Express" at bounding box center [1113, 395] width 102 height 15
click at [1063, 388] on input "FedEx Express" at bounding box center [1062, 391] width 1 height 12
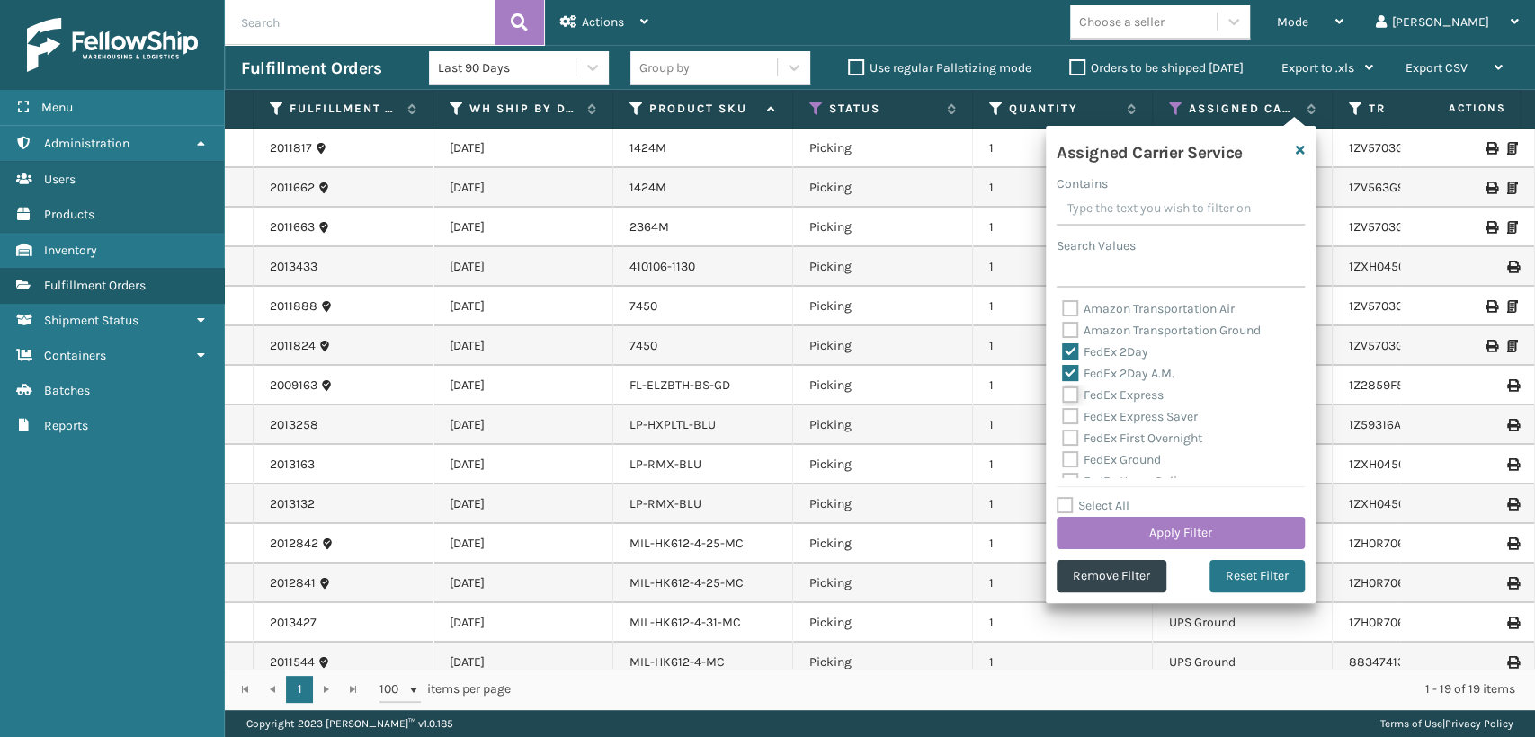
checkbox input "true"
drag, startPoint x: 1104, startPoint y: 408, endPoint x: 1104, endPoint y: 432, distance: 23.4
click at [1104, 412] on label "FedEx Express Saver" at bounding box center [1130, 416] width 136 height 15
click at [1063, 412] on input "FedEx Express Saver" at bounding box center [1062, 413] width 1 height 12
checkbox input "true"
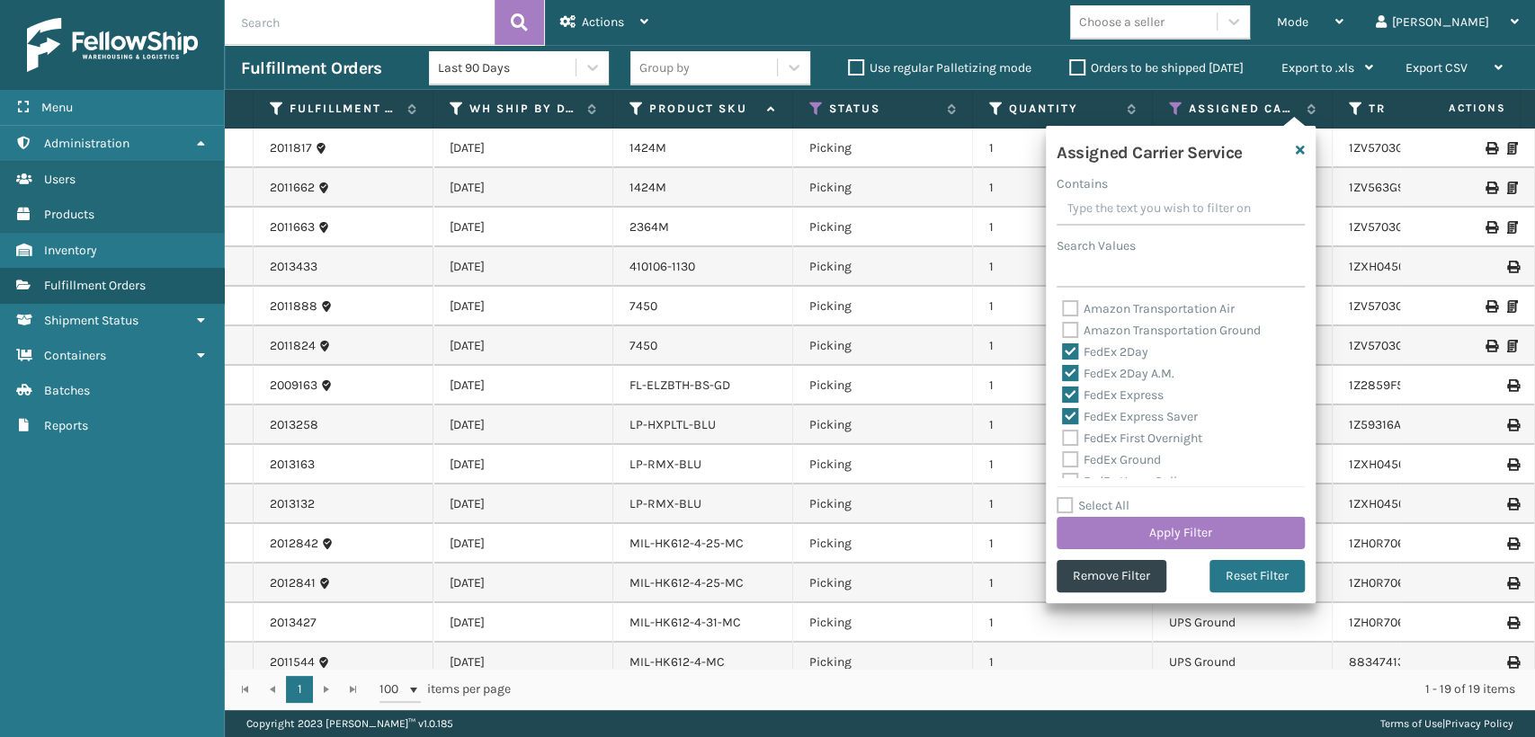
drag, startPoint x: 1104, startPoint y: 434, endPoint x: 1106, endPoint y: 448, distance: 13.6
click at [1104, 438] on label "FedEx First Overnight" at bounding box center [1132, 438] width 140 height 15
click at [1063, 438] on input "FedEx First Overnight" at bounding box center [1062, 434] width 1 height 12
checkbox input "true"
click at [1107, 455] on label "FedEx Ground" at bounding box center [1111, 459] width 99 height 15
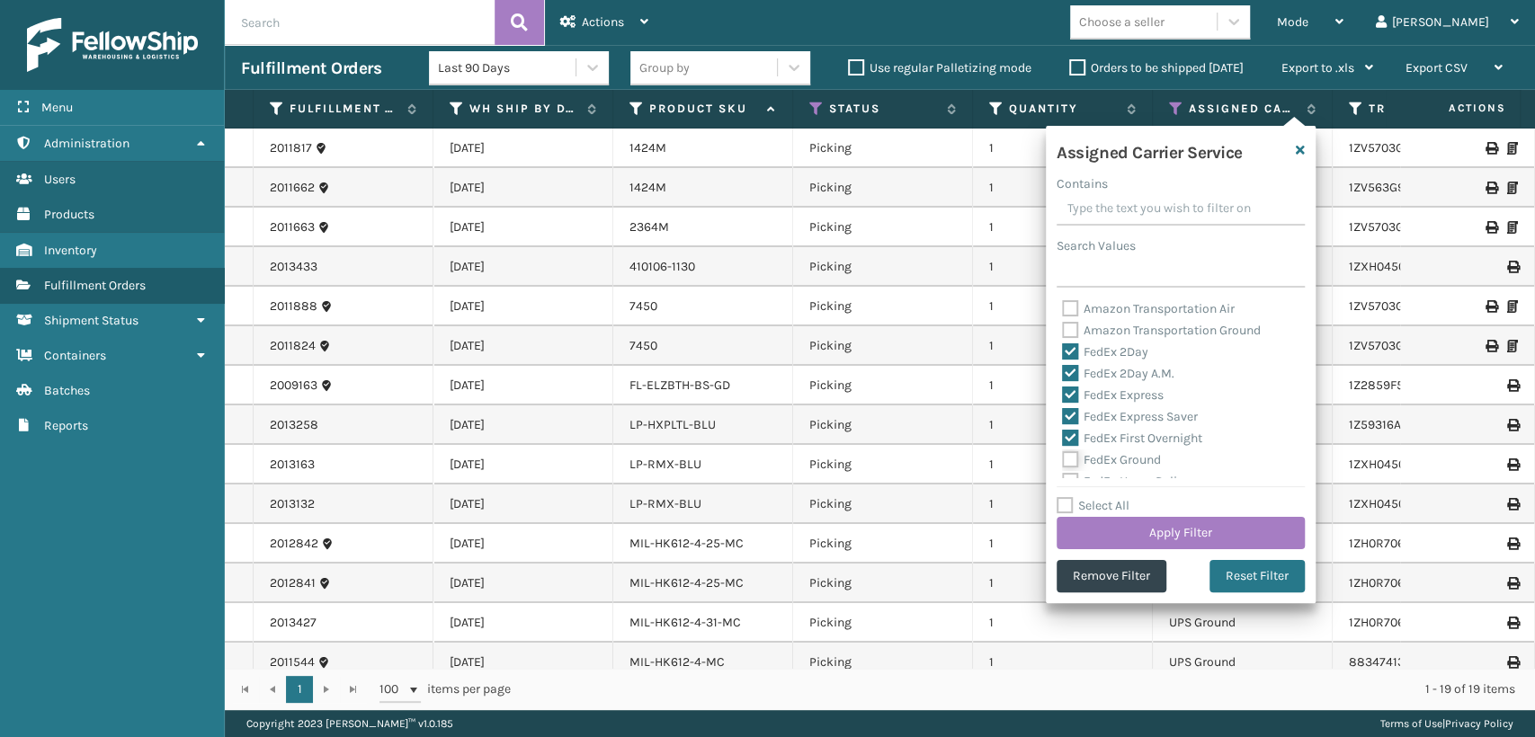
click at [1063, 455] on input "FedEx Ground" at bounding box center [1062, 456] width 1 height 12
checkbox input "true"
click at [1108, 379] on label "FedEx Home Delivery" at bounding box center [1131, 381] width 139 height 15
click at [1063, 379] on input "FedEx Home Delivery" at bounding box center [1062, 377] width 1 height 12
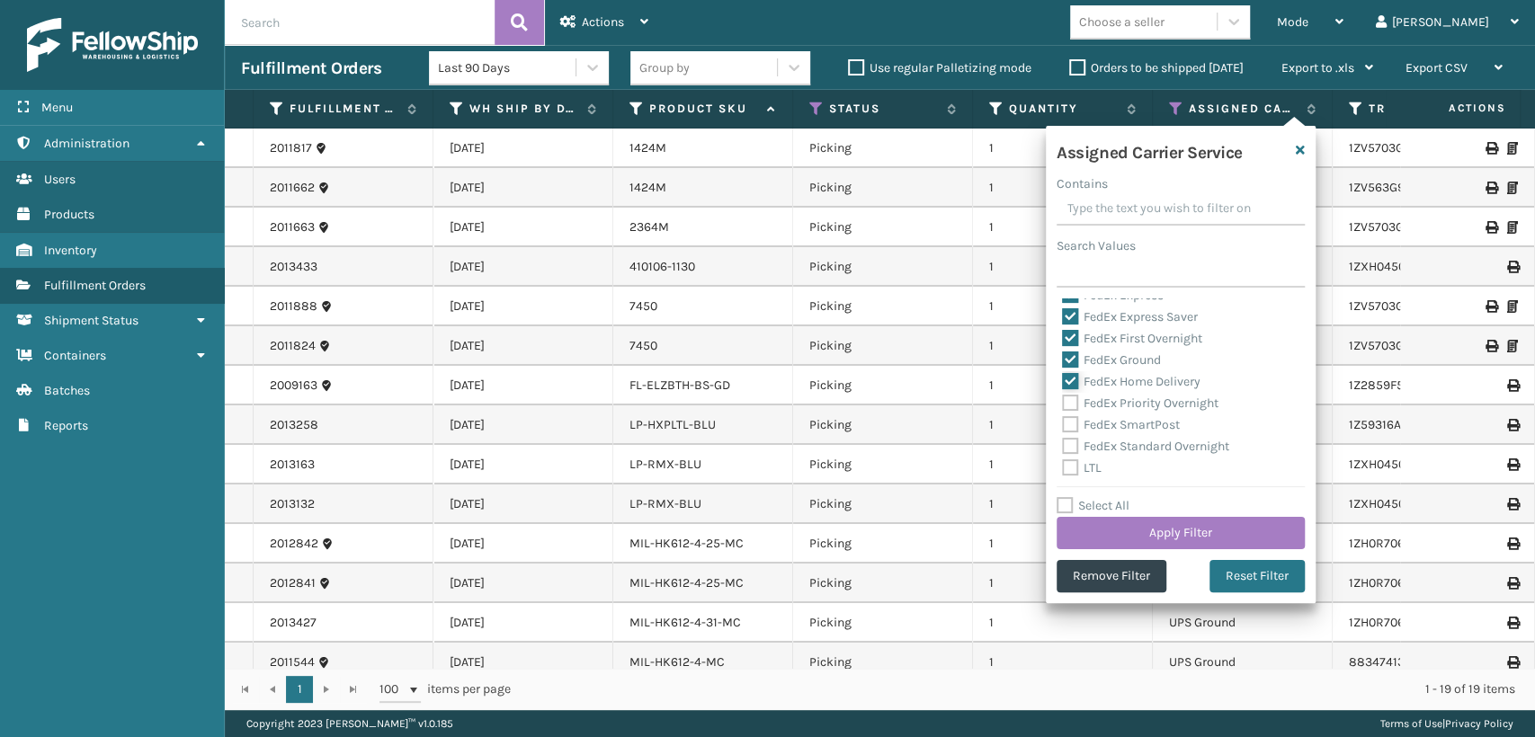
checkbox input "true"
click at [1108, 402] on label "FedEx Priority Overnight" at bounding box center [1140, 403] width 156 height 15
click at [1063, 402] on input "FedEx Priority Overnight" at bounding box center [1062, 399] width 1 height 12
checkbox input "true"
click at [1105, 419] on label "FedEx SmartPost" at bounding box center [1121, 424] width 118 height 15
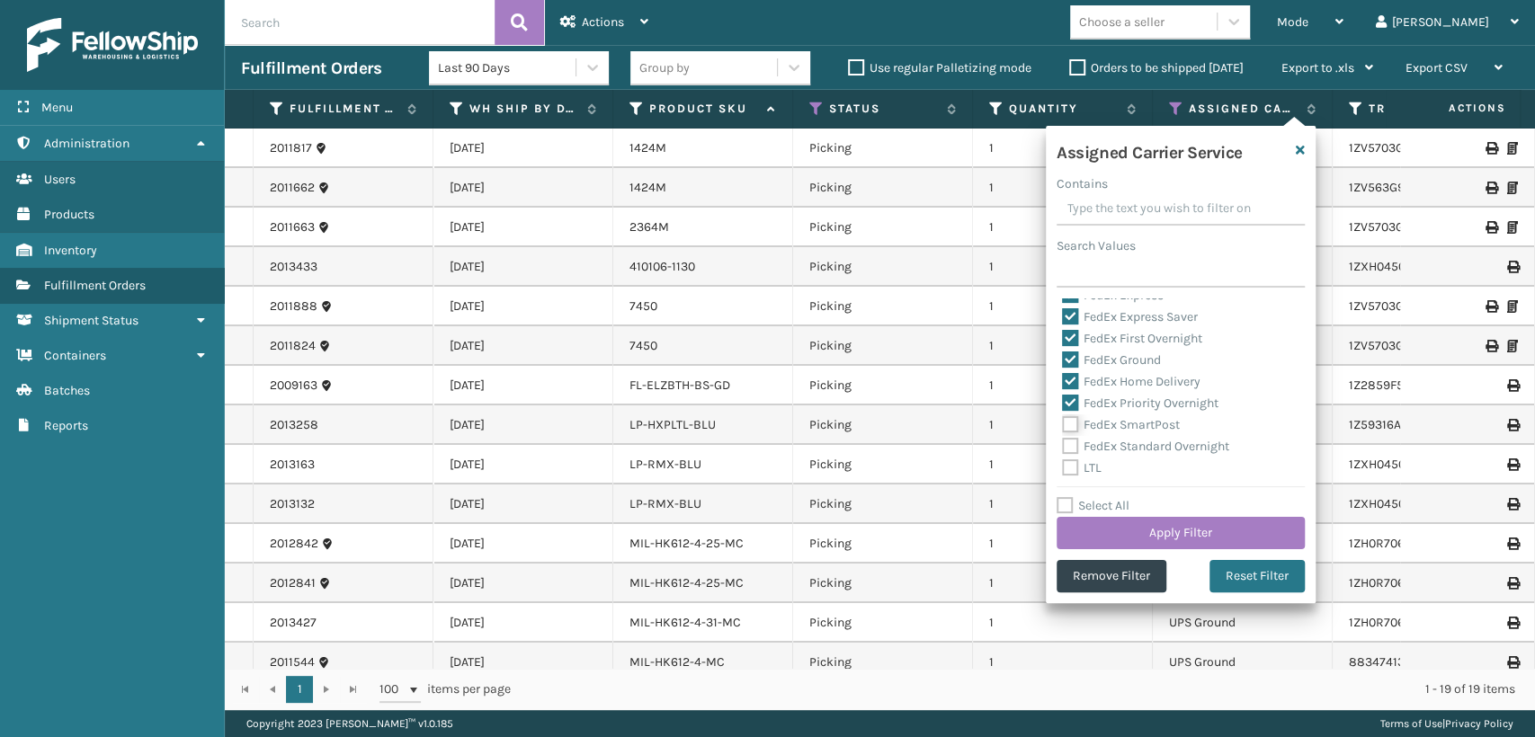
click at [1063, 419] on input "FedEx SmartPost" at bounding box center [1062, 421] width 1 height 12
checkbox input "true"
click at [1106, 440] on label "FedEx Standard Overnight" at bounding box center [1145, 446] width 167 height 15
click at [1063, 440] on input "FedEx Standard Overnight" at bounding box center [1062, 442] width 1 height 12
checkbox input "true"
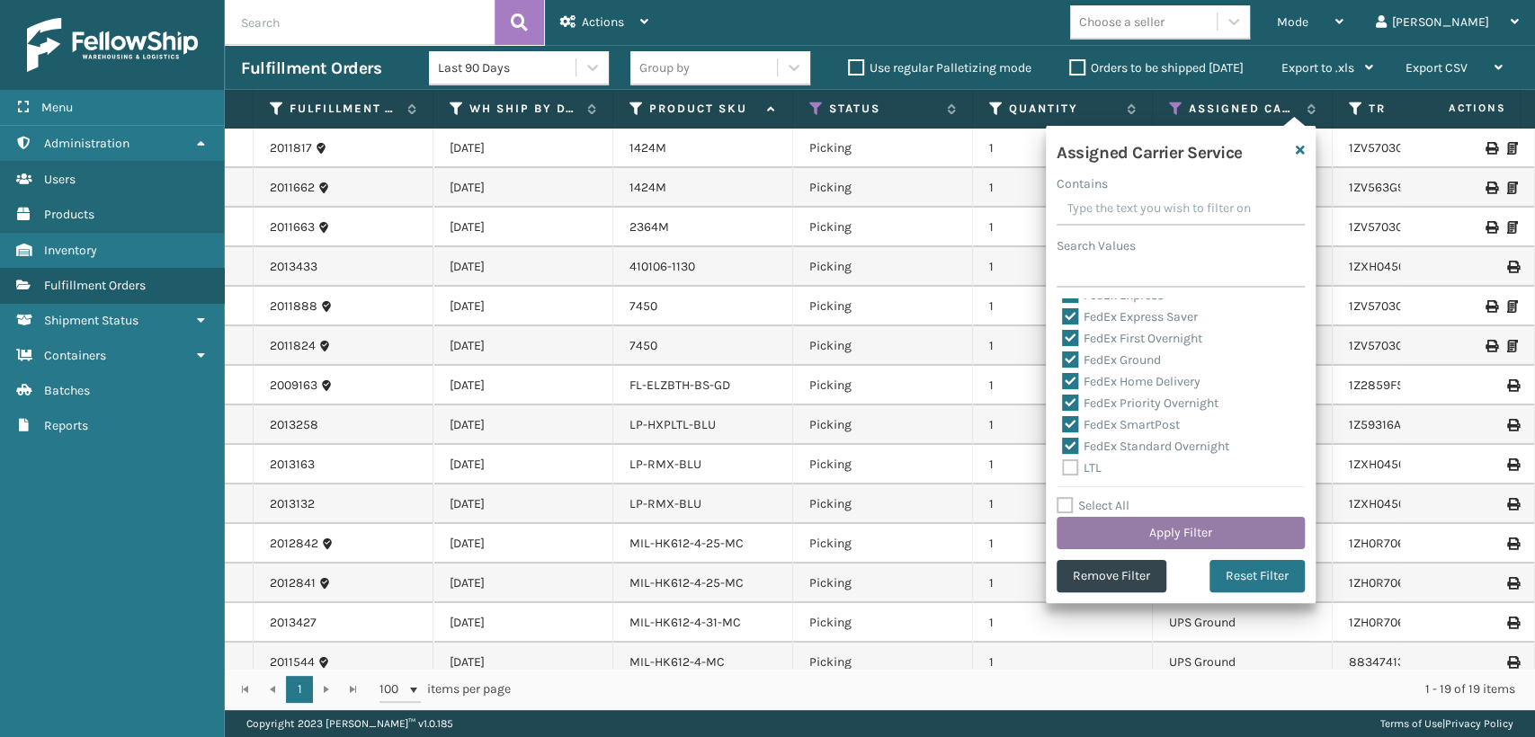
click at [1147, 538] on button "Apply Filter" at bounding box center [1181, 533] width 248 height 32
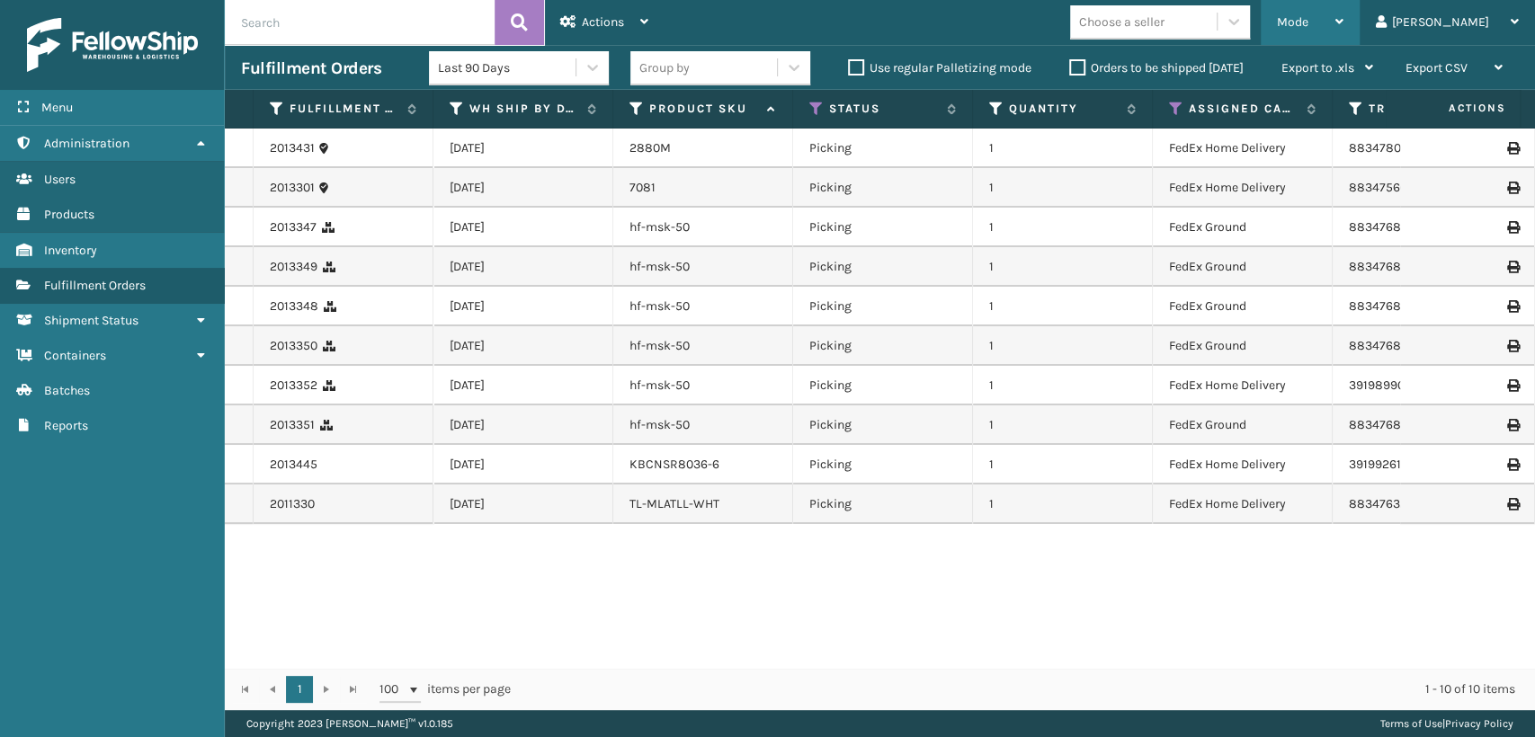
click at [1309, 23] on span "Mode" at bounding box center [1292, 21] width 31 height 15
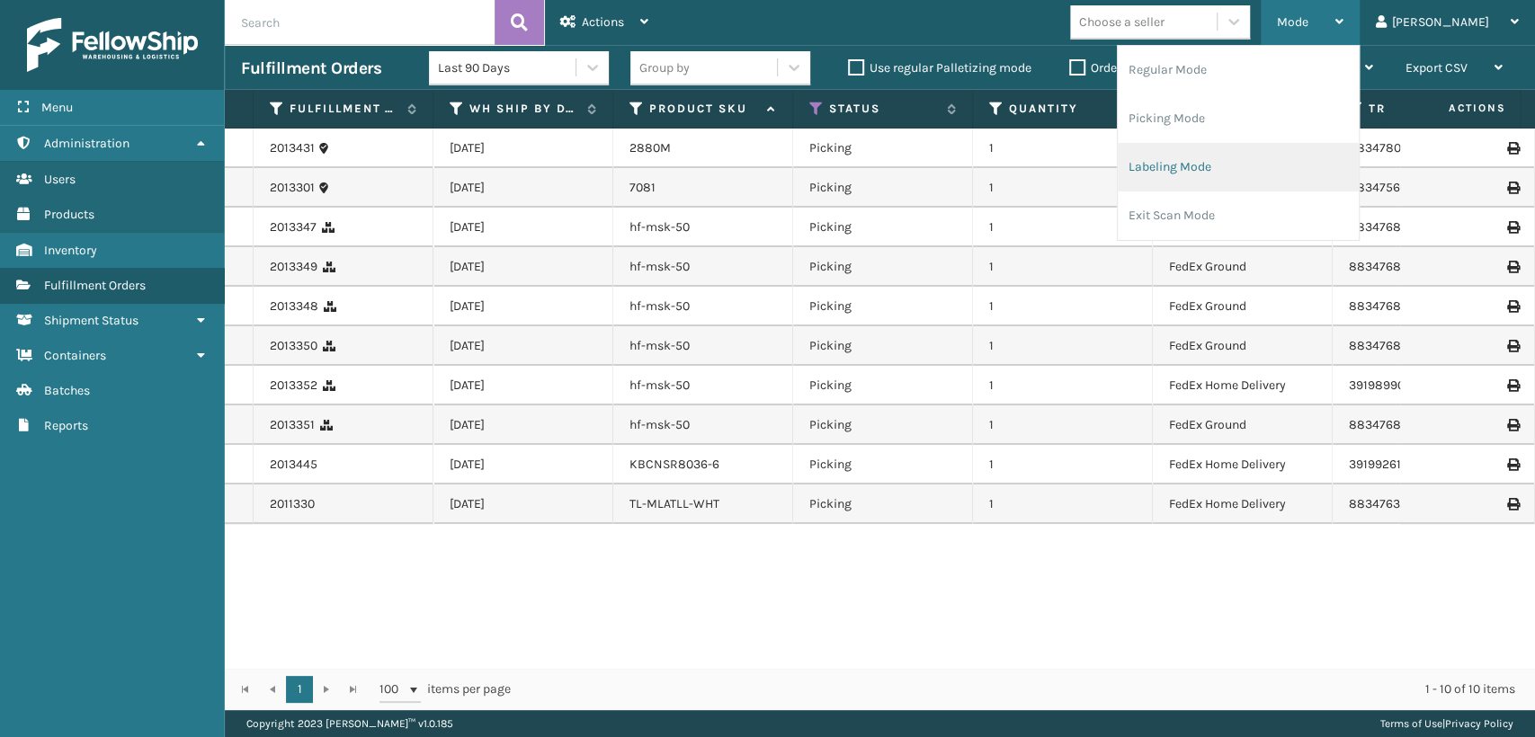
click at [1249, 176] on li "Labeling Mode" at bounding box center [1238, 167] width 241 height 49
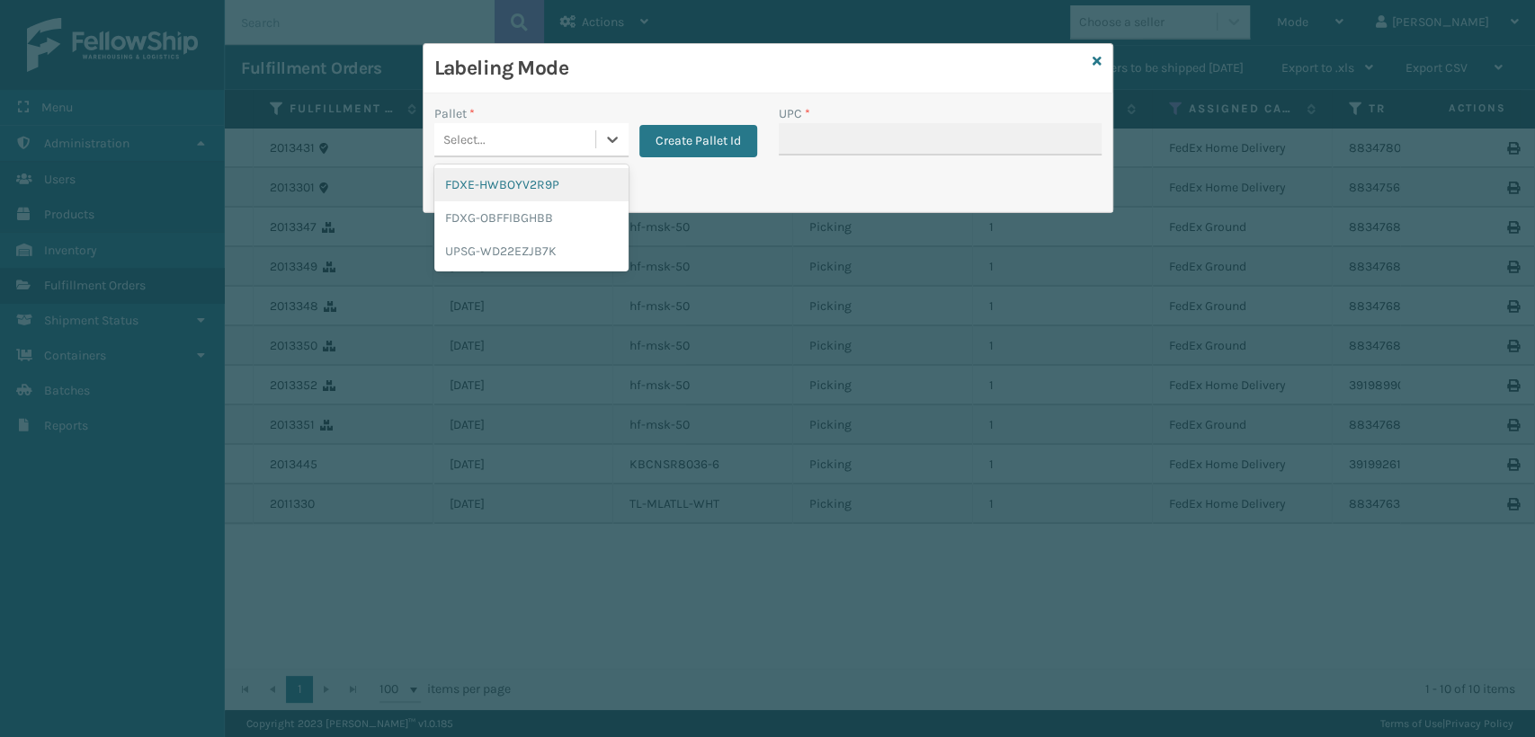
click at [530, 146] on div "Select..." at bounding box center [514, 140] width 161 height 30
click at [489, 210] on div "FDXG-OBFFIBGHBB" at bounding box center [531, 217] width 194 height 33
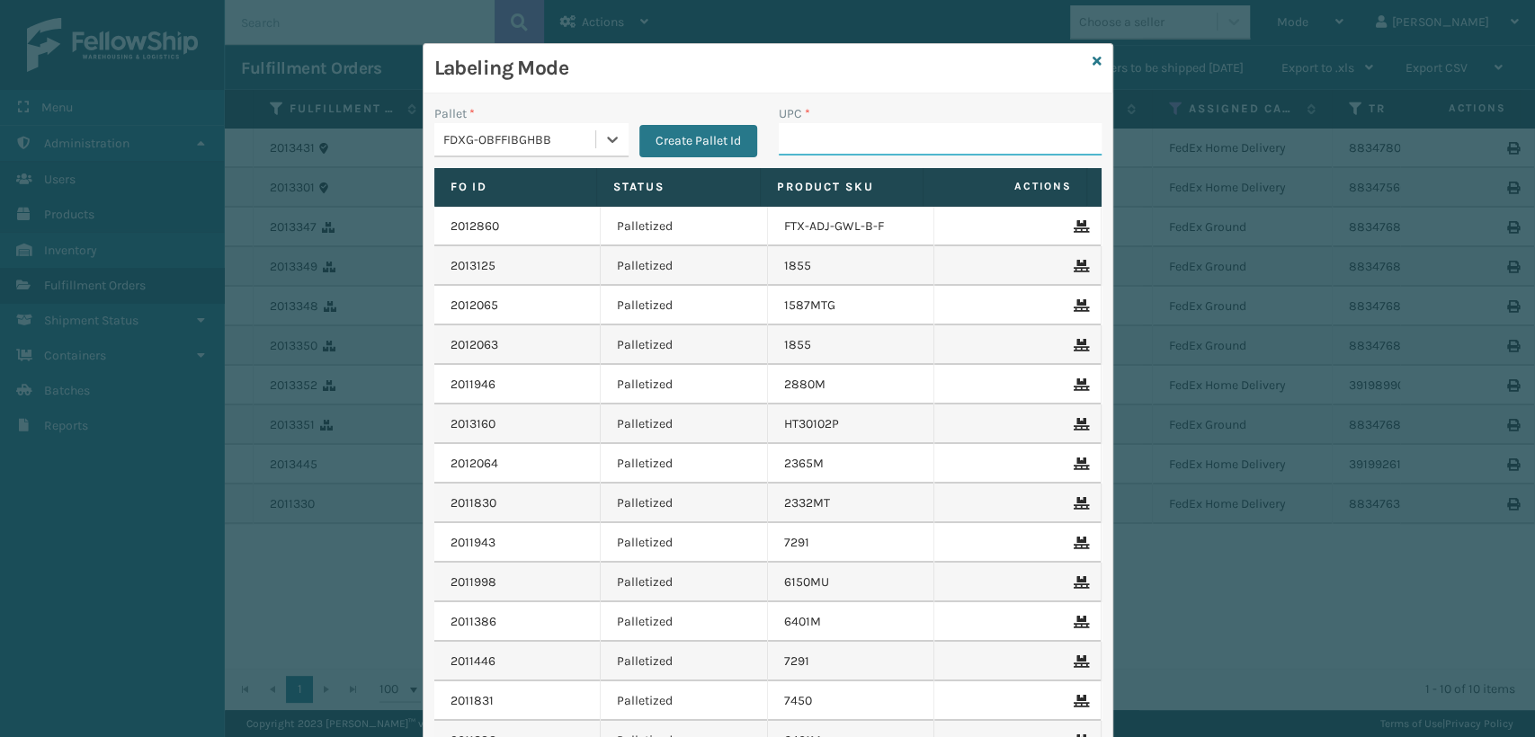
click at [815, 142] on input "UPC *" at bounding box center [940, 139] width 323 height 32
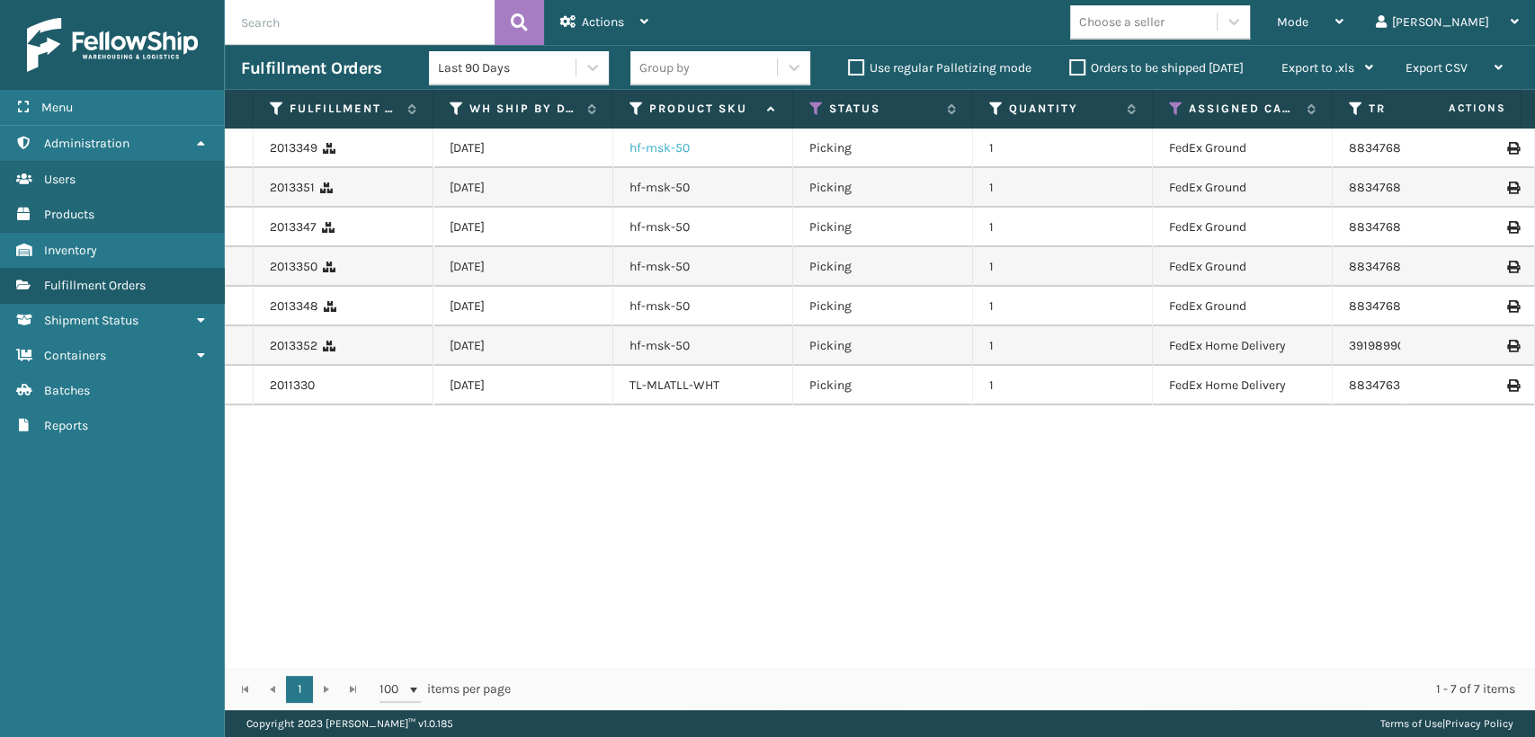
click at [649, 153] on link "hf-msk-50" at bounding box center [660, 147] width 60 height 15
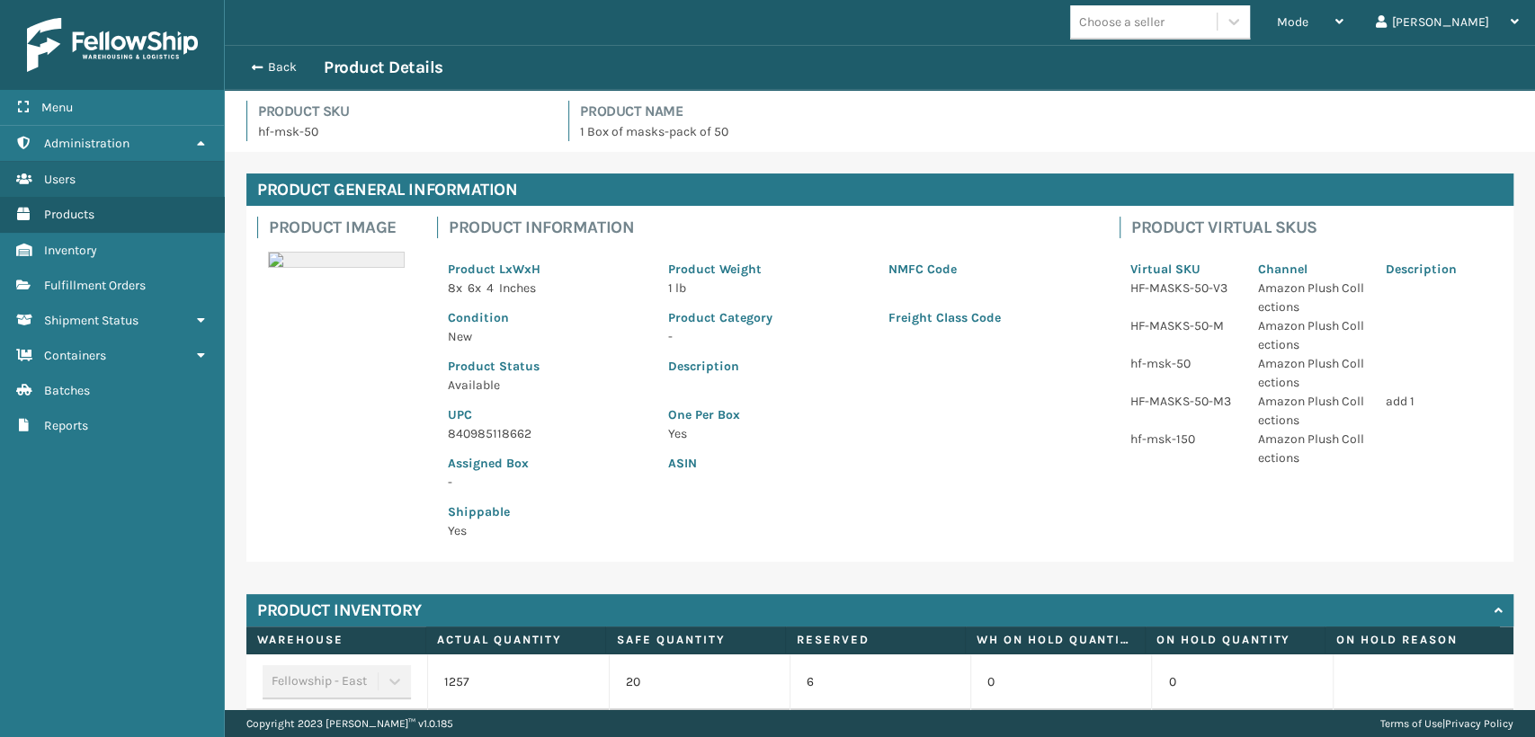
click at [512, 426] on p "840985118662" at bounding box center [547, 433] width 199 height 19
copy p "840985118662"
click at [275, 71] on button "Back" at bounding box center [282, 67] width 83 height 16
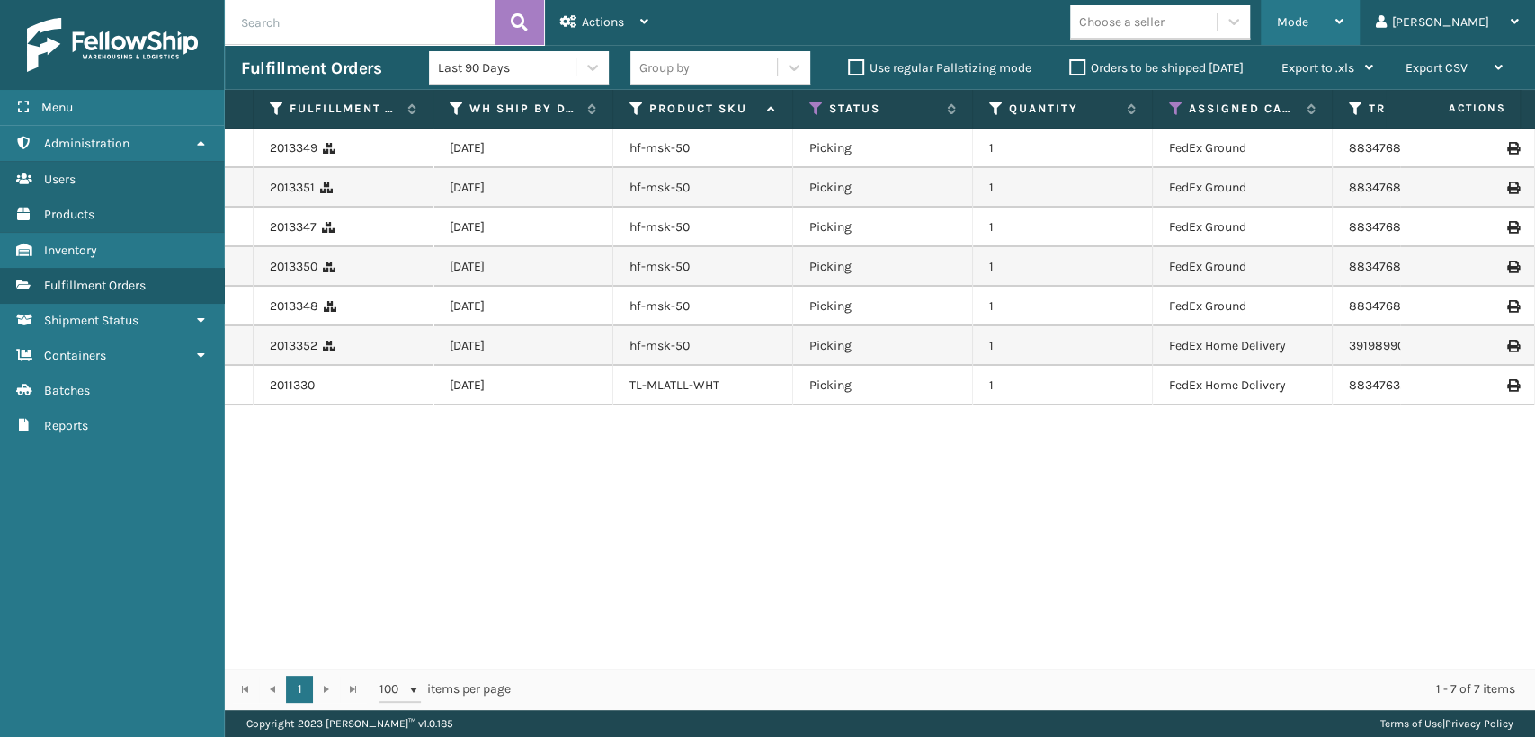
click at [1344, 31] on div "Mode" at bounding box center [1310, 22] width 67 height 45
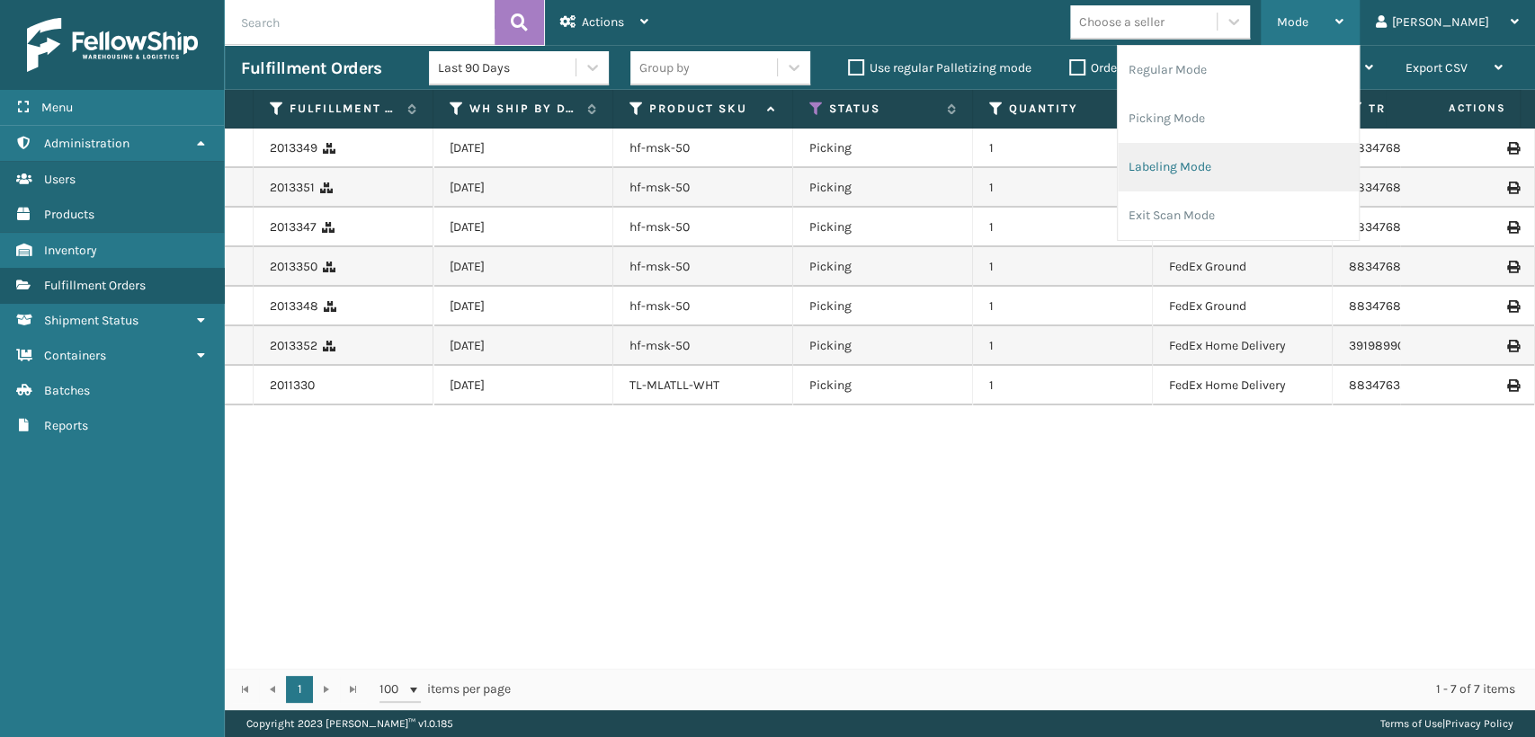
click at [1294, 166] on li "Labeling Mode" at bounding box center [1238, 167] width 241 height 49
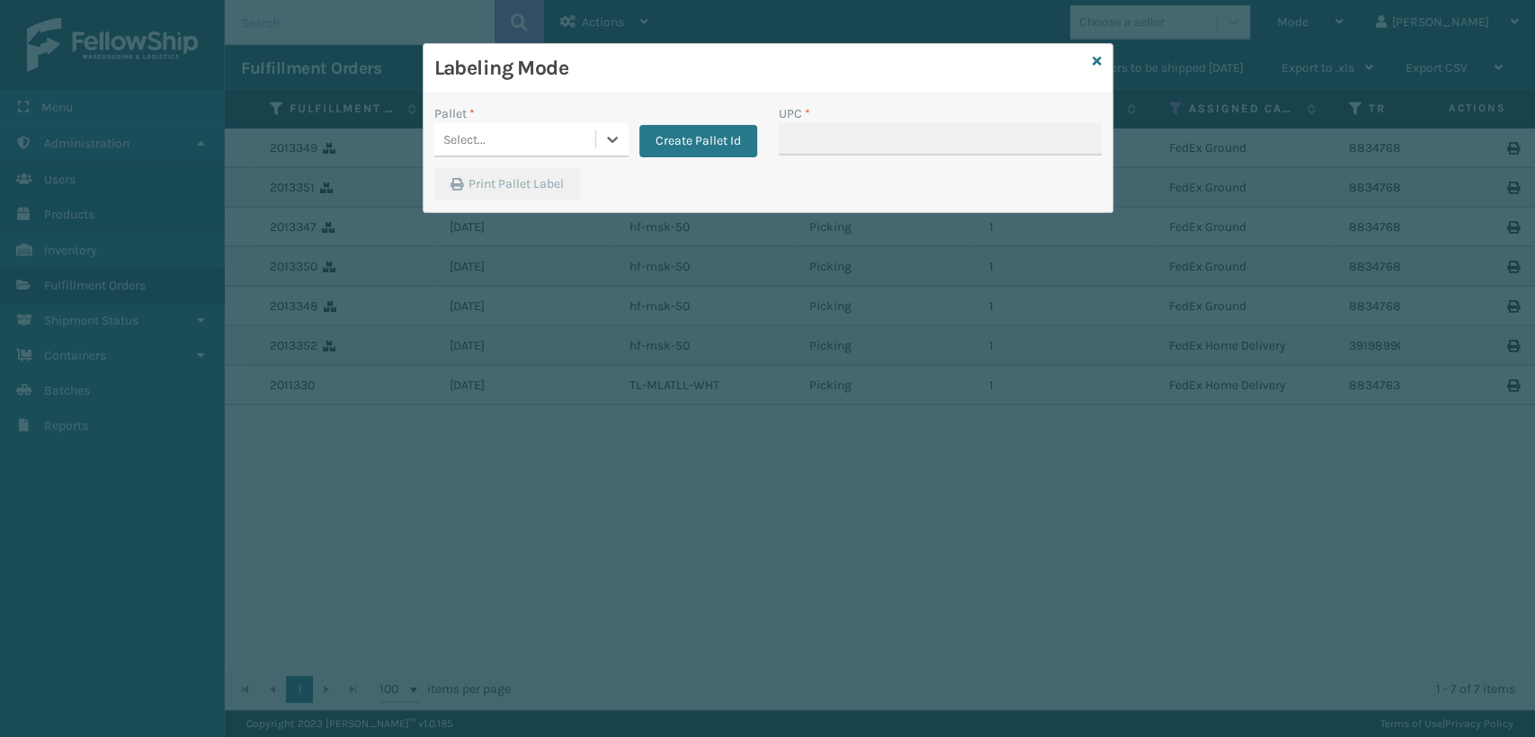
click at [575, 134] on div "Select..." at bounding box center [514, 140] width 161 height 30
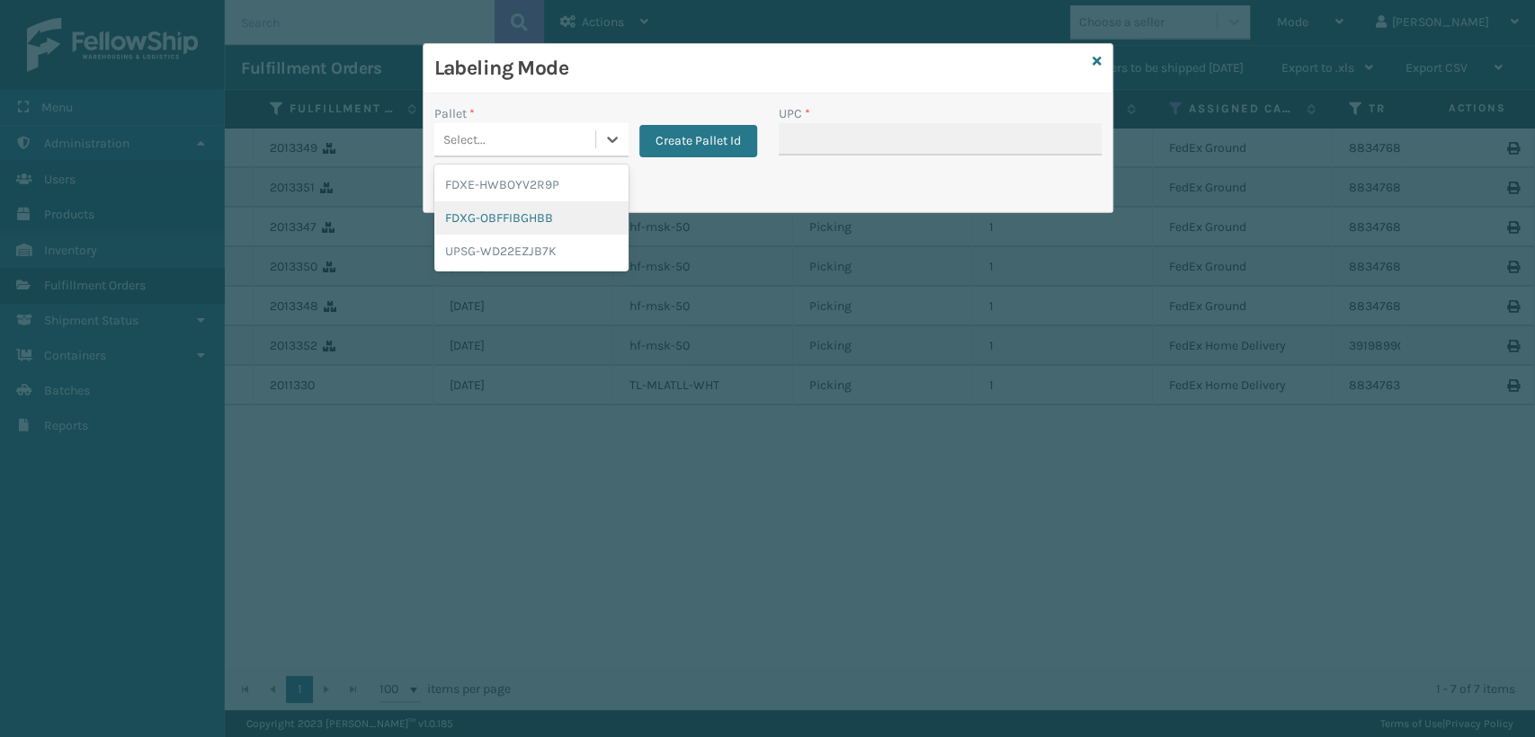
click at [543, 225] on div "FDXG-OBFFIBGHBB" at bounding box center [531, 217] width 194 height 33
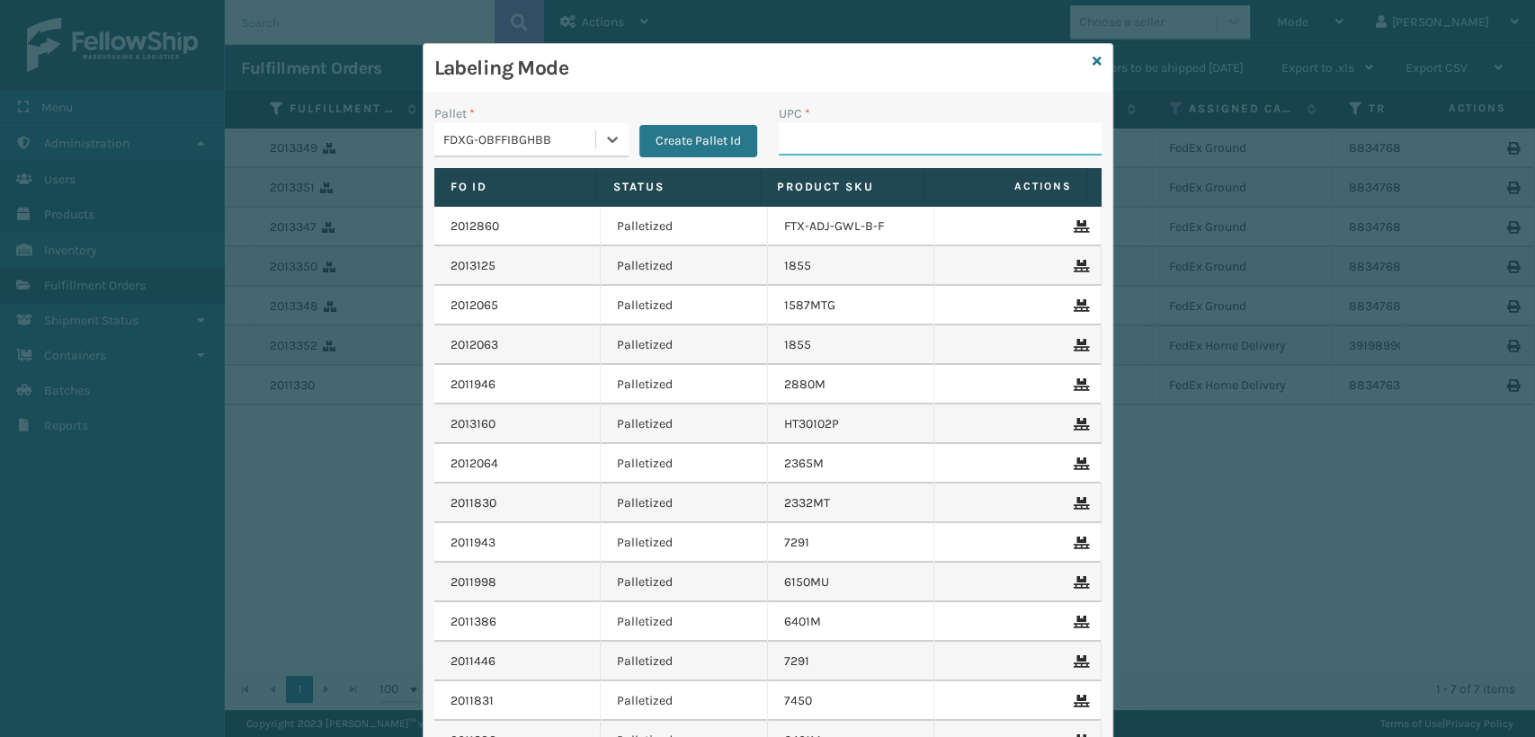
click at [794, 147] on input "UPC *" at bounding box center [940, 139] width 323 height 32
paste input "840985118662"
type input "840985118662"
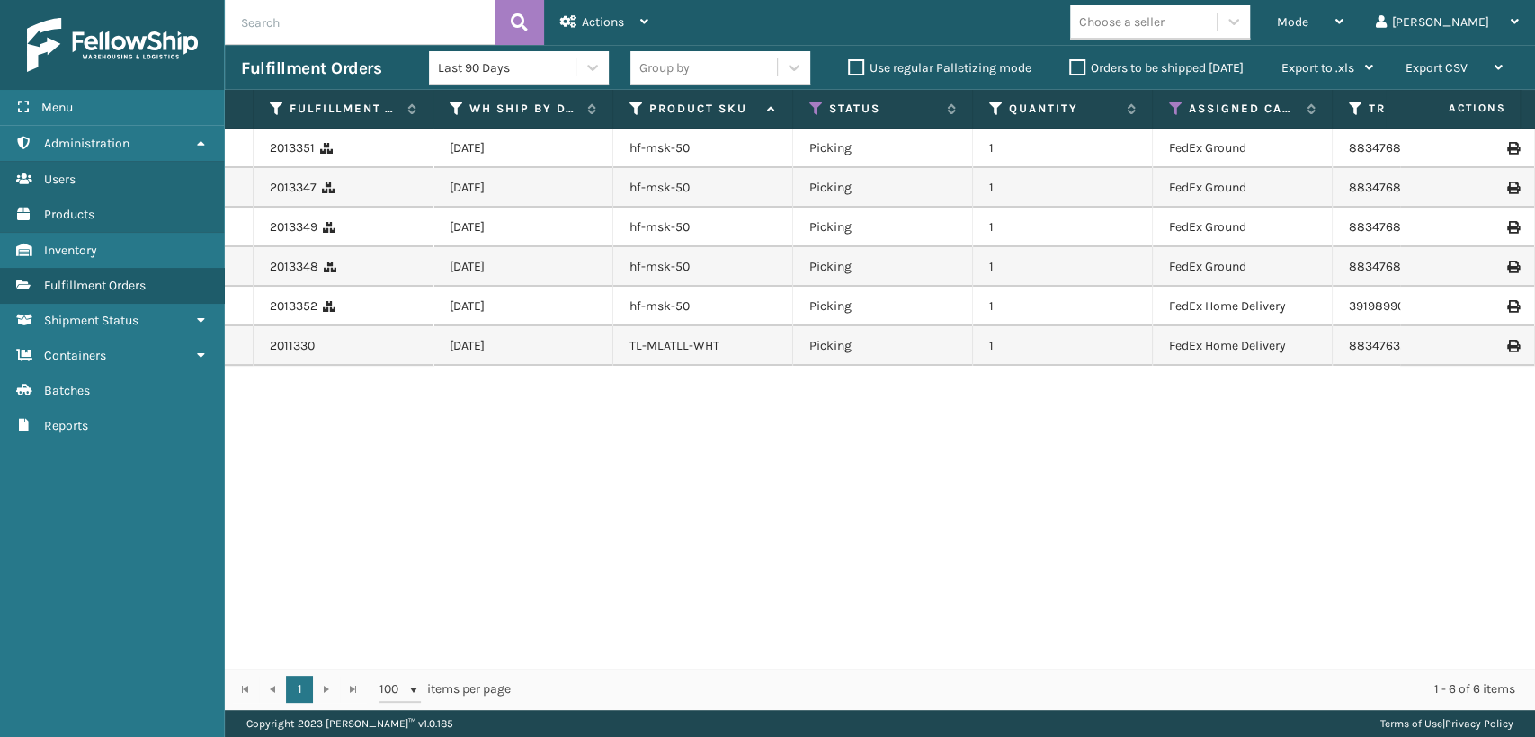
click at [1507, 145] on icon at bounding box center [1512, 148] width 11 height 13
click at [1507, 186] on icon at bounding box center [1512, 188] width 11 height 13
click at [1507, 225] on icon at bounding box center [1512, 227] width 11 height 13
click at [1507, 267] on icon at bounding box center [1512, 267] width 11 height 13
click at [1507, 304] on icon at bounding box center [1512, 306] width 11 height 13
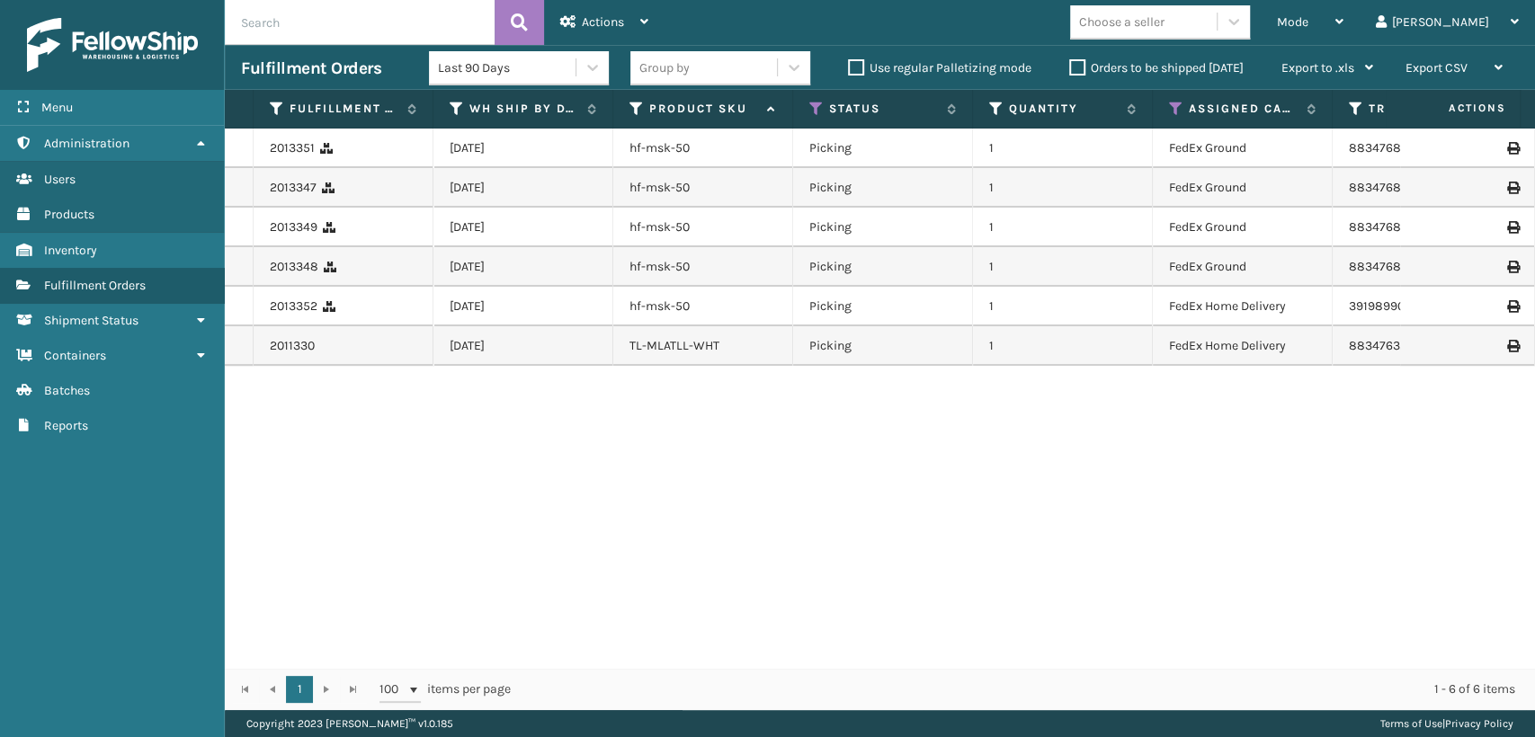
click at [1507, 347] on icon at bounding box center [1512, 346] width 11 height 13
click at [1507, 307] on icon at bounding box center [1512, 306] width 11 height 13
click at [639, 147] on link "hf-msk-50" at bounding box center [660, 147] width 60 height 15
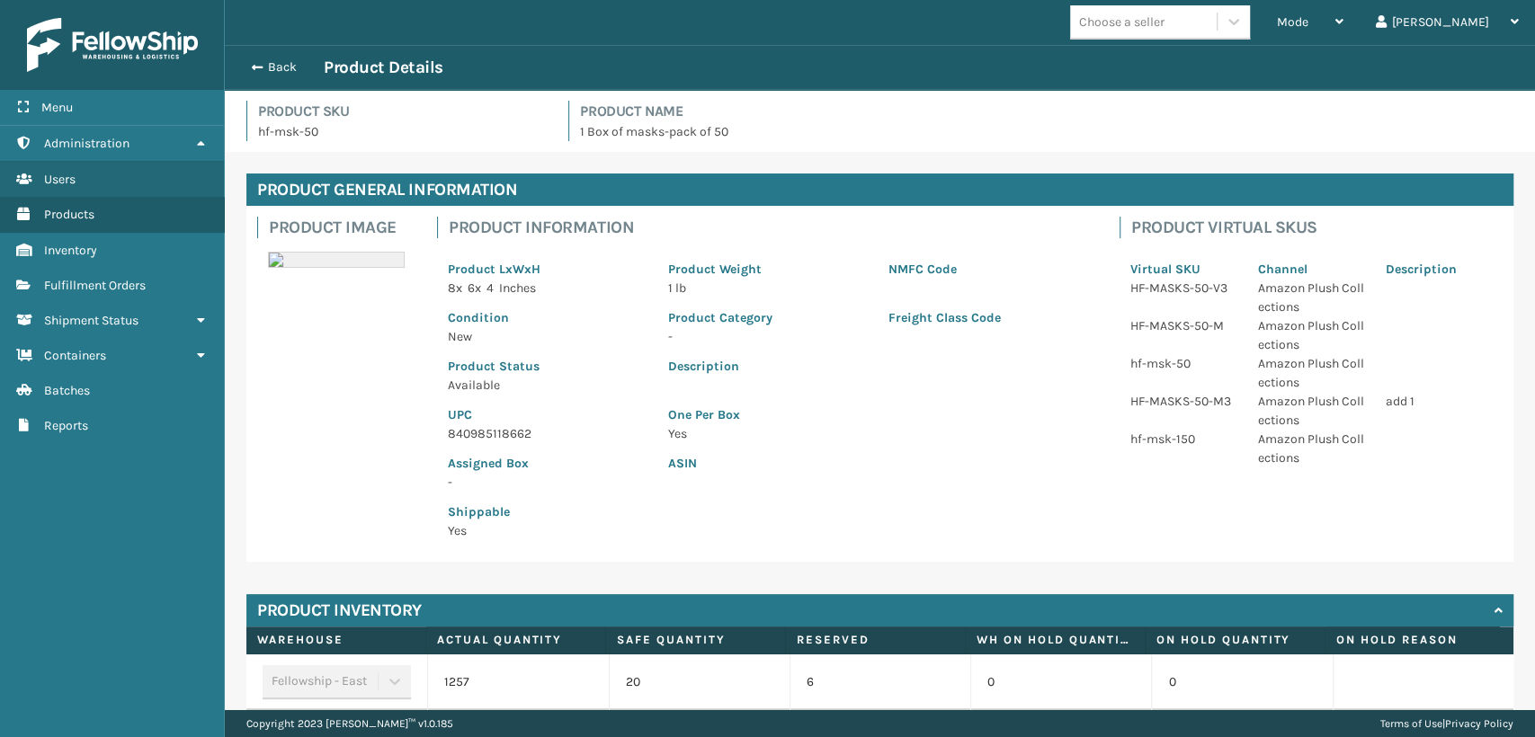
click at [479, 434] on p "840985118662" at bounding box center [547, 433] width 199 height 19
copy p "840985118662"
click at [291, 64] on button "Back" at bounding box center [282, 67] width 83 height 16
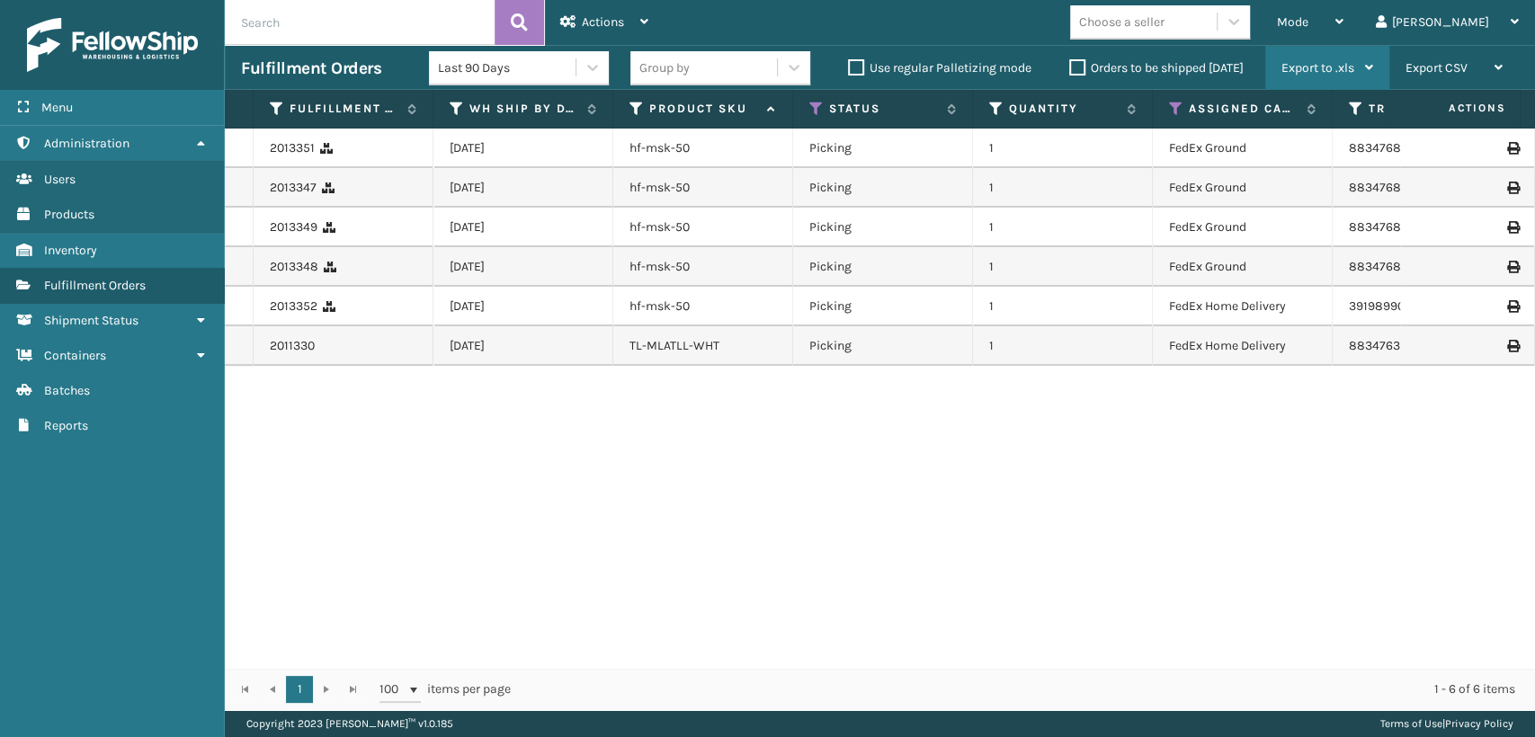
click at [1360, 46] on div "Export to .xls" at bounding box center [1328, 68] width 92 height 45
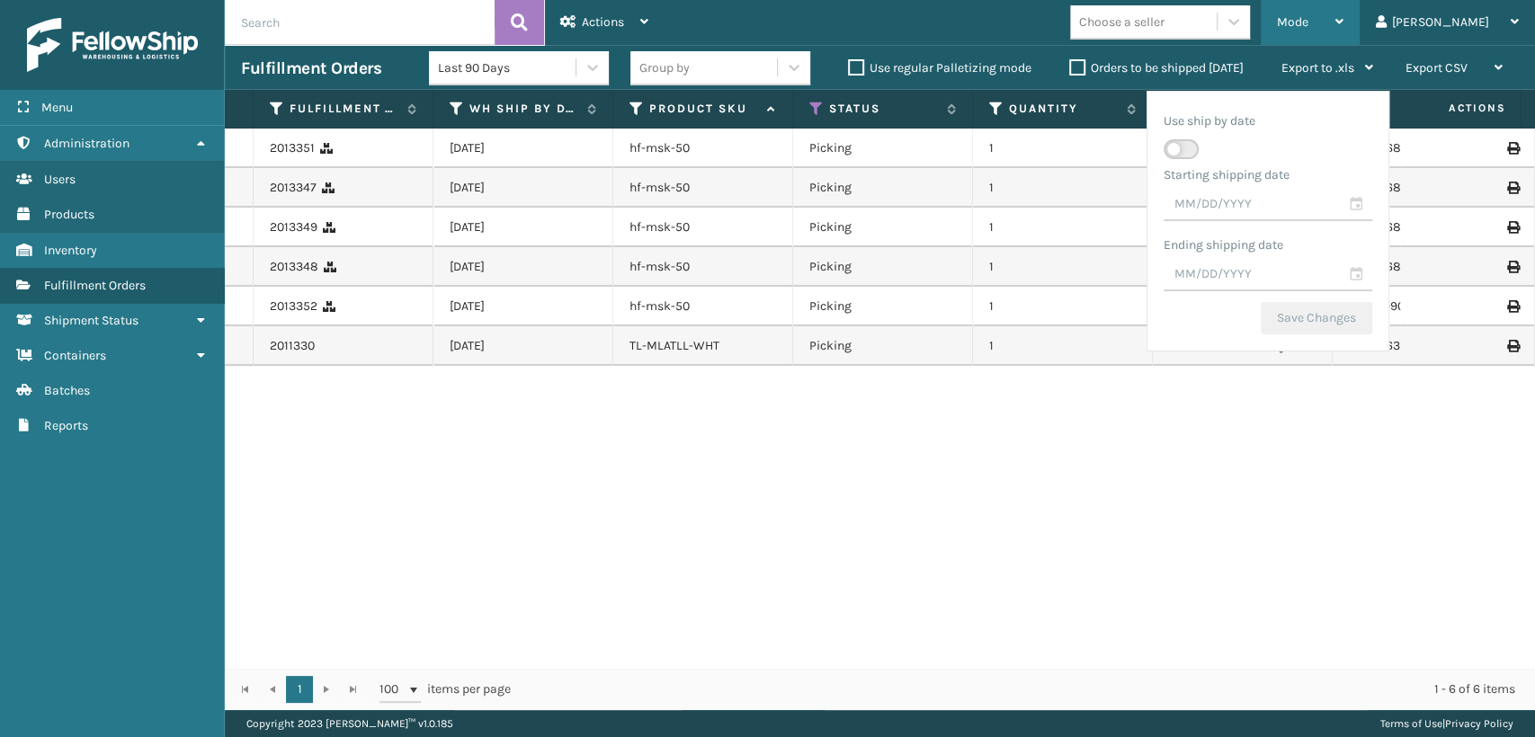
click at [1344, 31] on div "Mode" at bounding box center [1310, 22] width 67 height 45
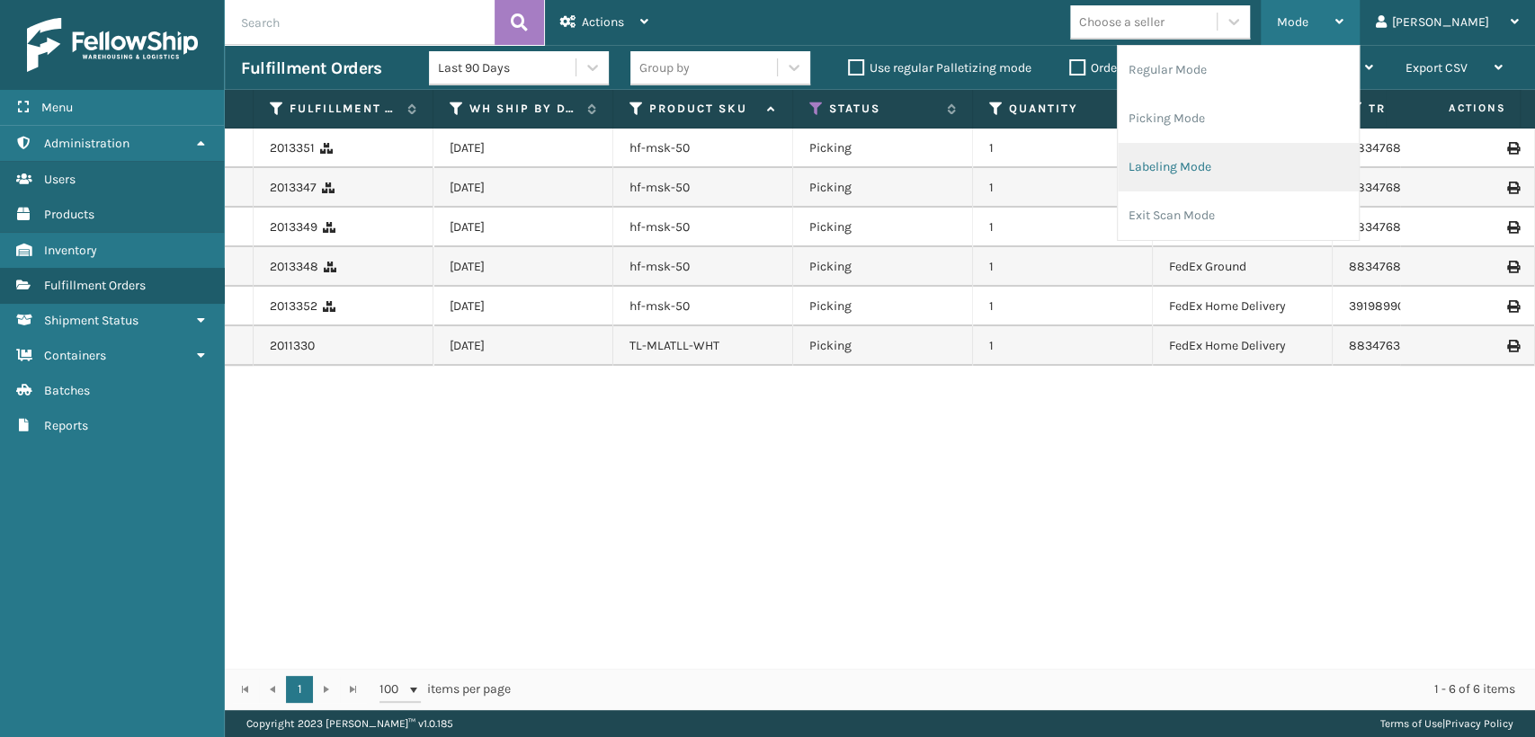
click at [1317, 157] on li "Labeling Mode" at bounding box center [1238, 167] width 241 height 49
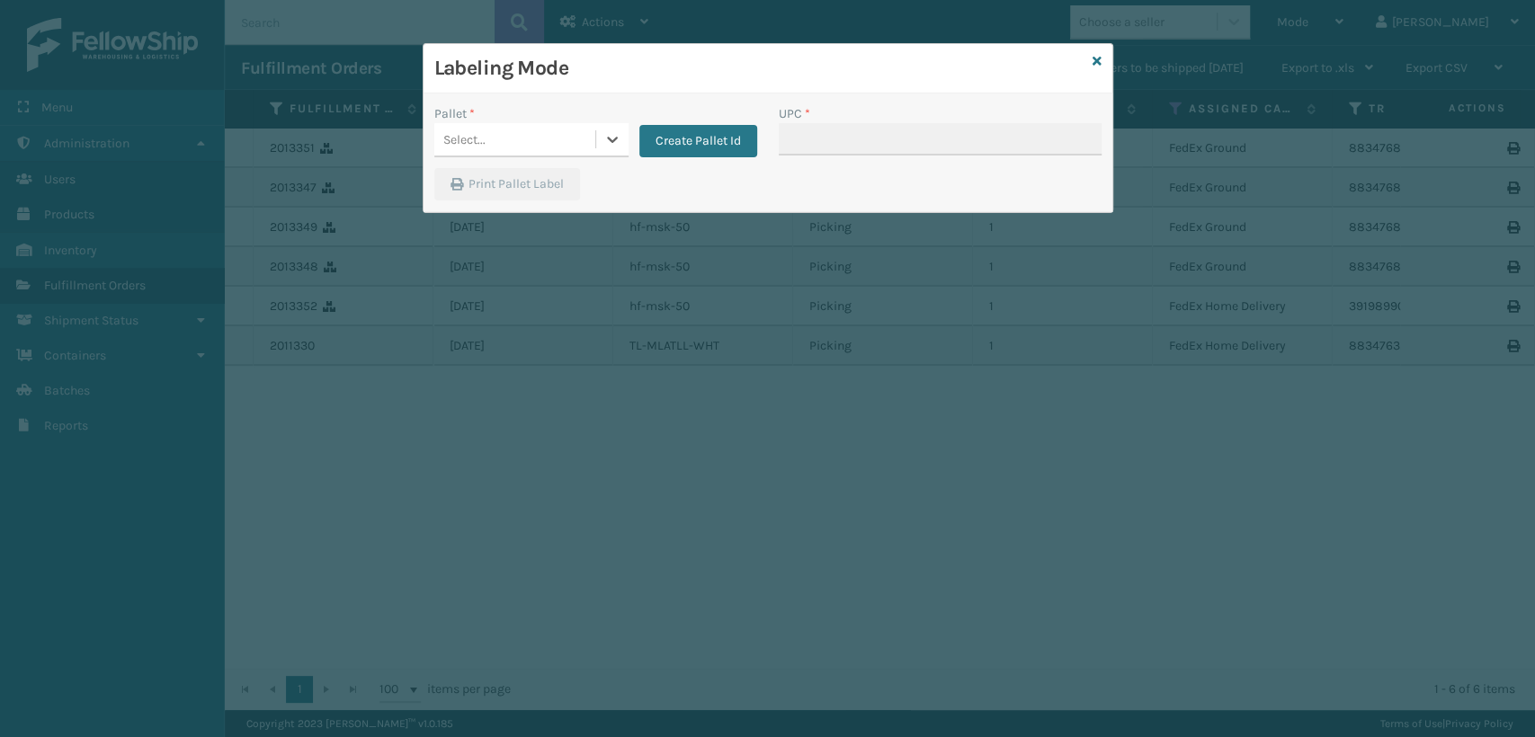
click at [504, 137] on div "Select..." at bounding box center [514, 140] width 161 height 30
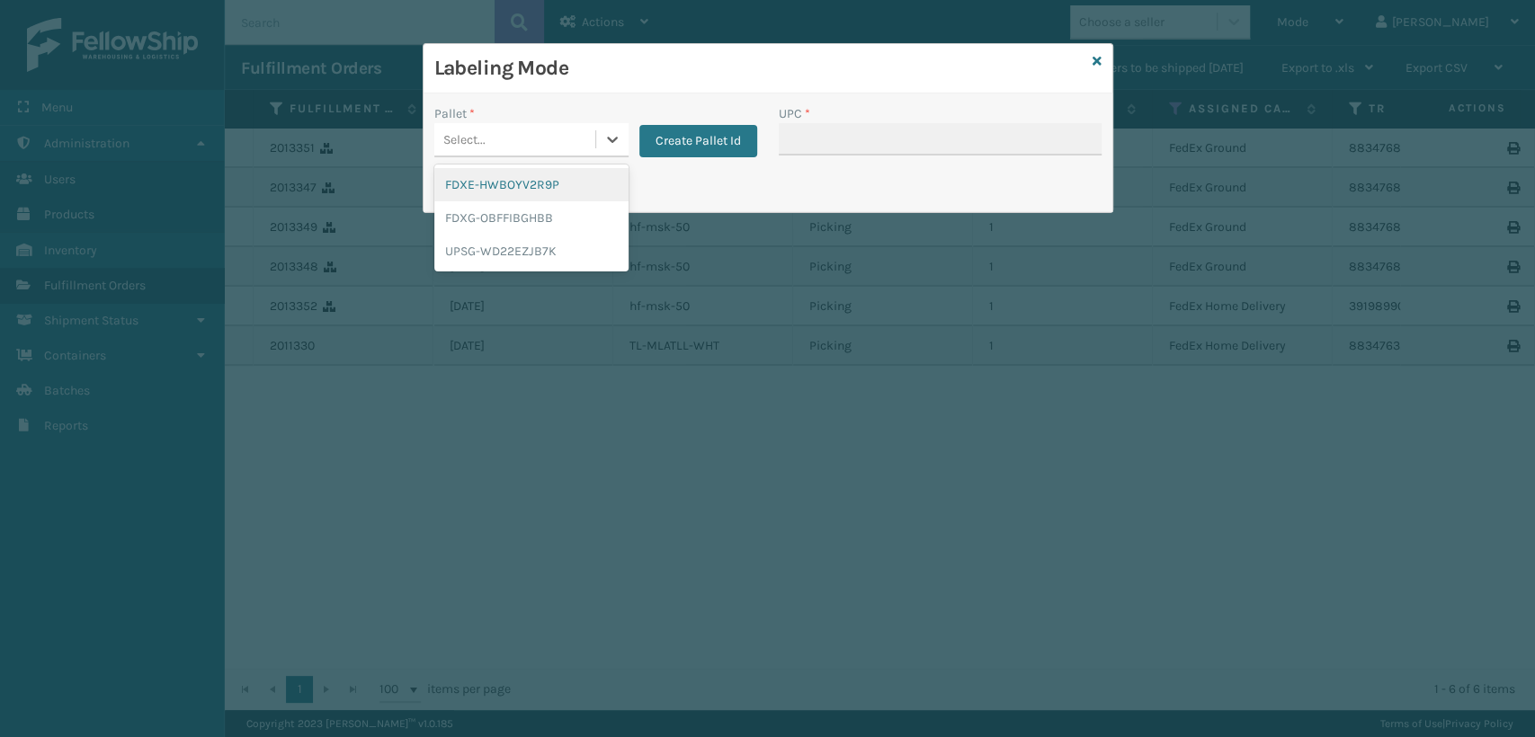
click at [493, 174] on div "FDXE-HWBOYV2R9P" at bounding box center [531, 184] width 194 height 33
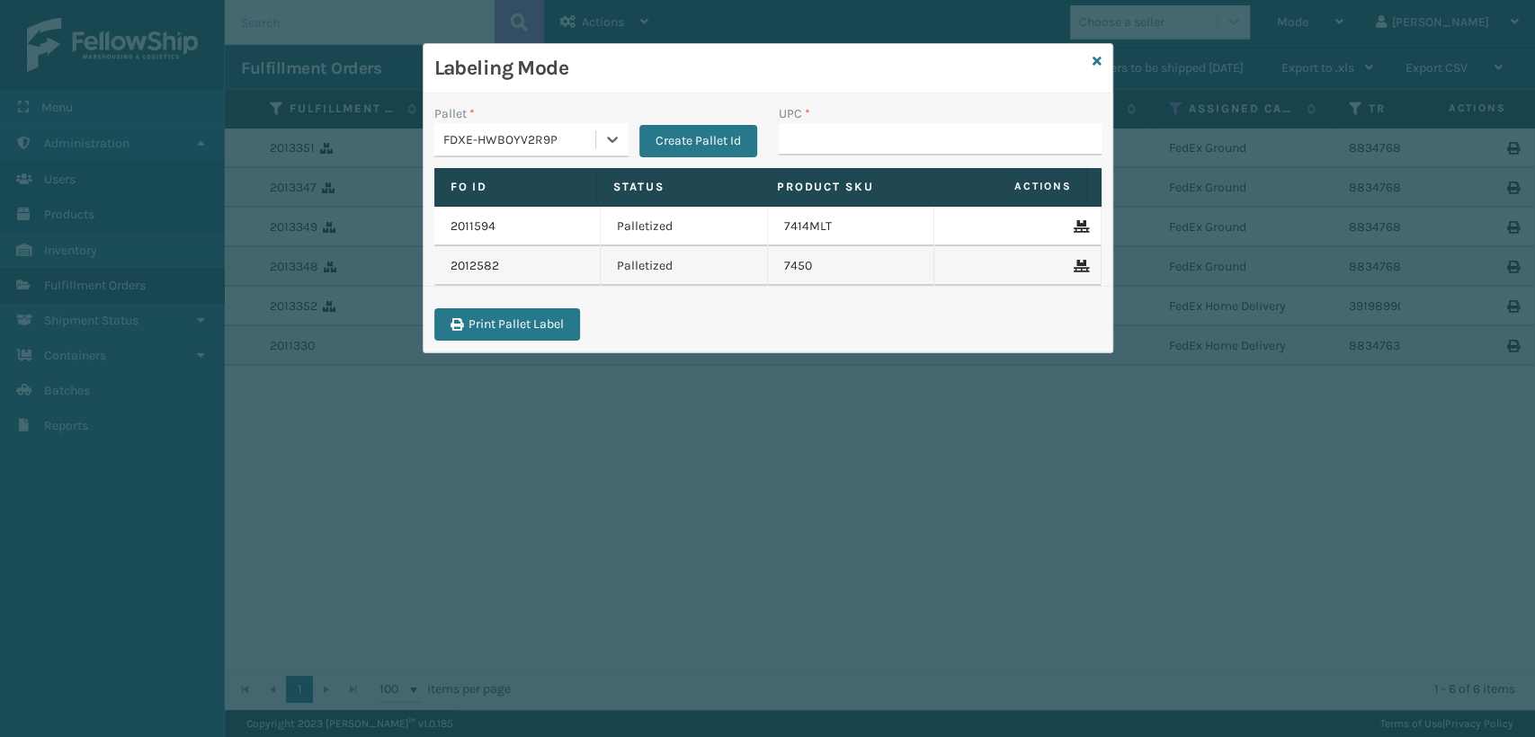
click at [506, 146] on div "FDXE-HWBOYV2R9P" at bounding box center [520, 139] width 154 height 19
click at [492, 208] on div "FDXG-OBFFIBGHBB" at bounding box center [531, 217] width 194 height 33
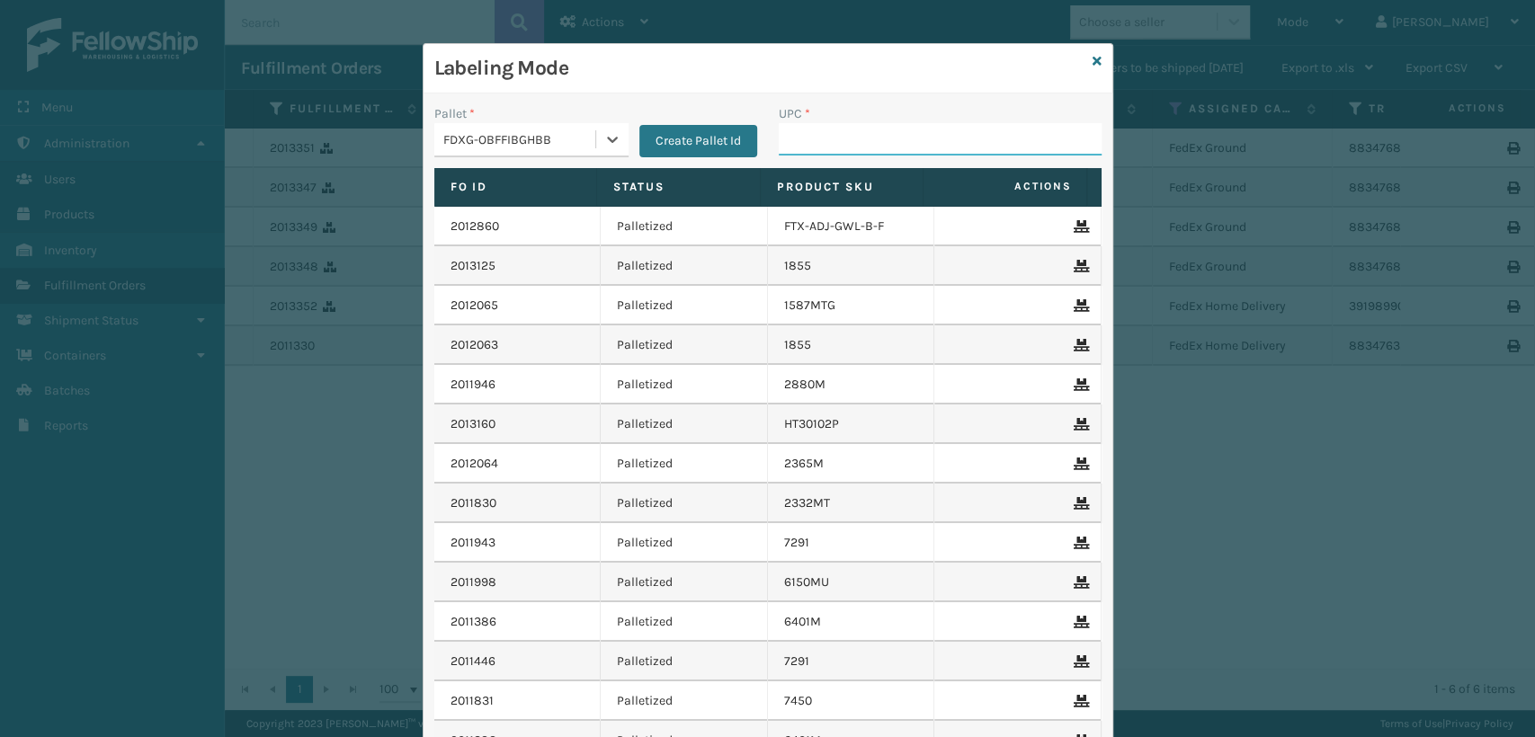
click at [787, 138] on input "UPC *" at bounding box center [940, 139] width 323 height 32
paste input "840985118662"
type input "840985118662"
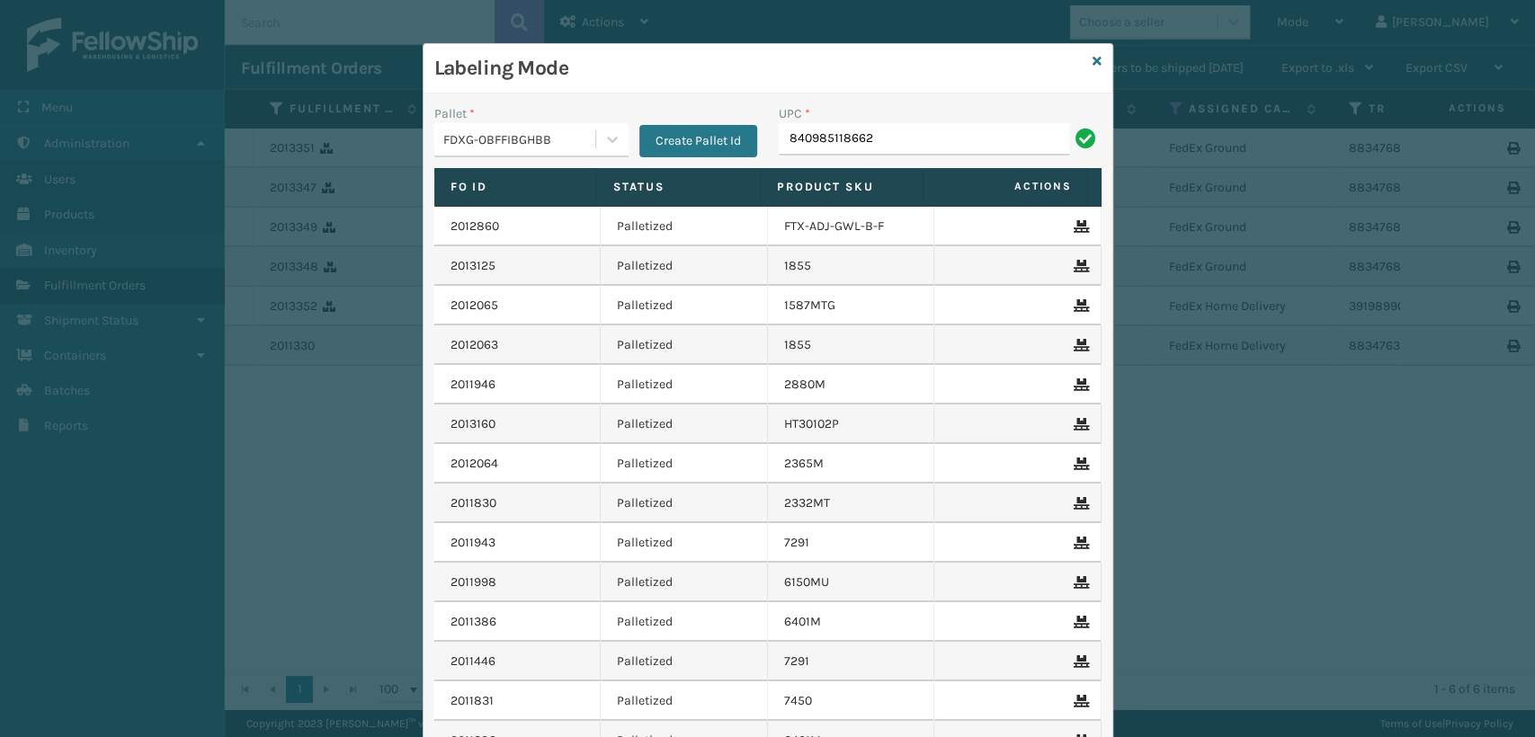
type input "840985118662"
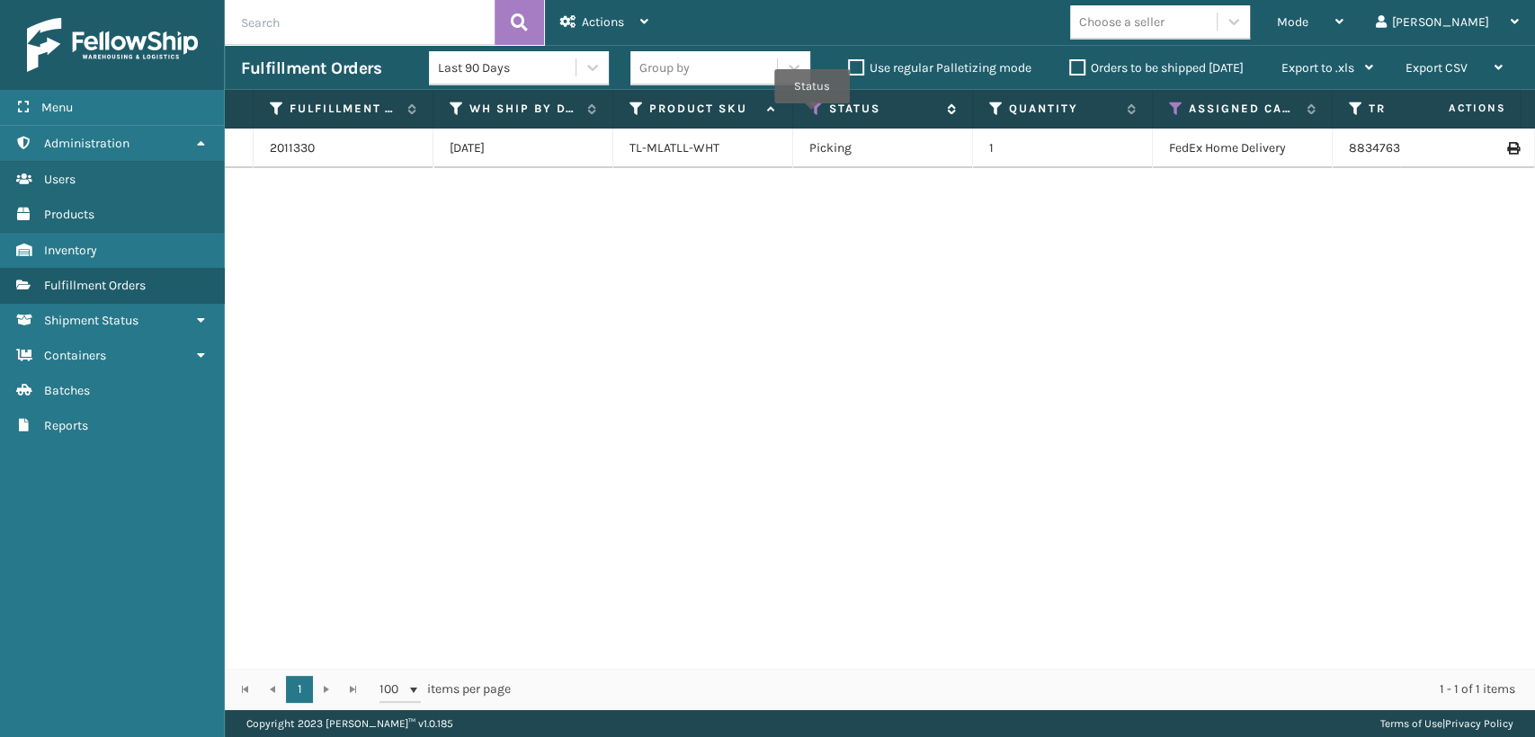
click at [812, 116] on icon at bounding box center [816, 109] width 14 height 16
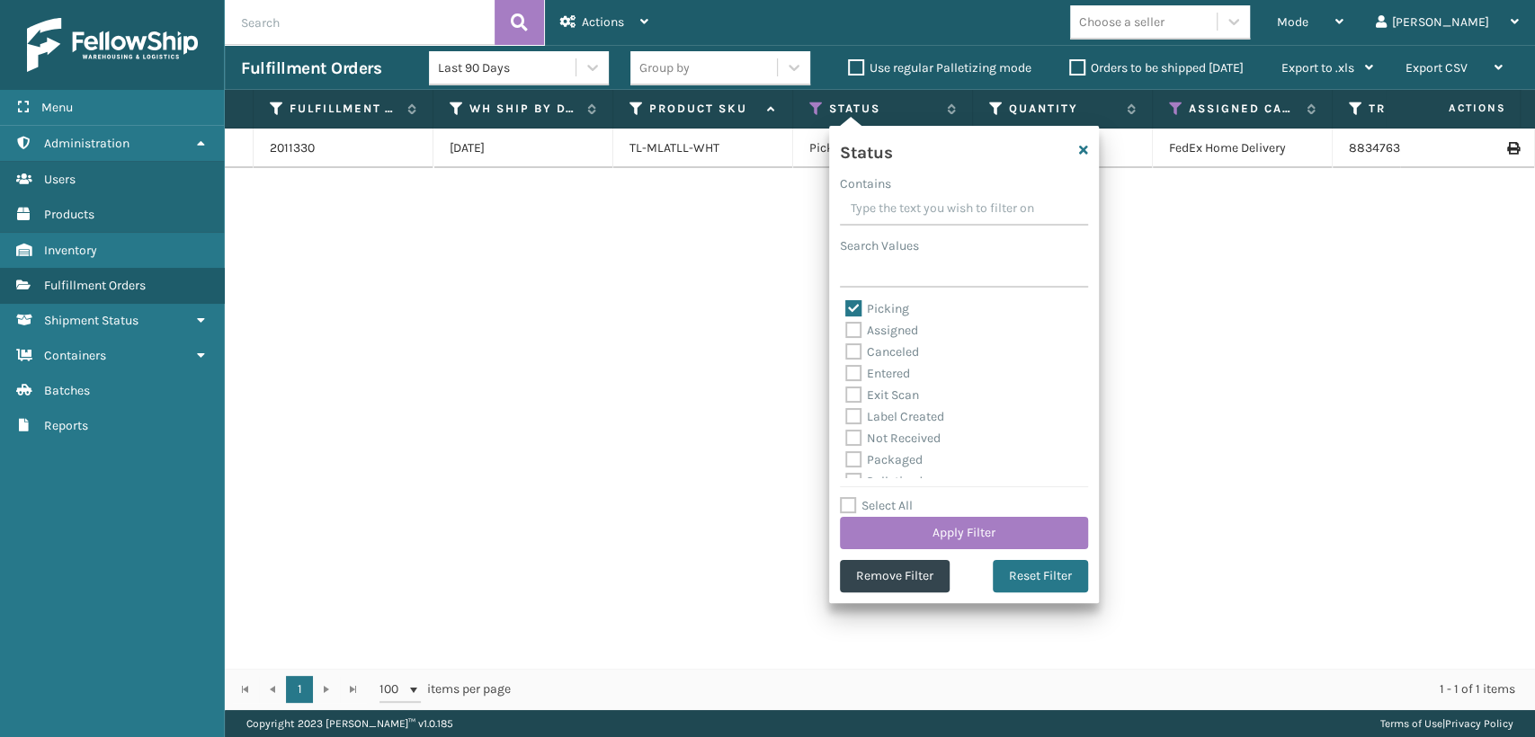
click at [792, 240] on div "2011330 [DATE] TL-MLATLL-WHT Picking 1 FedEx Home Delivery 883476324878 Fellows…" at bounding box center [880, 399] width 1310 height 540
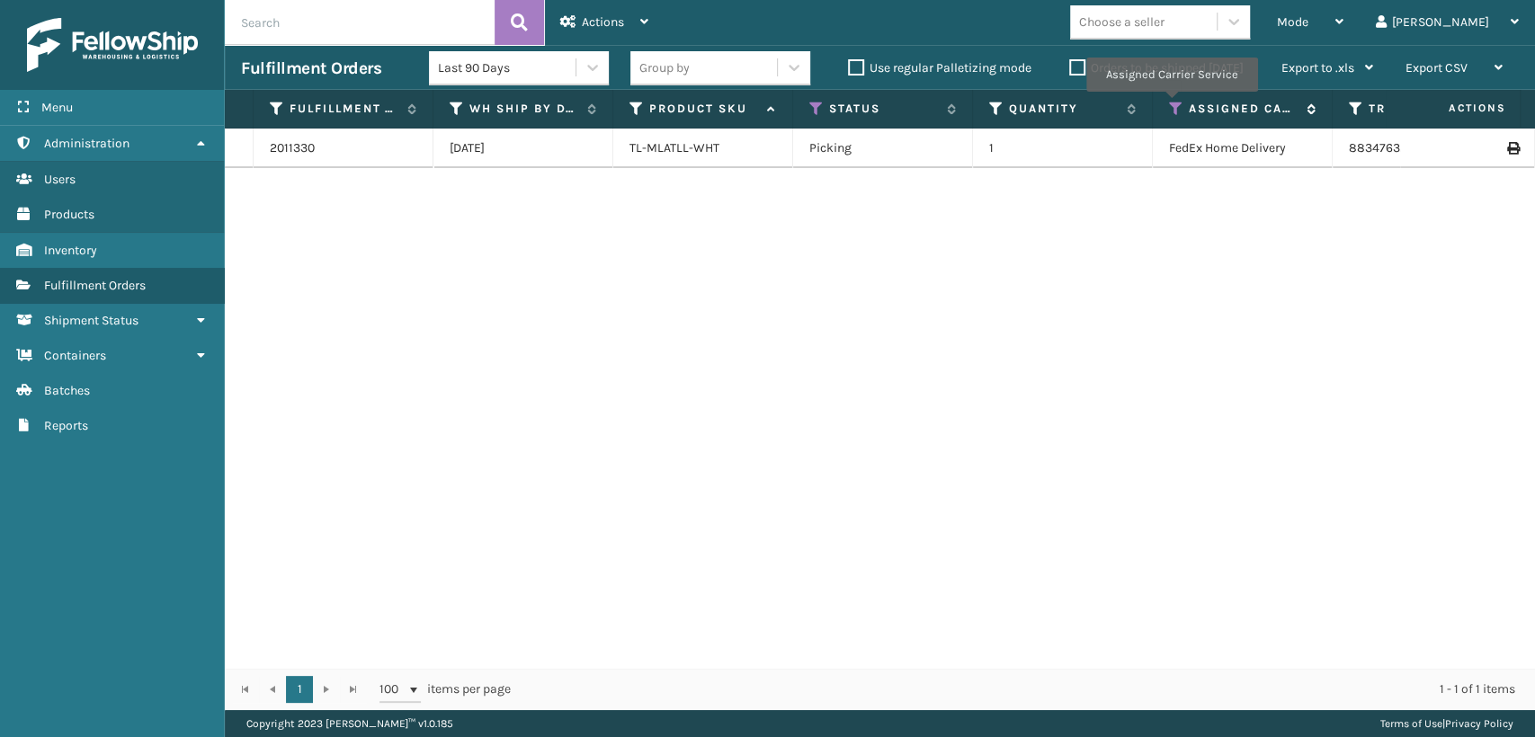
click at [1171, 104] on icon at bounding box center [1176, 109] width 14 height 16
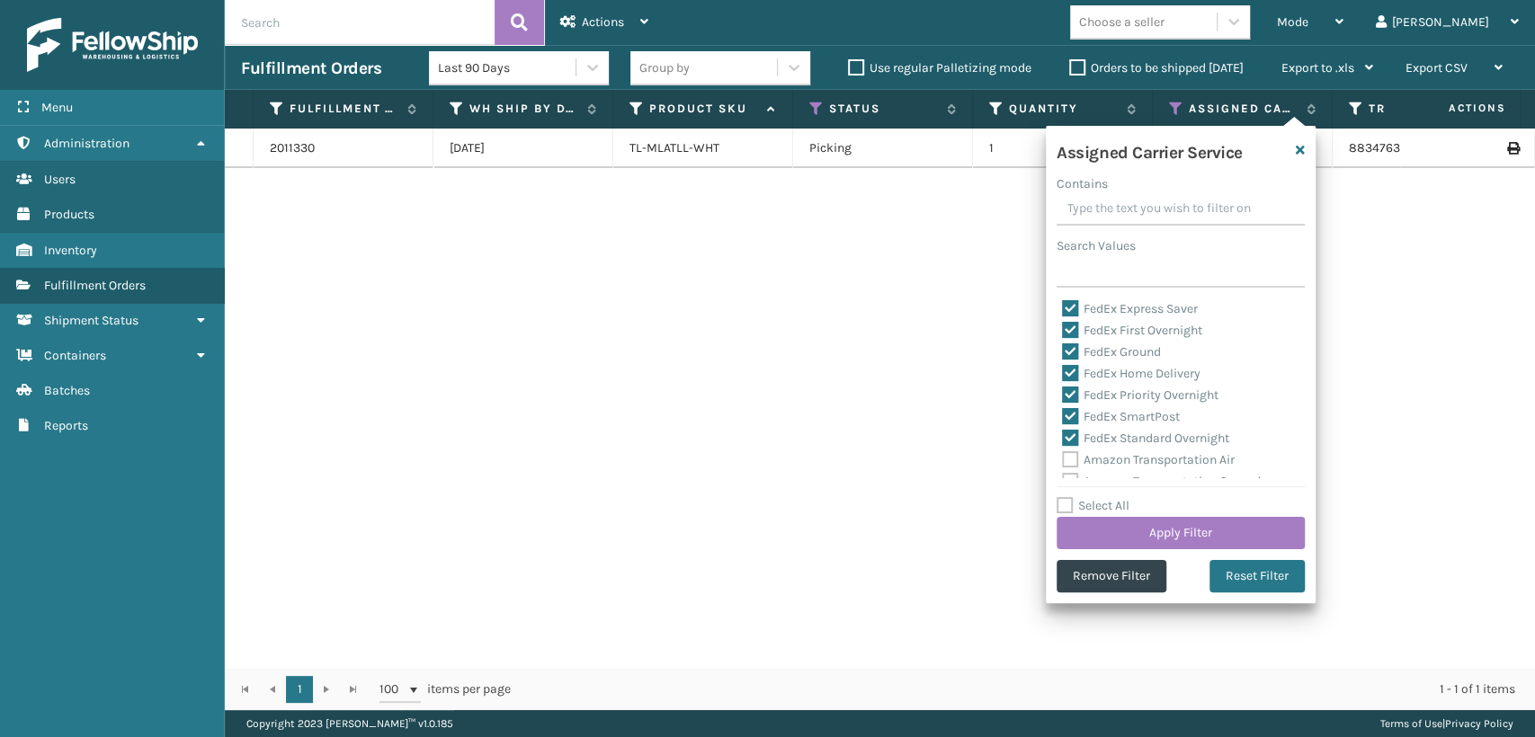
scroll to position [100, 0]
click at [1229, 567] on button "Reset Filter" at bounding box center [1257, 576] width 95 height 32
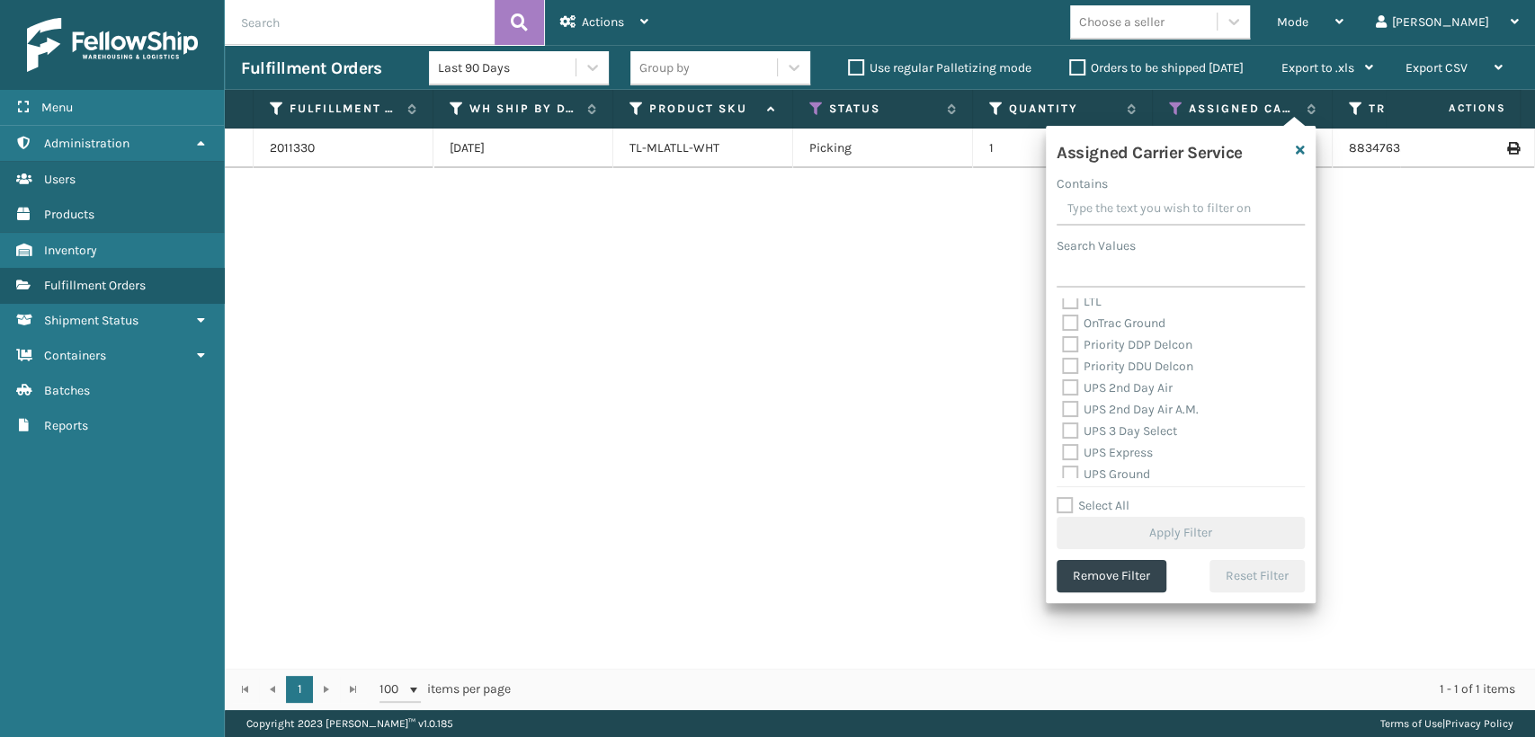
scroll to position [299, 0]
click at [1113, 348] on label "UPS 2nd Day Air" at bounding box center [1117, 354] width 111 height 15
click at [1063, 348] on input "UPS 2nd Day Air" at bounding box center [1062, 350] width 1 height 12
checkbox input "true"
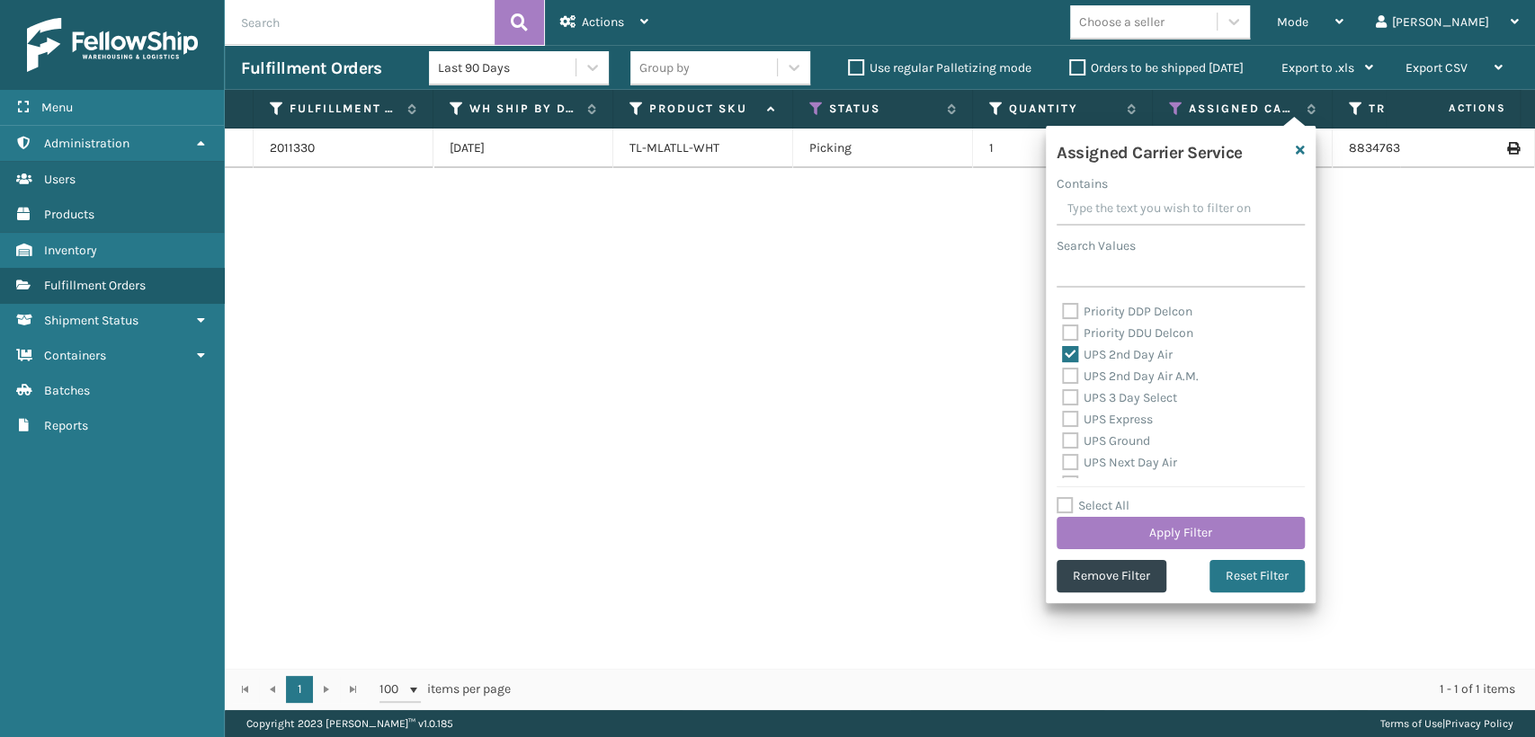
click at [1112, 374] on label "UPS 2nd Day Air A.M." at bounding box center [1130, 376] width 137 height 15
click at [1063, 374] on input "UPS 2nd Day Air A.M." at bounding box center [1062, 372] width 1 height 12
checkbox input "true"
click at [1121, 399] on label "UPS 3 Day Select" at bounding box center [1119, 397] width 115 height 15
click at [1063, 399] on input "UPS 3 Day Select" at bounding box center [1062, 394] width 1 height 12
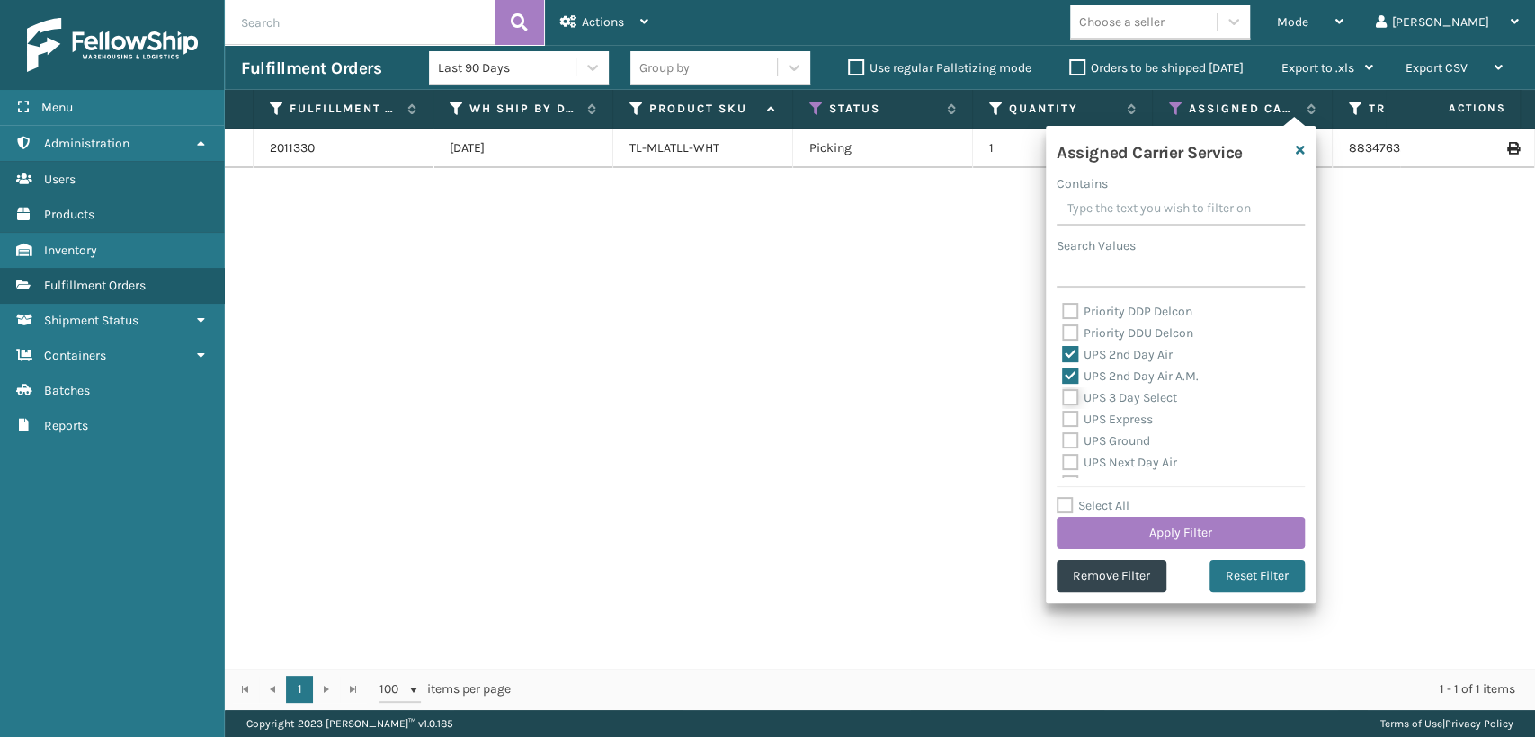
checkbox input "true"
click at [1122, 422] on label "UPS Express" at bounding box center [1107, 419] width 91 height 15
click at [1063, 421] on input "UPS Express" at bounding box center [1062, 415] width 1 height 12
checkbox input "true"
click at [1122, 443] on label "UPS Ground" at bounding box center [1106, 440] width 88 height 15
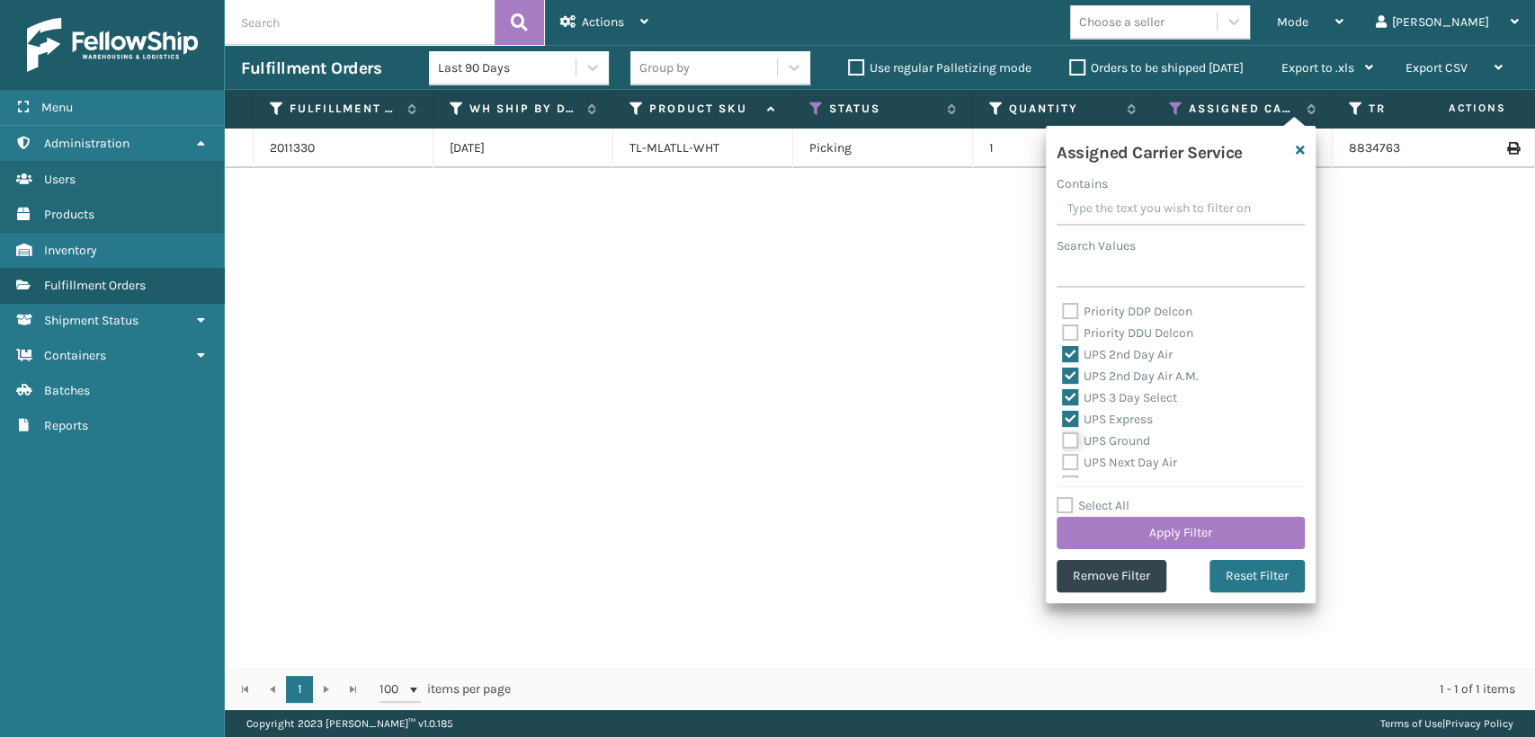
click at [1063, 442] on input "UPS Ground" at bounding box center [1062, 437] width 1 height 12
checkbox input "true"
click at [1122, 460] on label "UPS Next Day Air" at bounding box center [1119, 462] width 115 height 15
click at [1063, 460] on input "UPS Next Day Air" at bounding box center [1062, 458] width 1 height 12
checkbox input "true"
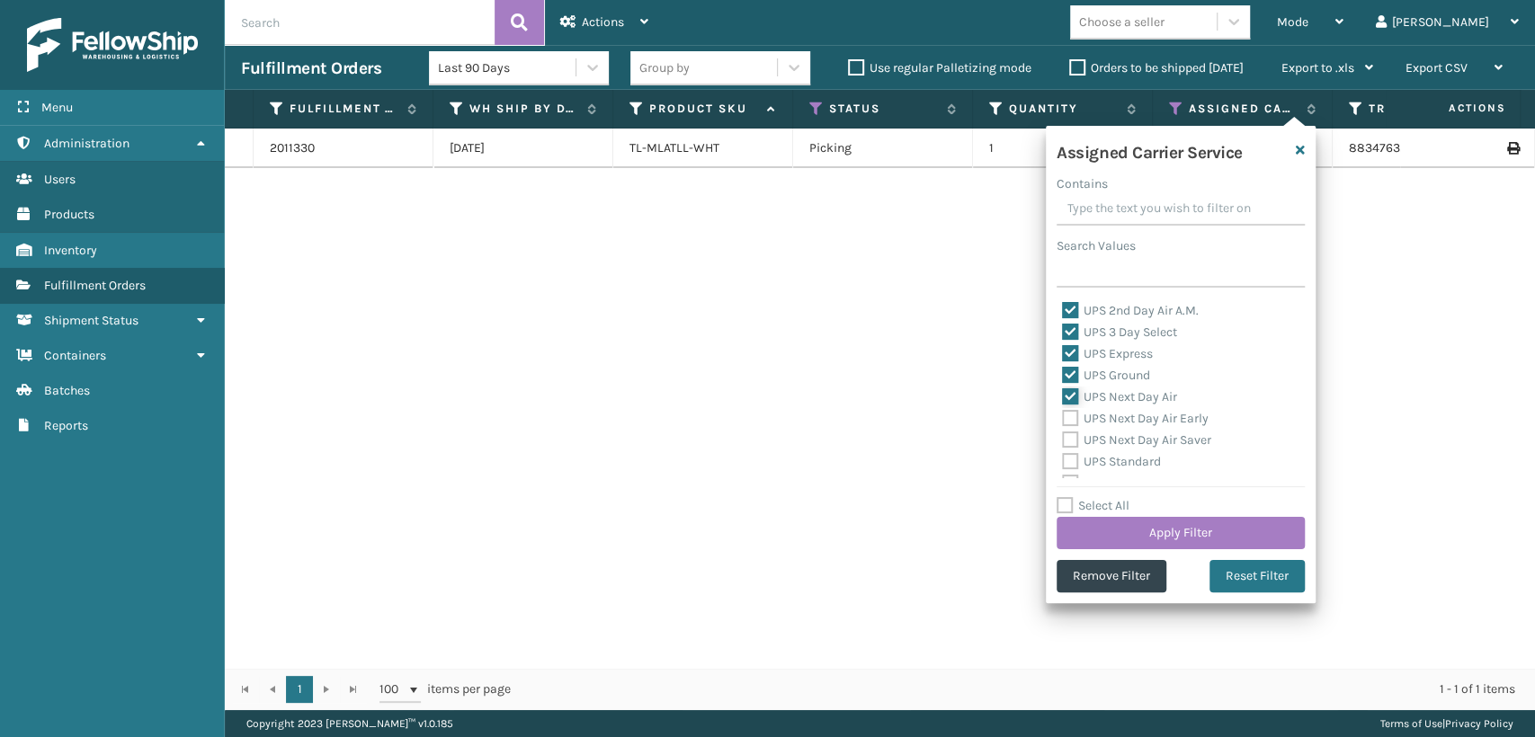
scroll to position [399, 0]
click at [1118, 385] on label "UPS Next Day Air Early" at bounding box center [1135, 384] width 147 height 15
click at [1063, 385] on input "UPS Next Day Air Early" at bounding box center [1062, 380] width 1 height 12
checkbox input "true"
drag, startPoint x: 1114, startPoint y: 407, endPoint x: 1114, endPoint y: 431, distance: 24.3
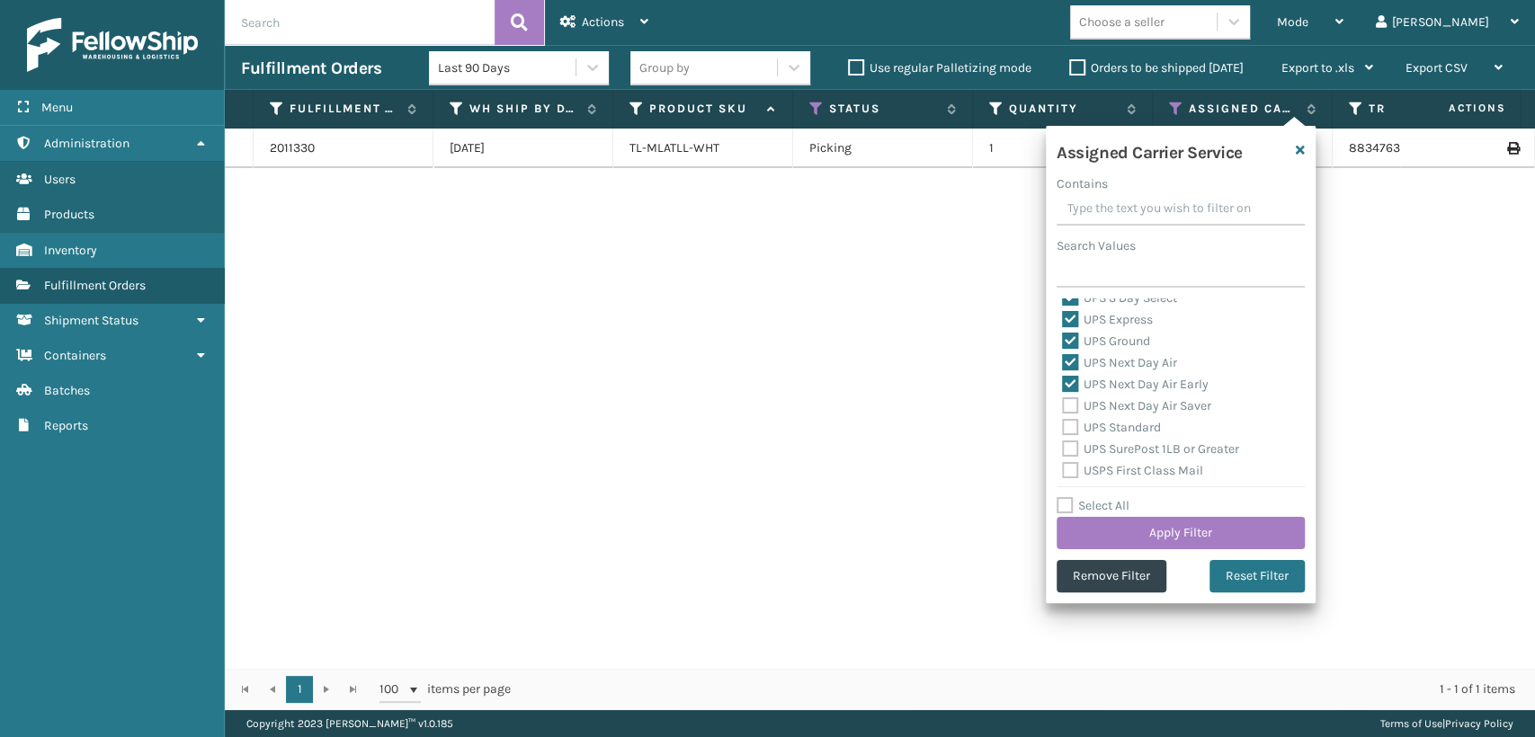
click at [1114, 408] on label "UPS Next Day Air Saver" at bounding box center [1136, 405] width 149 height 15
click at [1063, 407] on input "UPS Next Day Air Saver" at bounding box center [1062, 402] width 1 height 12
checkbox input "true"
click at [1114, 432] on label "UPS Standard" at bounding box center [1111, 427] width 99 height 15
click at [1063, 429] on input "UPS Standard" at bounding box center [1062, 423] width 1 height 12
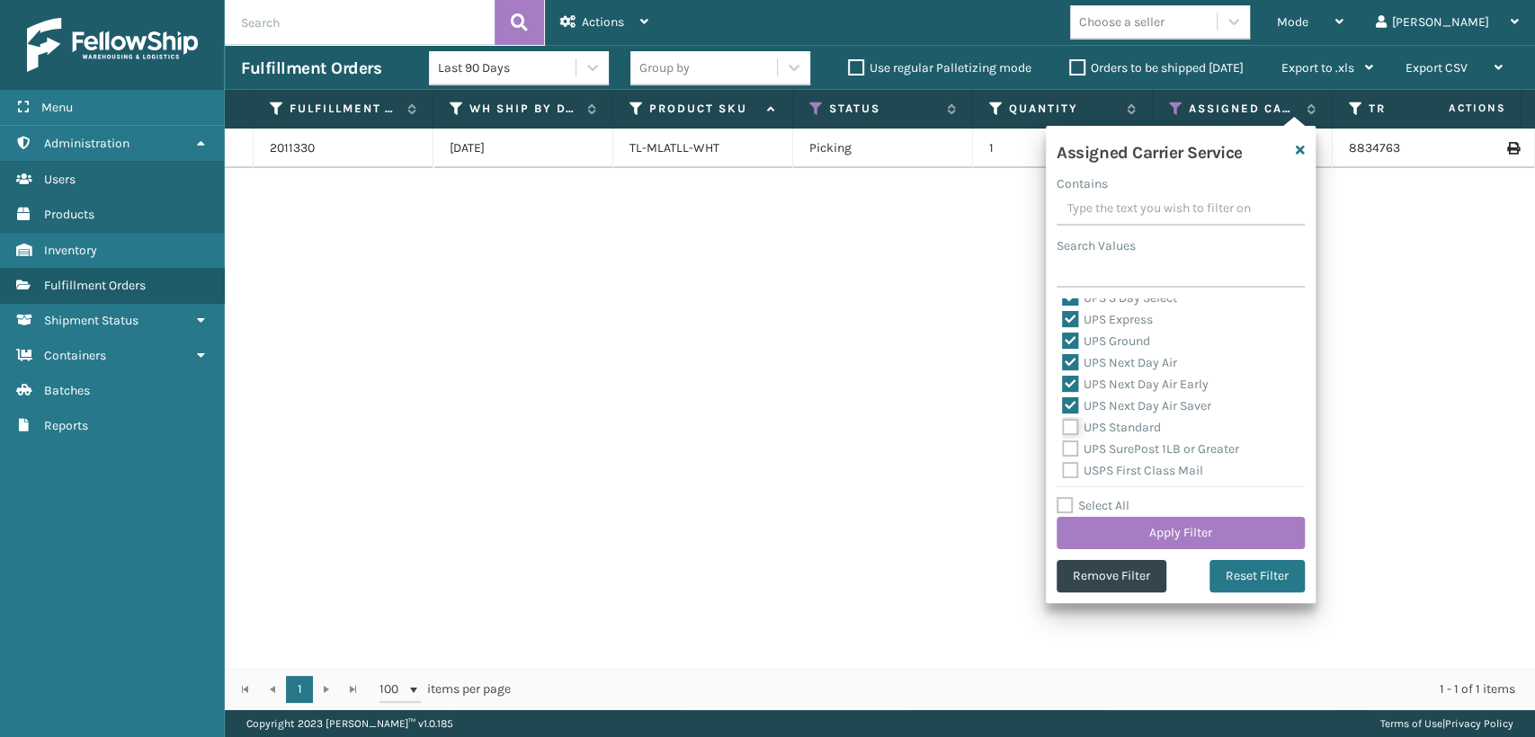
checkbox input "true"
click at [1114, 451] on label "UPS SurePost 1LB or Greater" at bounding box center [1150, 449] width 177 height 15
click at [1063, 451] on input "UPS SurePost 1LB or Greater" at bounding box center [1062, 445] width 1 height 12
checkbox input "true"
click at [1161, 525] on button "Apply Filter" at bounding box center [1181, 533] width 248 height 32
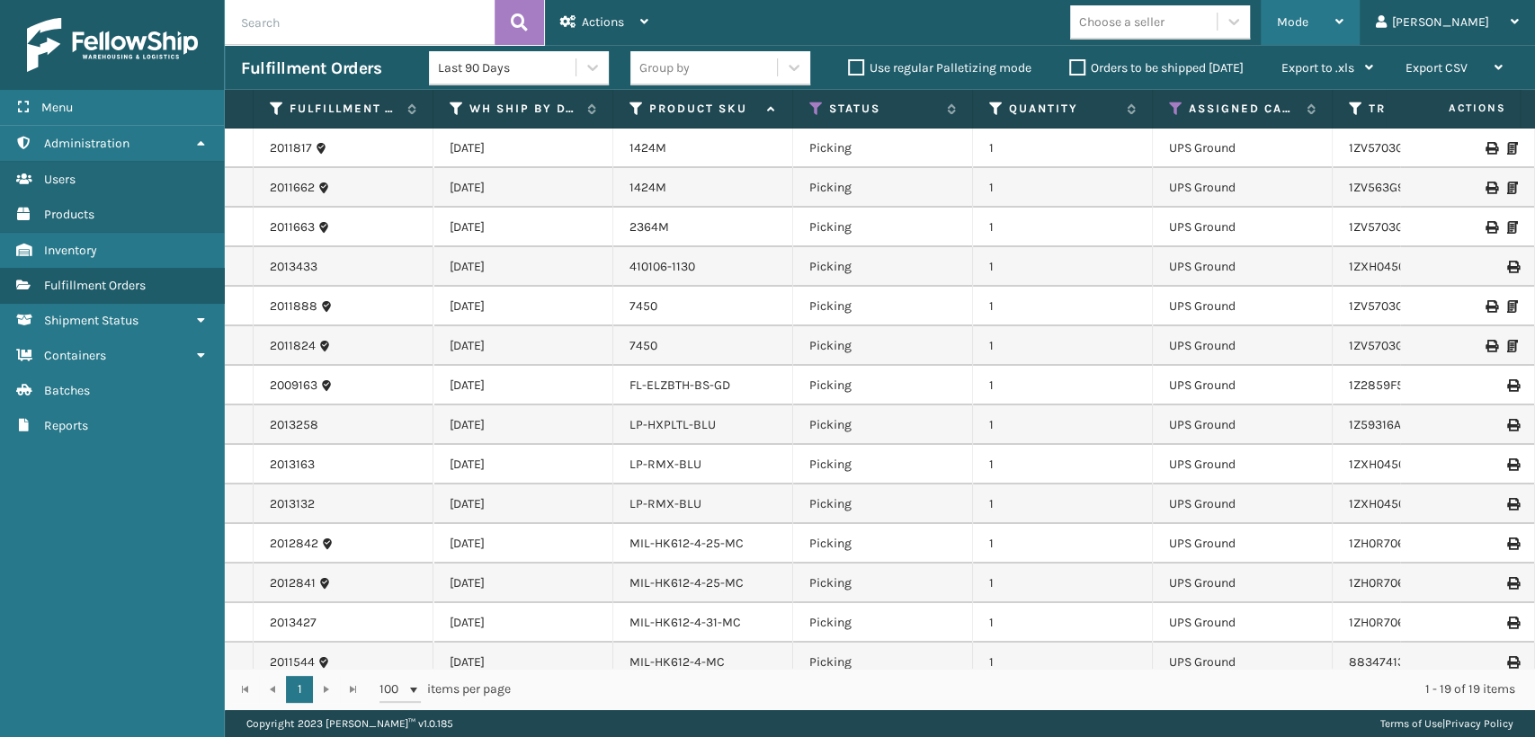
click at [1309, 22] on span "Mode" at bounding box center [1292, 21] width 31 height 15
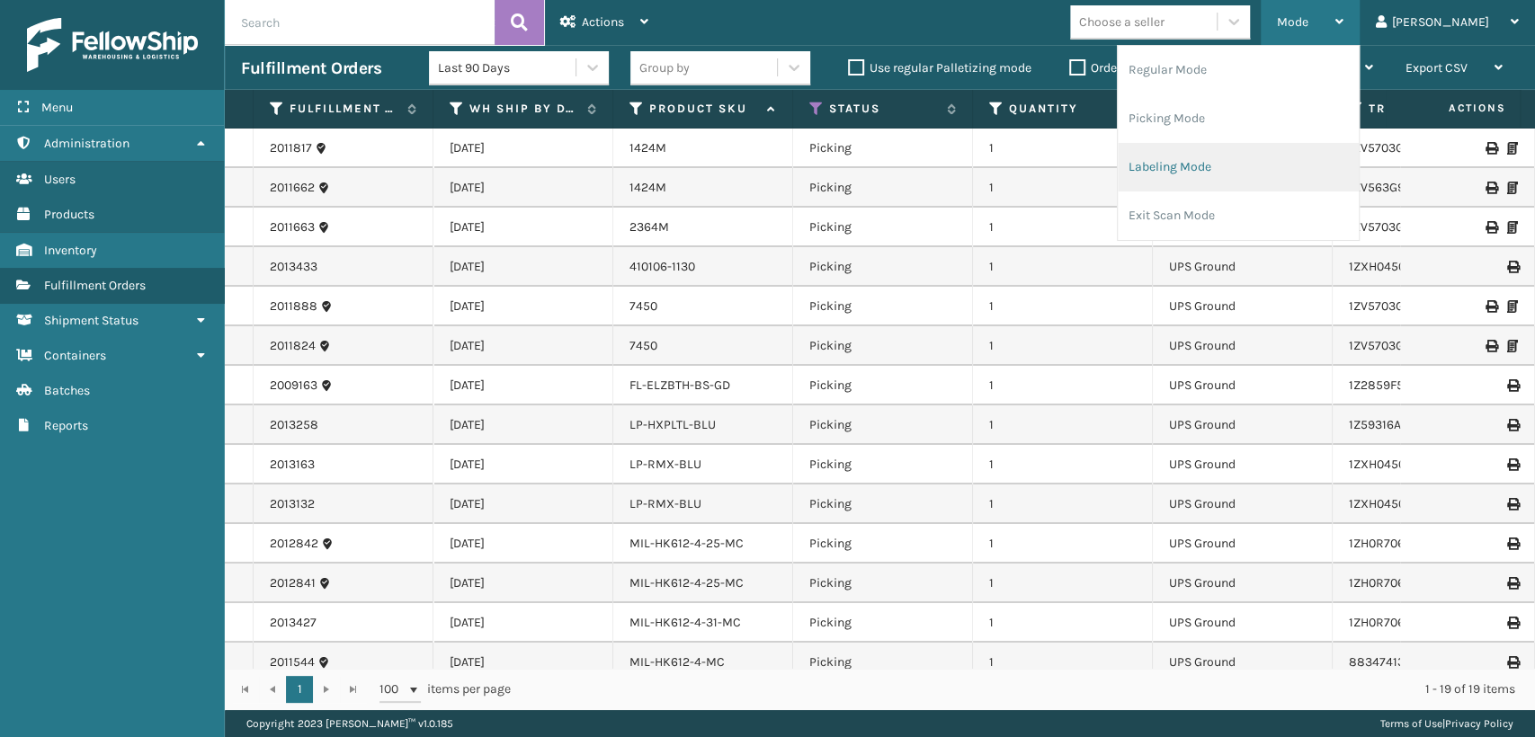
click at [1225, 174] on li "Labeling Mode" at bounding box center [1238, 167] width 241 height 49
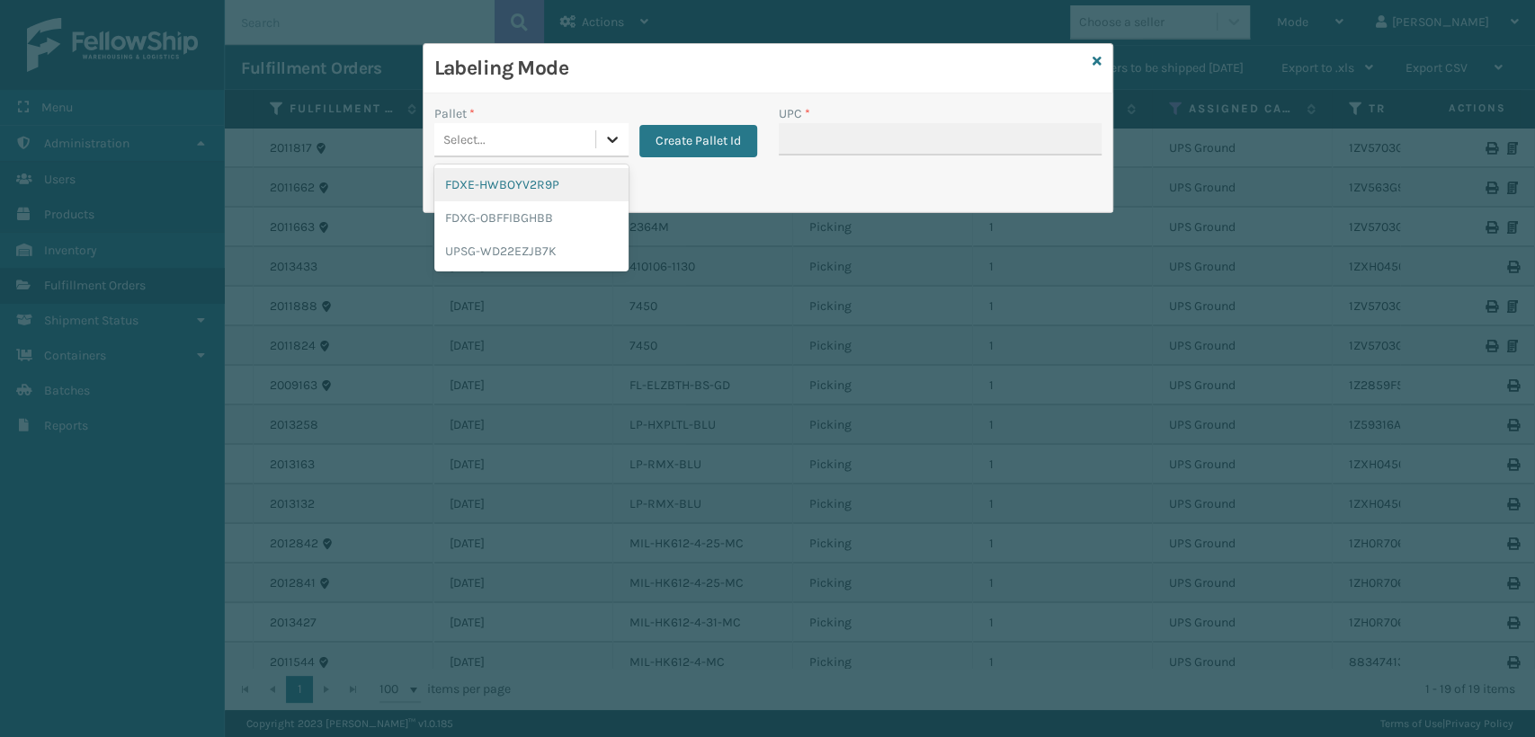
click at [596, 124] on div at bounding box center [612, 139] width 32 height 32
click at [489, 244] on div "UPSG-WD22EZJB7K" at bounding box center [531, 251] width 194 height 33
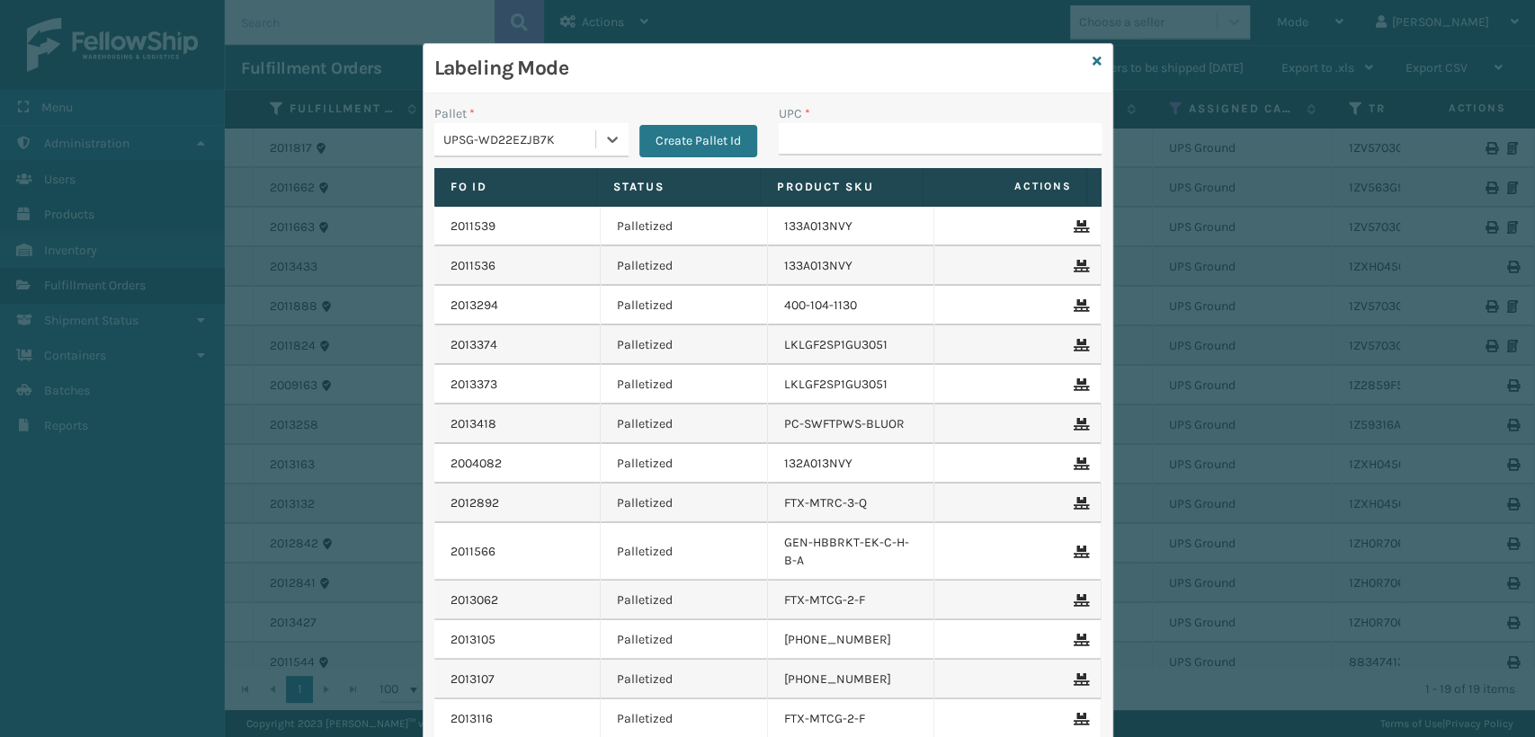
click at [768, 149] on div "UPC *" at bounding box center [940, 136] width 344 height 64
click at [779, 144] on input "UPC *" at bounding box center [940, 139] width 323 height 32
type input "840985124045"
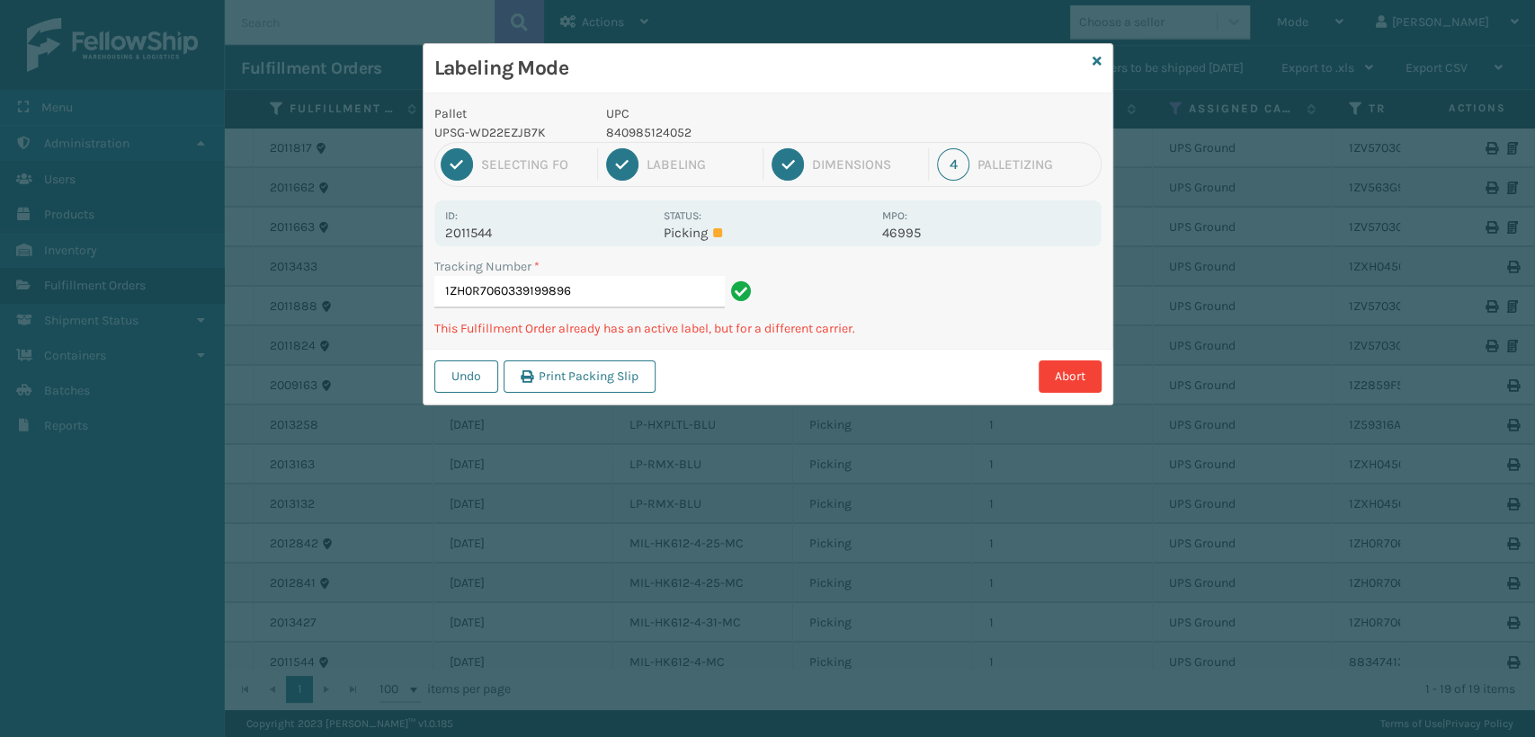
click at [637, 290] on input "1ZH0R7060339199896" at bounding box center [579, 292] width 290 height 32
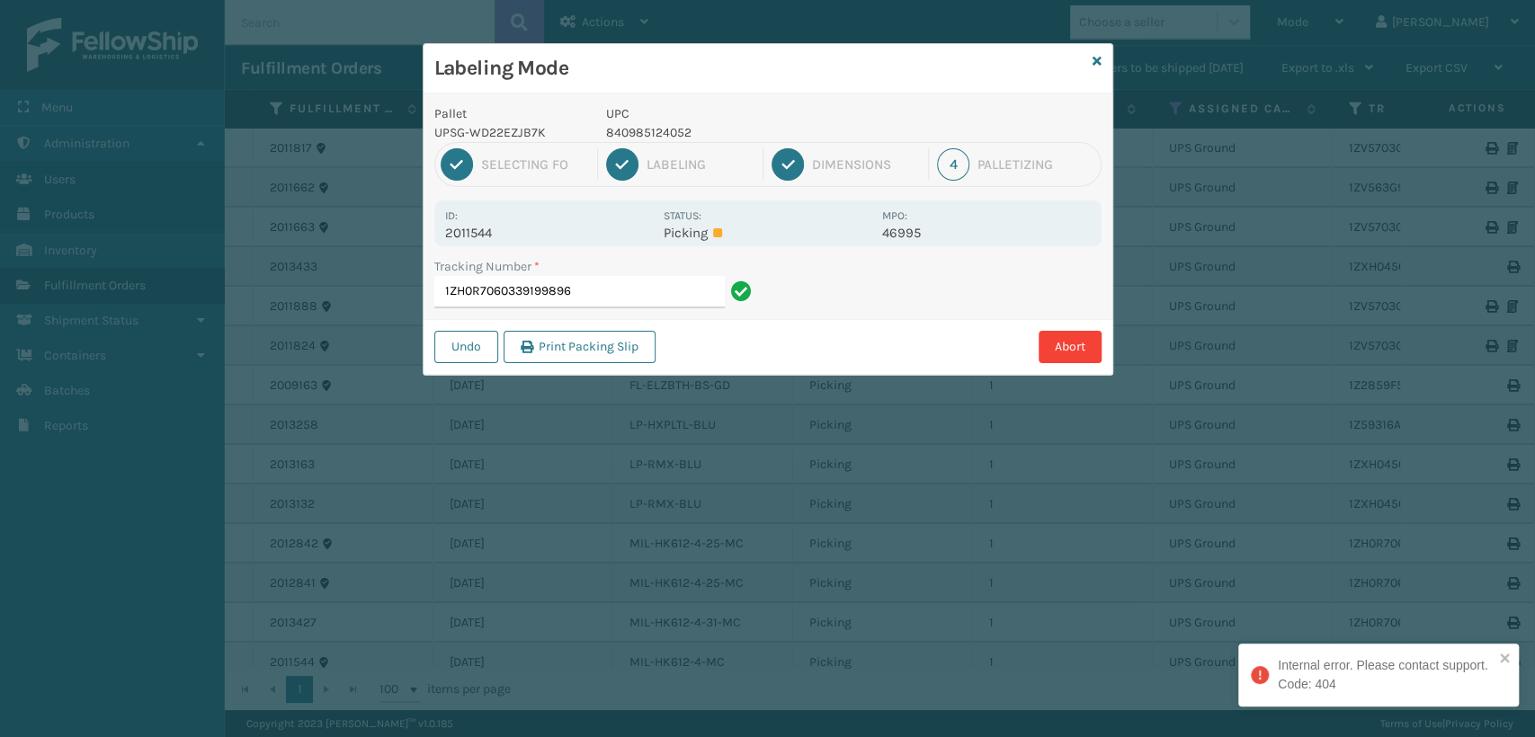
click at [656, 283] on input "1ZH0R7060339199896" at bounding box center [579, 292] width 290 height 32
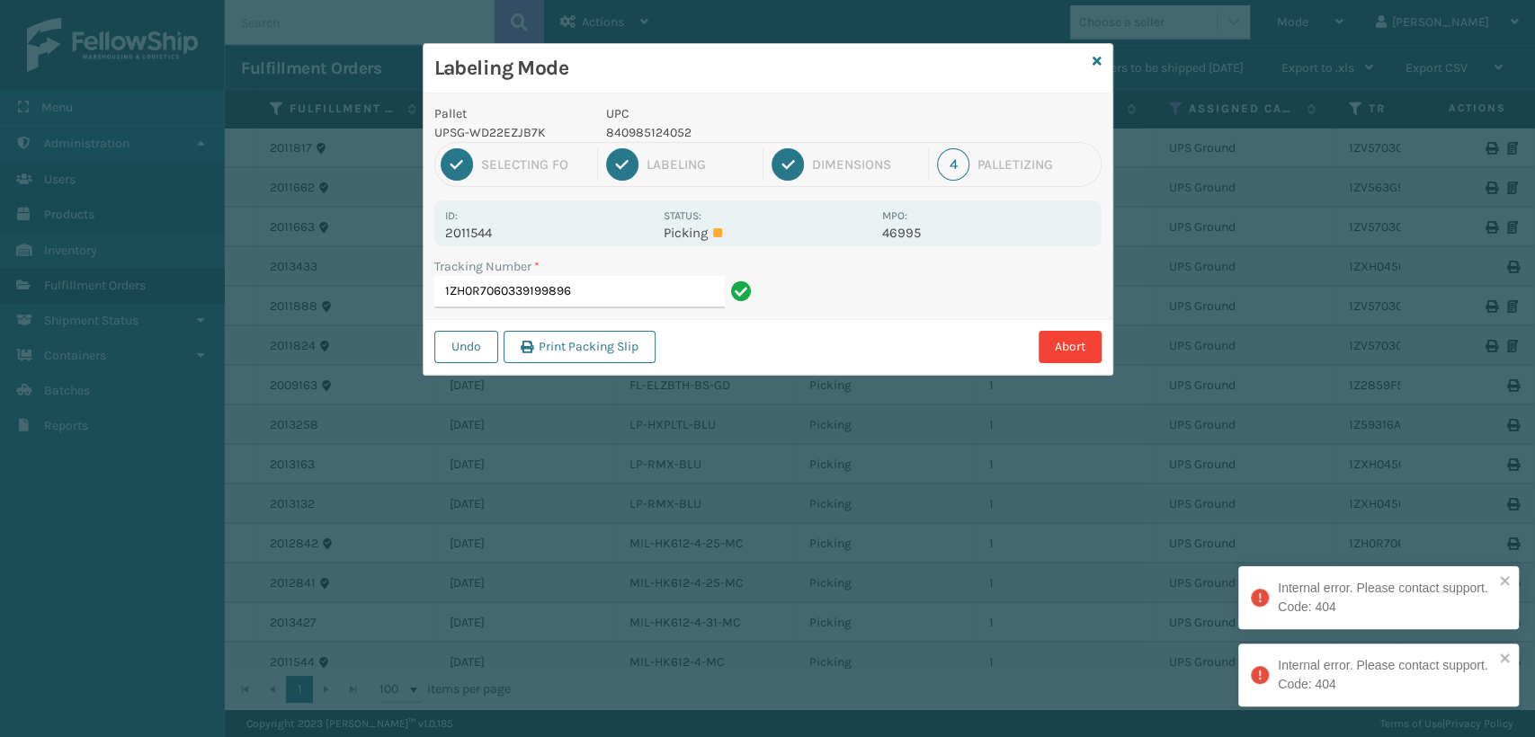
click at [656, 283] on input "1ZH0R7060339199896" at bounding box center [579, 292] width 290 height 32
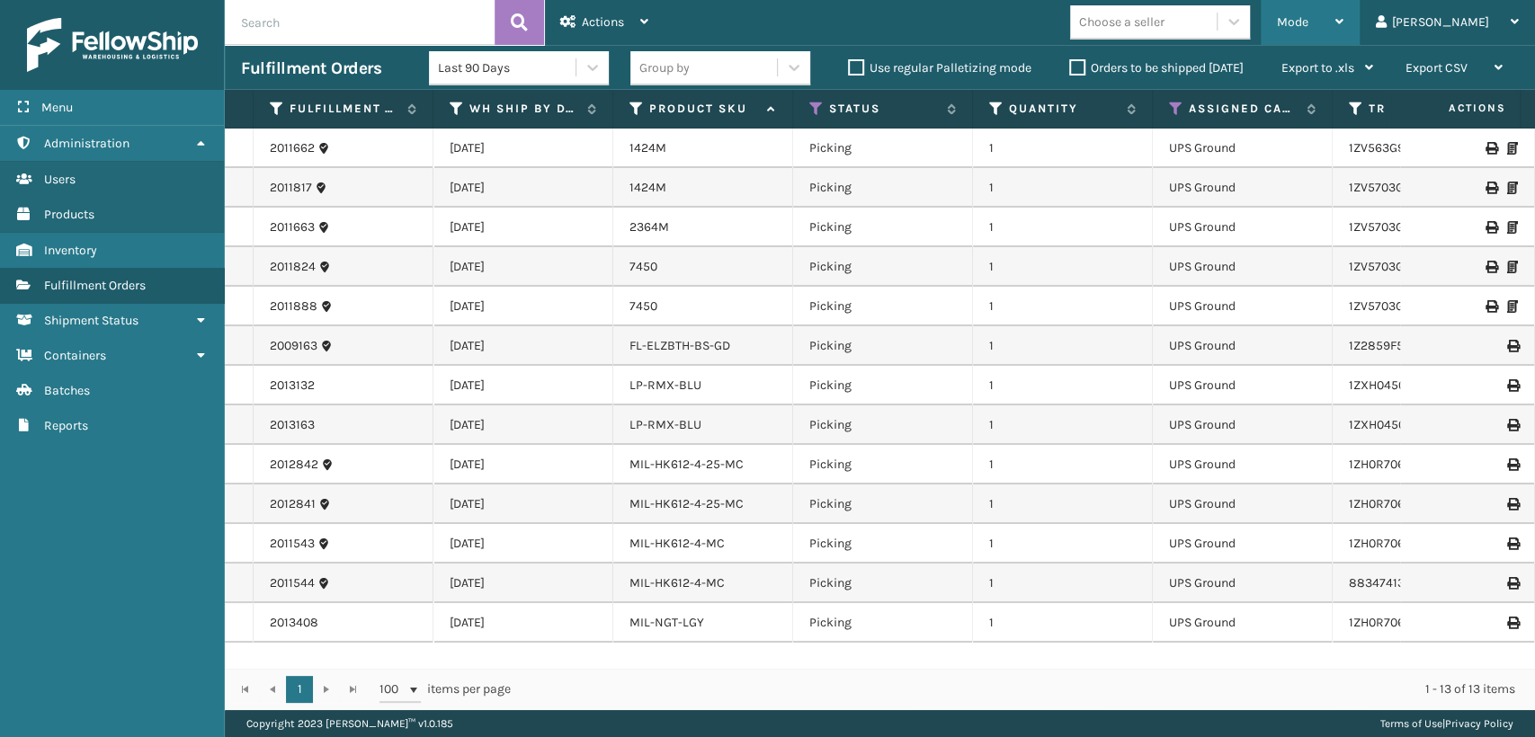
click at [1309, 22] on span "Mode" at bounding box center [1292, 21] width 31 height 15
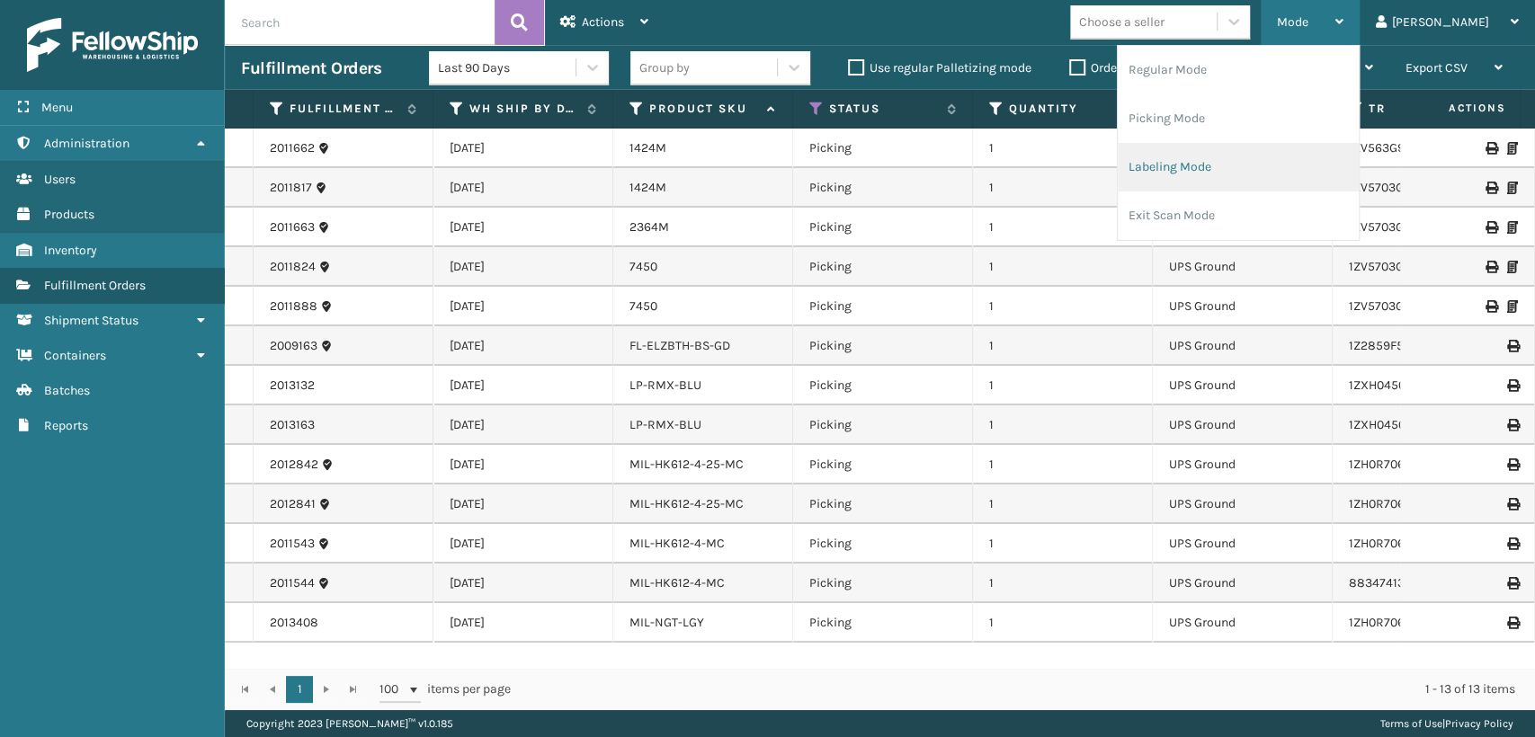
click at [1283, 169] on li "Labeling Mode" at bounding box center [1238, 167] width 241 height 49
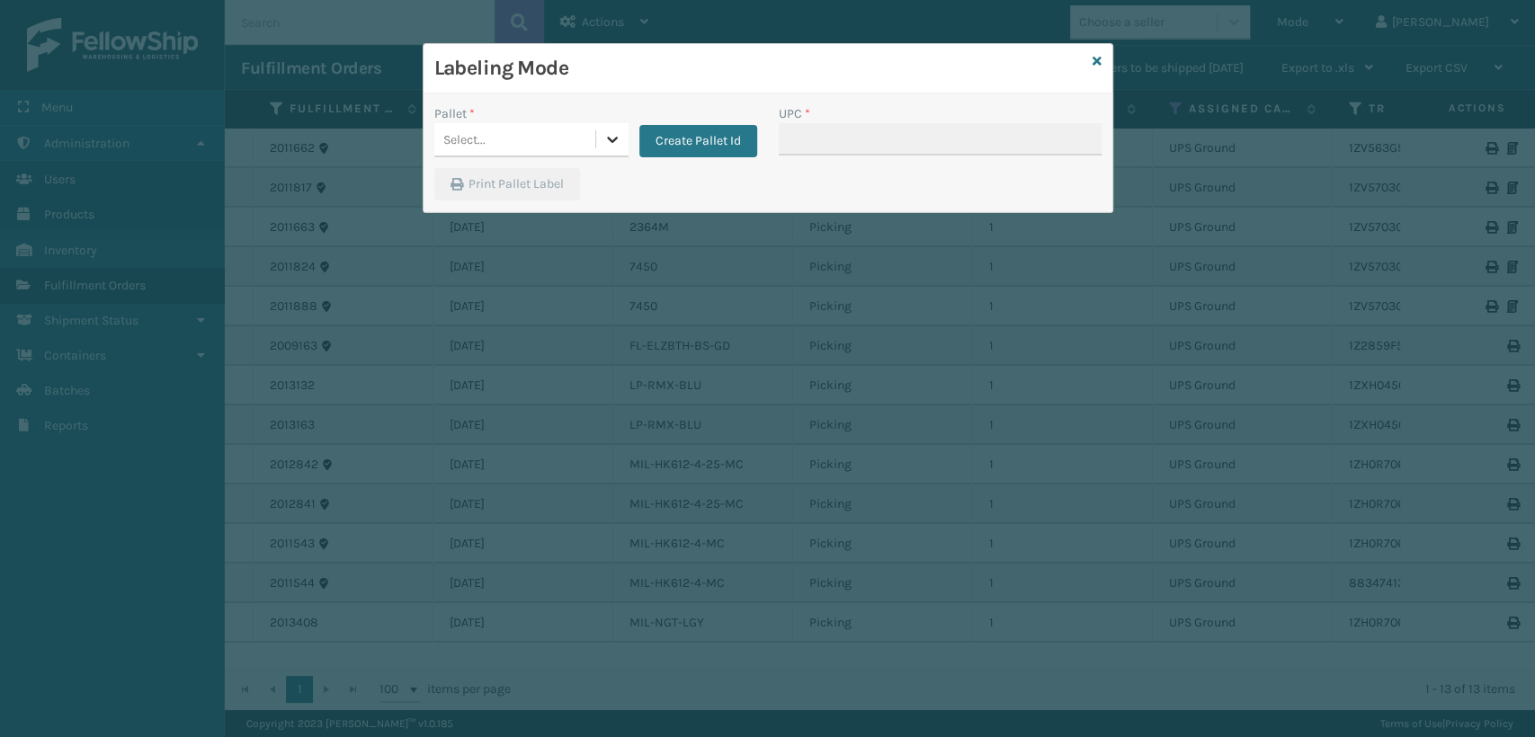
click at [610, 147] on icon at bounding box center [612, 139] width 18 height 18
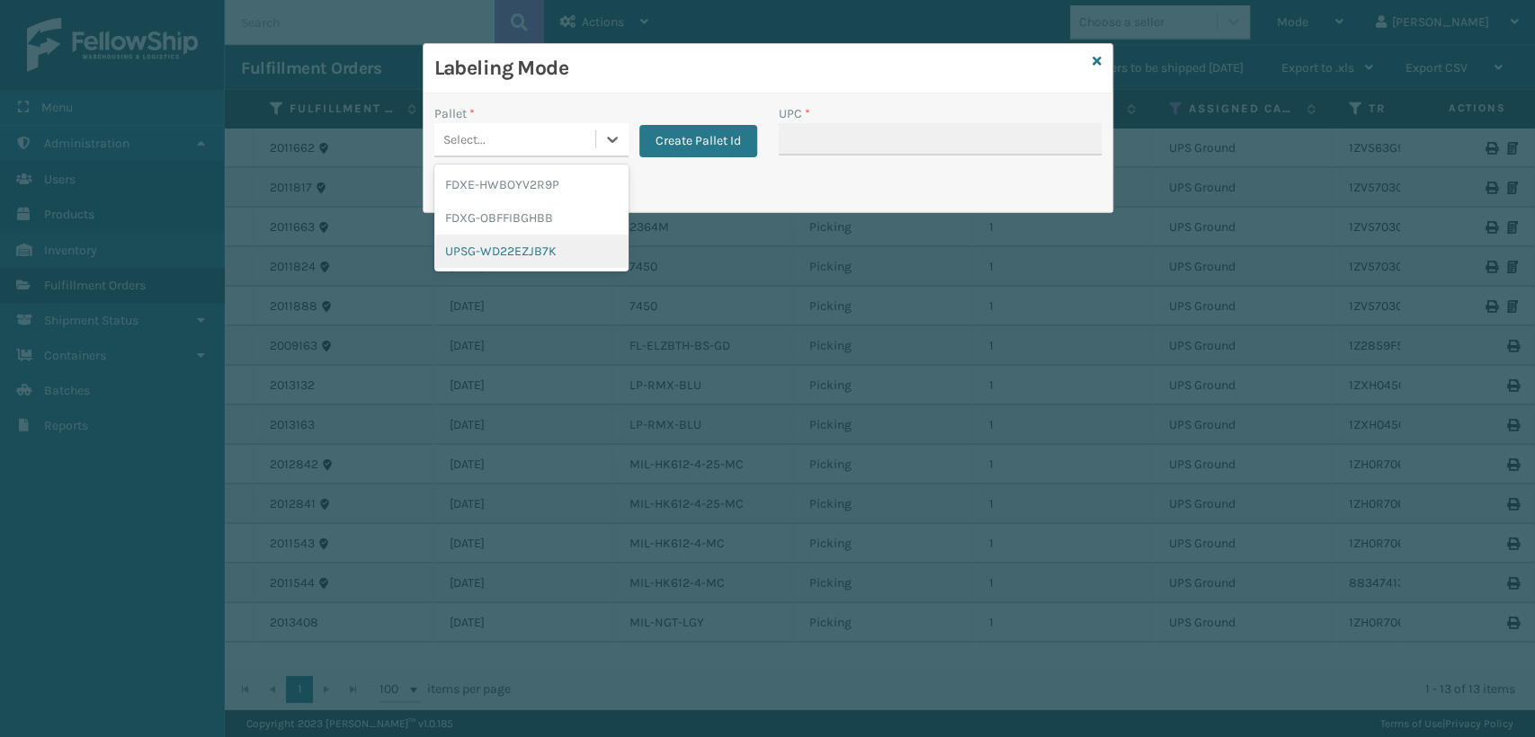
click at [515, 242] on div "UPSG-WD22EZJB7K" at bounding box center [531, 251] width 194 height 33
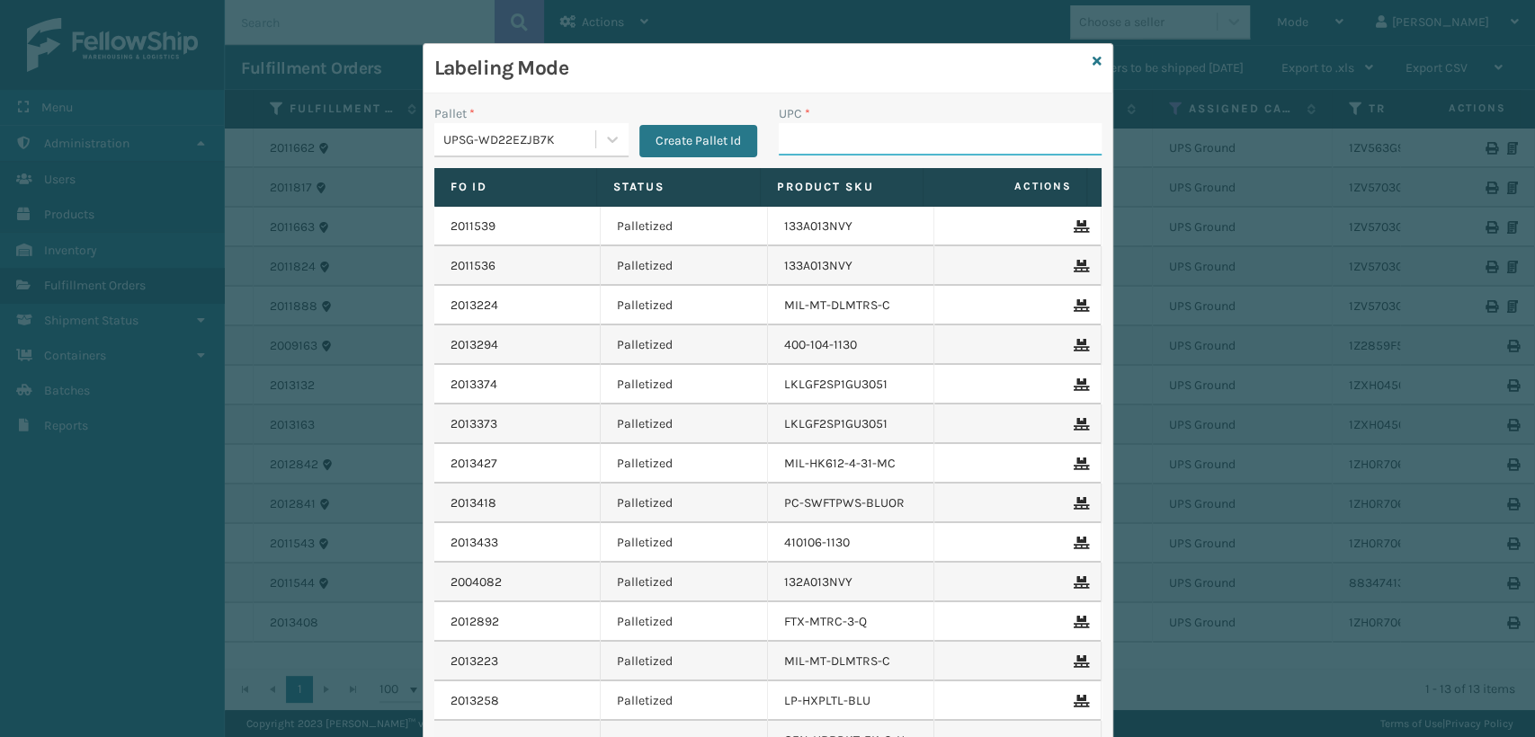
click at [783, 135] on input "UPC *" at bounding box center [940, 139] width 323 height 32
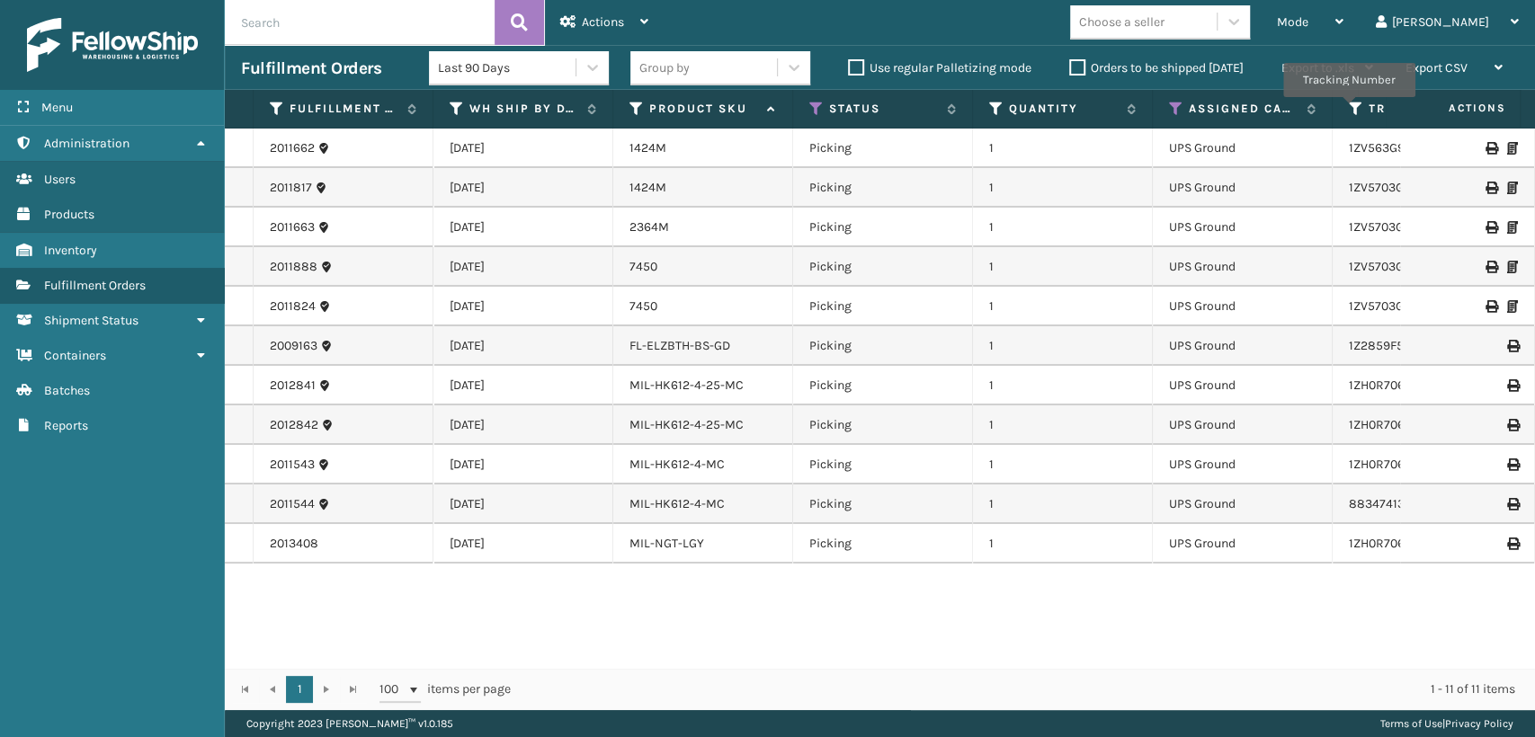
click at [1353, 110] on icon at bounding box center [1356, 109] width 14 height 16
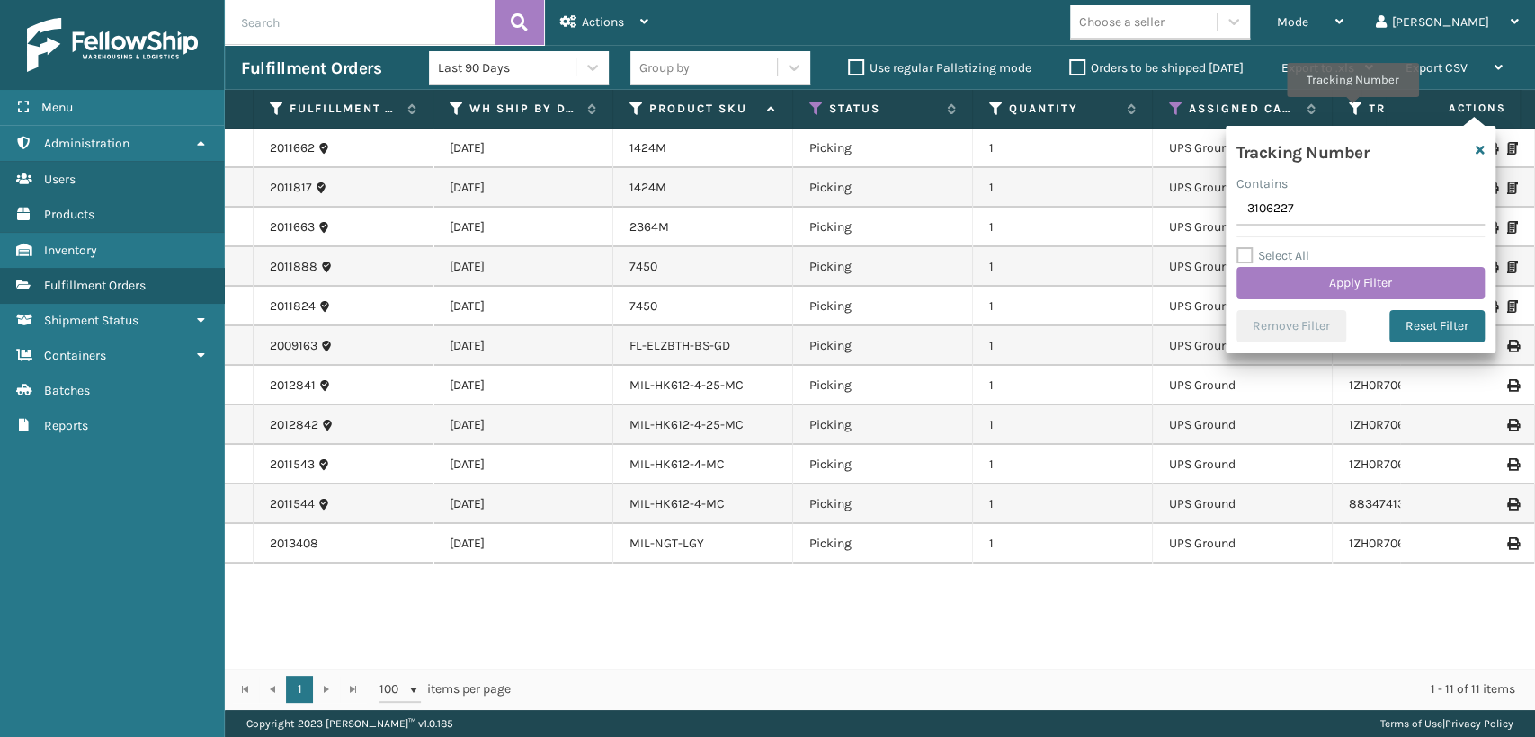
type input "31062278"
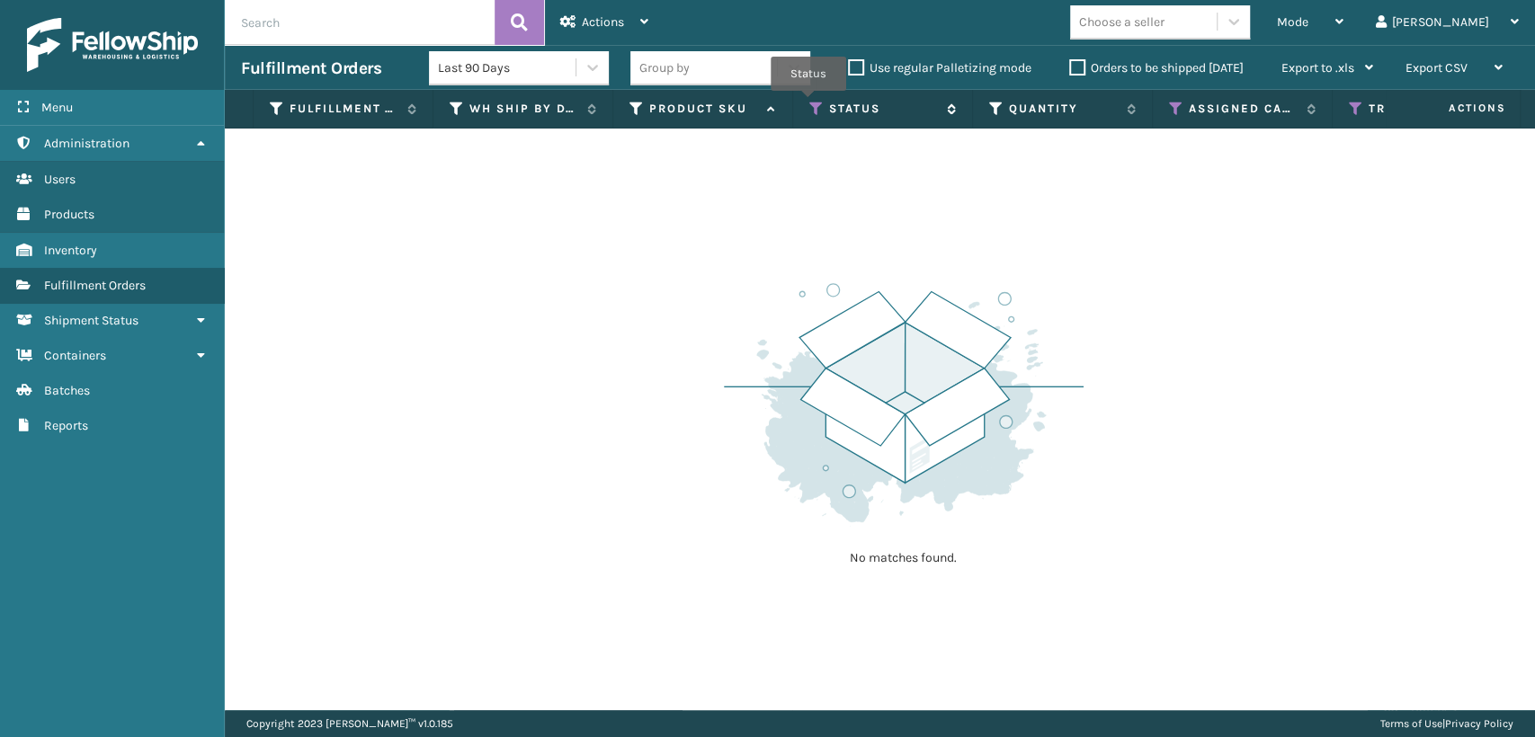
click at [809, 103] on icon at bounding box center [816, 109] width 14 height 16
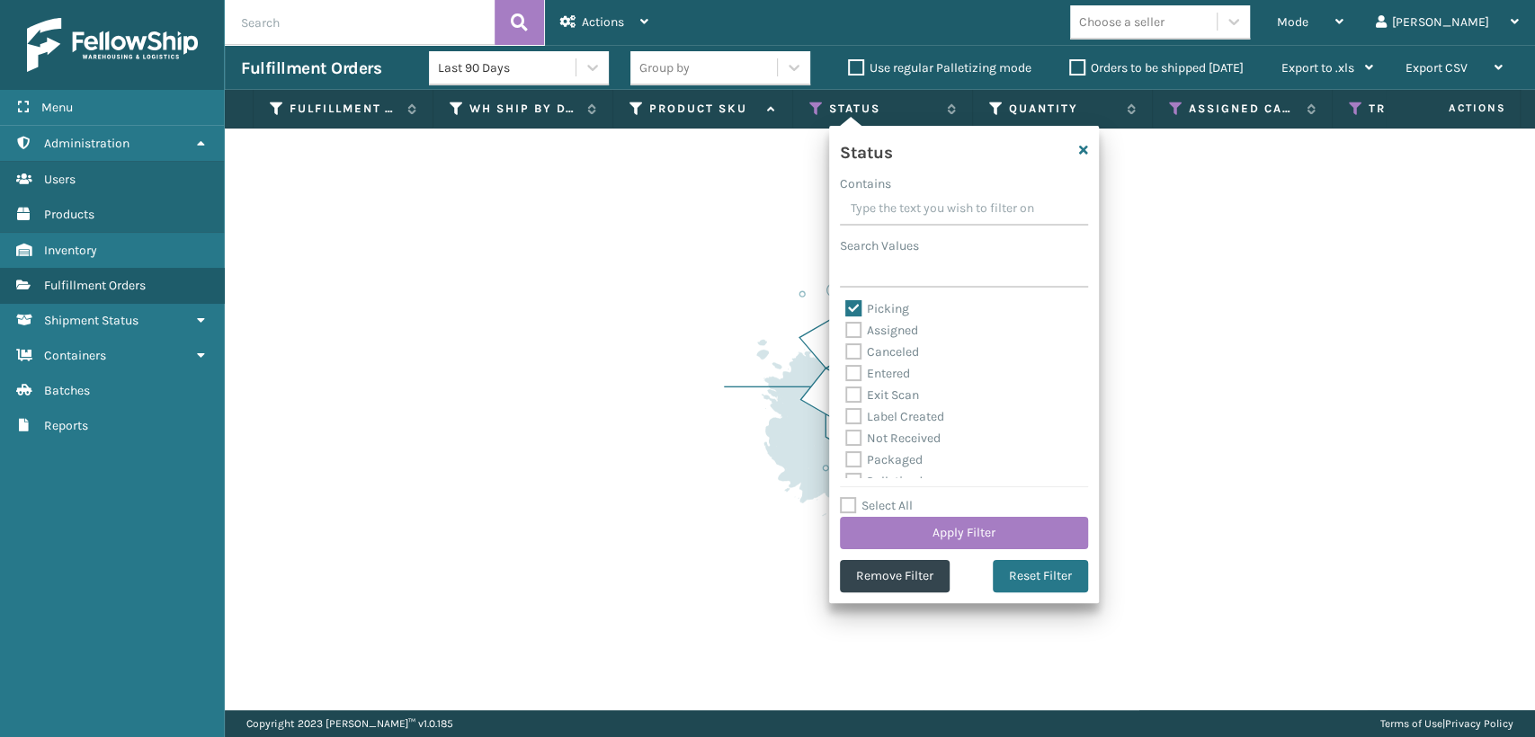
click at [886, 303] on label "Picking" at bounding box center [877, 308] width 64 height 15
click at [846, 303] on input "Picking" at bounding box center [845, 305] width 1 height 12
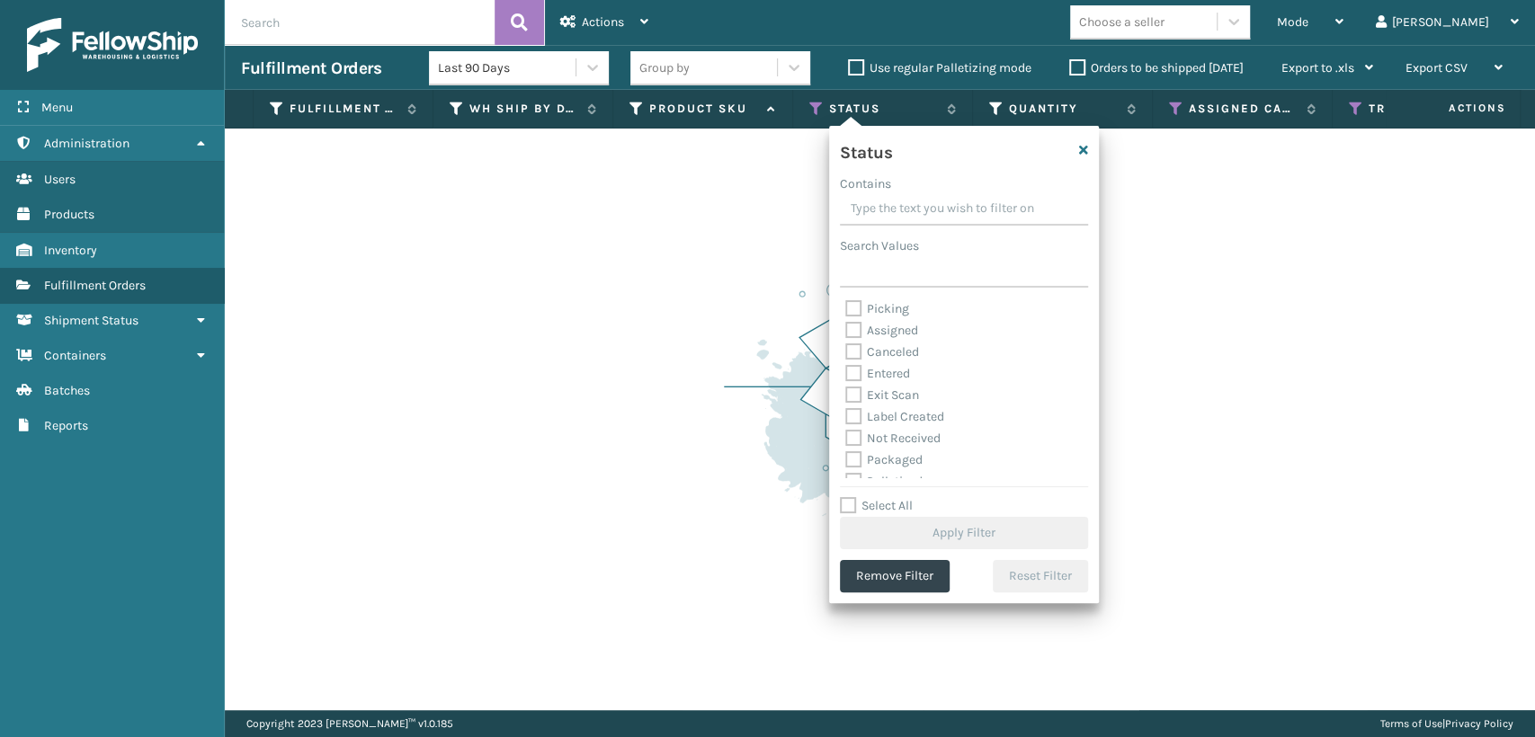
click at [886, 307] on label "Picking" at bounding box center [877, 308] width 64 height 15
click at [846, 307] on input "Picking" at bounding box center [845, 305] width 1 height 12
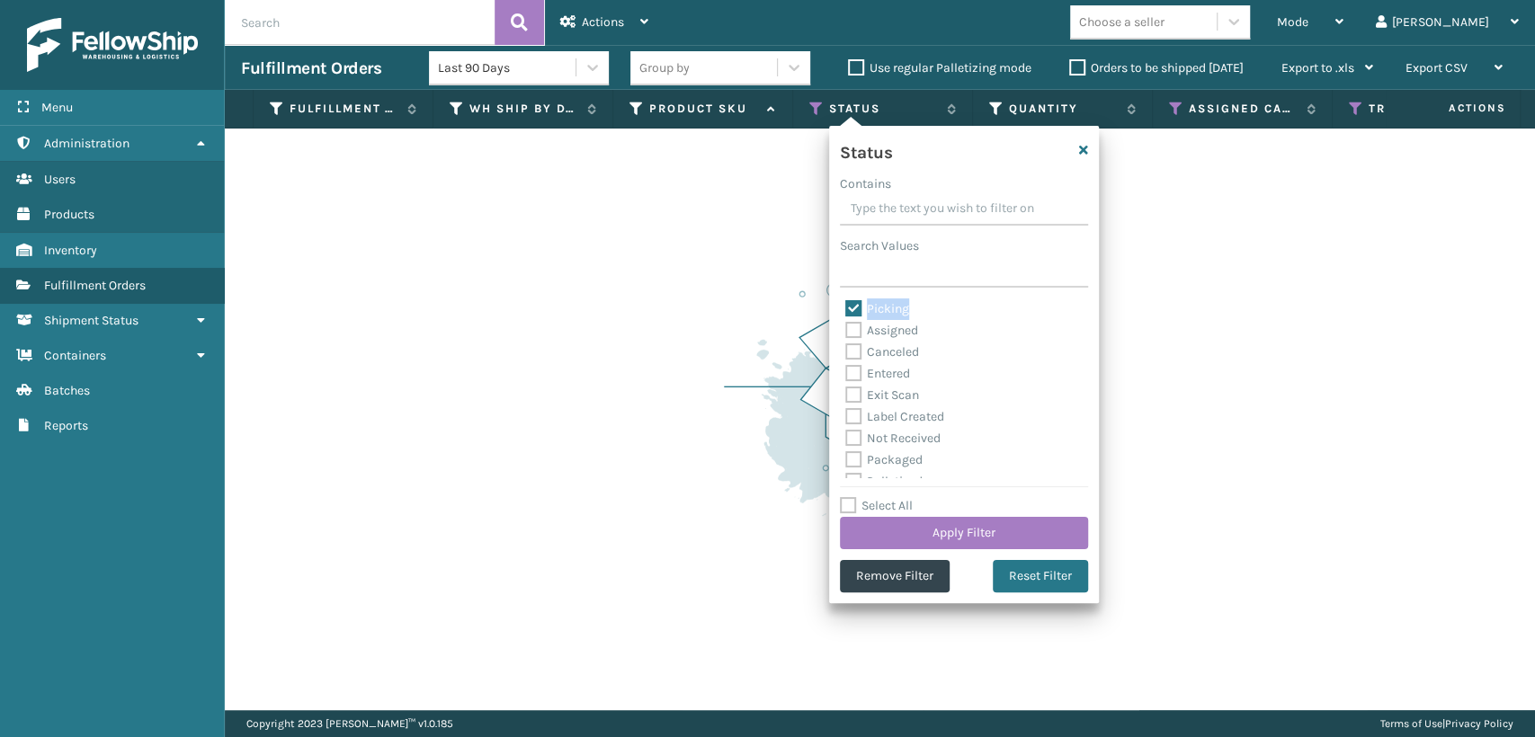
click at [886, 307] on label "Picking" at bounding box center [877, 308] width 64 height 15
click at [846, 307] on input "Picking" at bounding box center [845, 305] width 1 height 12
checkbox input "false"
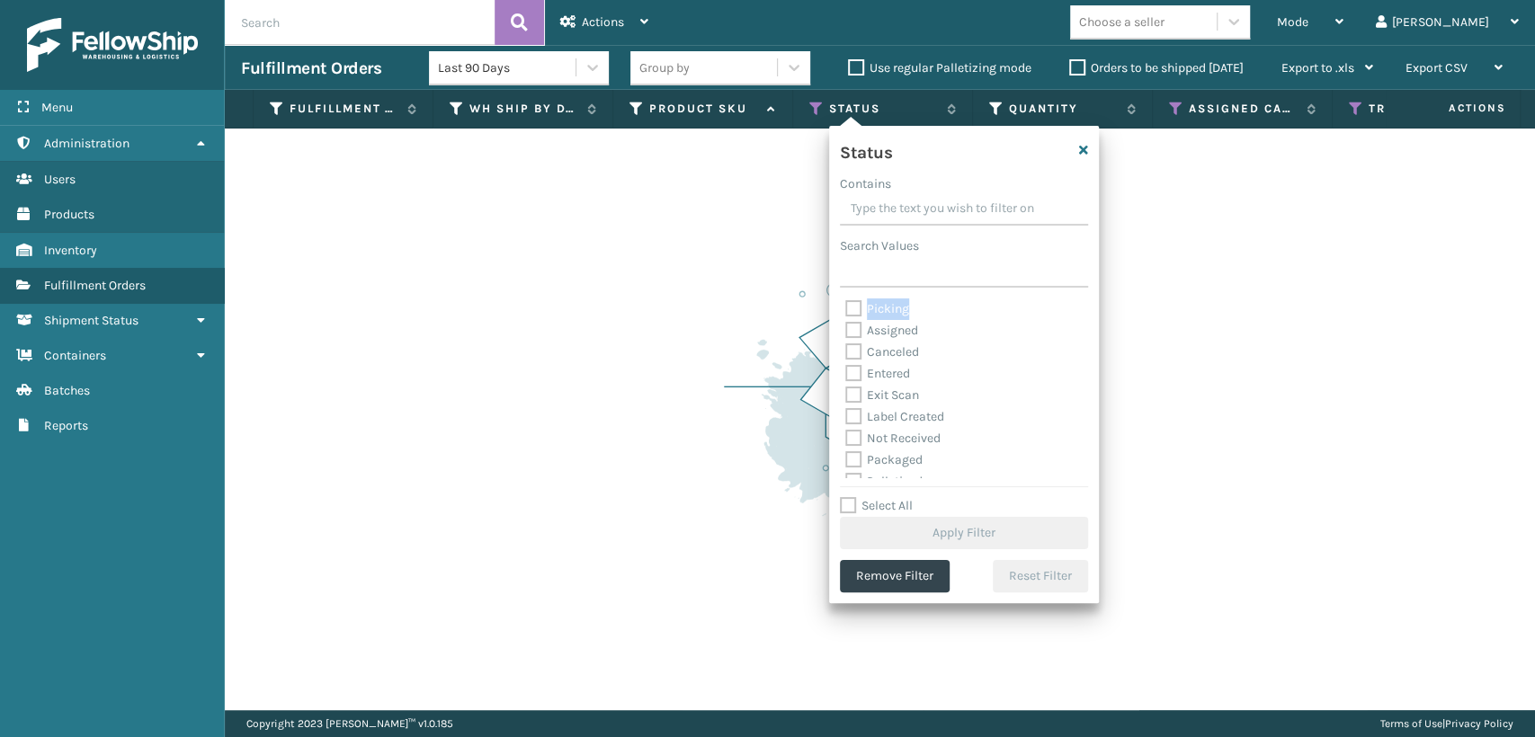
click at [897, 318] on div "Picking" at bounding box center [963, 310] width 237 height 22
click at [899, 378] on label "Palletized" at bounding box center [883, 381] width 77 height 15
click at [846, 378] on input "Palletized" at bounding box center [845, 377] width 1 height 12
checkbox input "true"
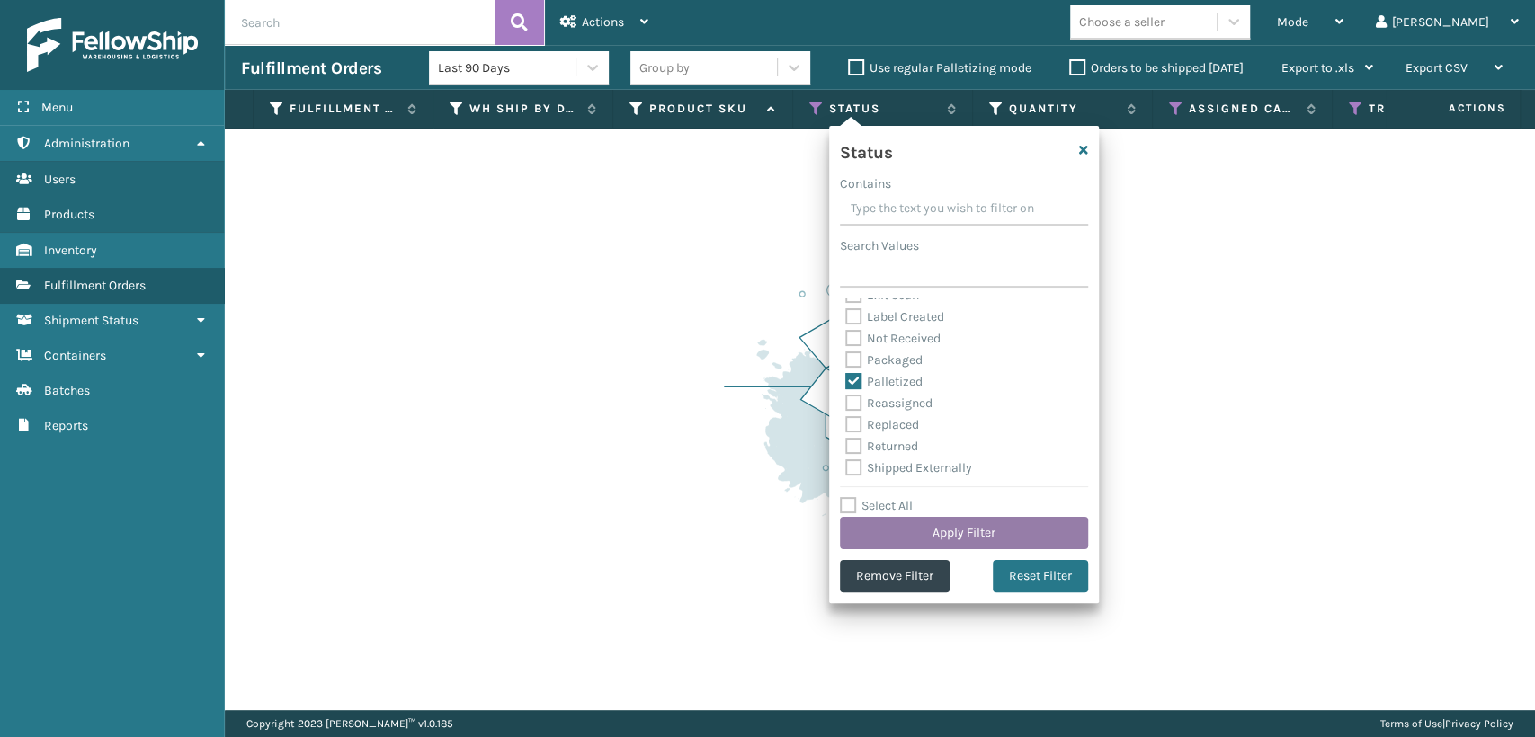
click at [915, 519] on button "Apply Filter" at bounding box center [964, 533] width 248 height 32
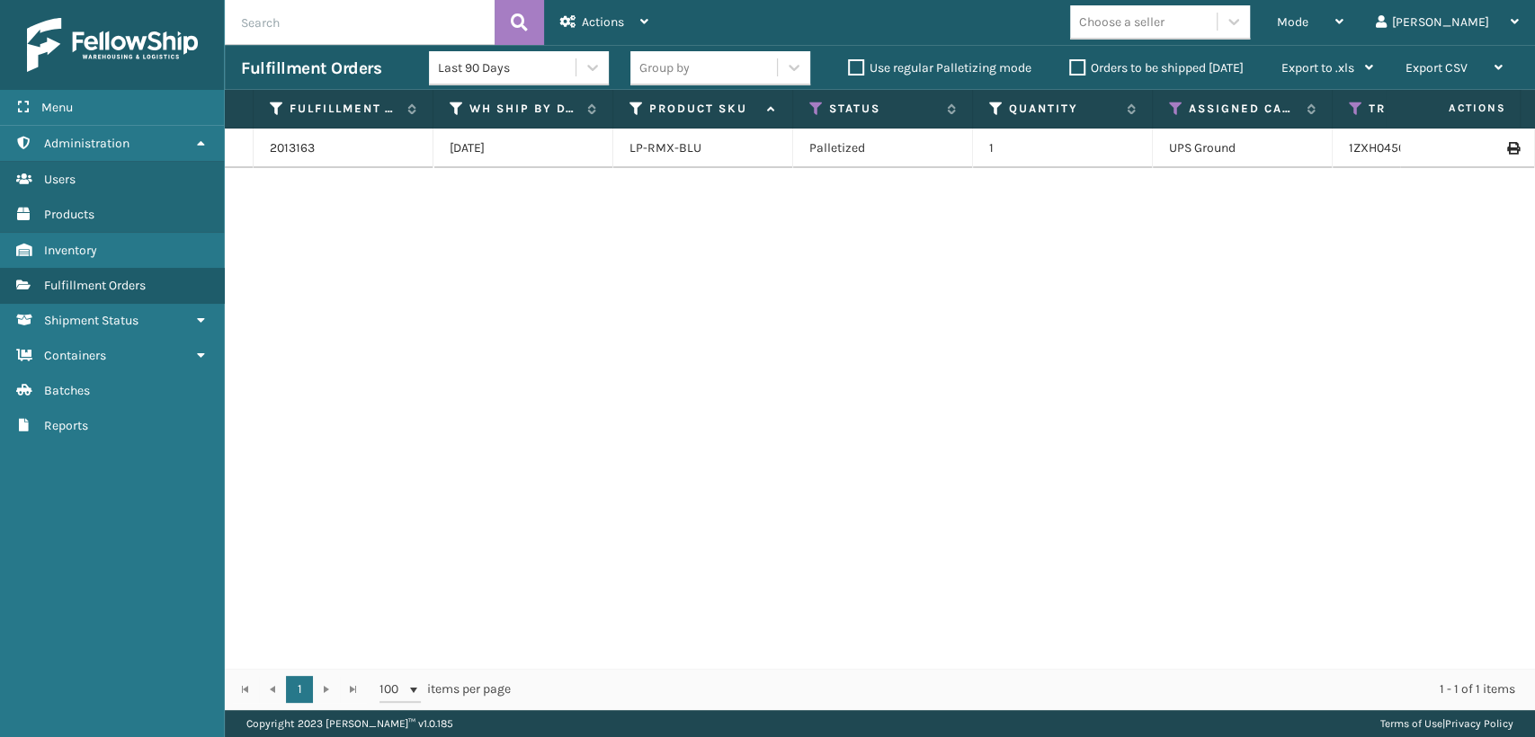
click at [1507, 150] on icon at bounding box center [1512, 148] width 11 height 13
click at [809, 113] on icon at bounding box center [816, 109] width 14 height 16
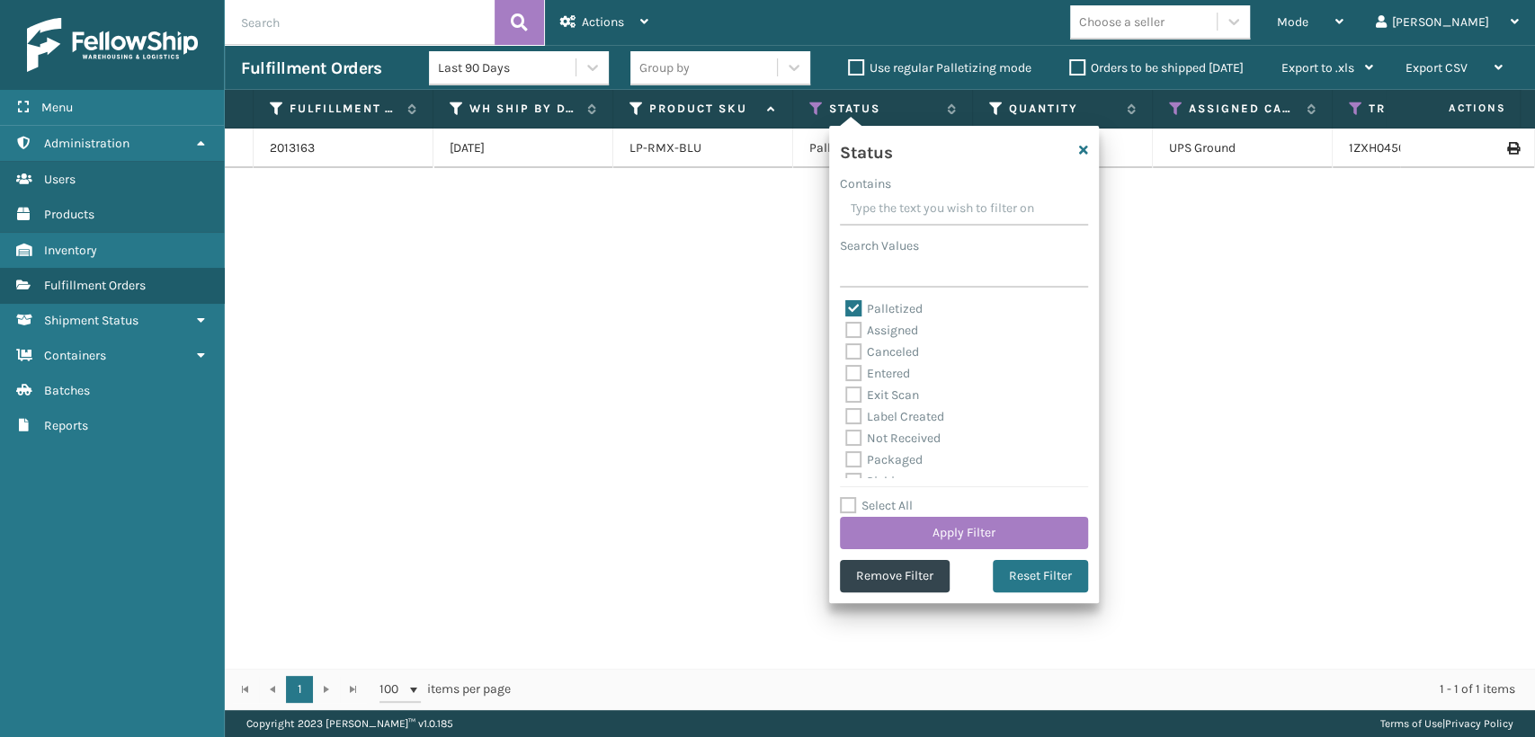
click at [885, 304] on label "Palletized" at bounding box center [883, 308] width 77 height 15
click at [846, 304] on input "Palletized" at bounding box center [845, 305] width 1 height 12
checkbox input "false"
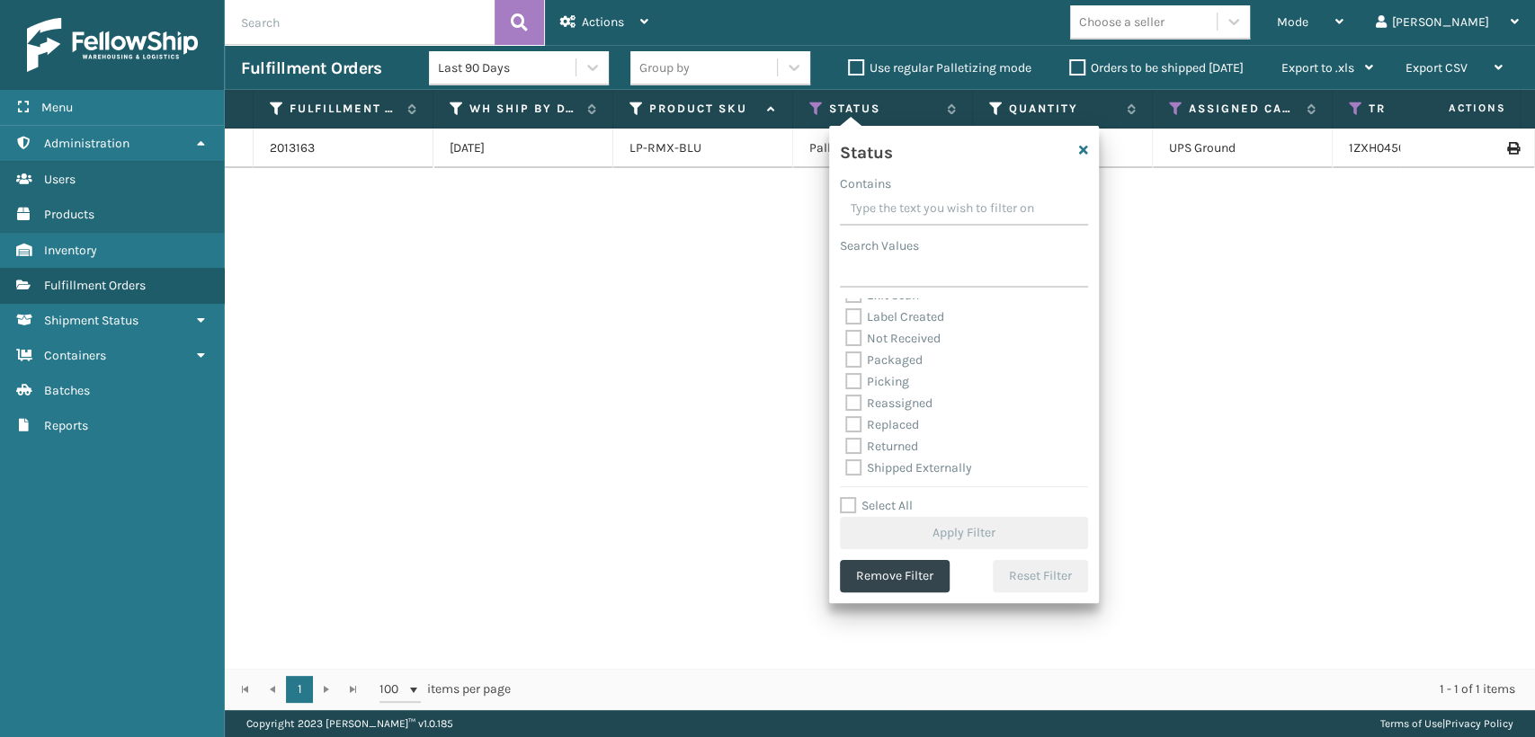
click at [887, 371] on div "Picking" at bounding box center [963, 382] width 237 height 22
click at [889, 376] on label "Picking" at bounding box center [877, 381] width 64 height 15
click at [846, 376] on input "Picking" at bounding box center [845, 377] width 1 height 12
checkbox input "true"
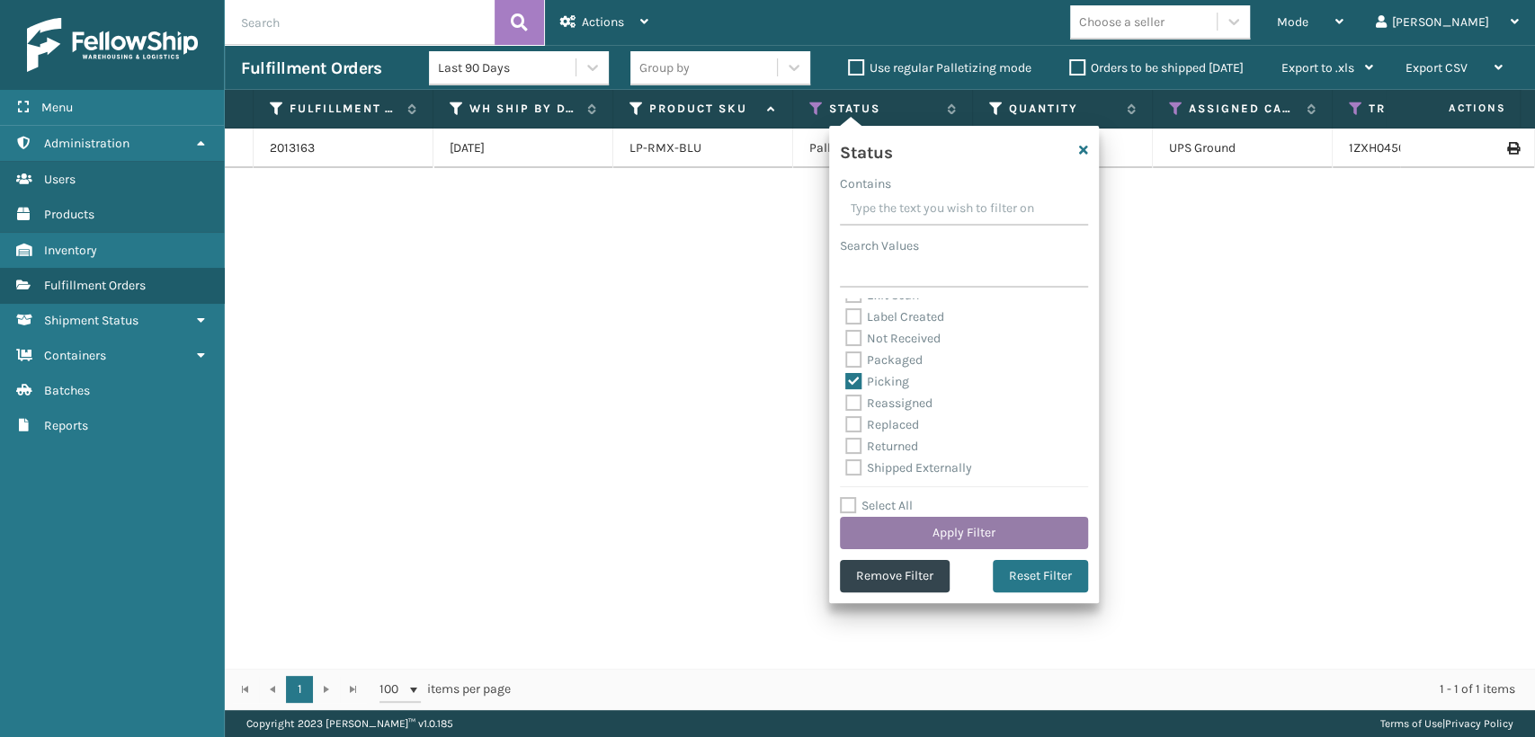
click at [989, 536] on button "Apply Filter" at bounding box center [964, 533] width 248 height 32
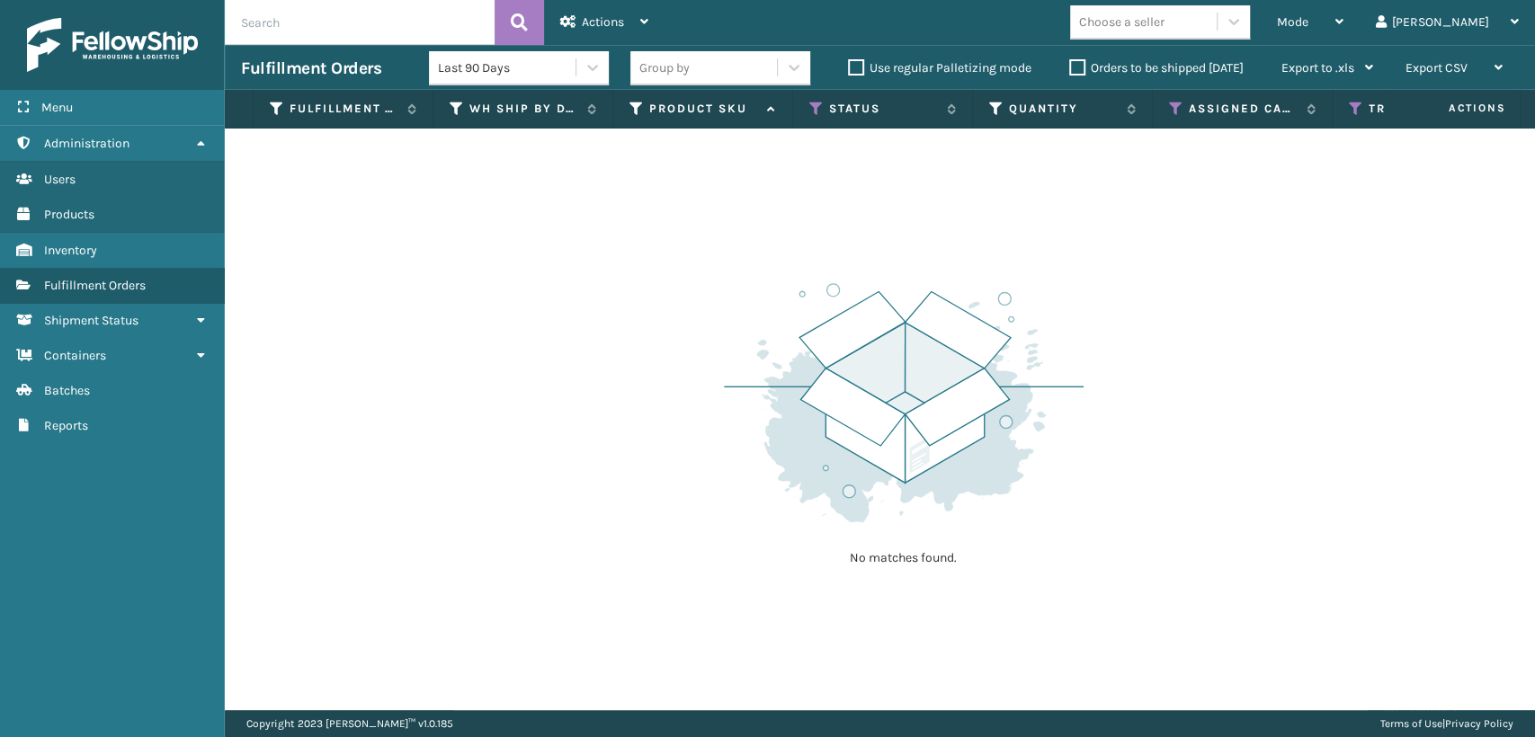
click at [1364, 111] on div "Tracking Number" at bounding box center [1422, 109] width 147 height 16
click at [1355, 117] on th "Tracking Number" at bounding box center [1423, 109] width 180 height 39
click at [1356, 112] on icon at bounding box center [1356, 109] width 14 height 16
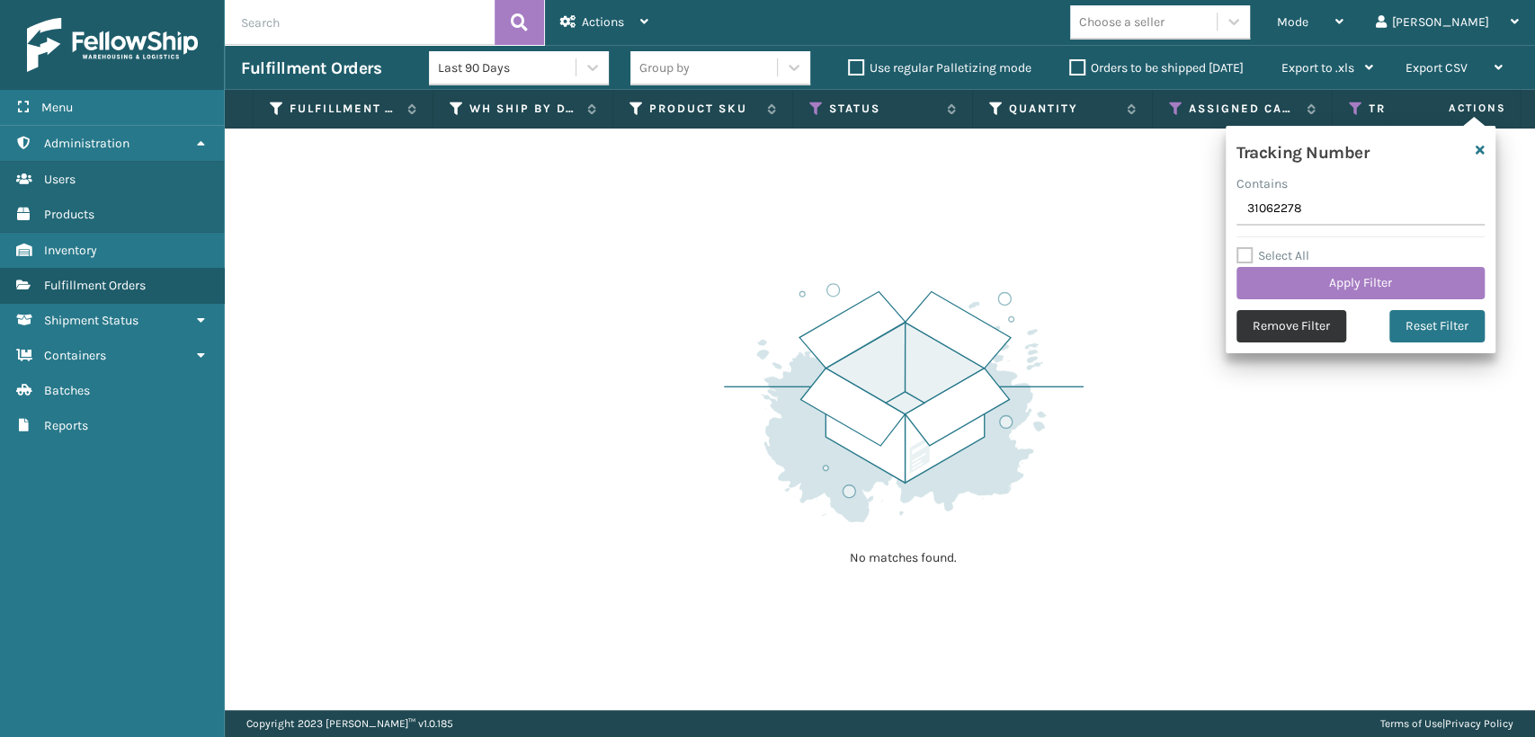
click at [1327, 332] on button "Remove Filter" at bounding box center [1292, 326] width 110 height 32
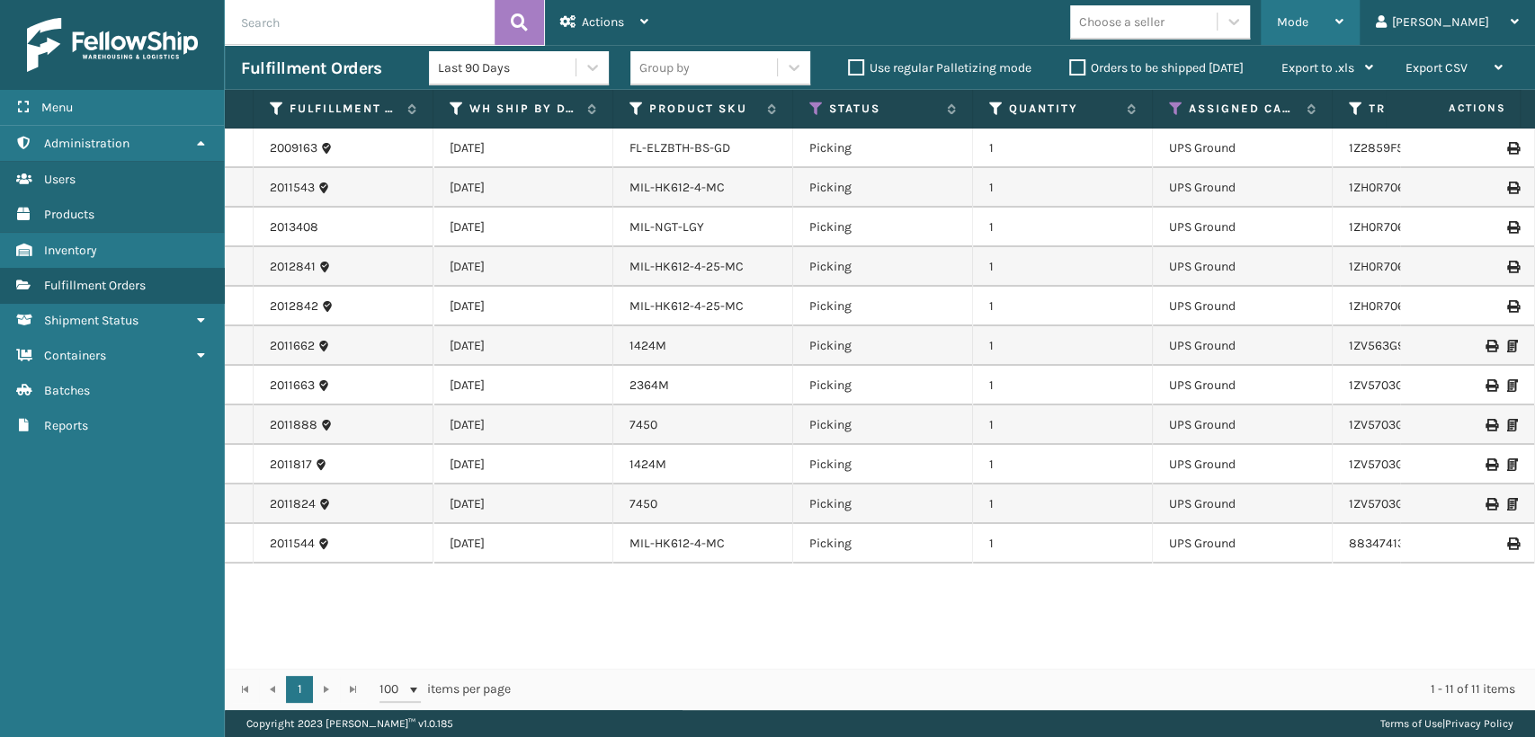
click at [1309, 16] on span "Mode" at bounding box center [1292, 21] width 31 height 15
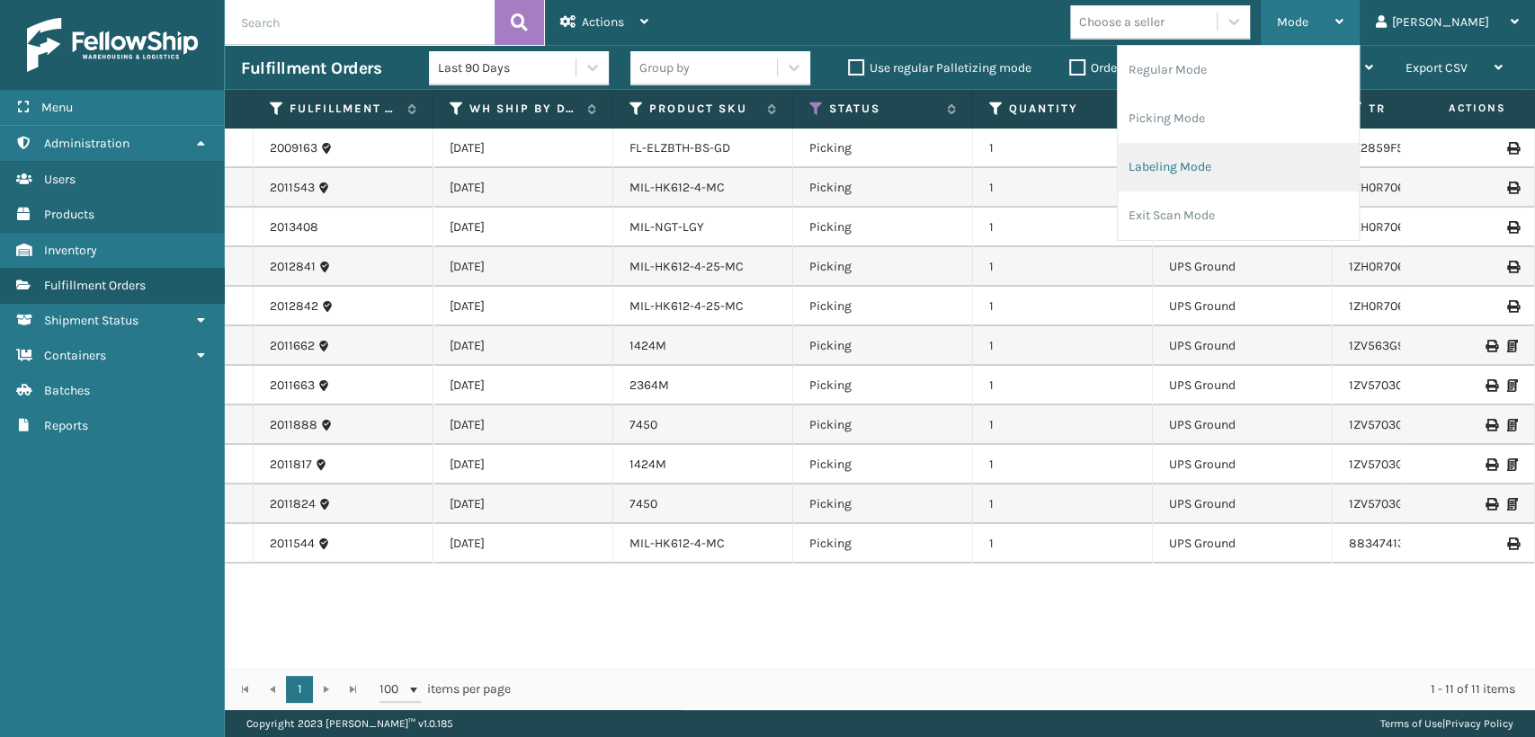
click at [1257, 165] on li "Labeling Mode" at bounding box center [1238, 167] width 241 height 49
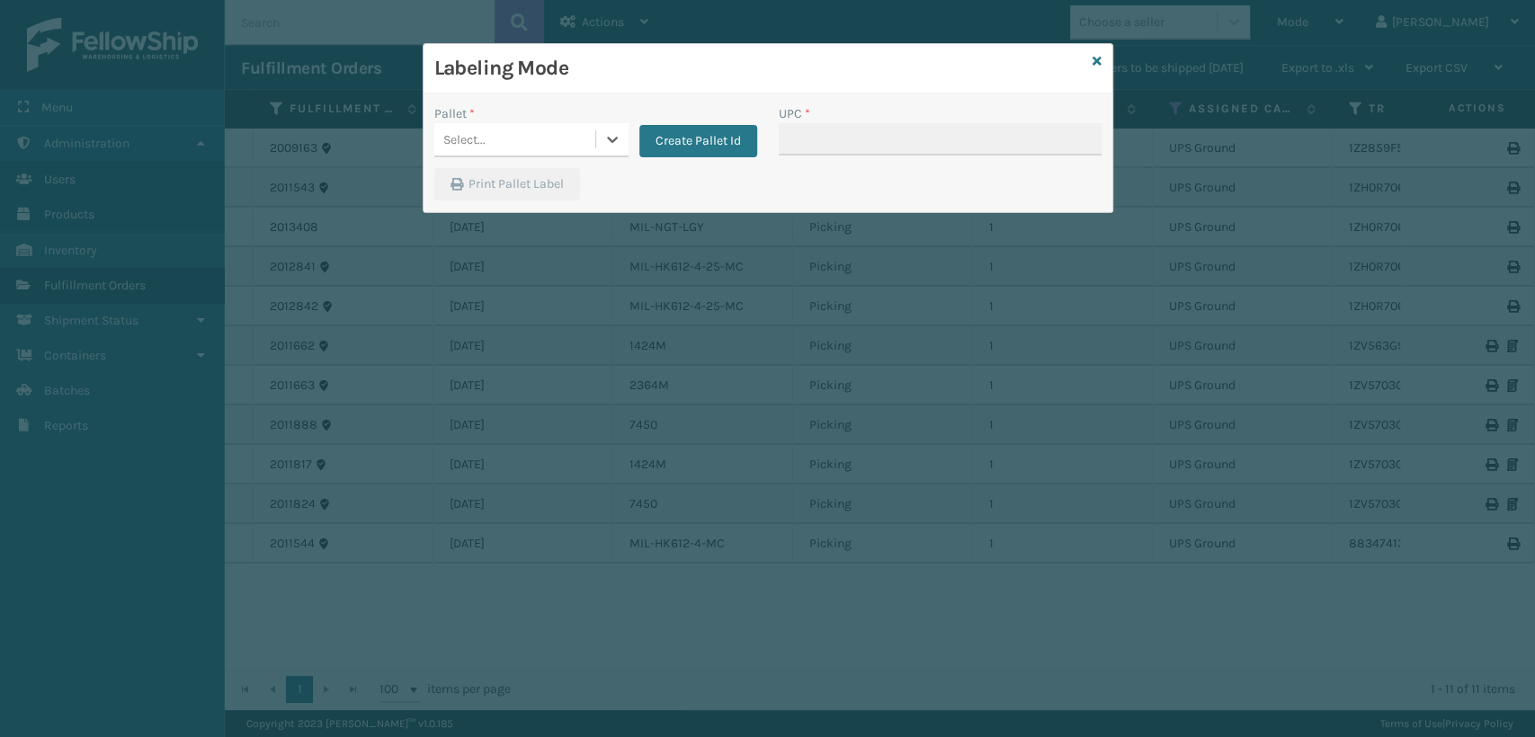
click at [583, 133] on div "Select..." at bounding box center [514, 140] width 161 height 30
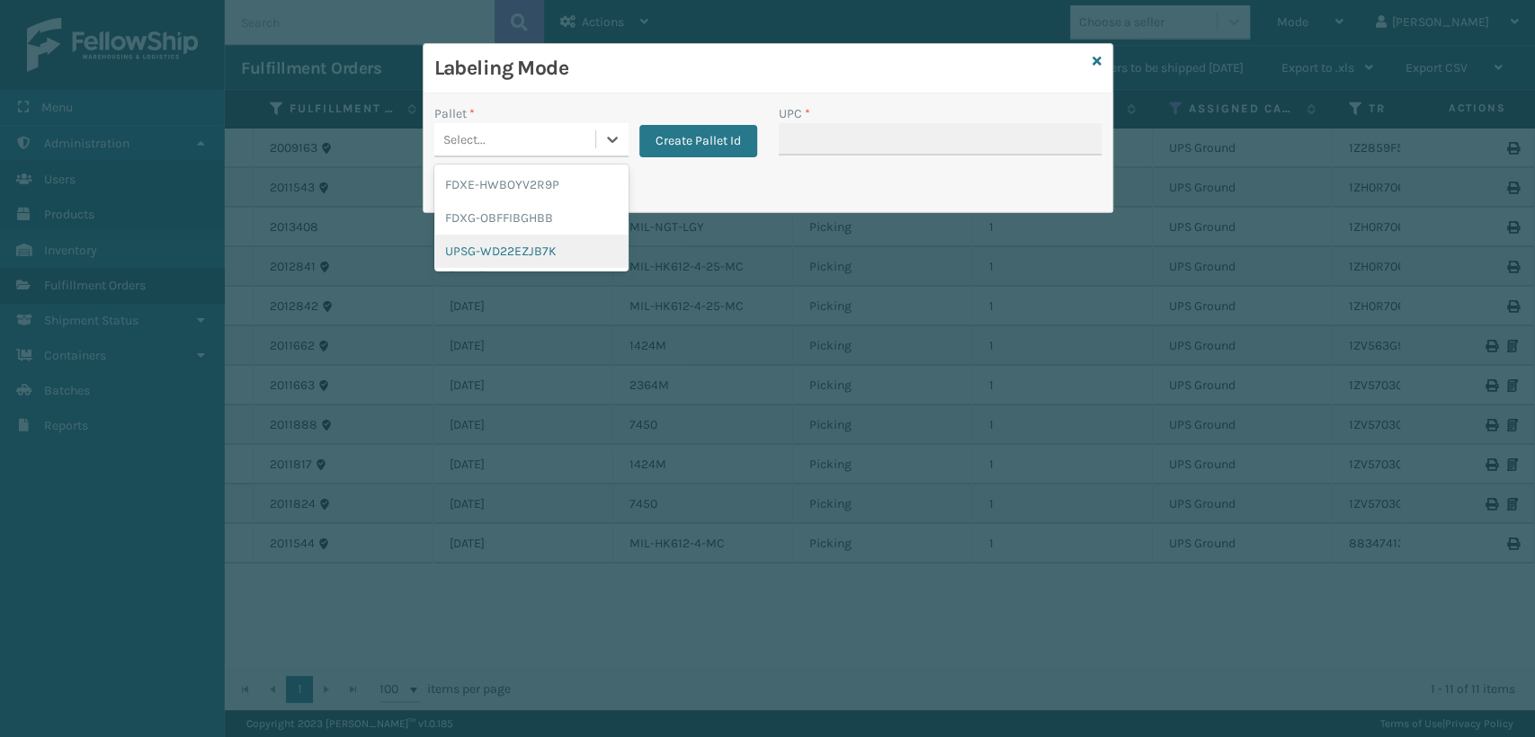
click at [496, 247] on div "UPSG-WD22EZJB7K" at bounding box center [531, 251] width 194 height 33
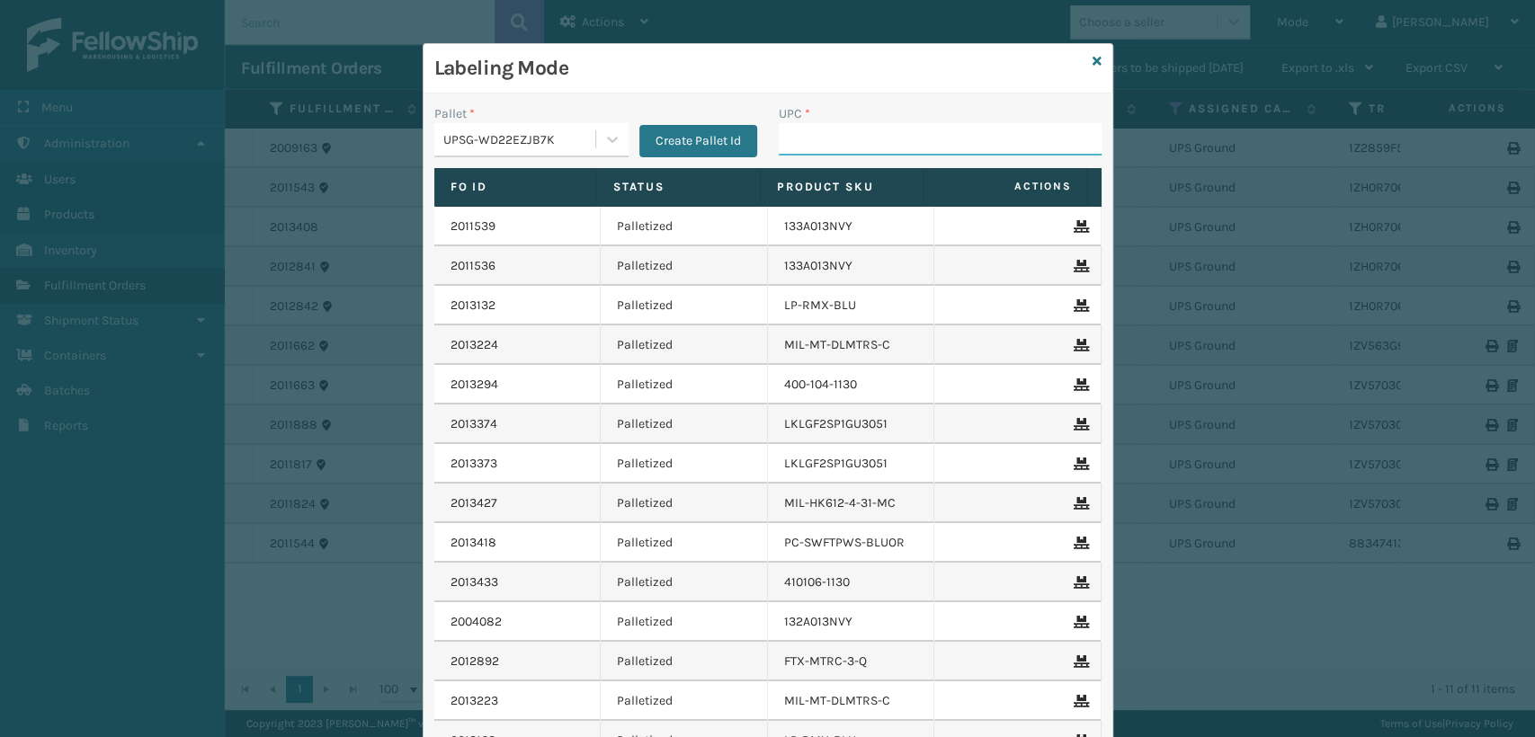
click at [869, 140] on input "UPC *" at bounding box center [940, 139] width 323 height 32
type input "840985124038"
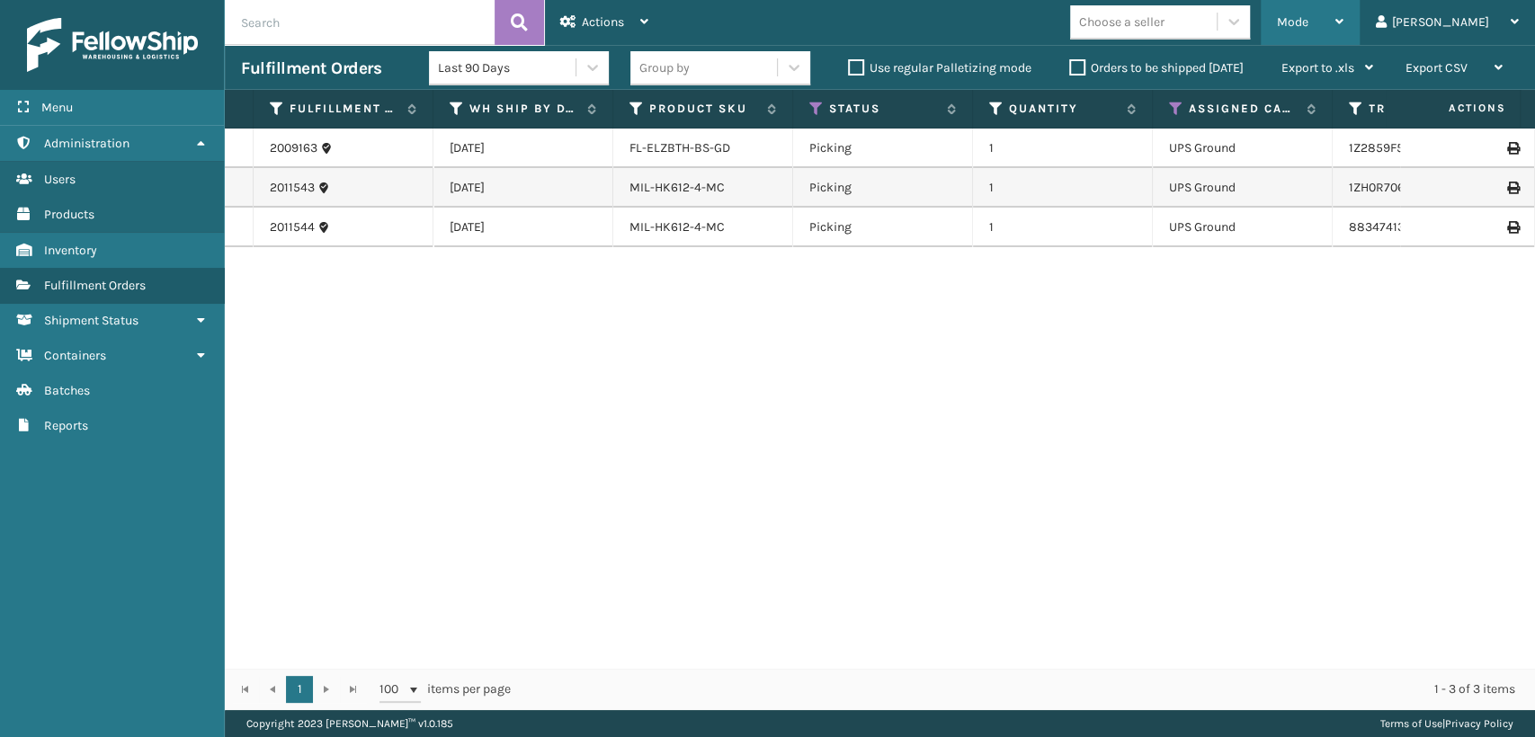
click at [1309, 26] on span "Mode" at bounding box center [1292, 21] width 31 height 15
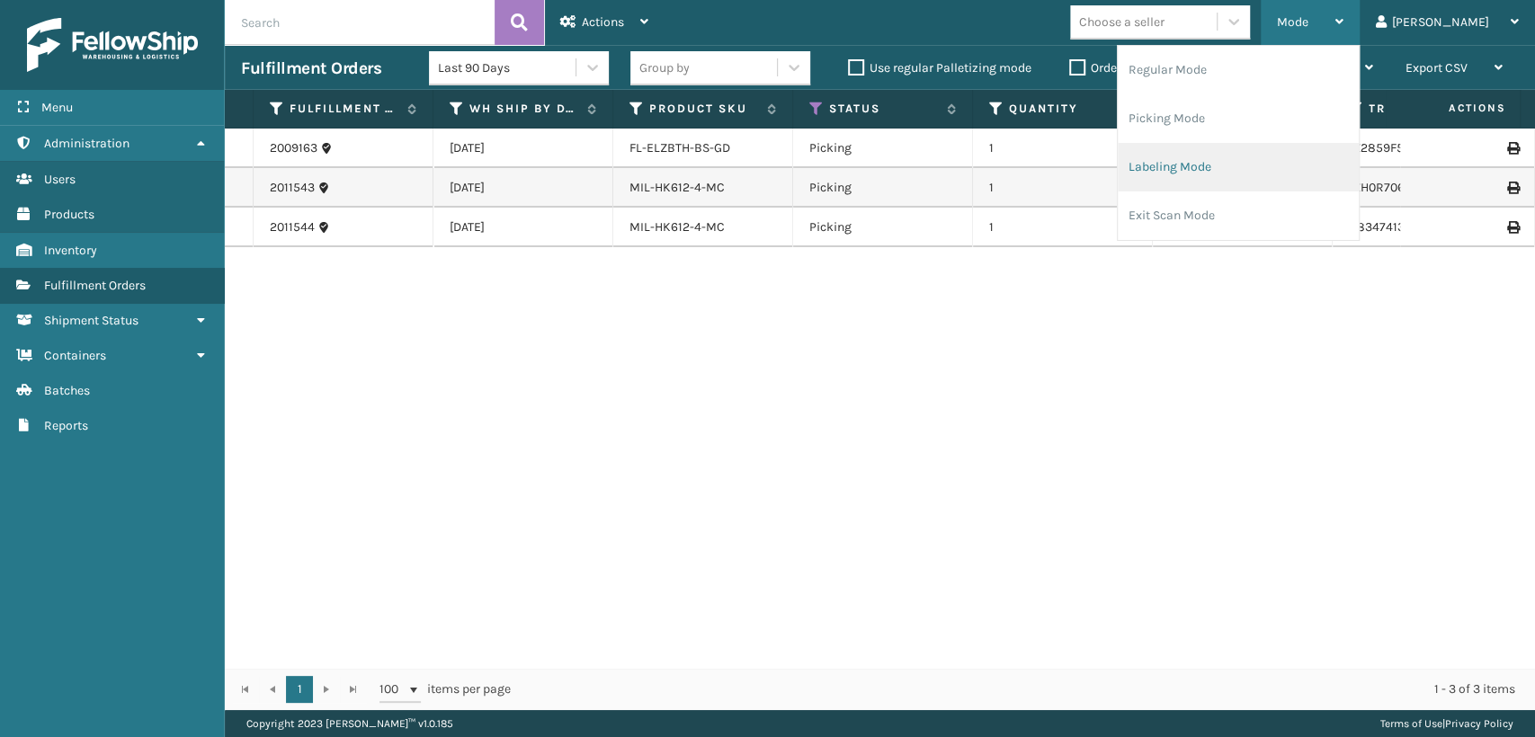
click at [1317, 148] on li "Labeling Mode" at bounding box center [1238, 167] width 241 height 49
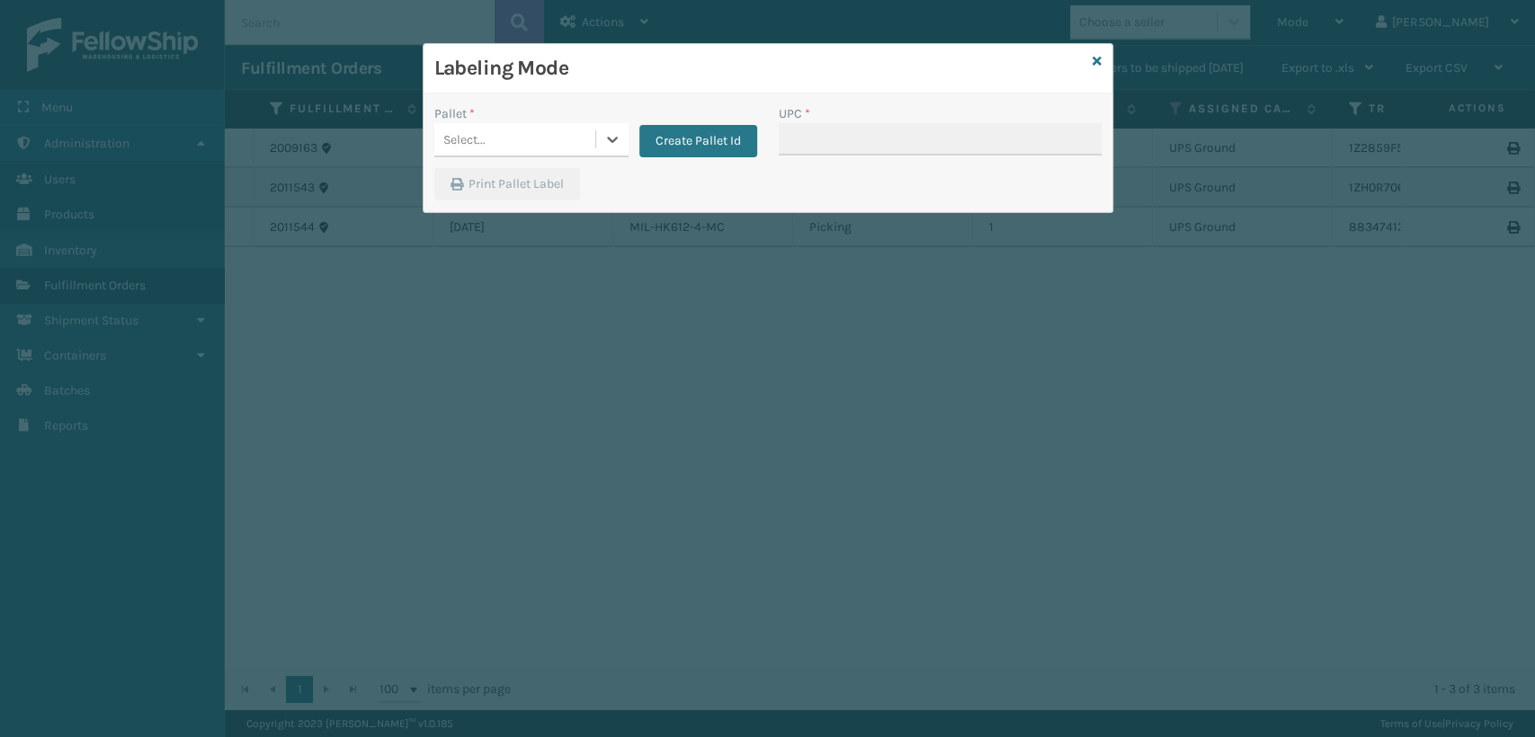
click at [554, 156] on div "Select..." at bounding box center [531, 140] width 194 height 34
click at [548, 193] on div "UPSG-WD22EZJB7K" at bounding box center [531, 184] width 194 height 33
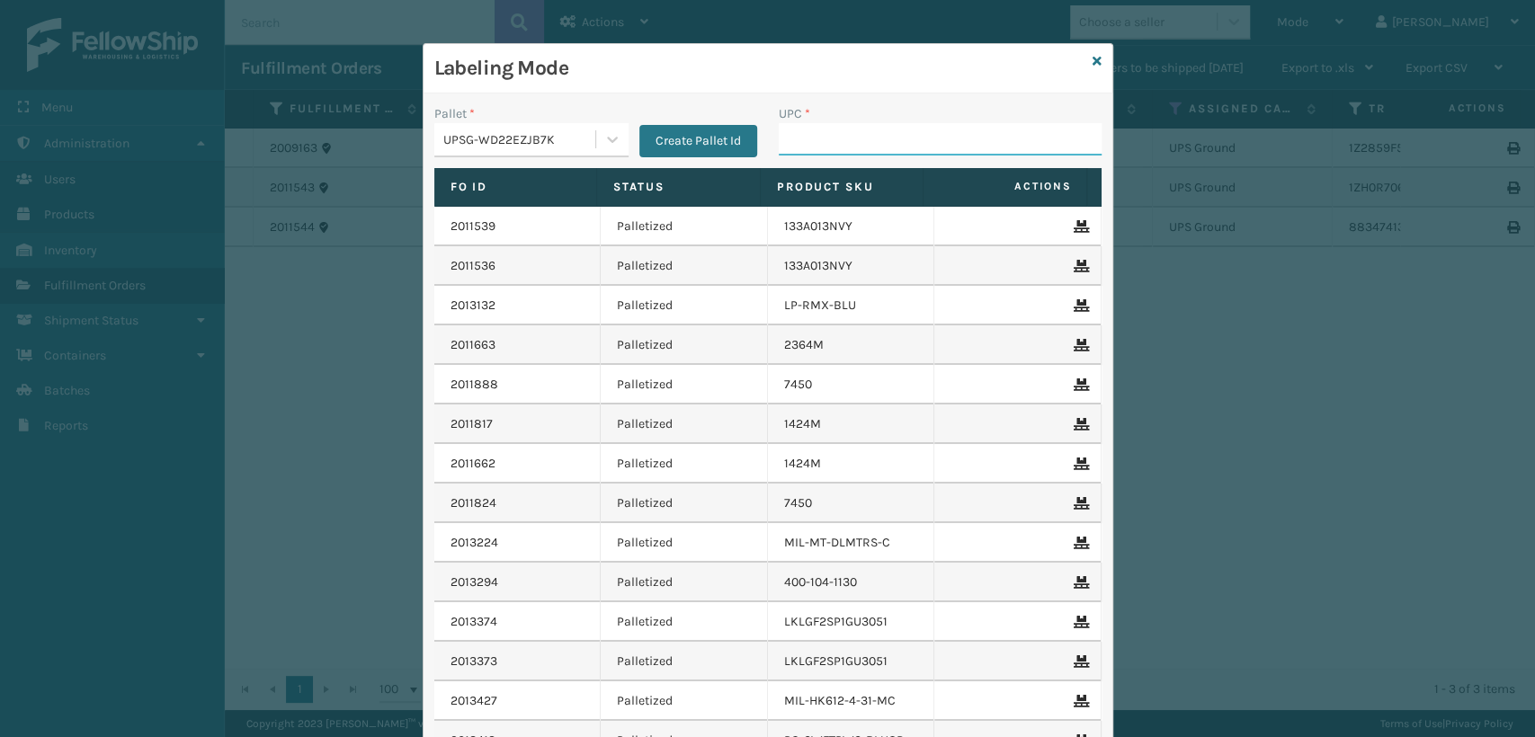
click at [880, 149] on input "UPC *" at bounding box center [940, 139] width 323 height 32
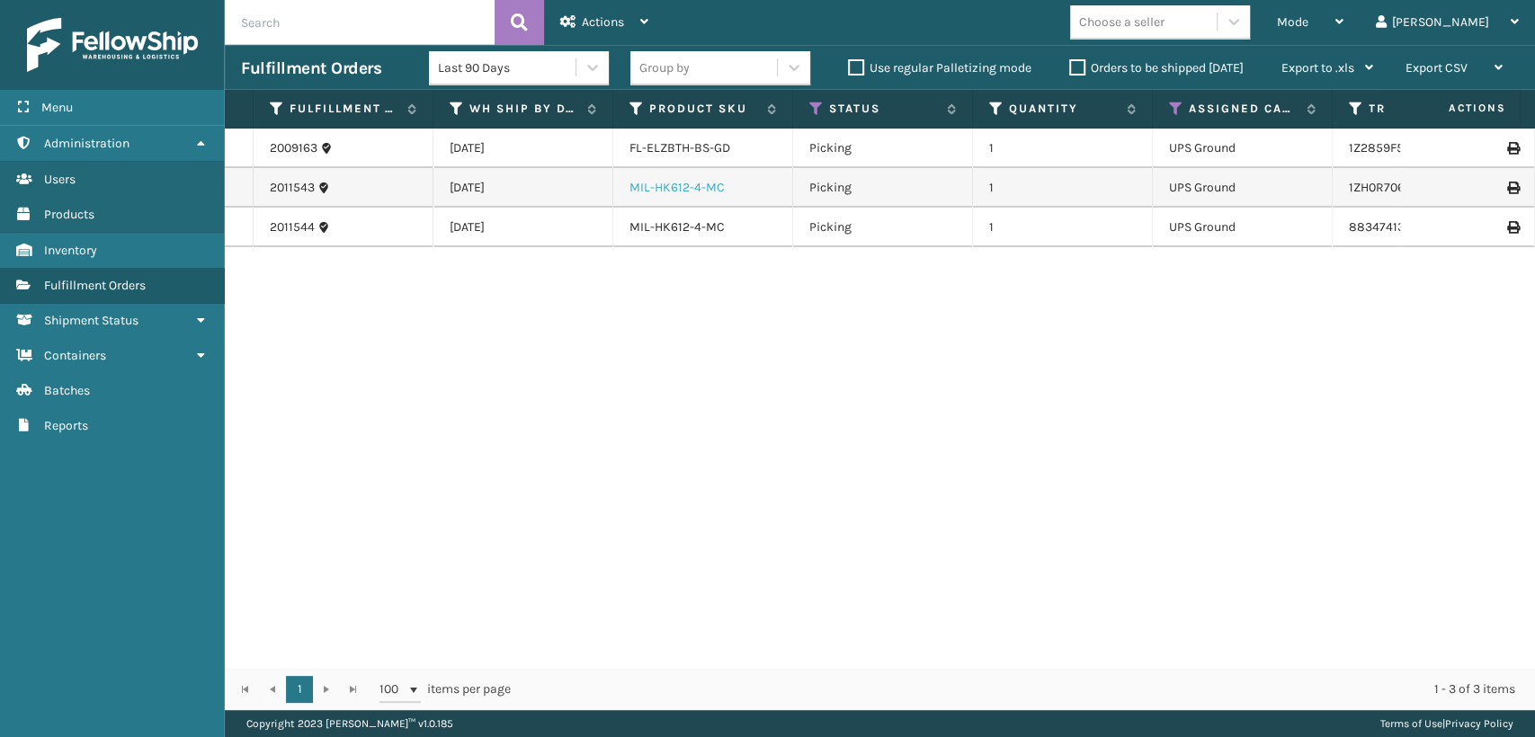
click at [704, 190] on link "MIL-HK612-4-MC" at bounding box center [677, 187] width 95 height 15
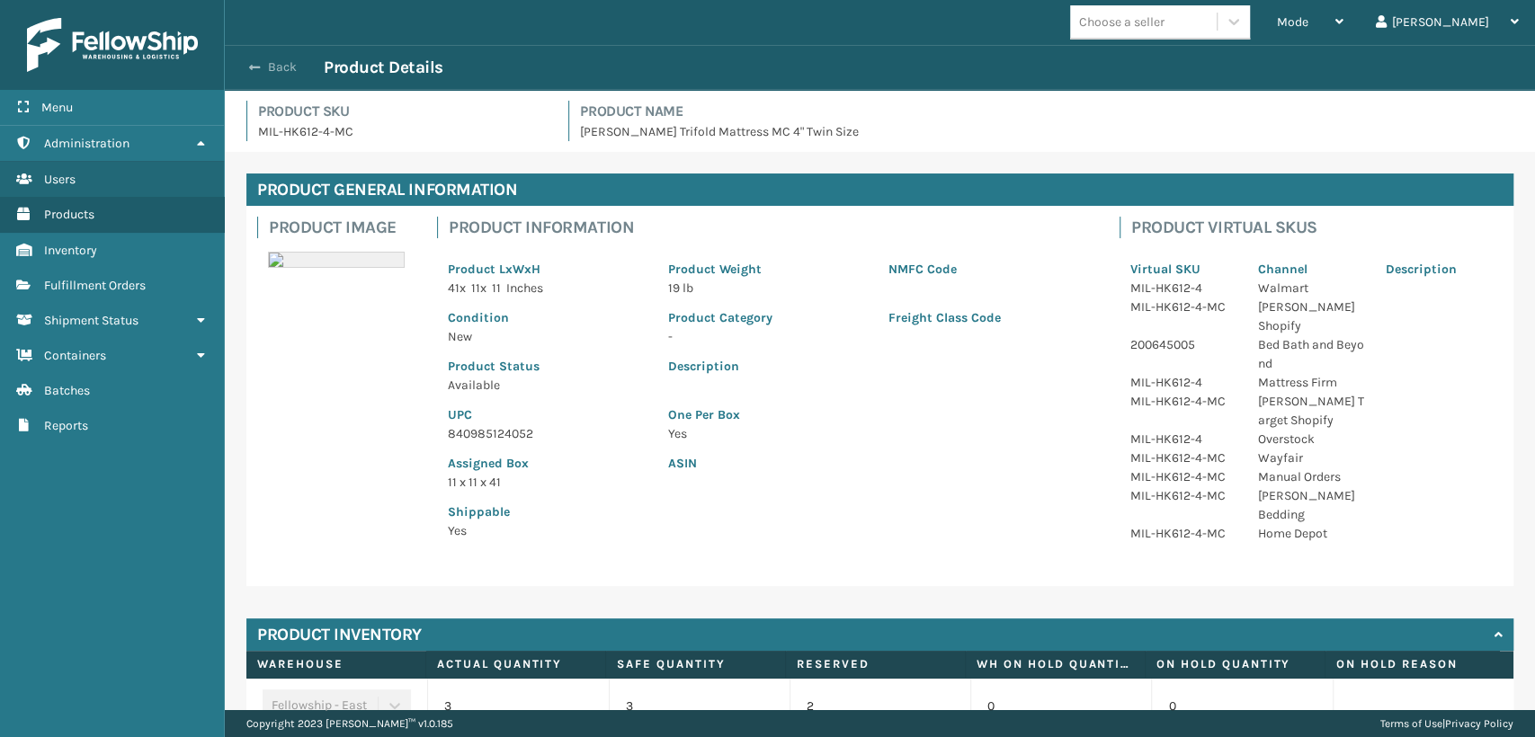
click at [276, 63] on button "Back" at bounding box center [282, 67] width 83 height 16
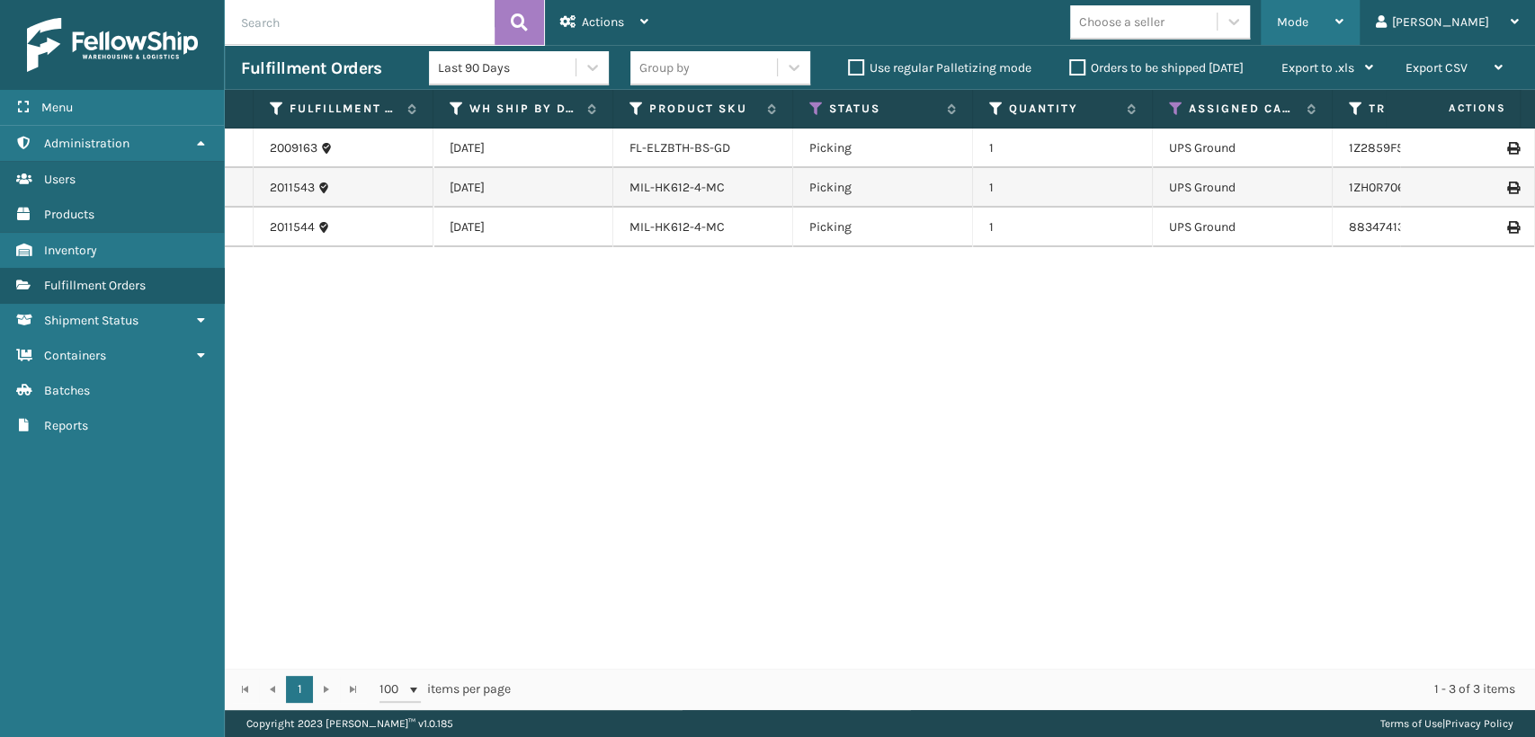
click at [1309, 22] on span "Mode" at bounding box center [1292, 21] width 31 height 15
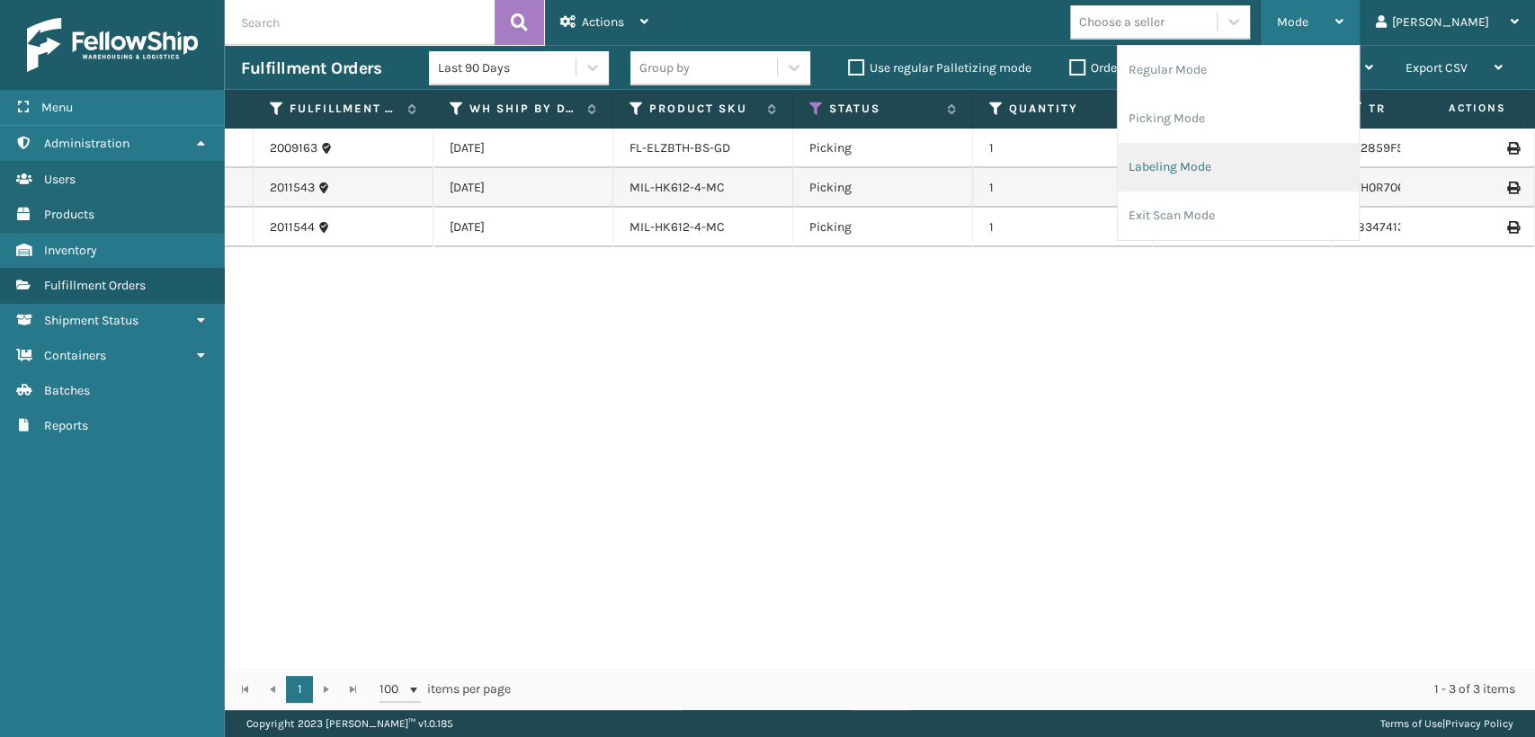
click at [1261, 178] on li "Labeling Mode" at bounding box center [1238, 167] width 241 height 49
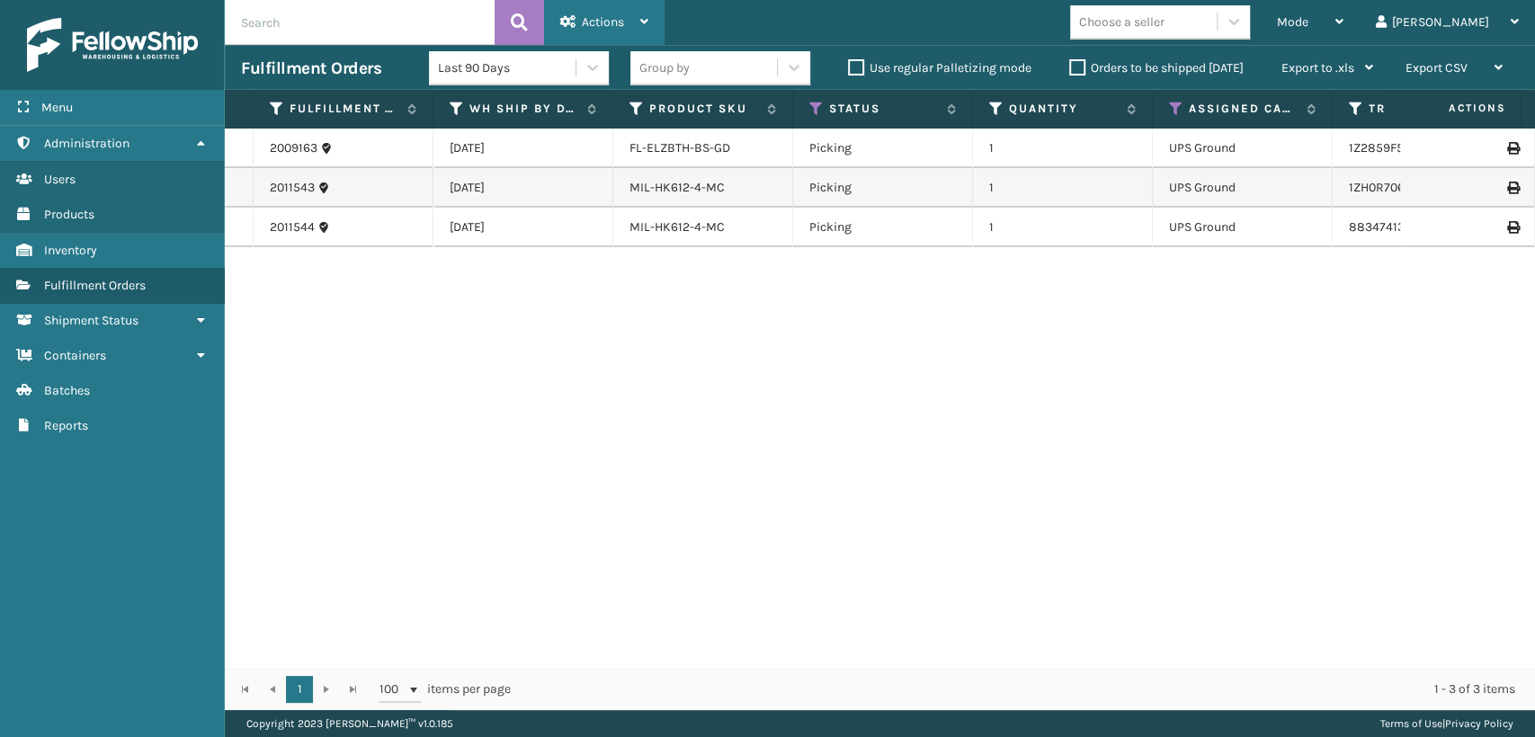
click at [633, 31] on div "Actions" at bounding box center [604, 22] width 88 height 45
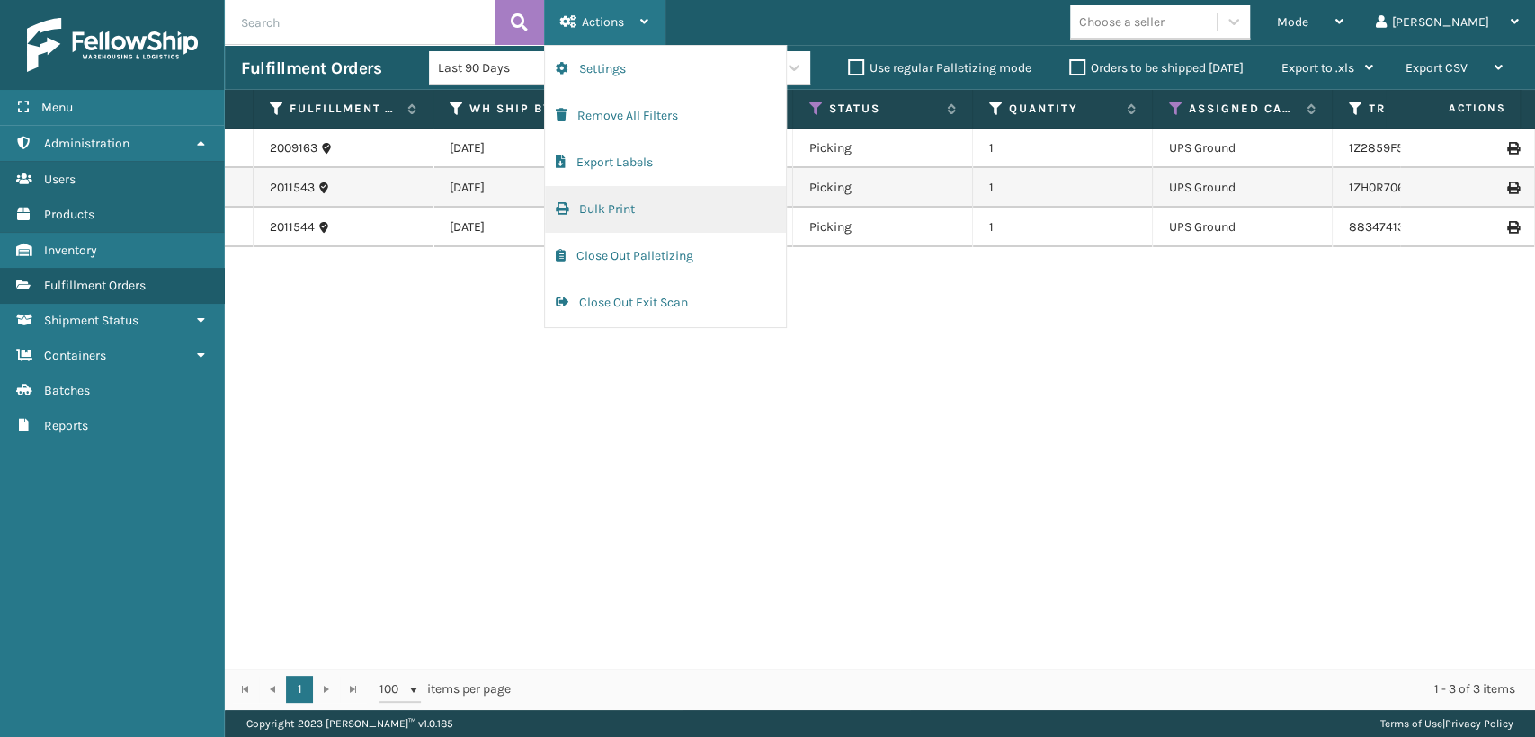
click at [603, 204] on button "Bulk Print" at bounding box center [665, 209] width 241 height 47
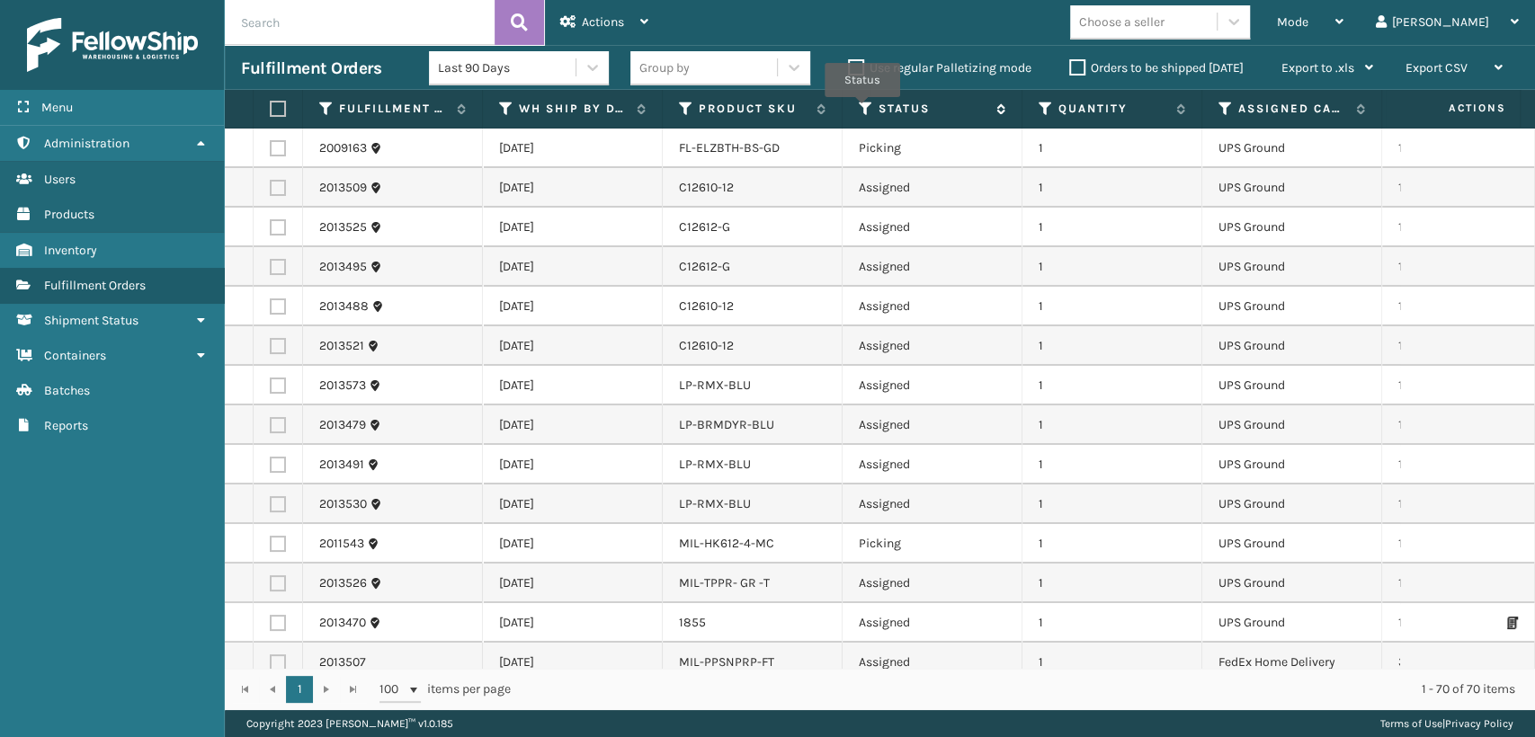
click at [862, 110] on icon at bounding box center [866, 109] width 14 height 16
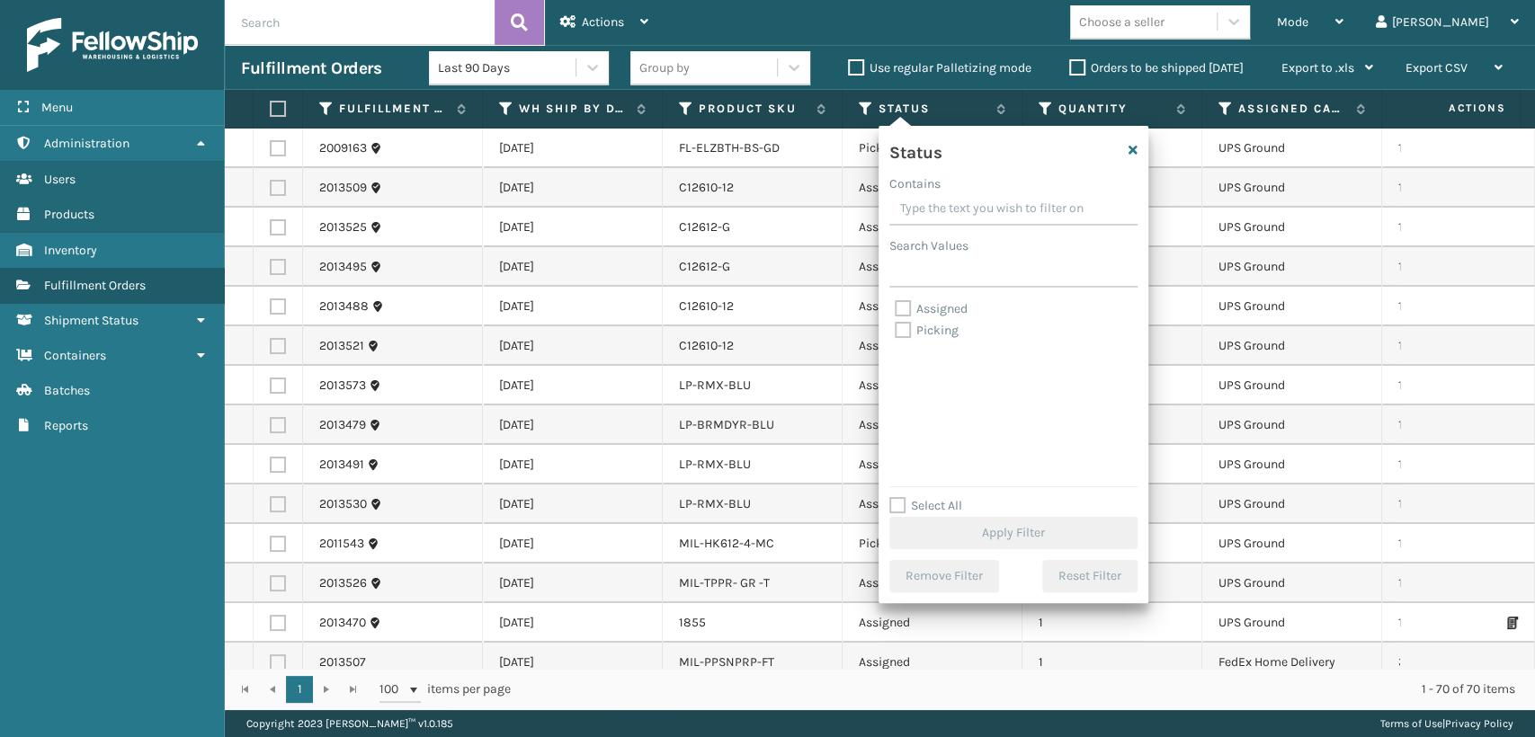
click at [926, 338] on div "Picking" at bounding box center [1013, 331] width 237 height 22
click at [931, 333] on label "Picking" at bounding box center [927, 330] width 64 height 15
drag, startPoint x: 907, startPoint y: 335, endPoint x: 914, endPoint y: 400, distance: 66.0
click at [907, 335] on label "Picking" at bounding box center [927, 330] width 64 height 15
click at [896, 332] on input "Picking" at bounding box center [895, 326] width 1 height 12
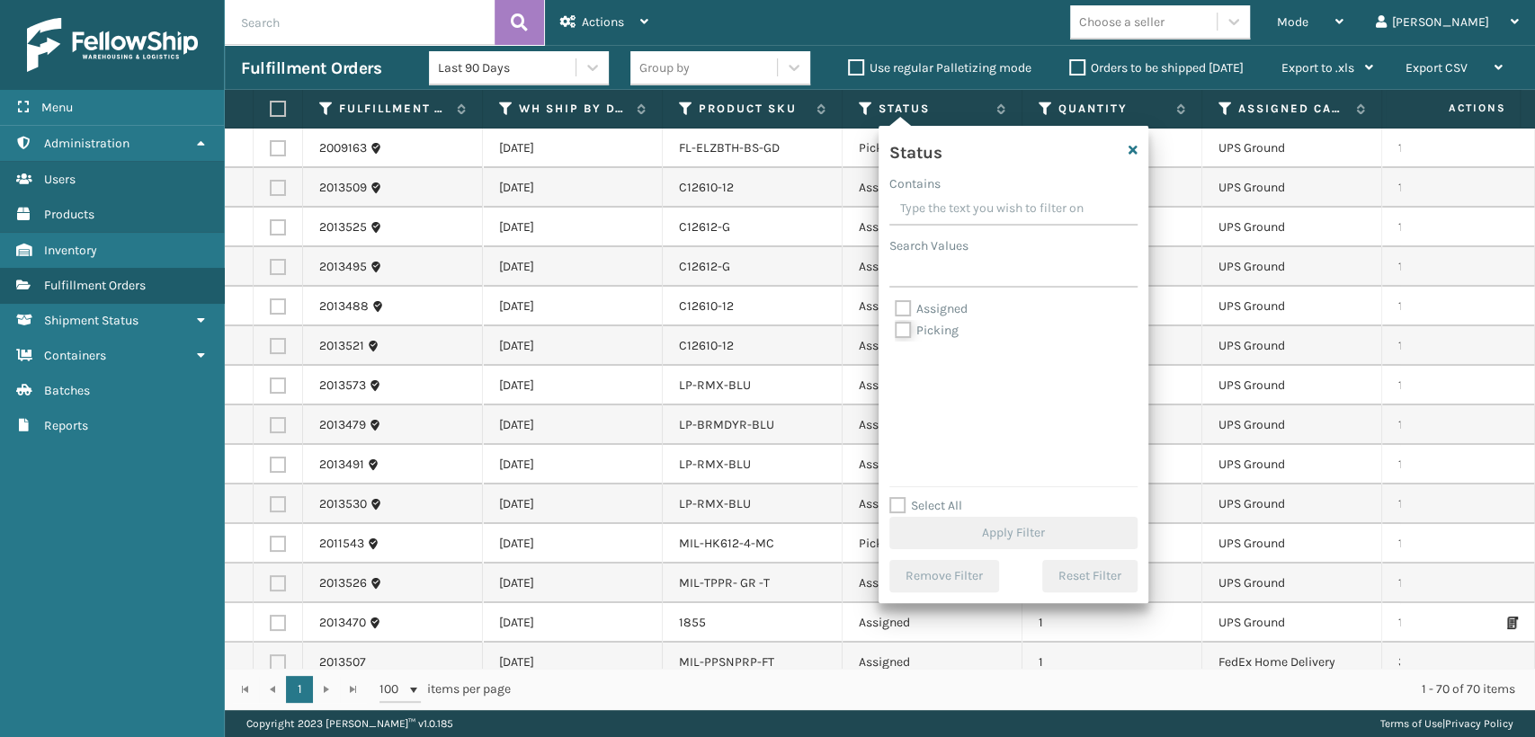
checkbox input "true"
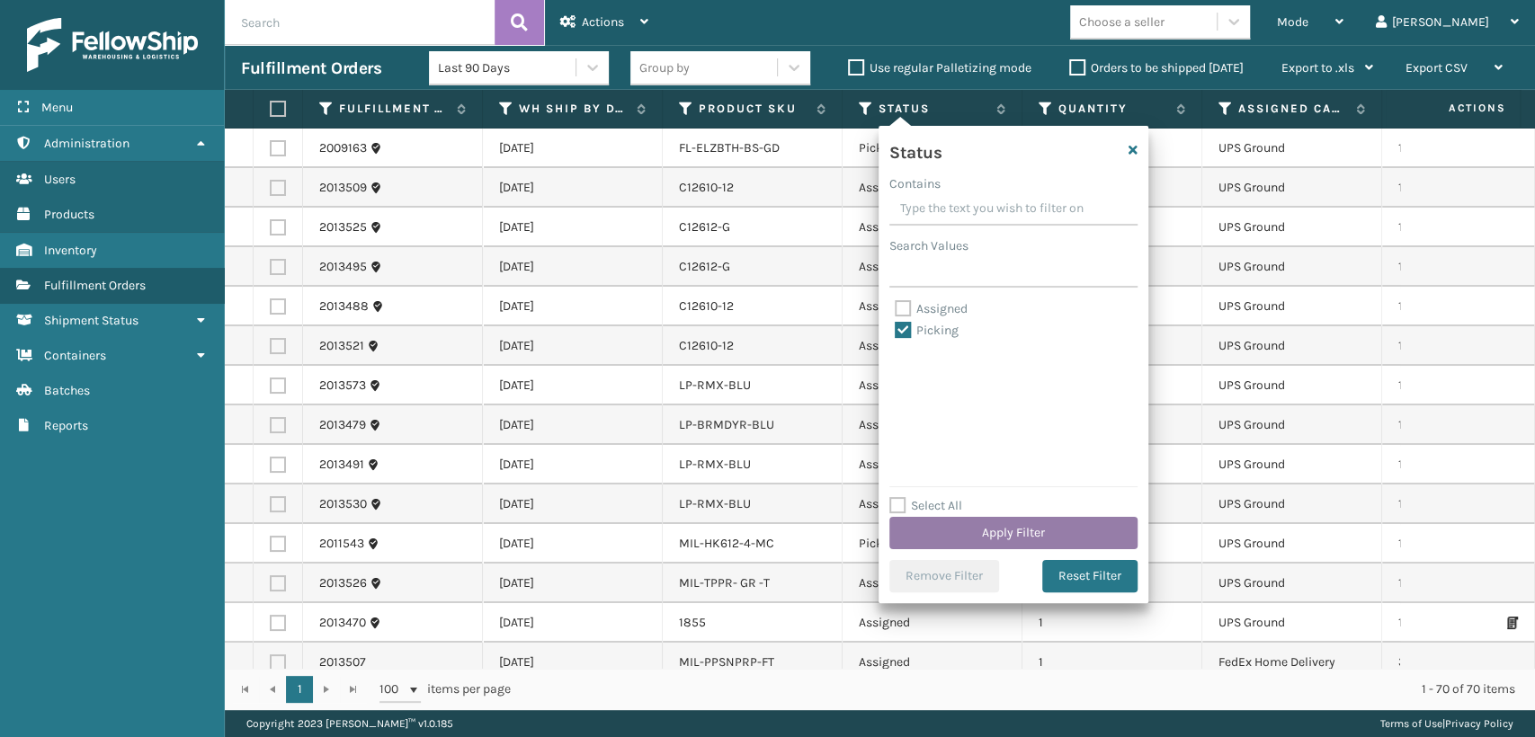
click at [1012, 534] on button "Apply Filter" at bounding box center [1013, 533] width 248 height 32
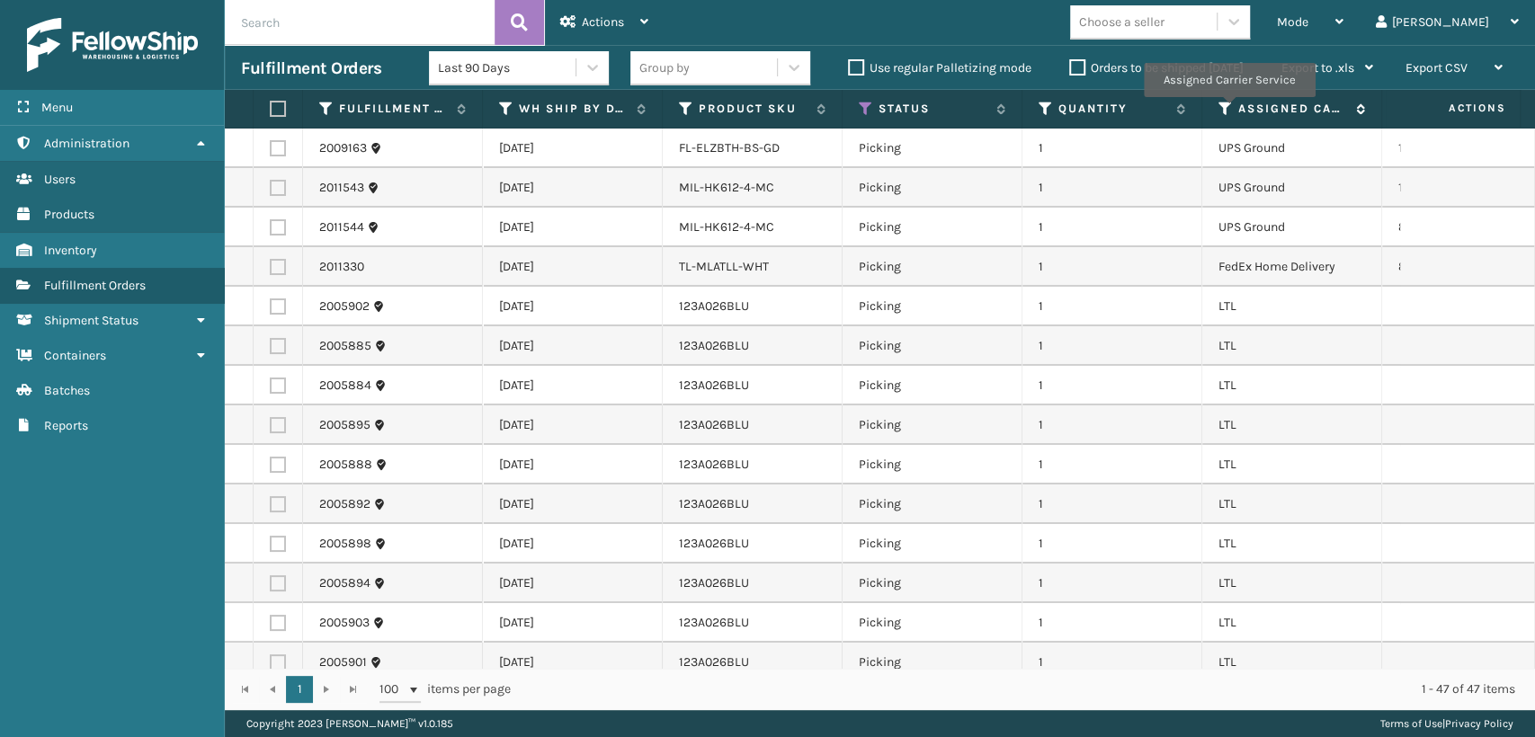
click at [1229, 110] on icon at bounding box center [1226, 109] width 14 height 16
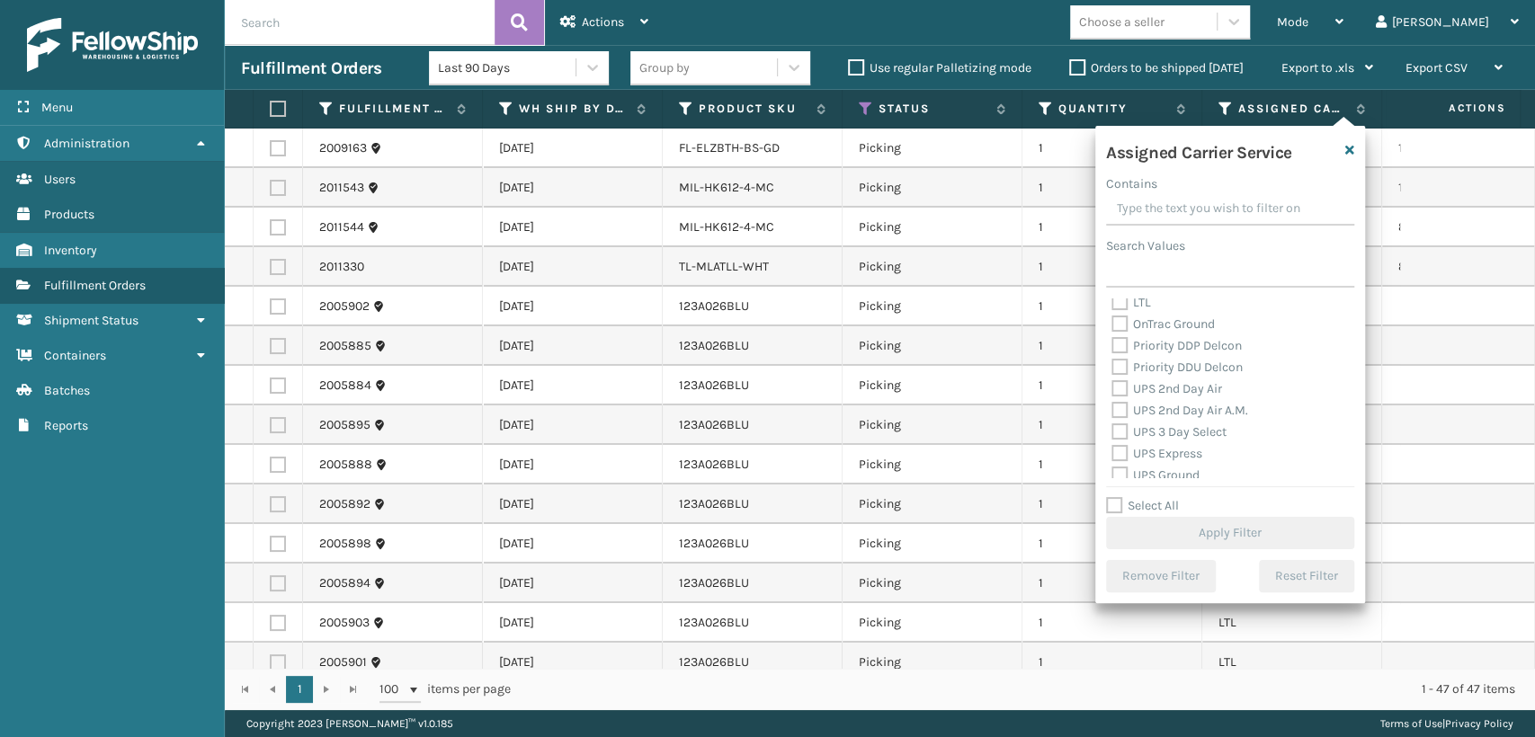
scroll to position [299, 0]
click at [1157, 358] on label "UPS 2nd Day Air" at bounding box center [1167, 354] width 111 height 15
click at [1113, 356] on input "UPS 2nd Day Air" at bounding box center [1112, 350] width 1 height 12
checkbox input "true"
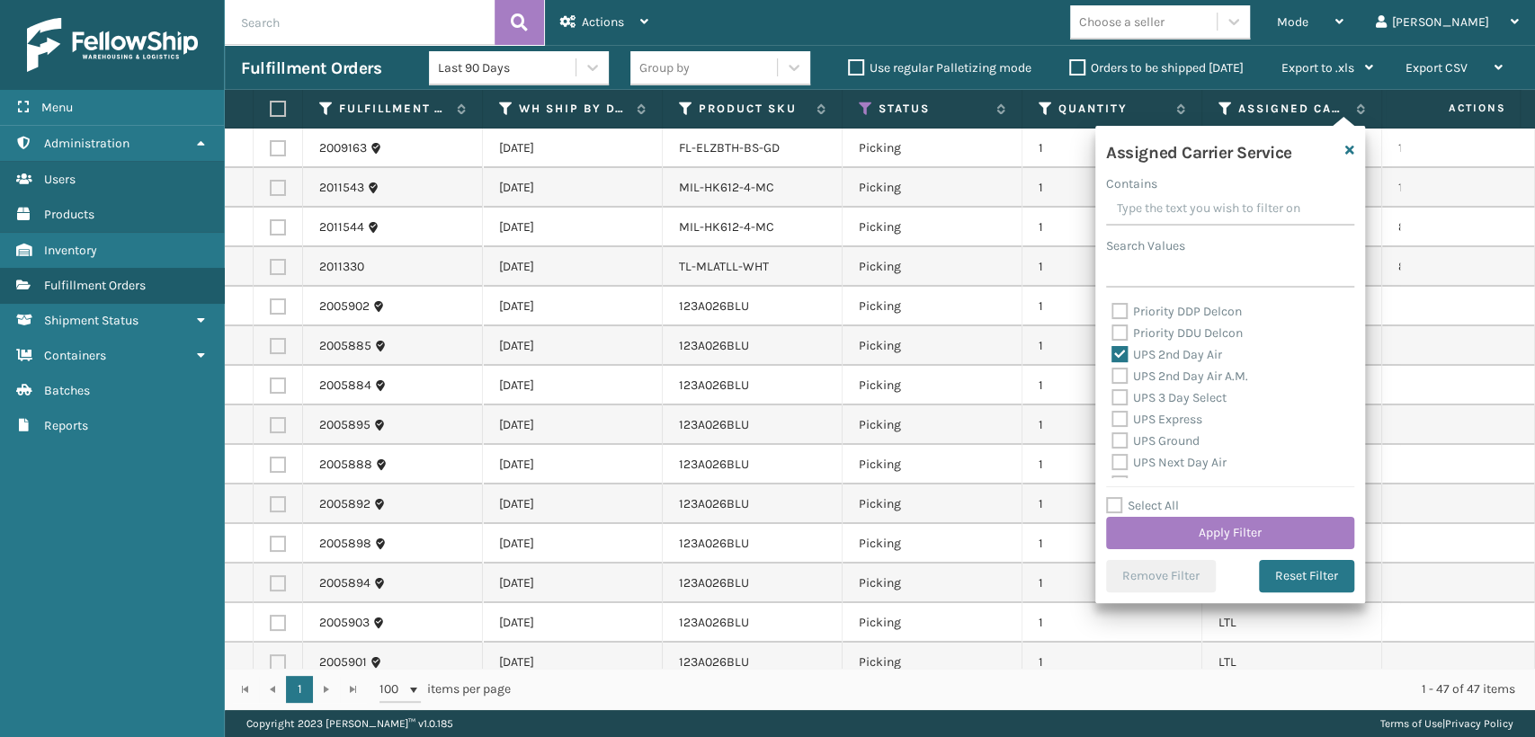
click at [1153, 375] on label "UPS 2nd Day Air A.M." at bounding box center [1180, 376] width 137 height 15
click at [1113, 375] on input "UPS 2nd Day Air A.M." at bounding box center [1112, 372] width 1 height 12
checkbox input "true"
click at [1149, 395] on label "UPS 3 Day Select" at bounding box center [1169, 397] width 115 height 15
click at [1113, 395] on input "UPS 3 Day Select" at bounding box center [1112, 394] width 1 height 12
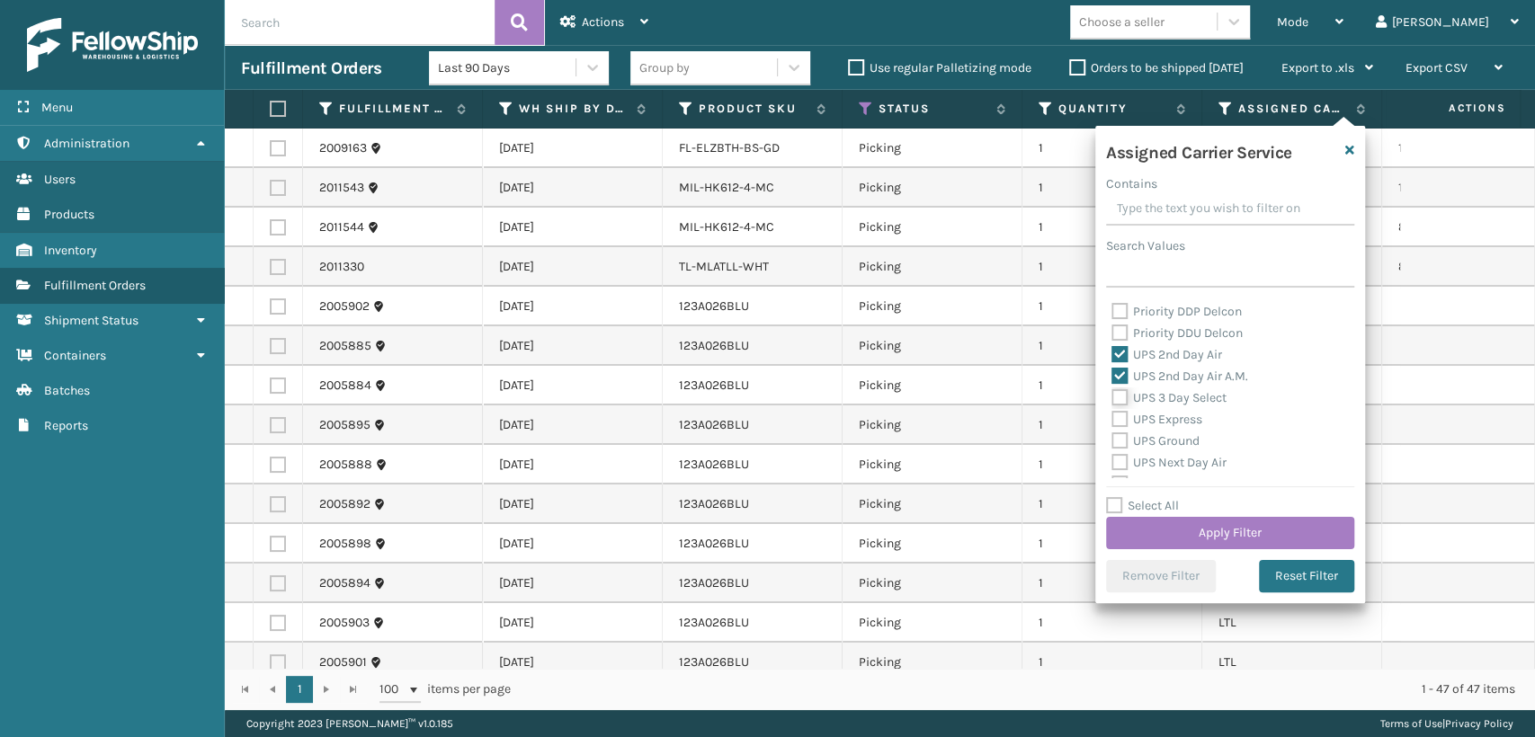
checkbox input "true"
click at [1149, 417] on label "UPS Express" at bounding box center [1157, 419] width 91 height 15
click at [1113, 417] on input "UPS Express" at bounding box center [1112, 415] width 1 height 12
checkbox input "true"
click at [1151, 436] on label "UPS Ground" at bounding box center [1156, 440] width 88 height 15
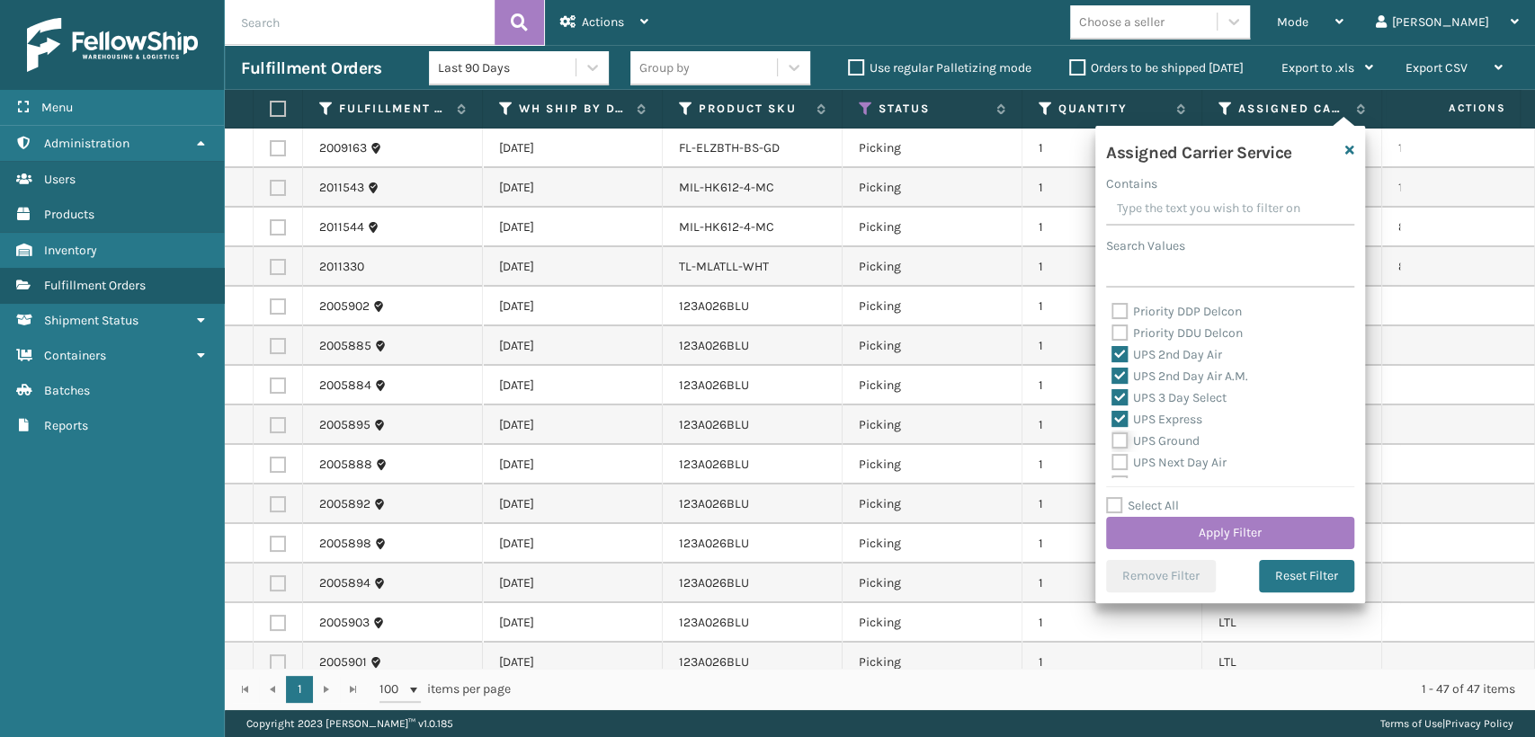
click at [1113, 436] on input "UPS Ground" at bounding box center [1112, 437] width 1 height 12
checkbox input "true"
click at [1156, 361] on label "UPS Next Day Air" at bounding box center [1169, 362] width 115 height 15
click at [1113, 361] on input "UPS Next Day Air" at bounding box center [1112, 359] width 1 height 12
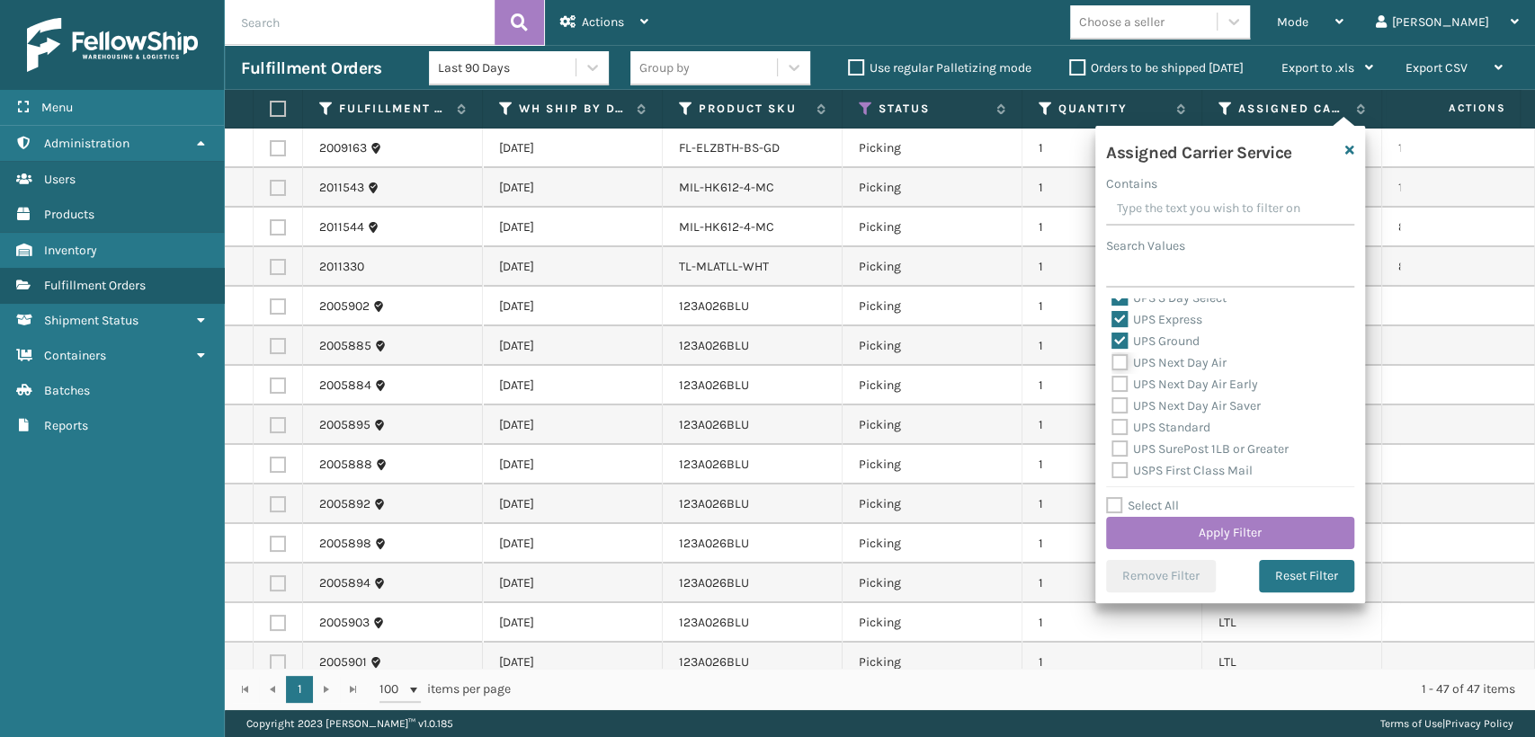
checkbox input "true"
click at [1153, 382] on label "UPS Next Day Air Early" at bounding box center [1185, 384] width 147 height 15
click at [1113, 382] on input "UPS Next Day Air Early" at bounding box center [1112, 380] width 1 height 12
checkbox input "true"
click at [1154, 402] on label "UPS Next Day Air Saver" at bounding box center [1186, 405] width 149 height 15
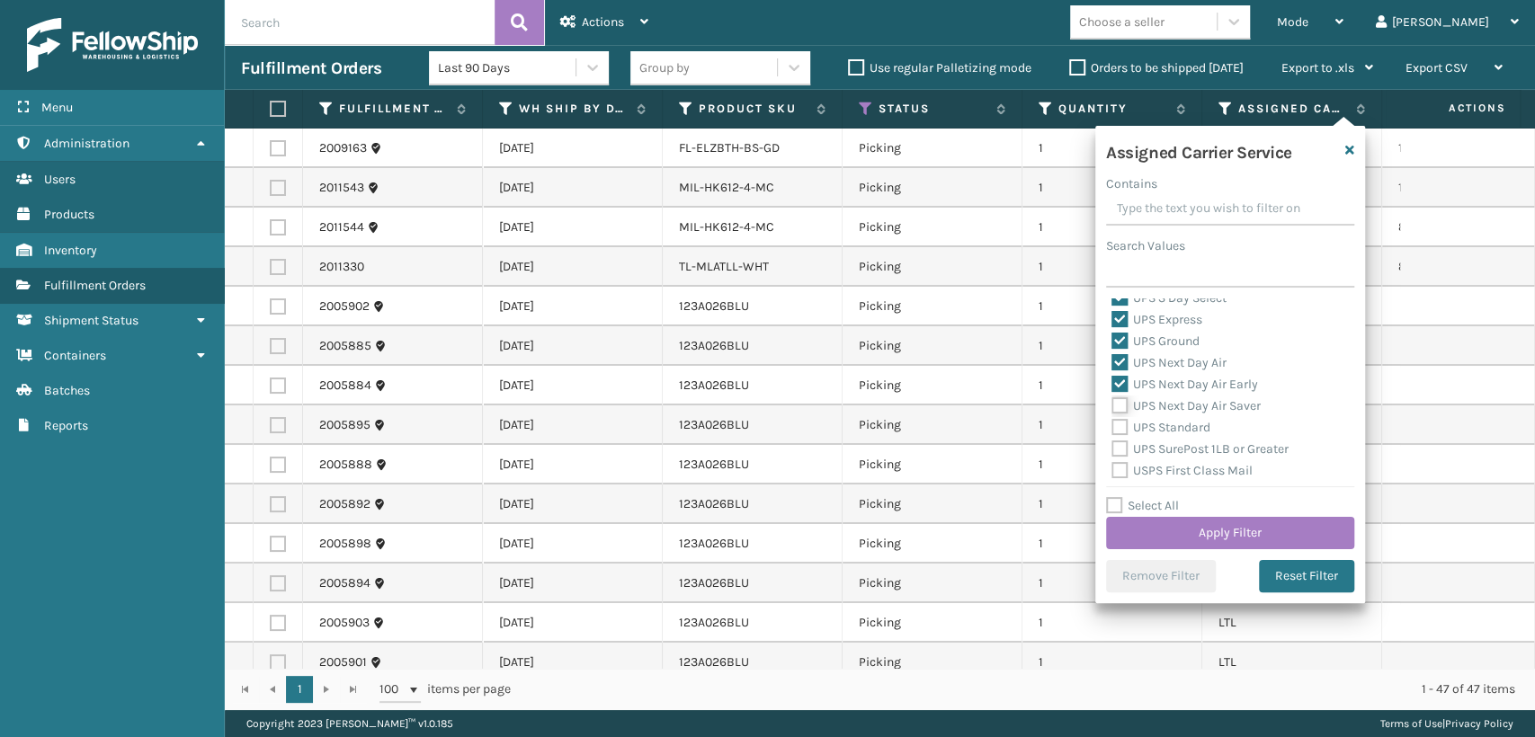
click at [1113, 402] on input "UPS Next Day Air Saver" at bounding box center [1112, 402] width 1 height 12
checkbox input "true"
click at [1154, 425] on label "UPS Standard" at bounding box center [1161, 427] width 99 height 15
click at [1113, 425] on input "UPS Standard" at bounding box center [1112, 423] width 1 height 12
checkbox input "true"
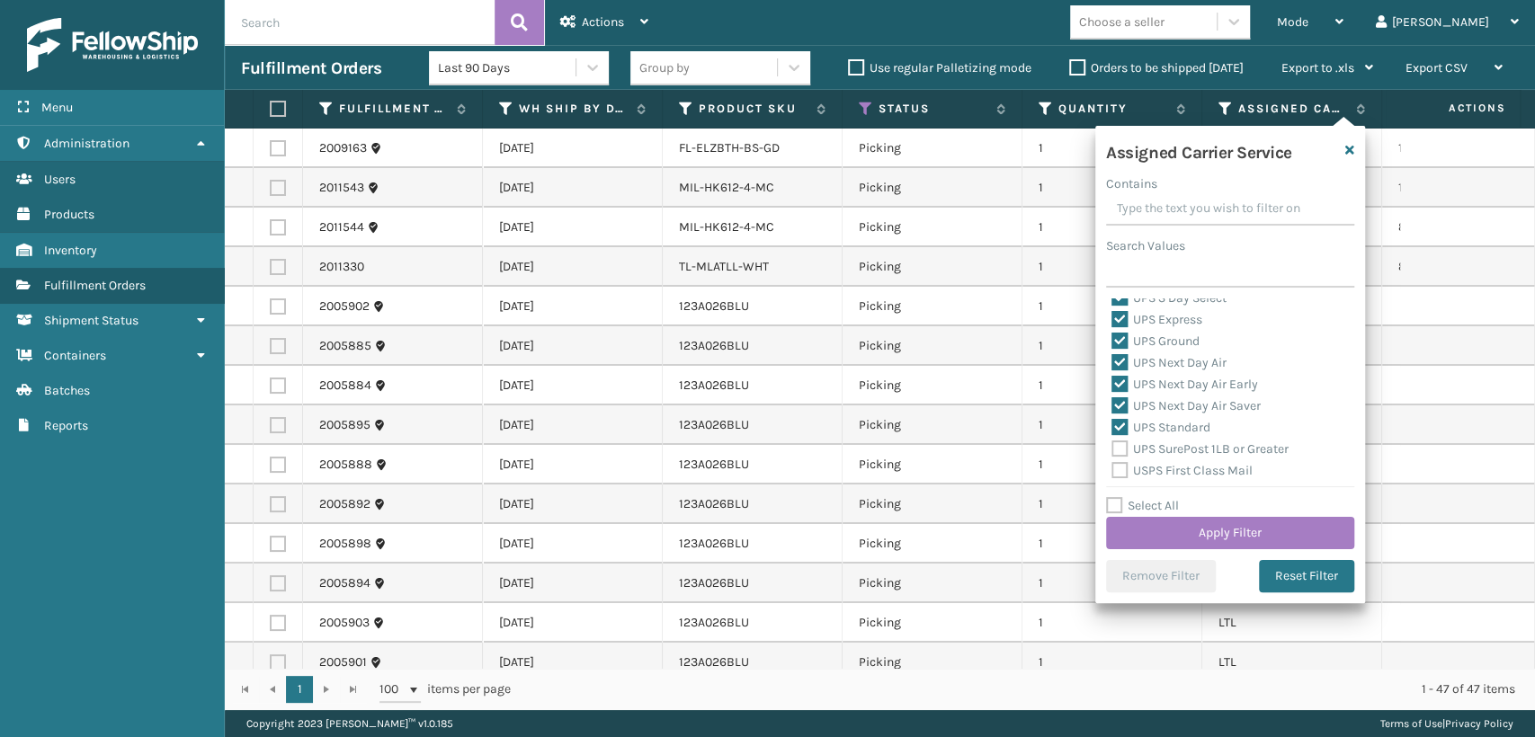
click at [1157, 449] on label "UPS SurePost 1LB or Greater" at bounding box center [1200, 449] width 177 height 15
click at [1113, 449] on input "UPS SurePost 1LB or Greater" at bounding box center [1112, 445] width 1 height 12
checkbox input "true"
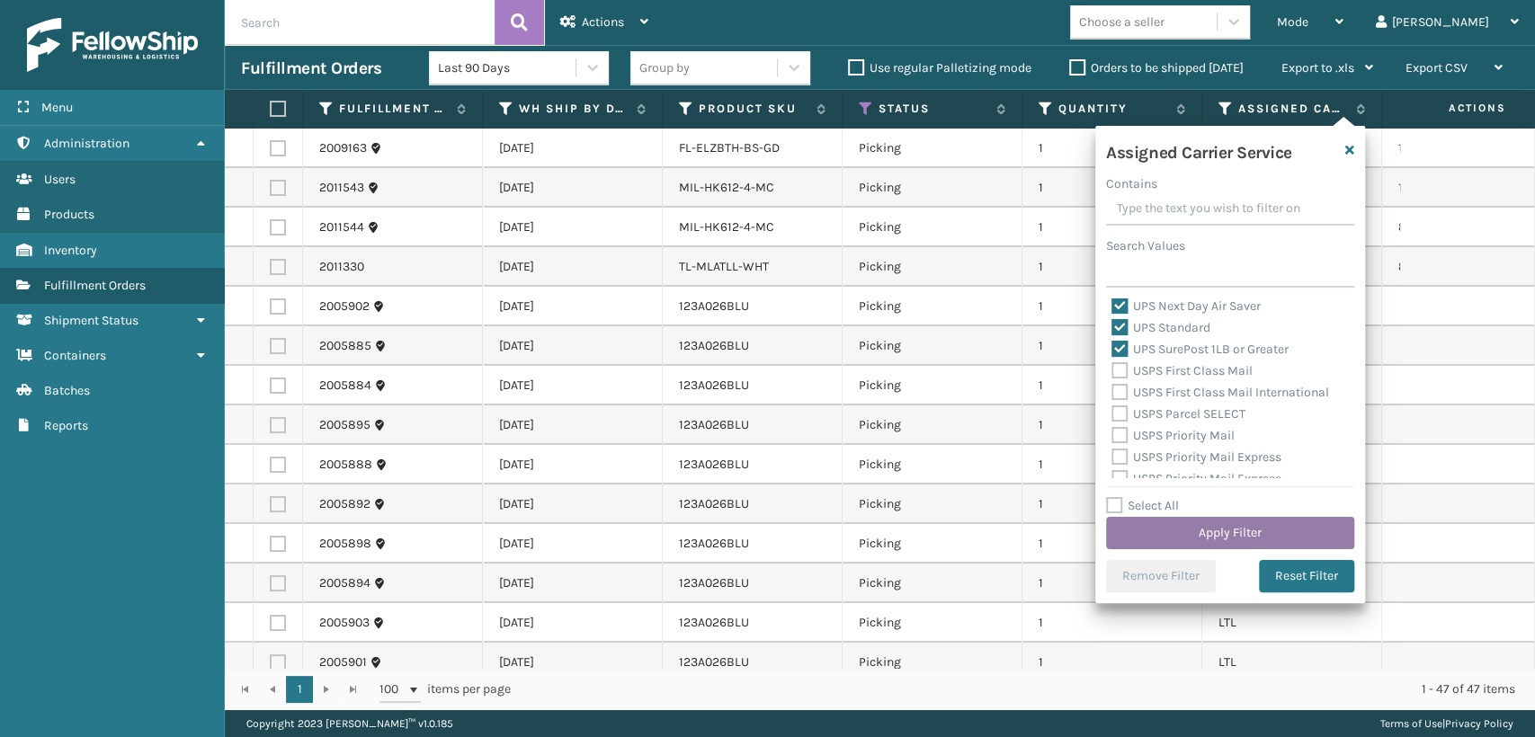
click at [1182, 541] on button "Apply Filter" at bounding box center [1230, 533] width 248 height 32
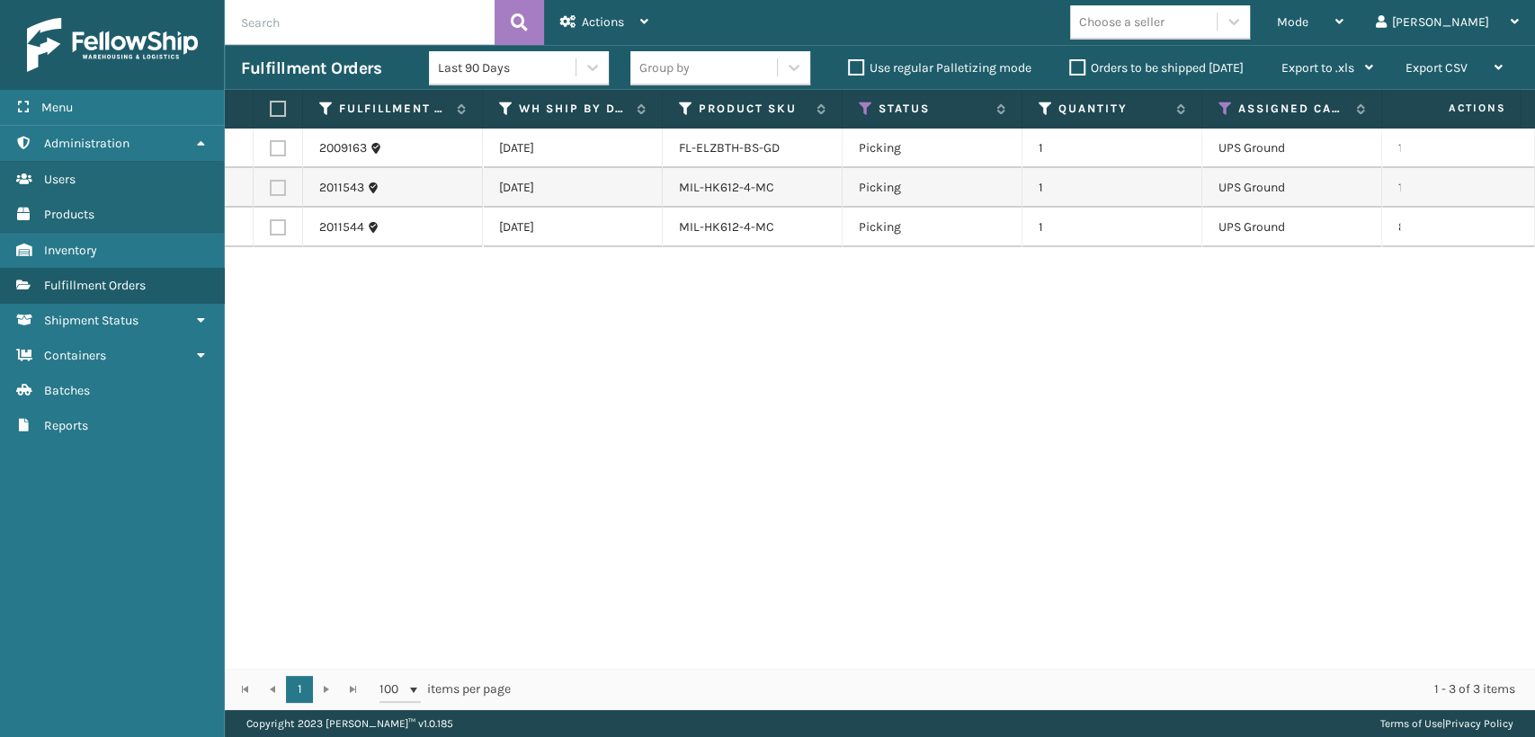
click at [271, 184] on label at bounding box center [278, 188] width 16 height 16
click at [271, 184] on input "checkbox" at bounding box center [270, 186] width 1 height 12
checkbox input "true"
click at [279, 224] on label at bounding box center [278, 227] width 16 height 16
click at [271, 224] on input "checkbox" at bounding box center [270, 225] width 1 height 12
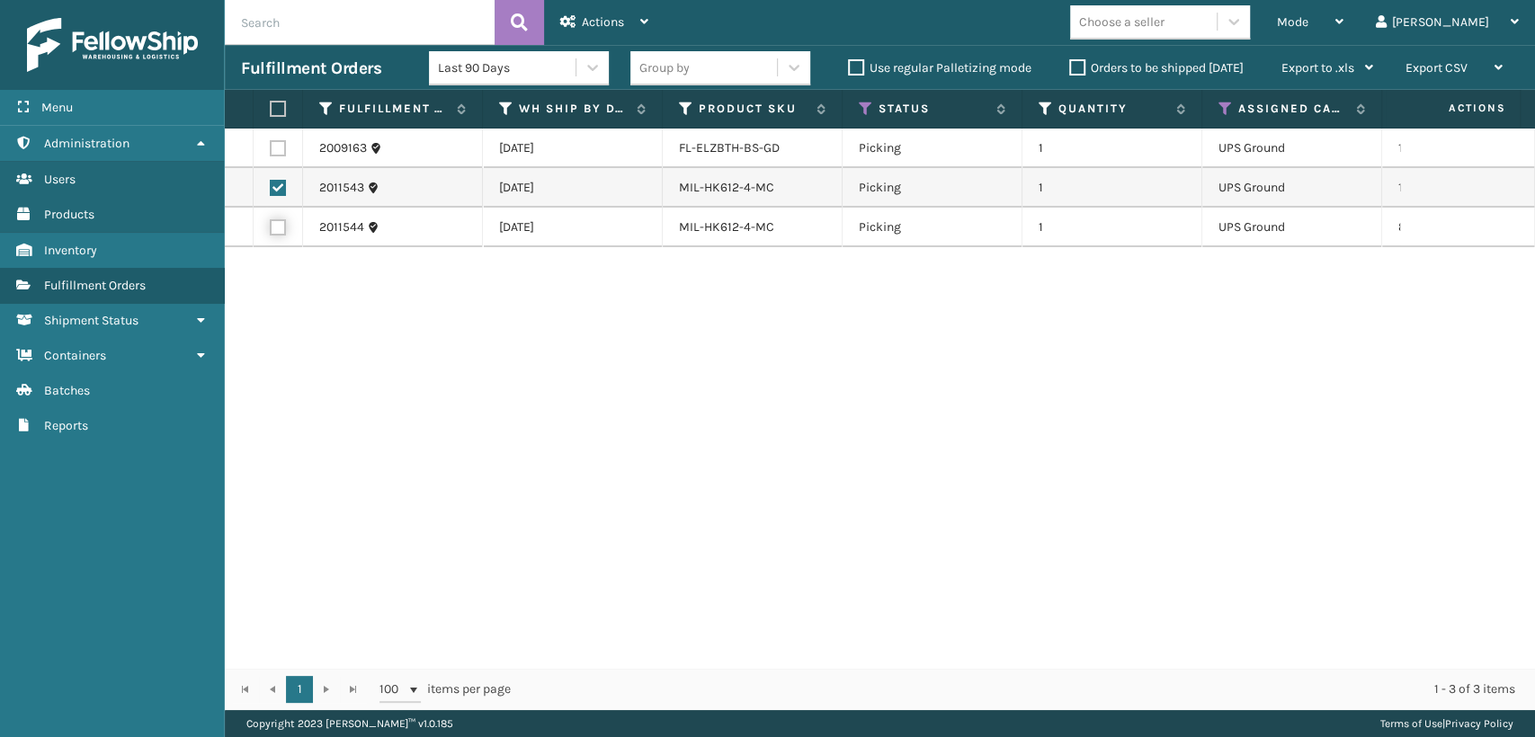
checkbox input "true"
click at [590, 31] on div "Actions" at bounding box center [604, 22] width 88 height 45
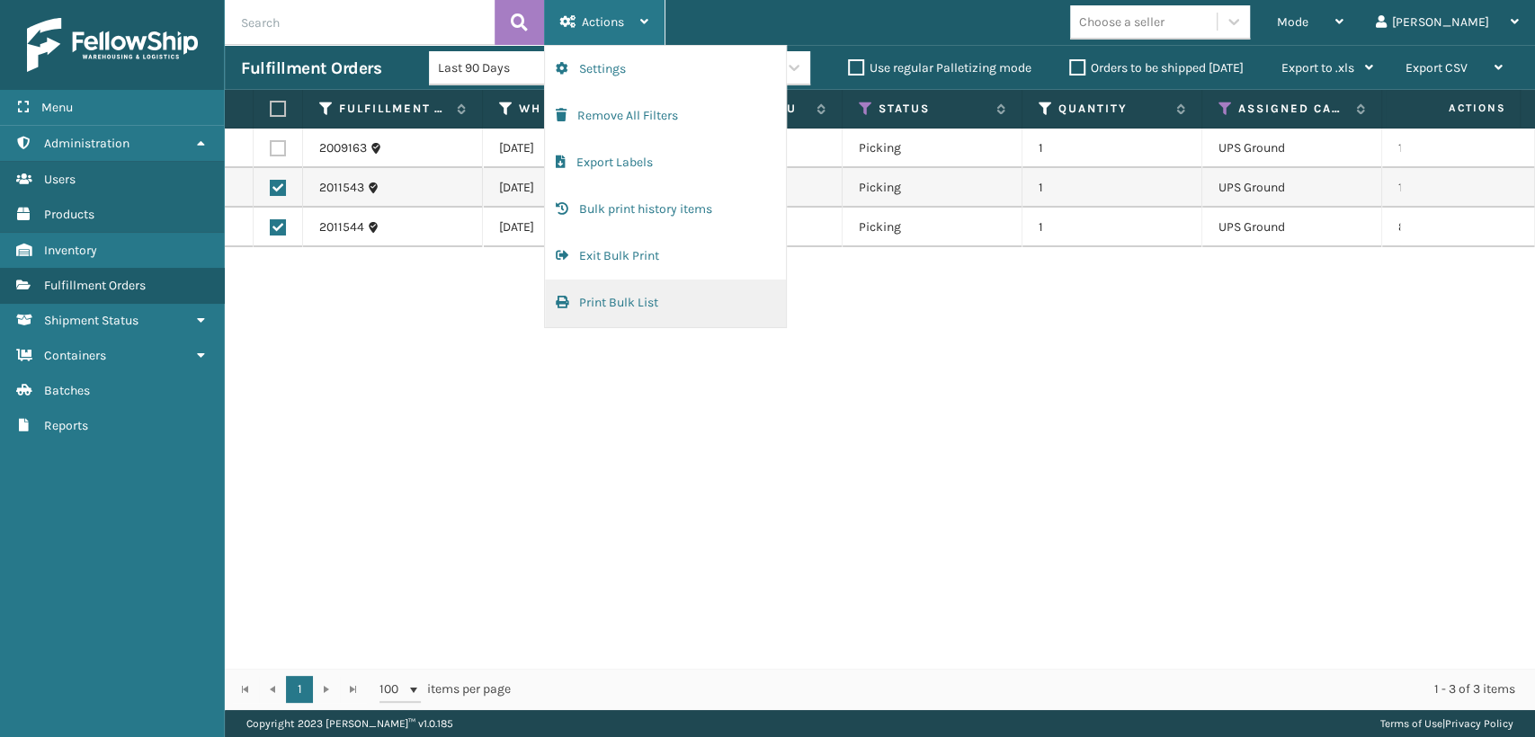
click at [612, 299] on button "Print Bulk List" at bounding box center [665, 303] width 241 height 47
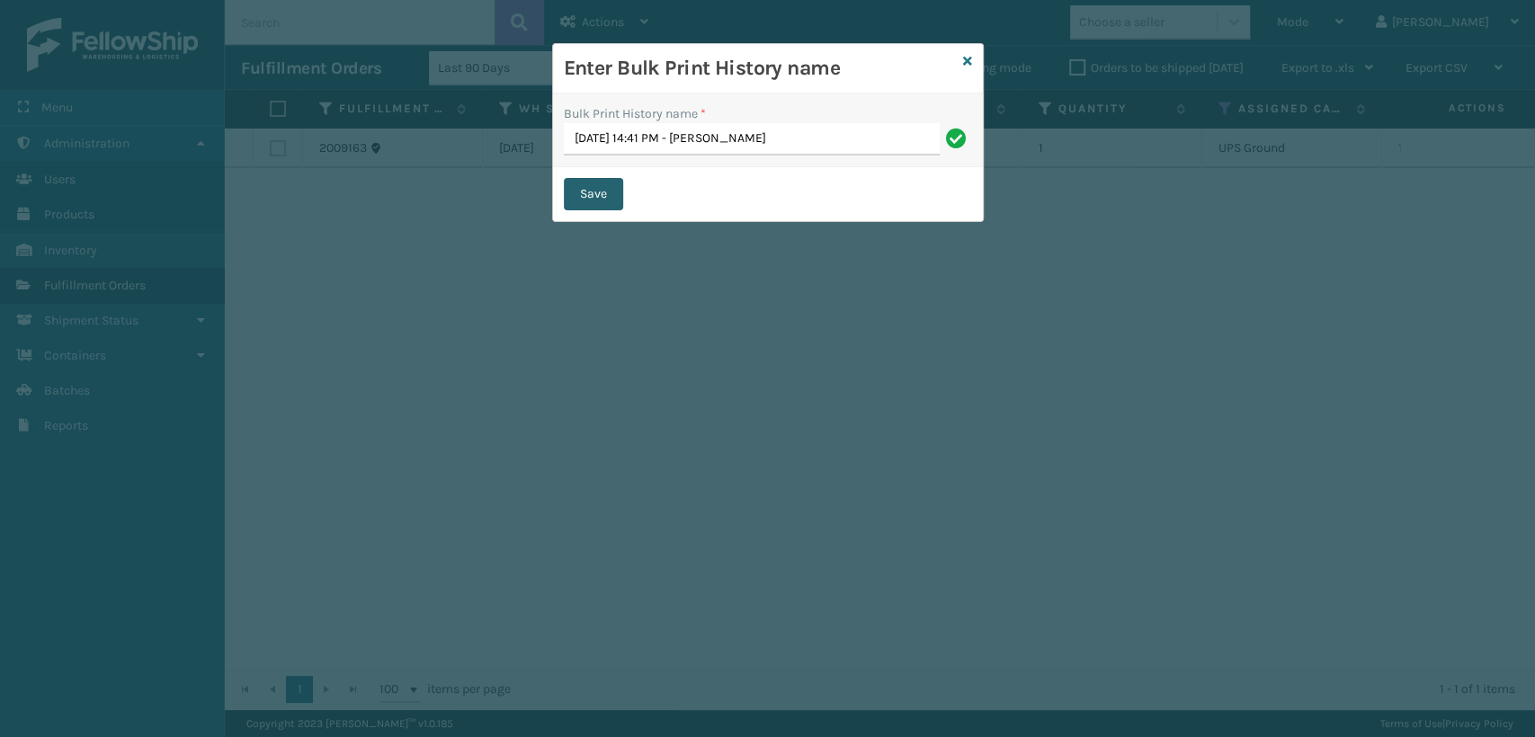
click at [594, 196] on button "Save" at bounding box center [593, 194] width 59 height 32
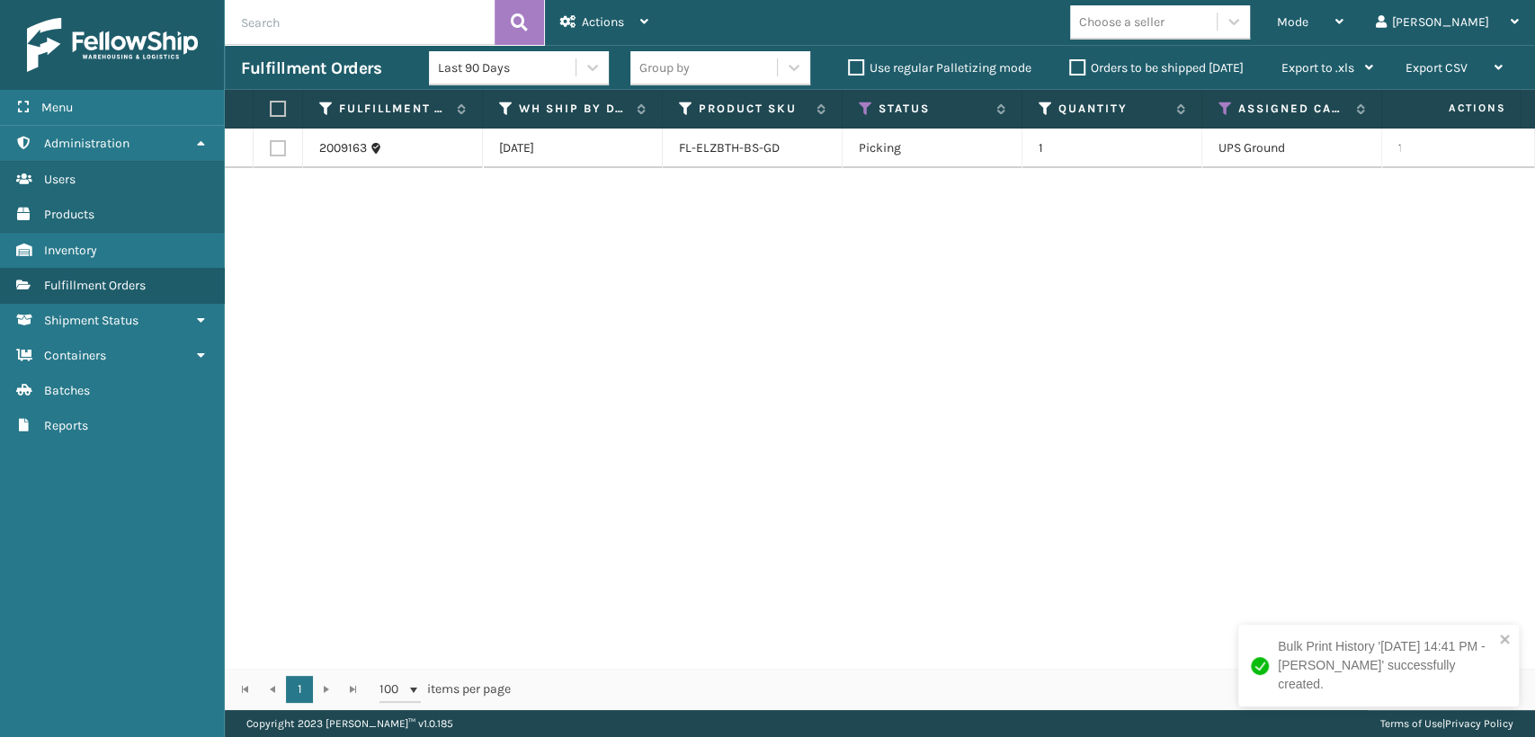
click at [594, 196] on div "2009163 [DATE] FL-ELZBTH-BS-GD Picking 1 UPS Ground 1Z2859F50390165009 Fellowsh…" at bounding box center [880, 399] width 1310 height 540
click at [1344, 18] on div "Mode" at bounding box center [1310, 22] width 67 height 45
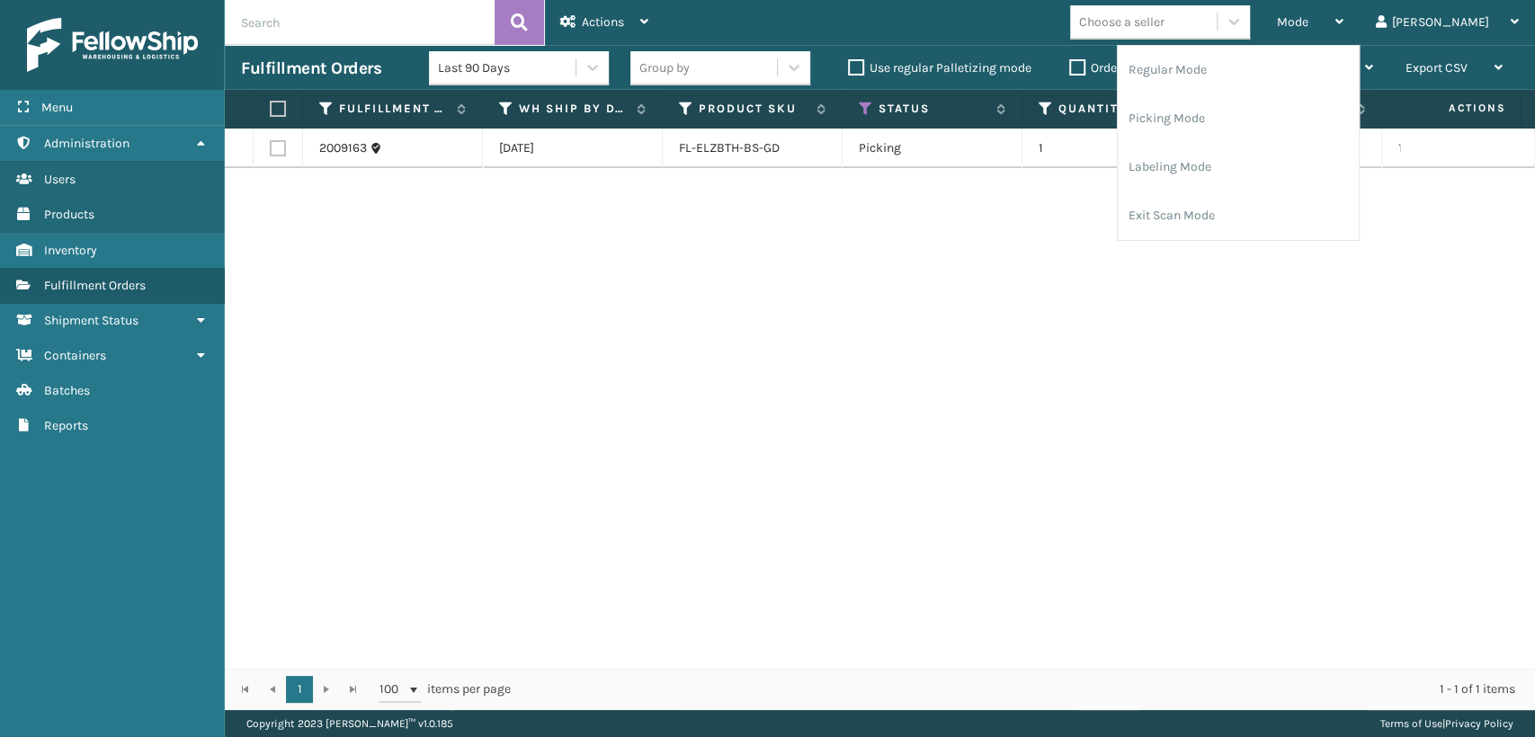
click at [684, 247] on div "2009163 [DATE] FL-ELZBTH-BS-GD Picking 1 UPS Ground 1Z2859F50390165009 Fellowsh…" at bounding box center [880, 399] width 1310 height 540
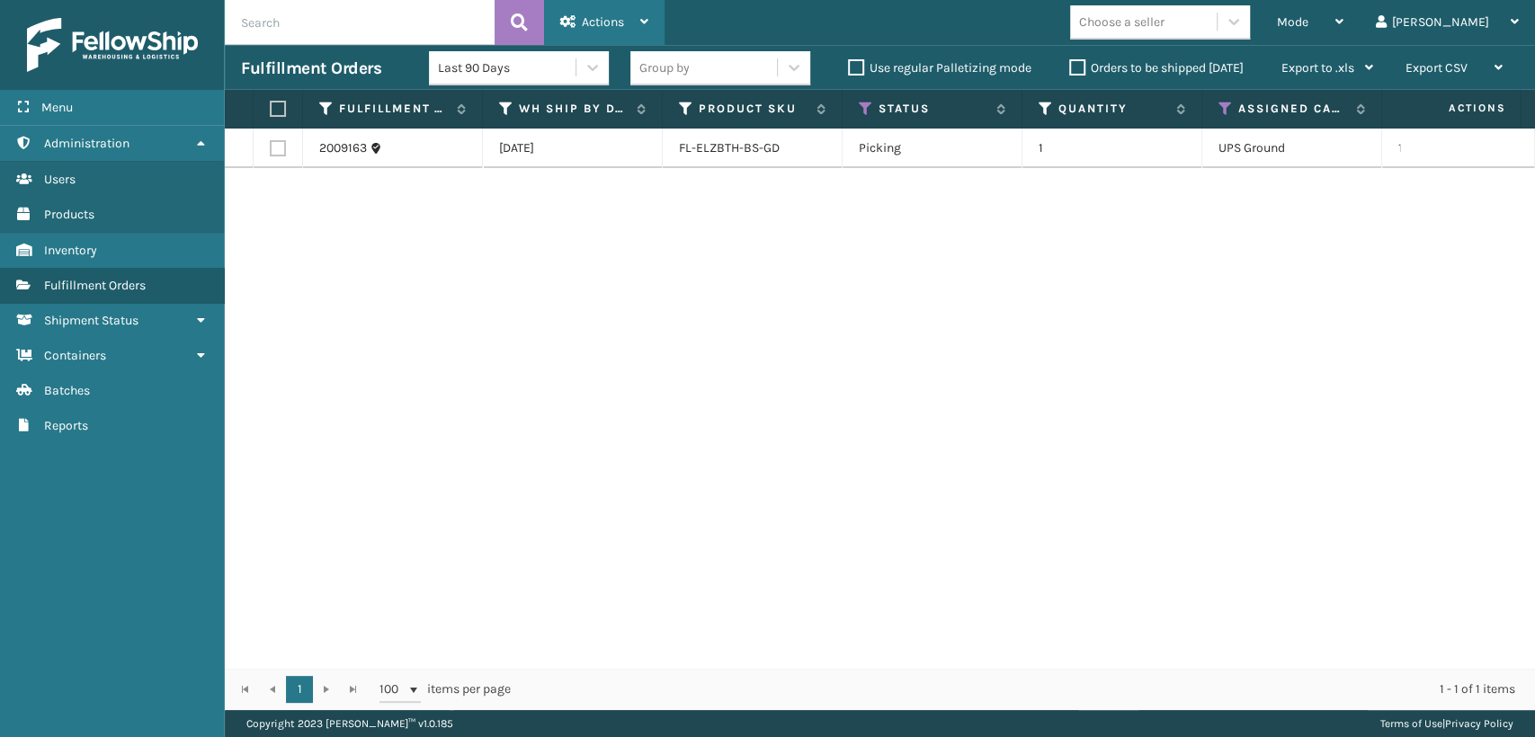
click at [594, 24] on span "Actions" at bounding box center [603, 21] width 42 height 15
drag, startPoint x: 907, startPoint y: 570, endPoint x: 1198, endPoint y: 301, distance: 396.5
click at [919, 559] on div "2009163 [DATE] FL-ELZBTH-BS-GD Picking 1 UPS Ground 1Z2859F50390165009 Fellowsh…" at bounding box center [880, 399] width 1310 height 540
click at [1225, 112] on icon at bounding box center [1226, 109] width 14 height 16
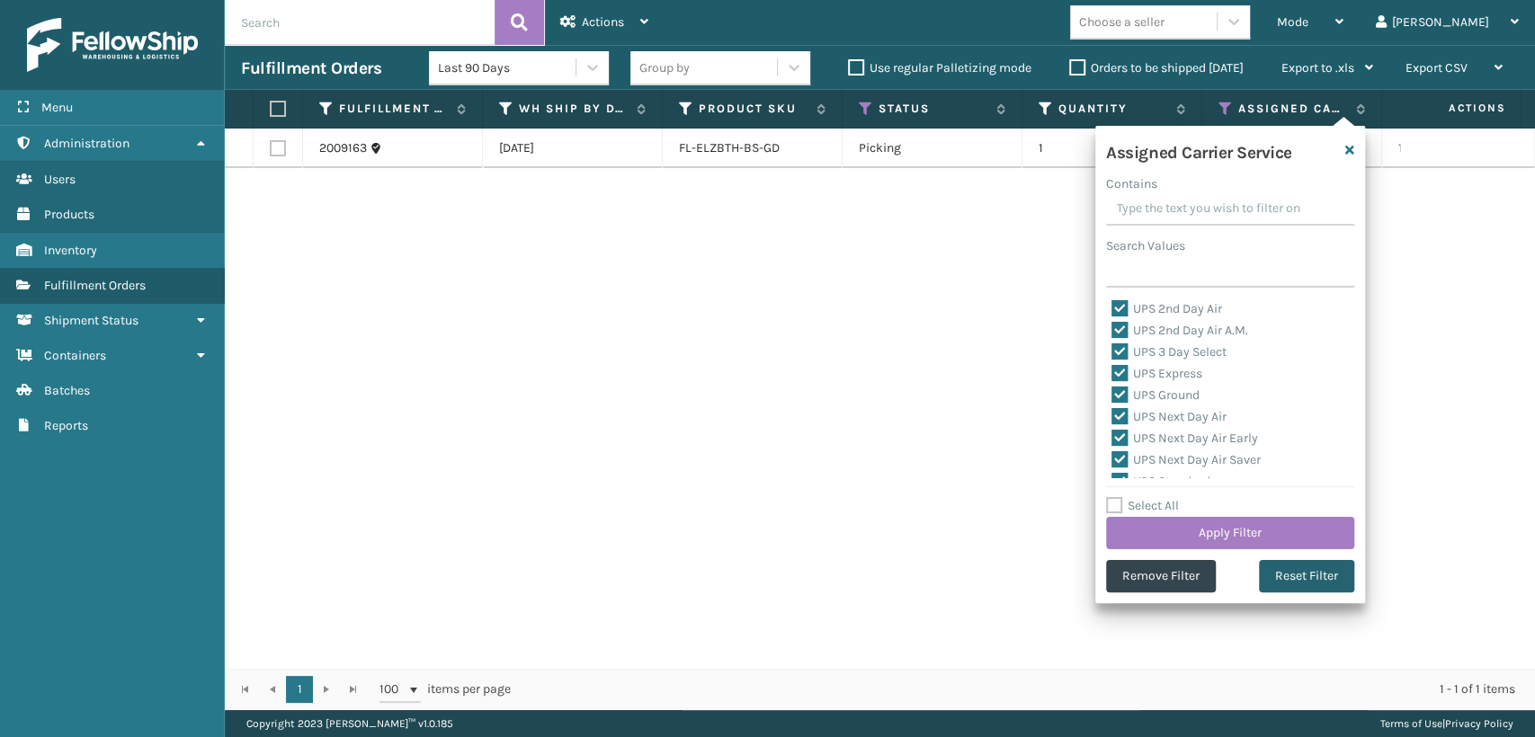
drag, startPoint x: 1287, startPoint y: 569, endPoint x: 1245, endPoint y: 487, distance: 92.1
click at [1282, 563] on button "Reset Filter" at bounding box center [1306, 576] width 95 height 32
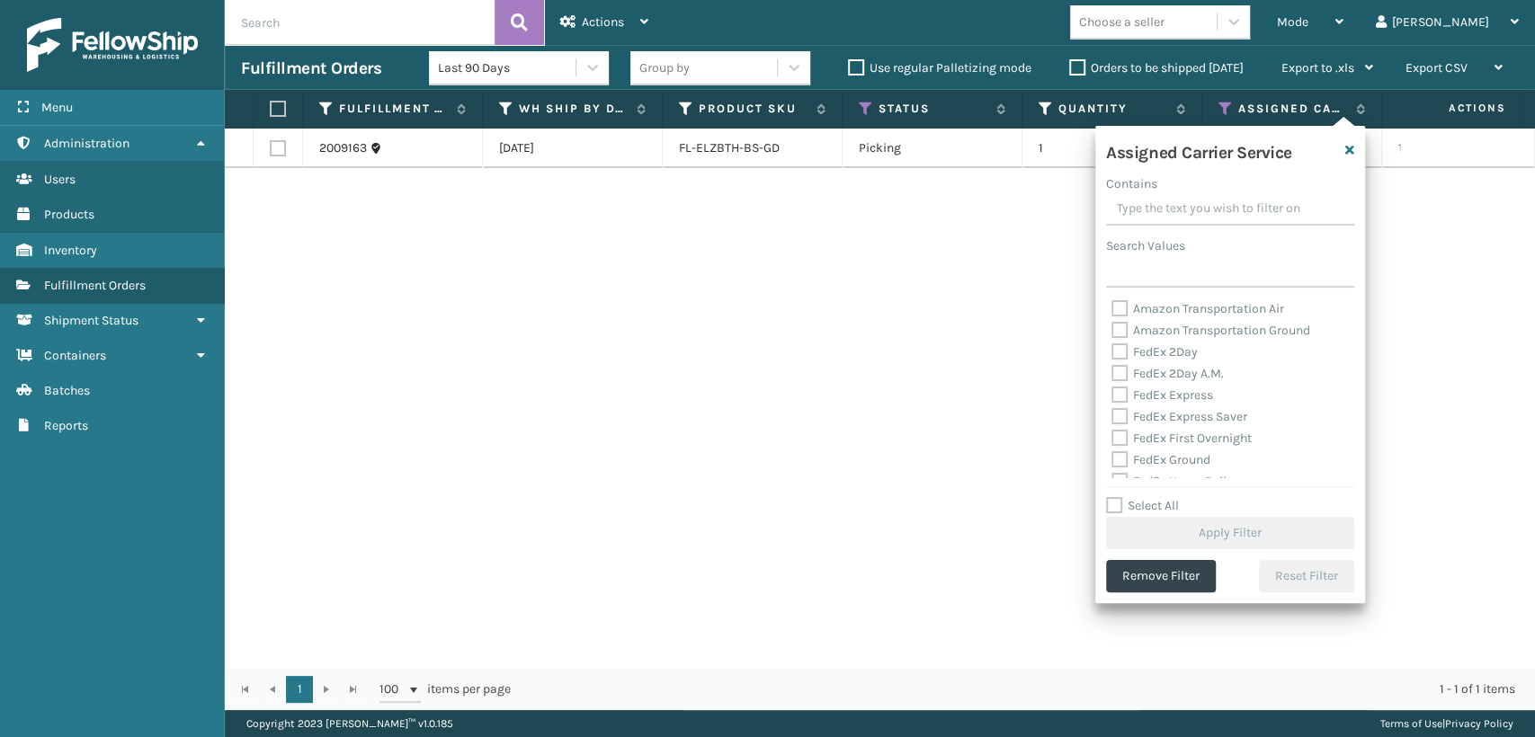
click at [1194, 308] on label "Amazon Transportation Air" at bounding box center [1198, 308] width 173 height 15
click at [1113, 308] on input "Amazon Transportation Air" at bounding box center [1112, 305] width 1 height 12
checkbox input "true"
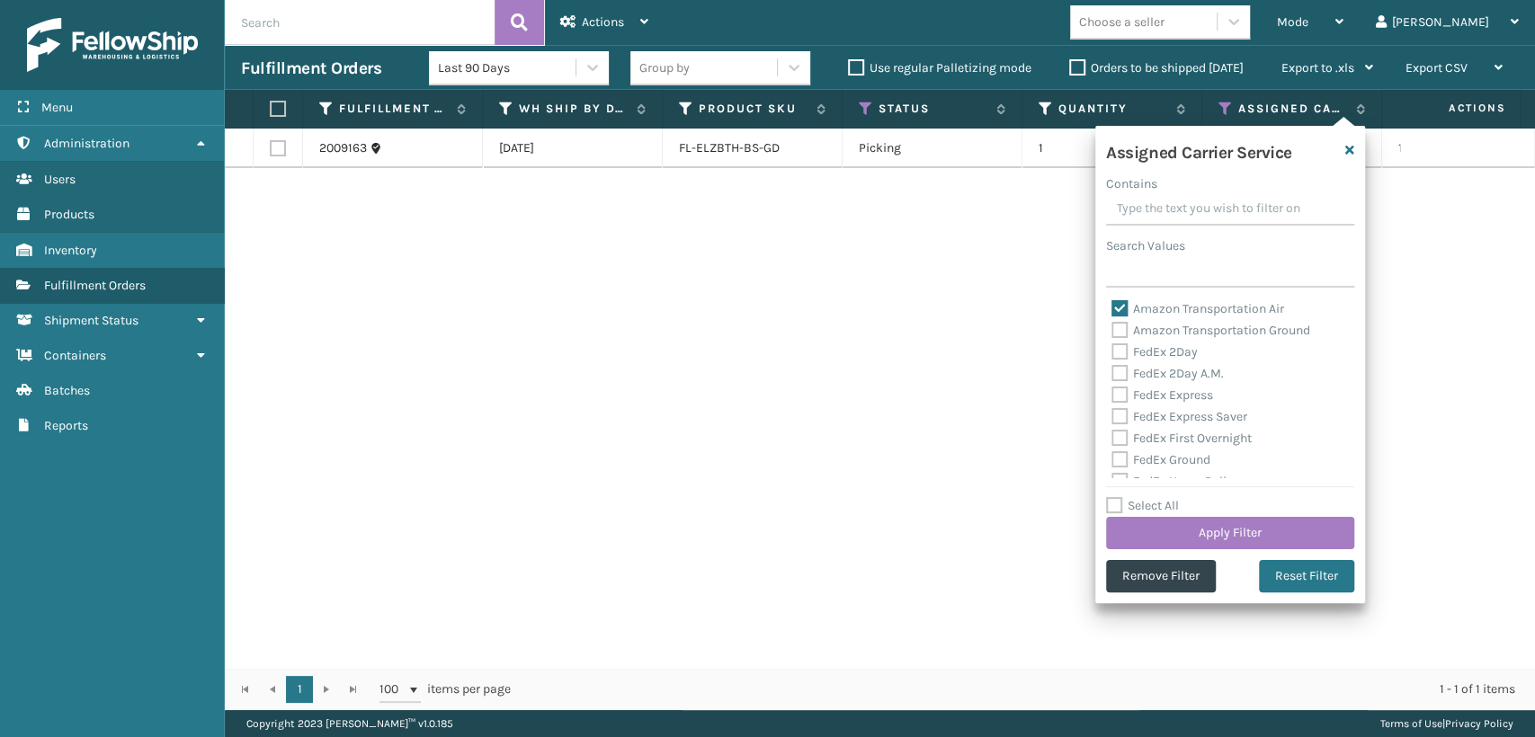
click at [1194, 335] on label "Amazon Transportation Ground" at bounding box center [1211, 330] width 199 height 15
click at [1113, 332] on input "Amazon Transportation Ground" at bounding box center [1112, 326] width 1 height 12
checkbox input "true"
click at [1206, 534] on button "Apply Filter" at bounding box center [1230, 533] width 248 height 32
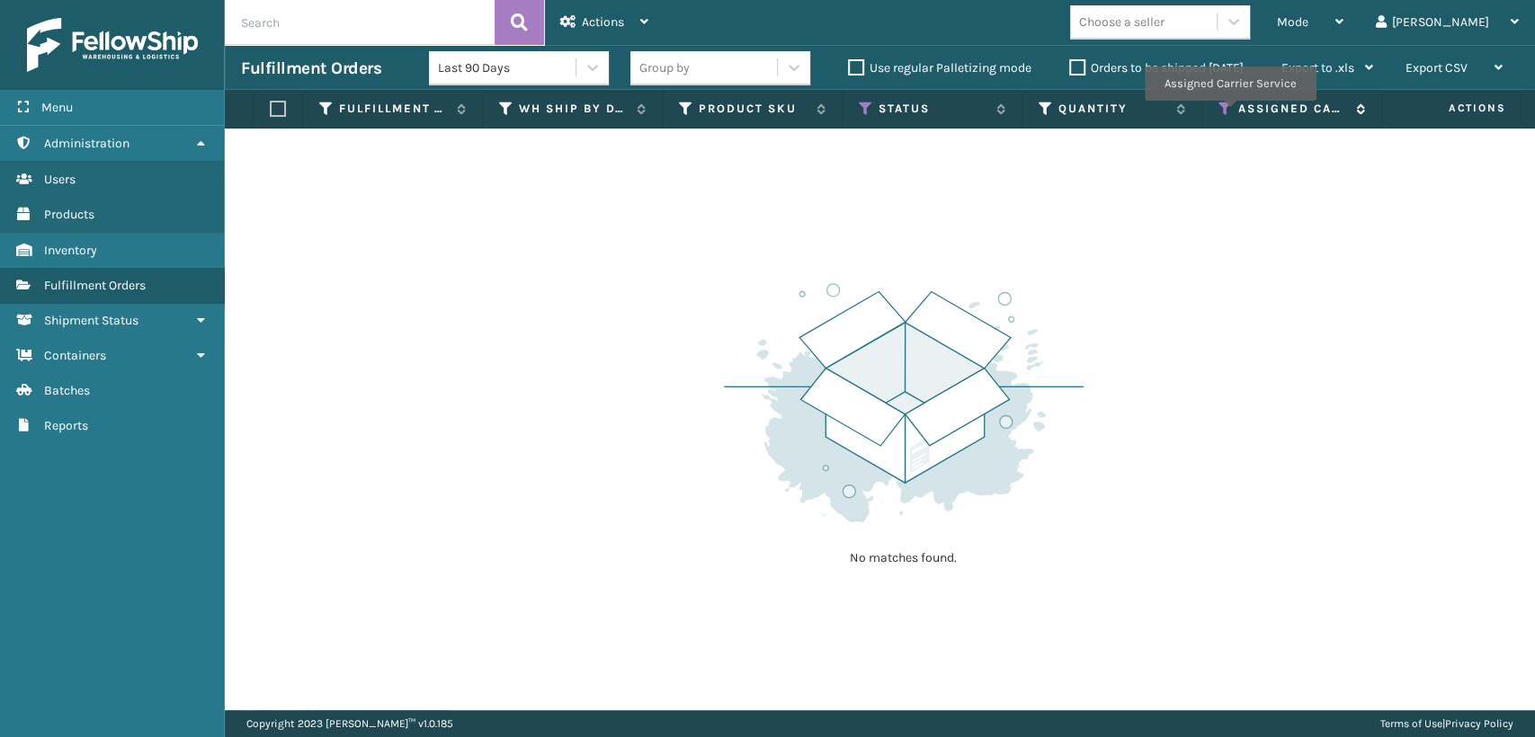
click at [1229, 113] on icon at bounding box center [1226, 109] width 14 height 16
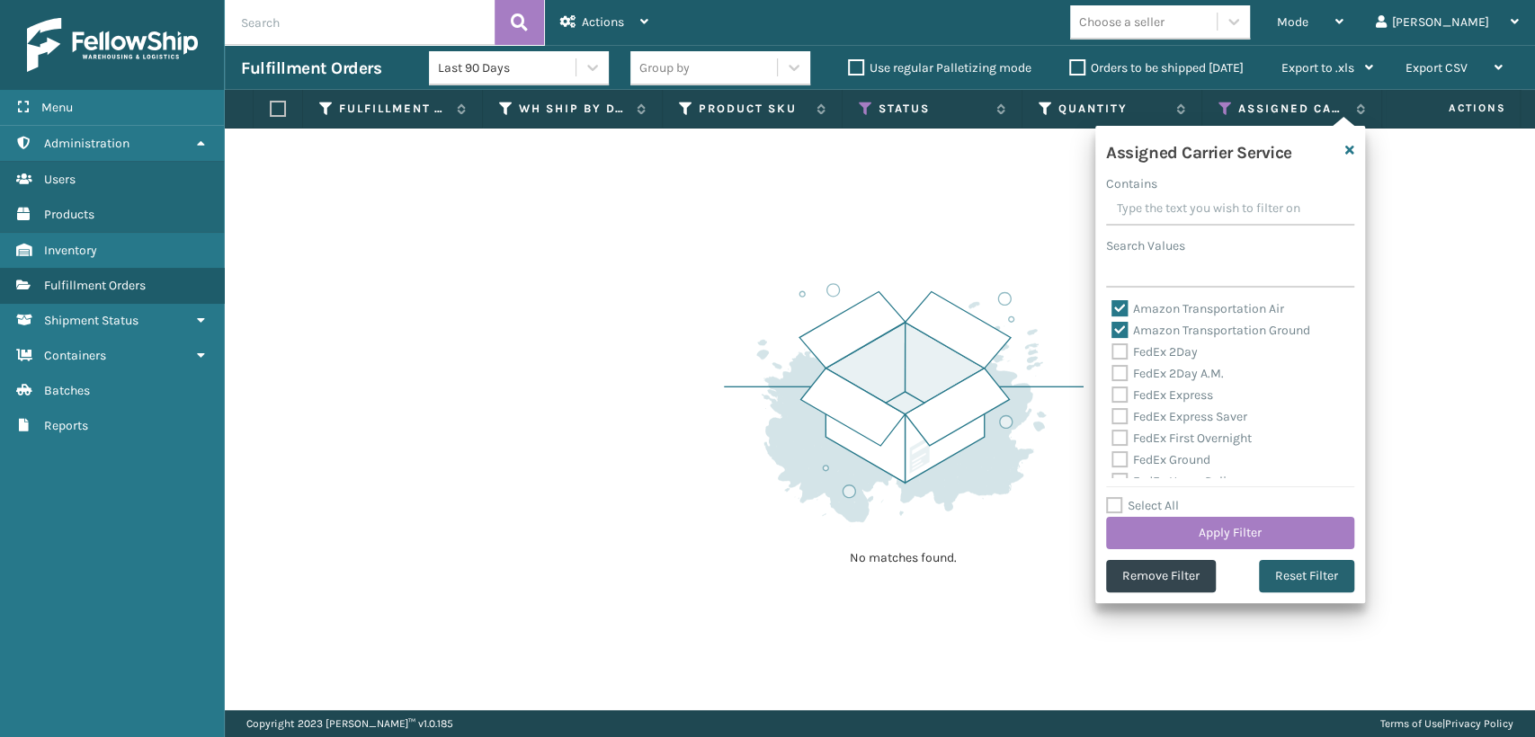
click at [1277, 567] on button "Reset Filter" at bounding box center [1306, 576] width 95 height 32
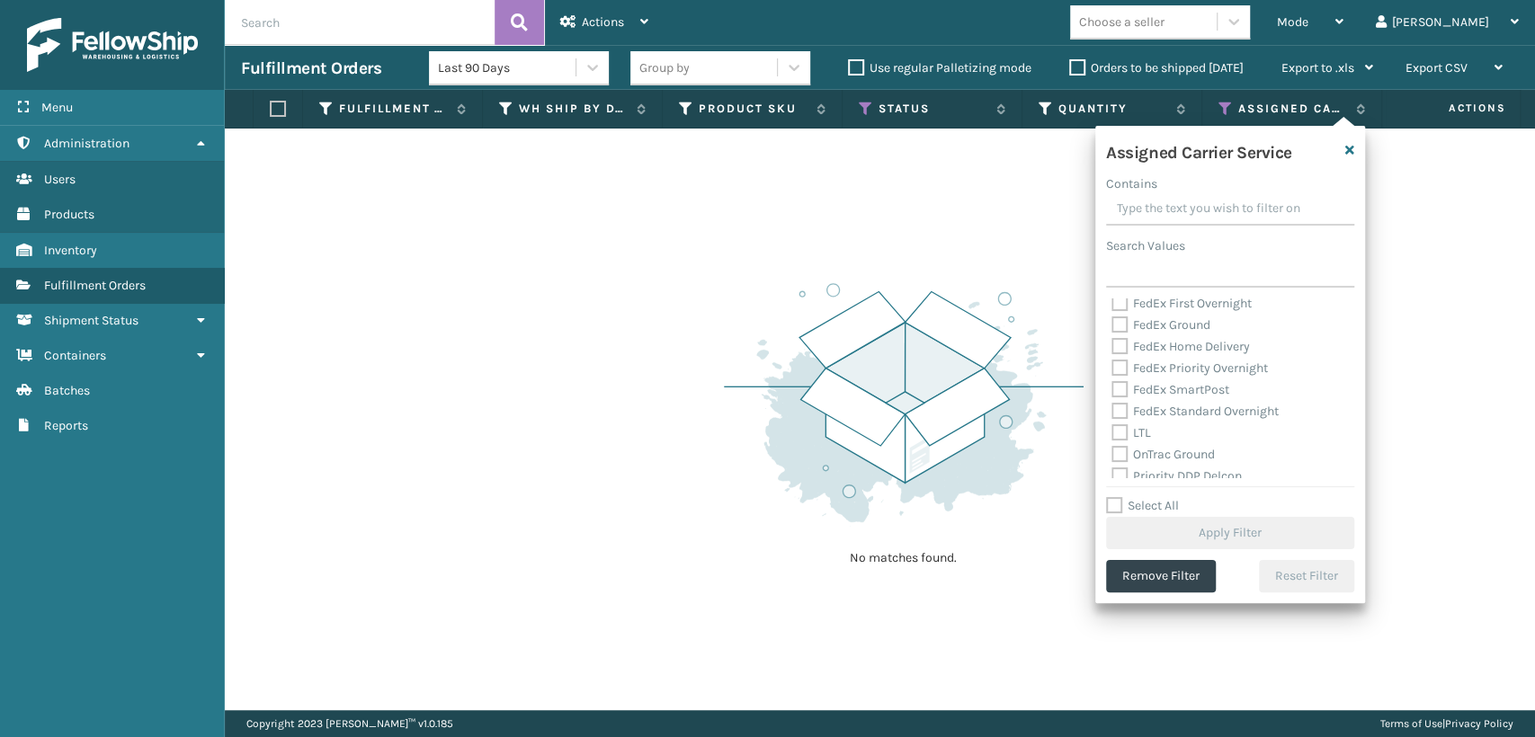
scroll to position [399, 0]
click at [1171, 500] on label "Select All" at bounding box center [1142, 505] width 73 height 15
click at [1171, 497] on input "Select All" at bounding box center [1241, 497] width 270 height 2
checkbox input "true"
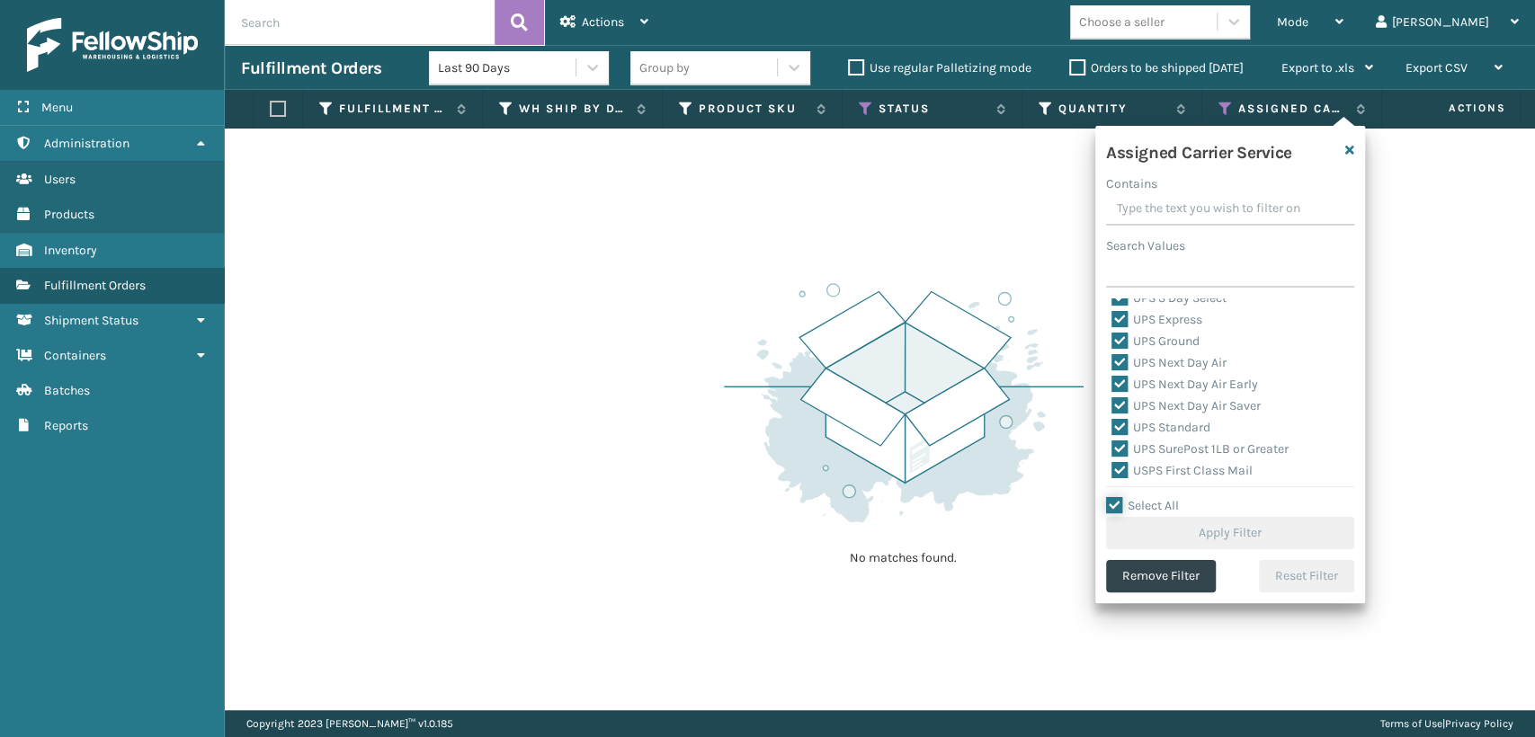
checkbox input "true"
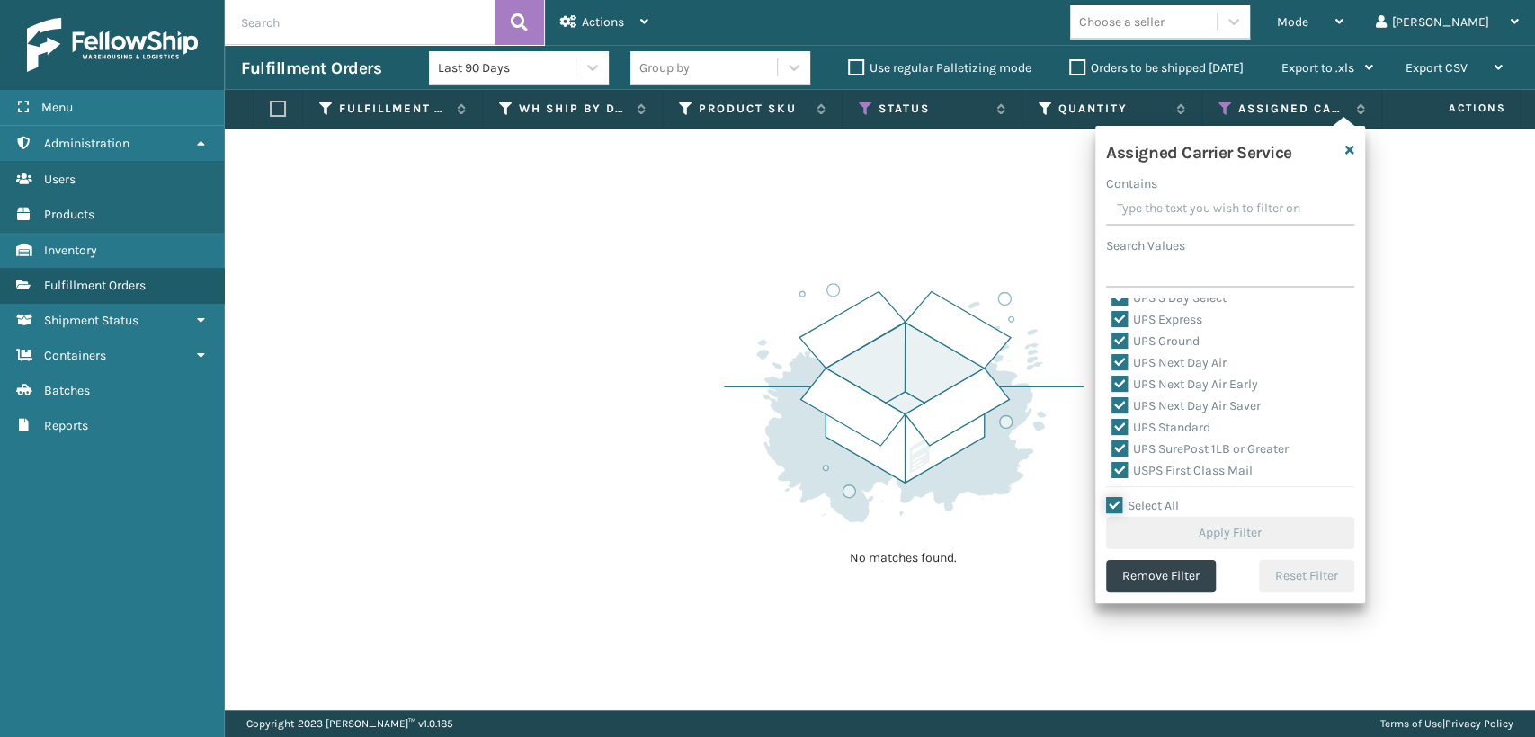
checkbox input "true"
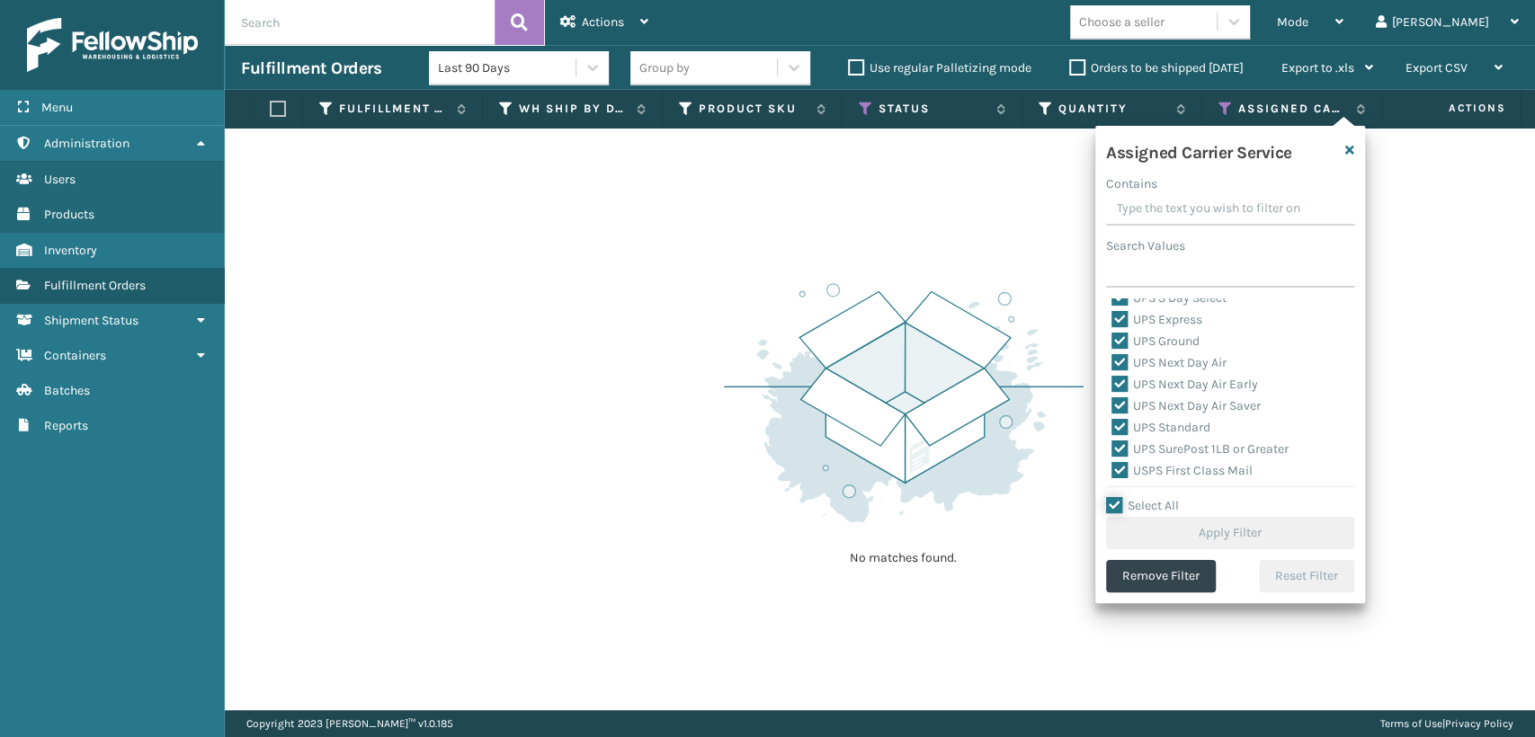
checkbox input "true"
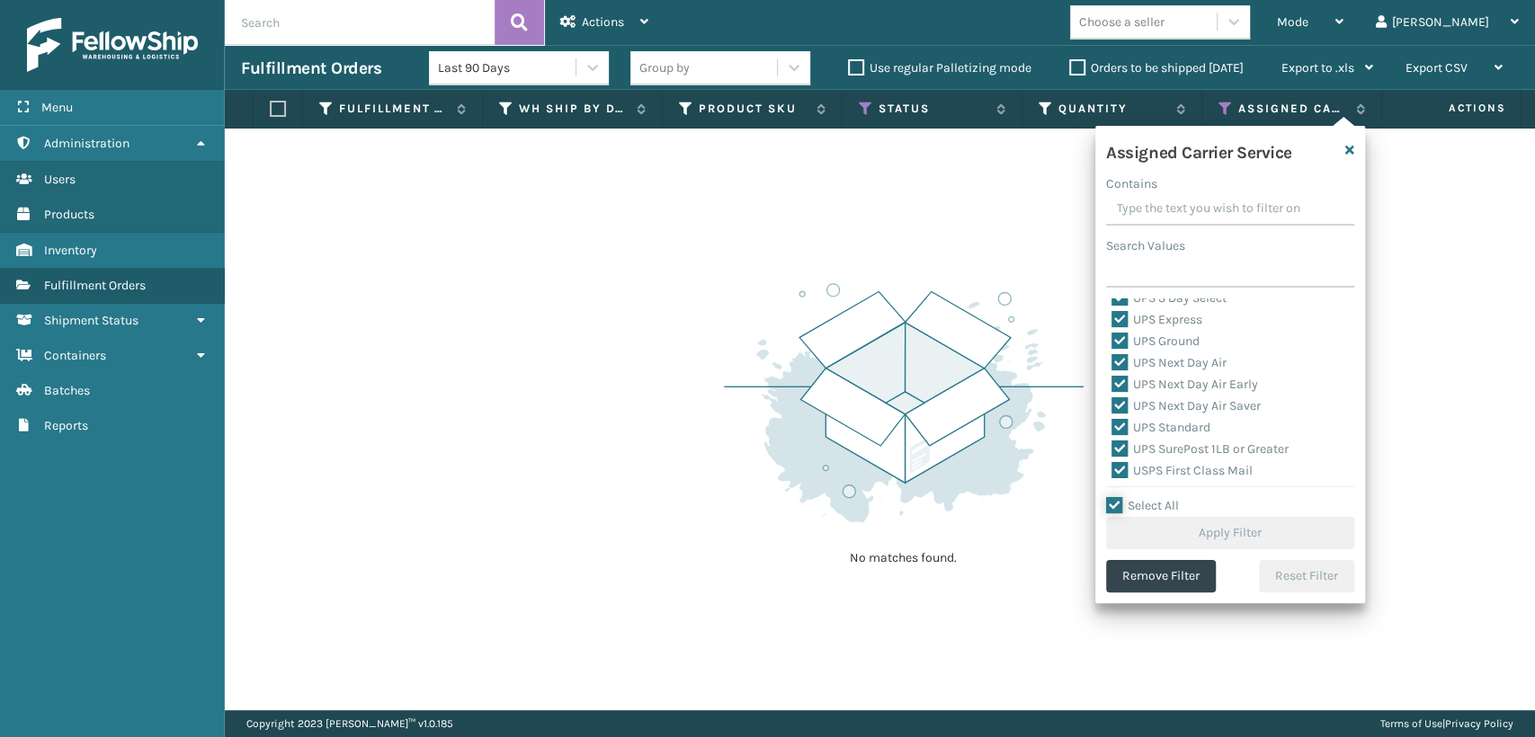
checkbox input "true"
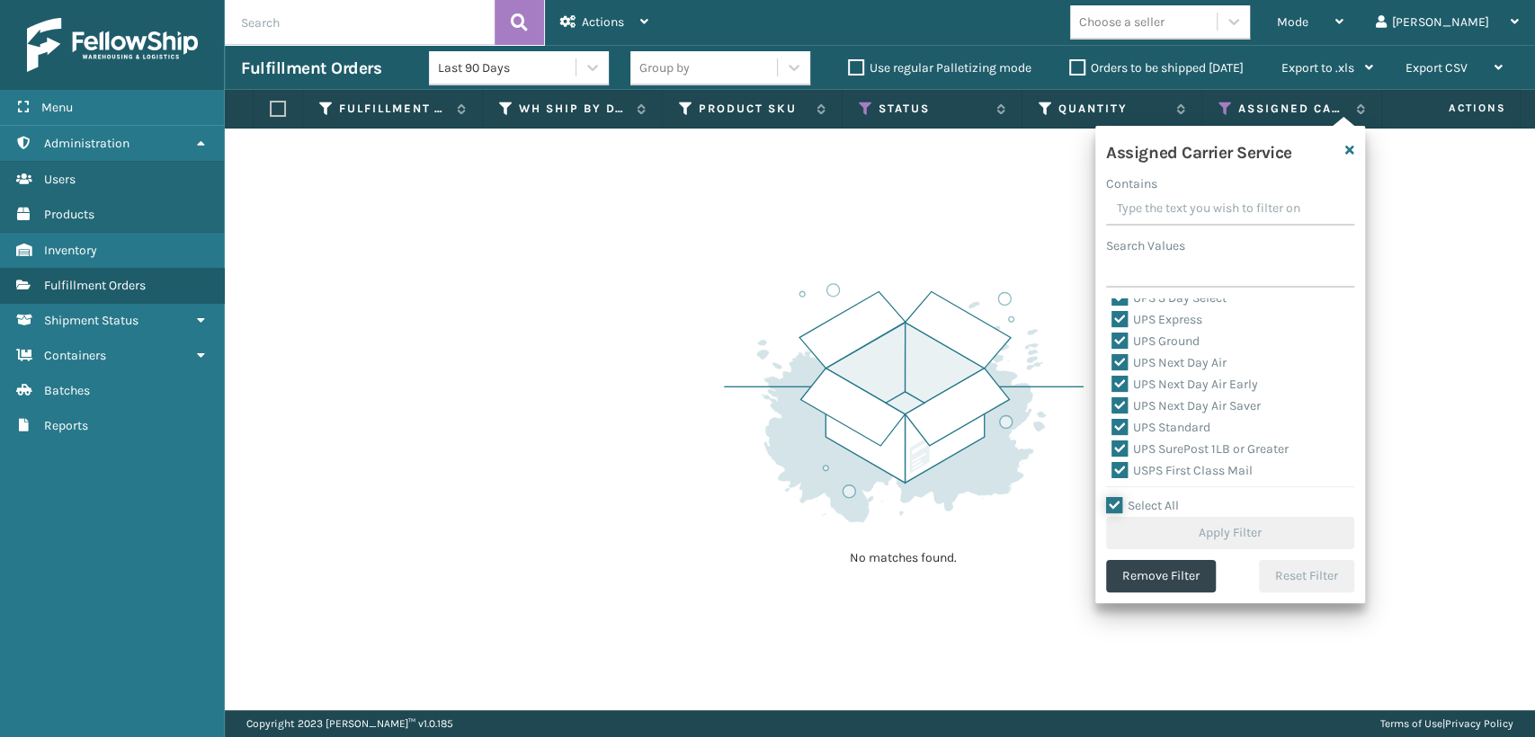
checkbox input "true"
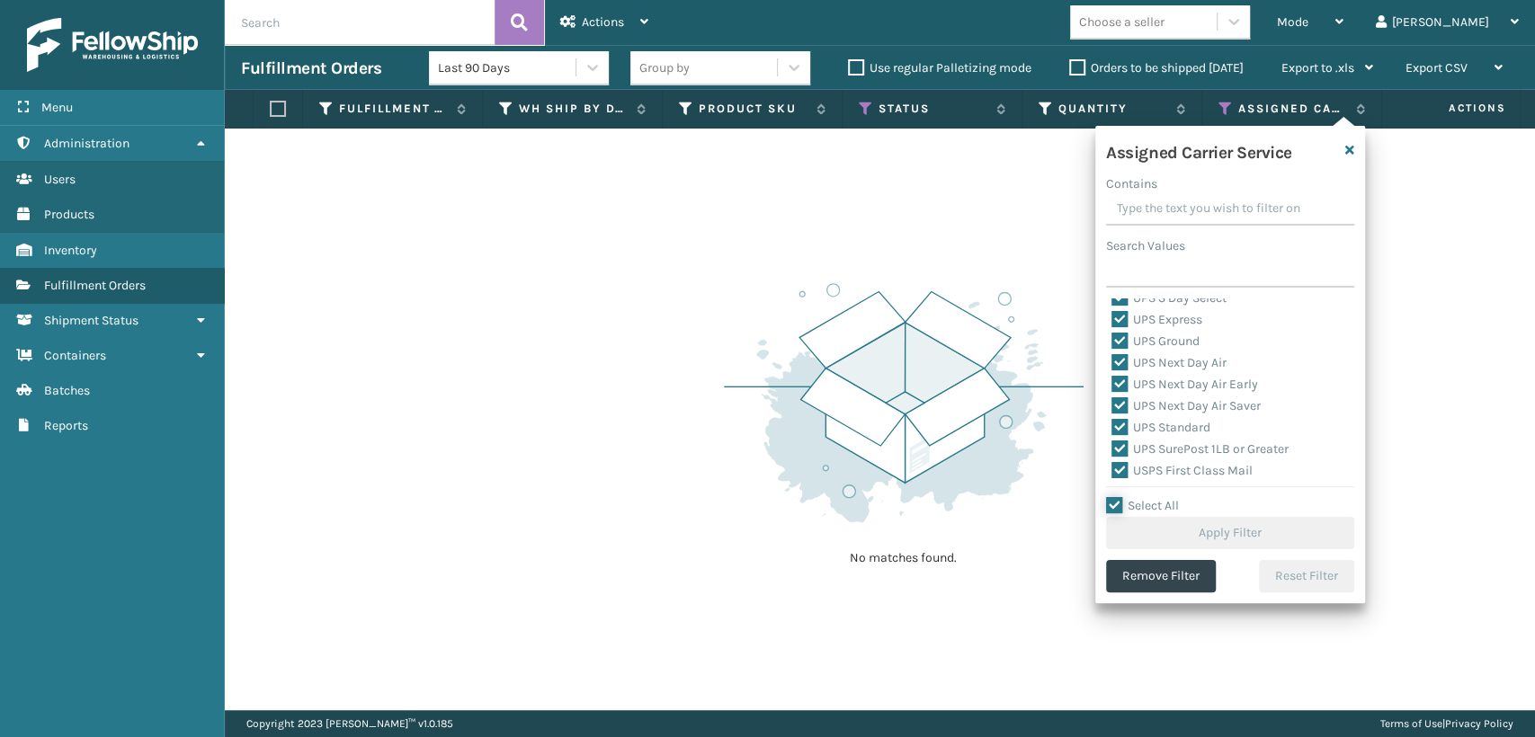
checkbox input "true"
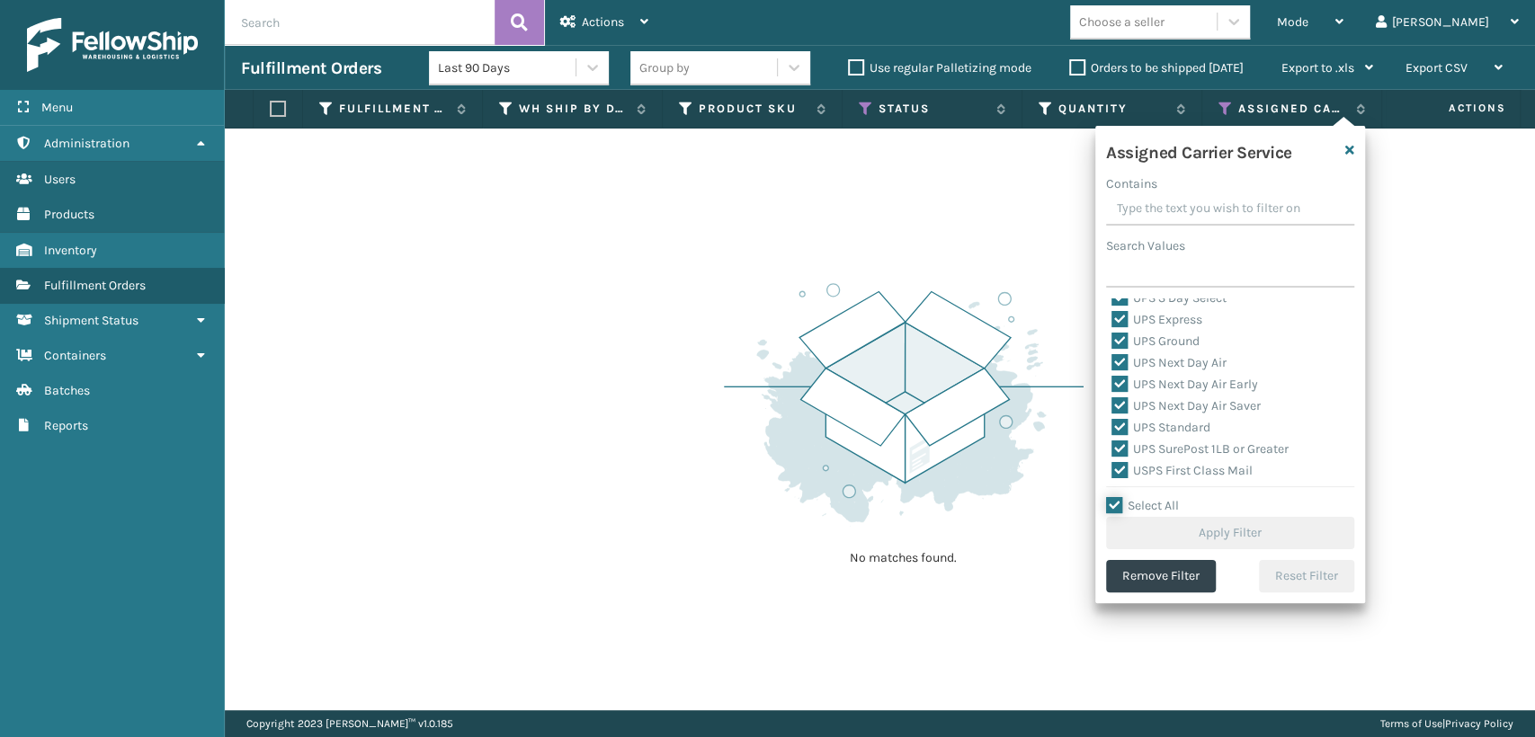
checkbox input "true"
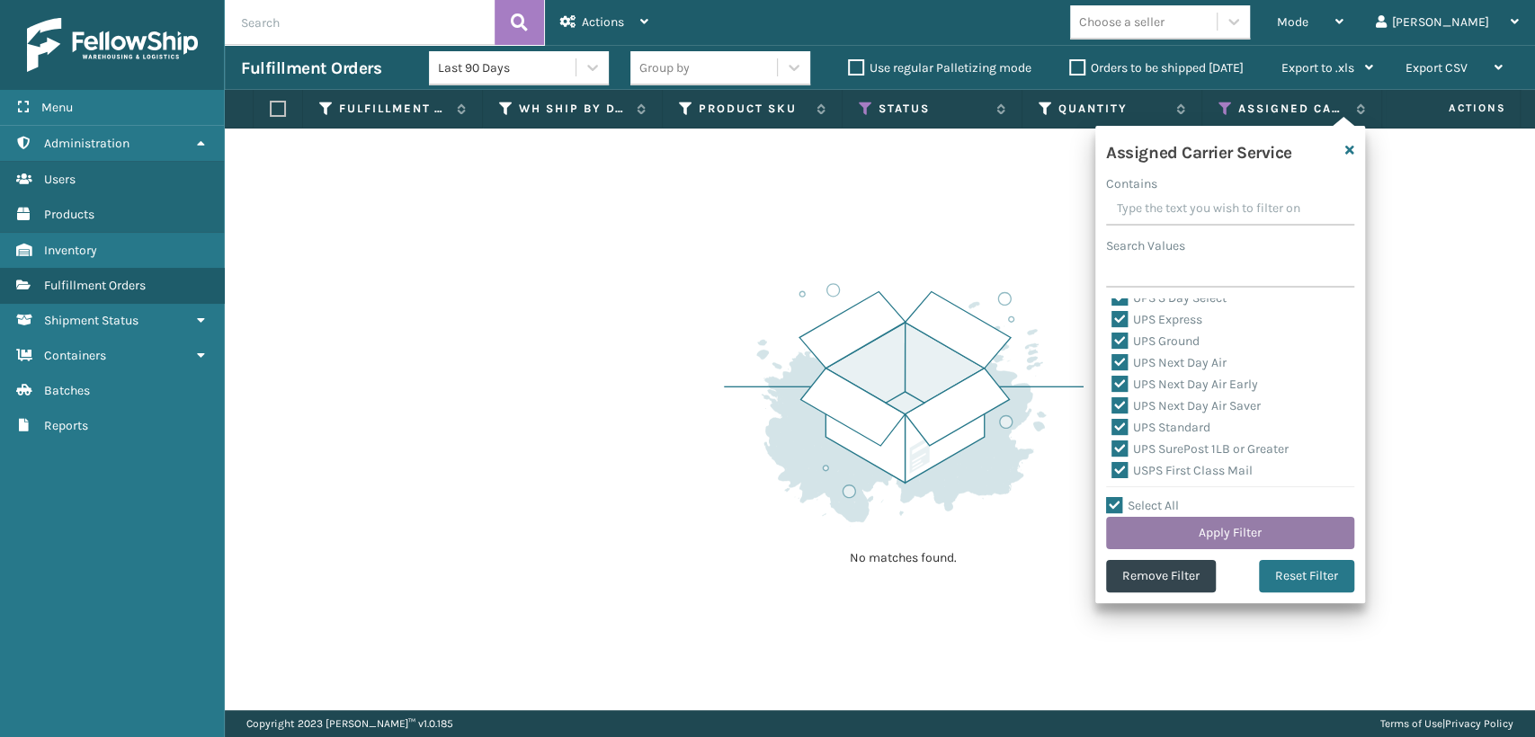
click at [1220, 534] on button "Apply Filter" at bounding box center [1230, 533] width 248 height 32
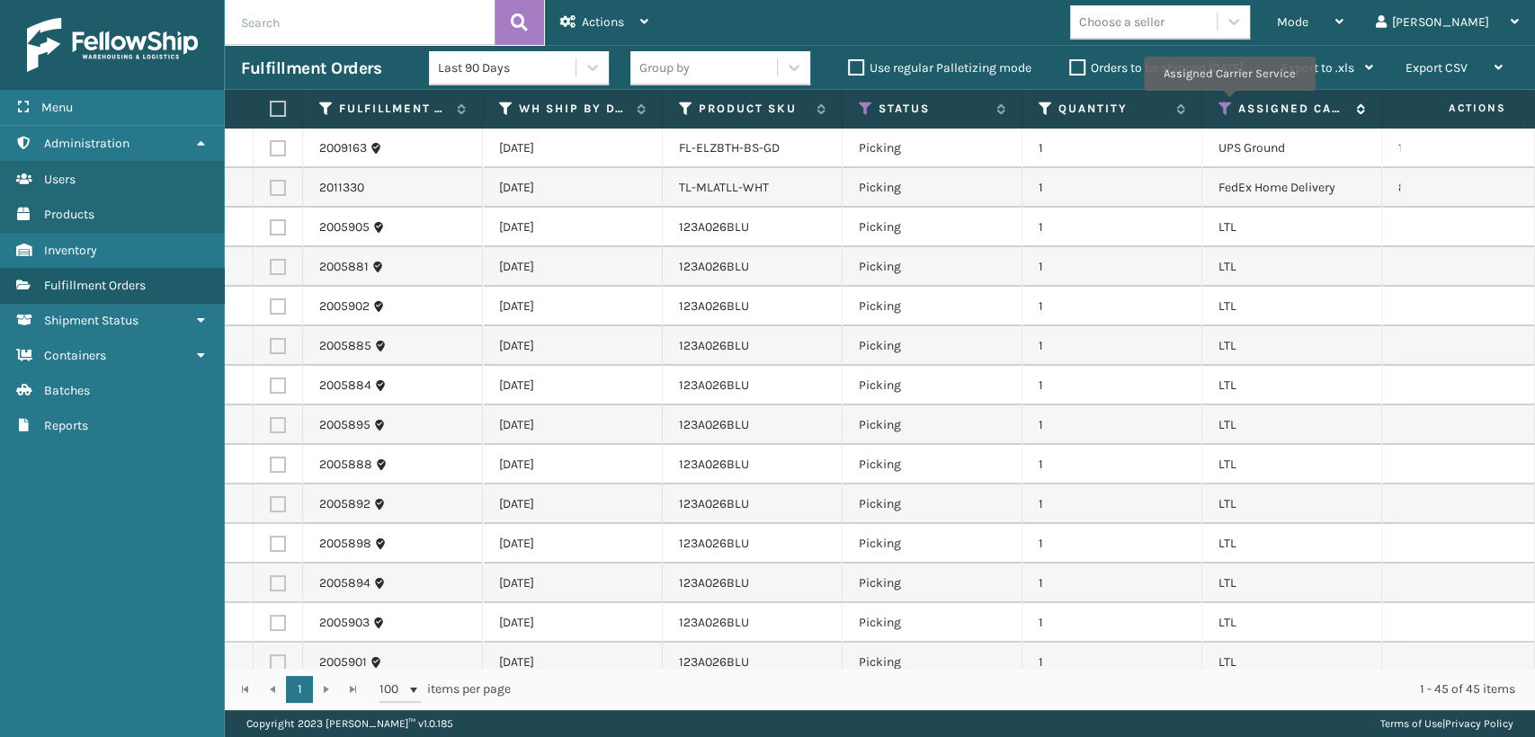
click at [1229, 103] on icon at bounding box center [1226, 109] width 14 height 16
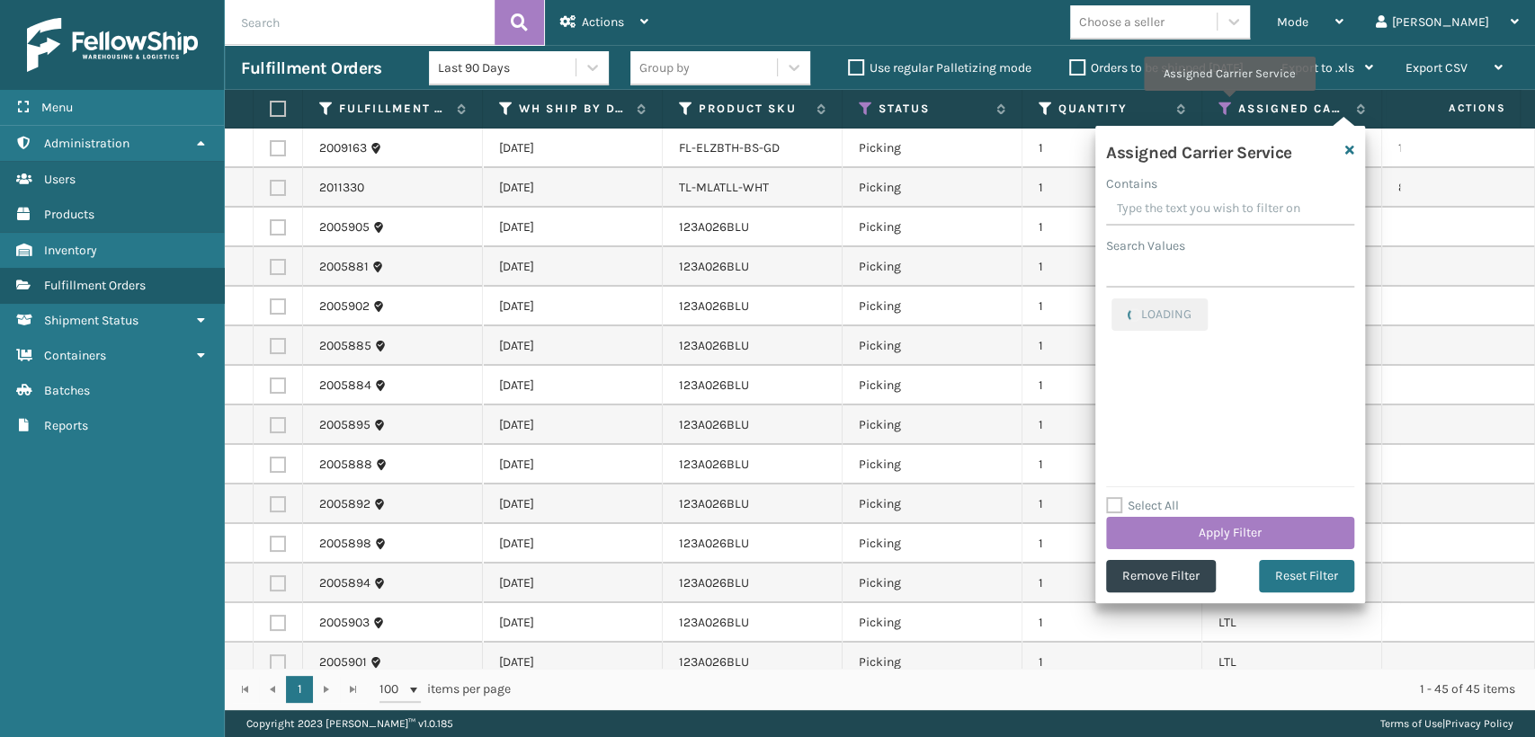
checkbox input "true"
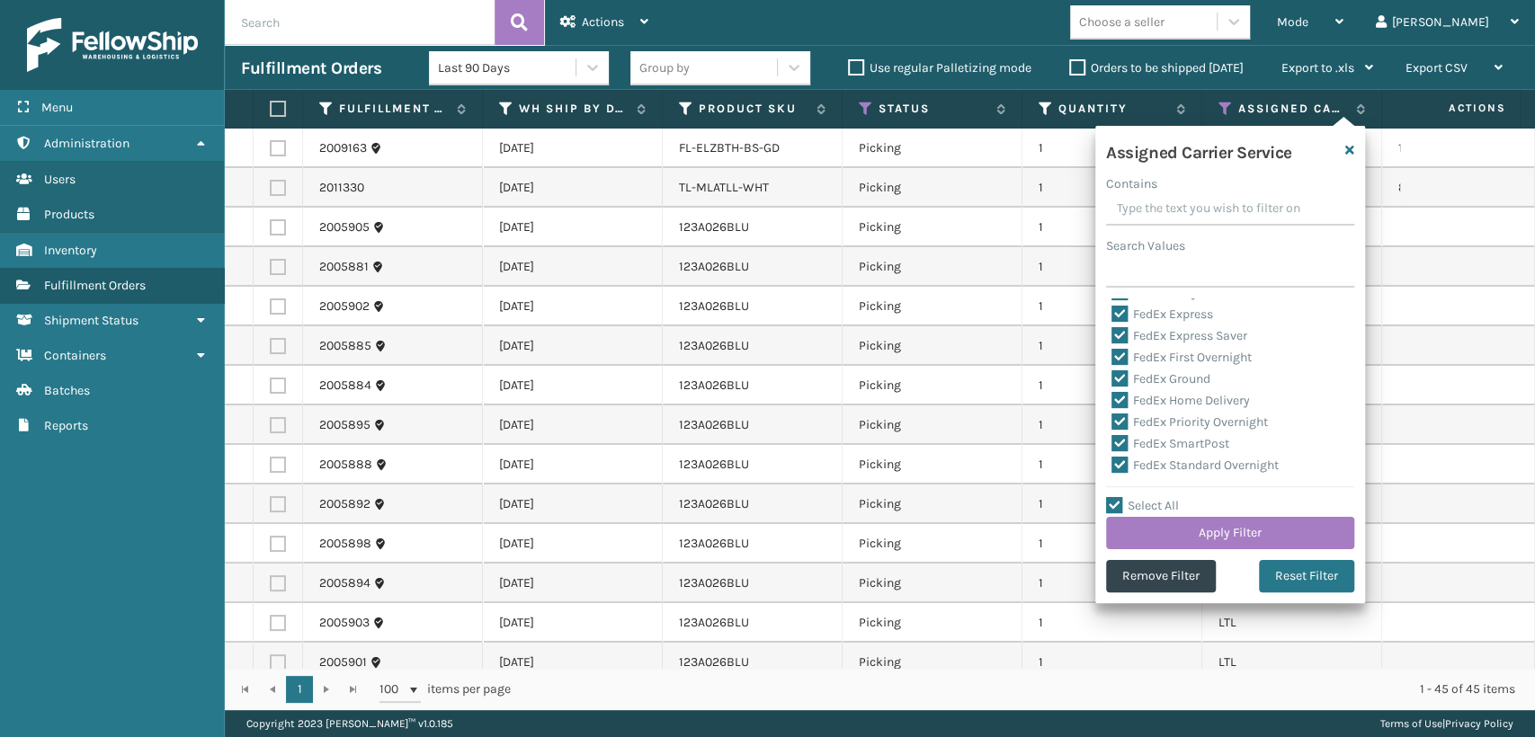
scroll to position [200, 0]
click at [1143, 363] on label "LTL" at bounding box center [1132, 368] width 40 height 15
click at [1113, 363] on input "LTL" at bounding box center [1112, 364] width 1 height 12
checkbox input "false"
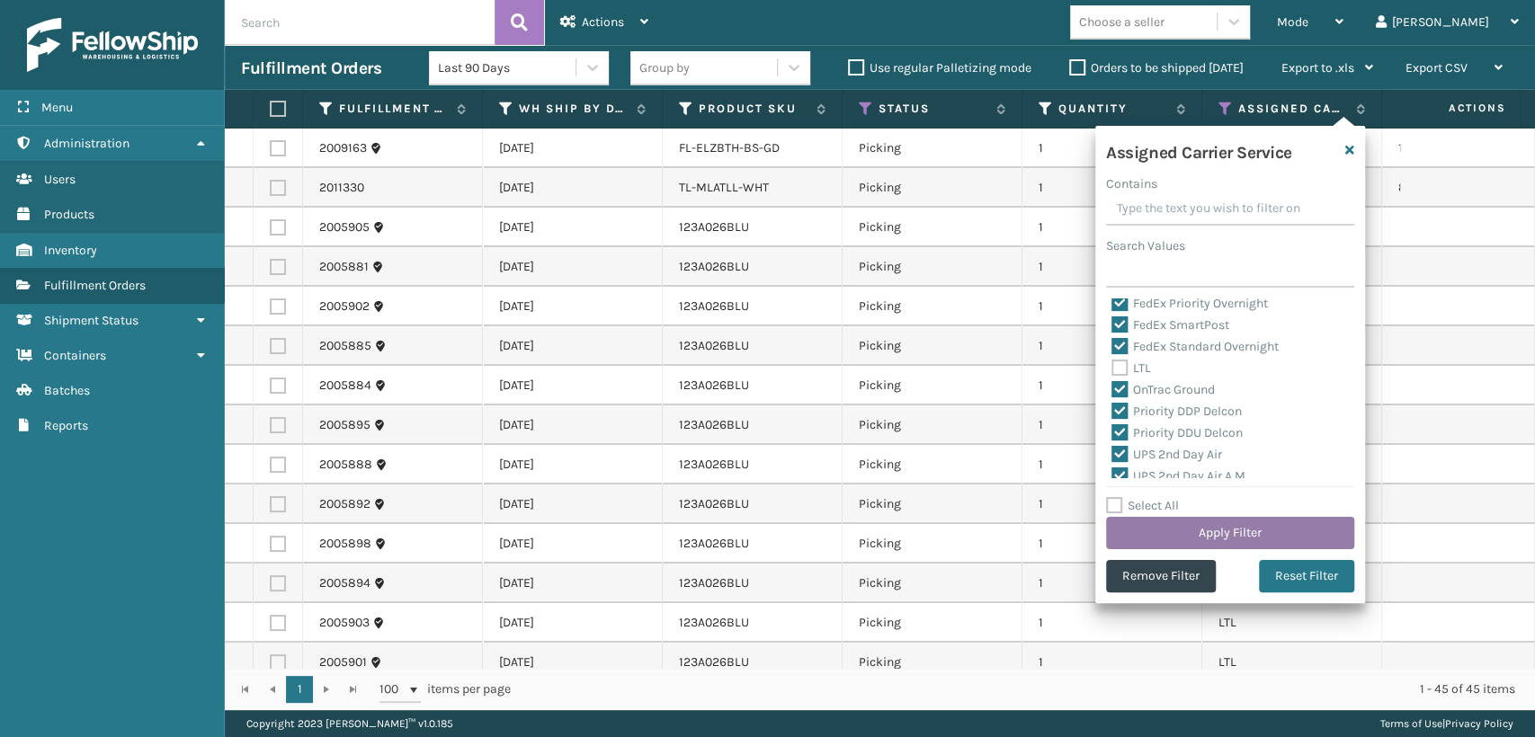
click at [1230, 546] on button "Apply Filter" at bounding box center [1230, 533] width 248 height 32
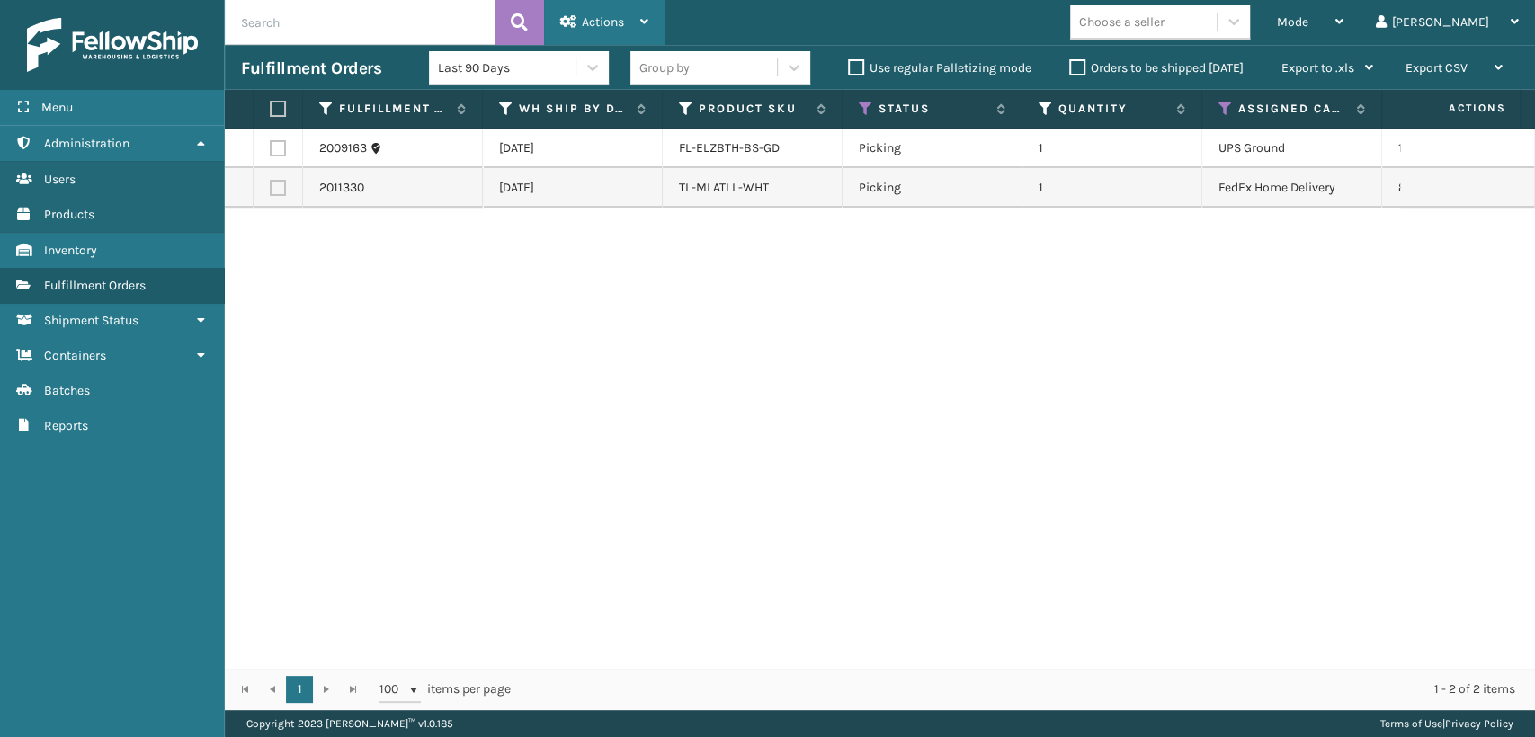
click at [586, 26] on span "Actions" at bounding box center [603, 21] width 42 height 15
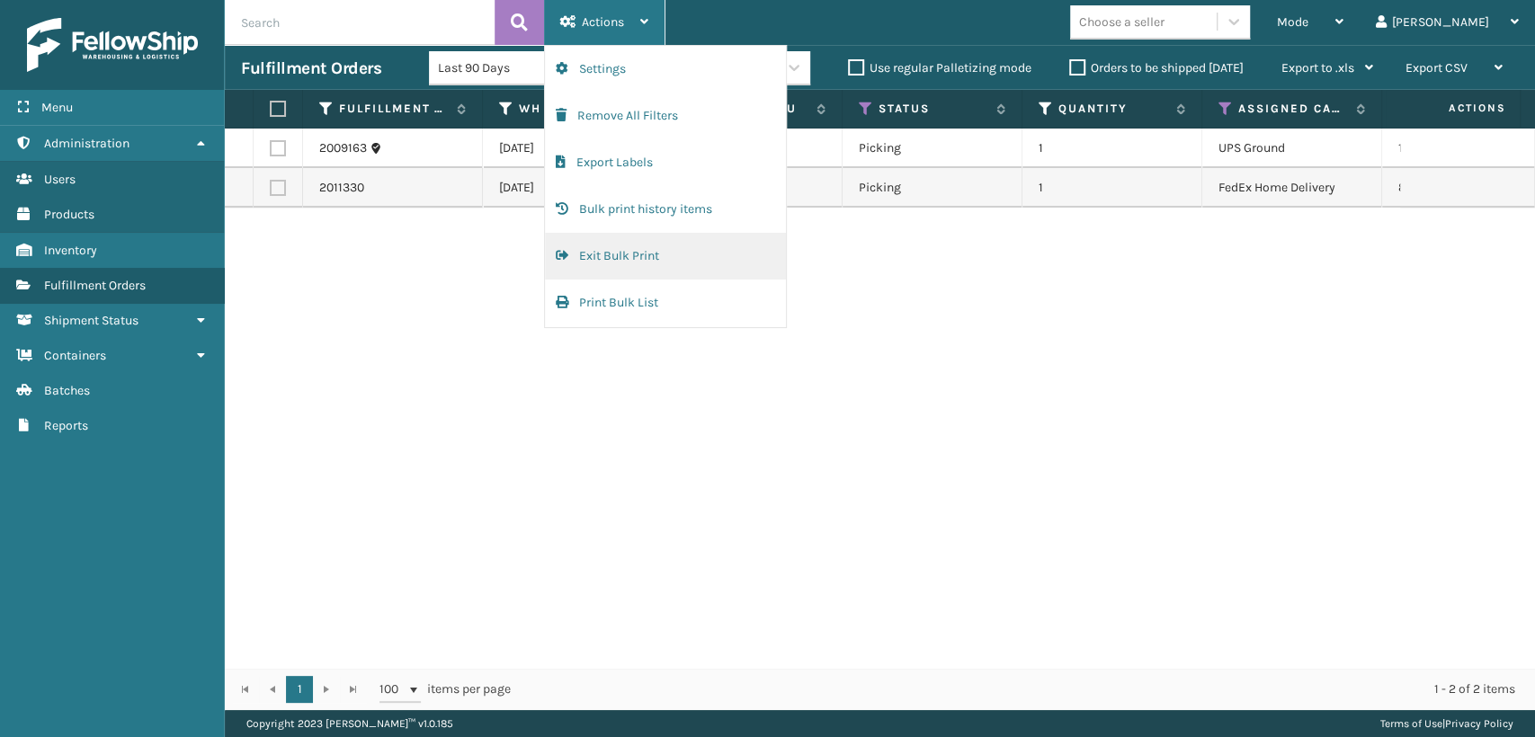
click at [652, 273] on button "Exit Bulk Print" at bounding box center [665, 256] width 241 height 47
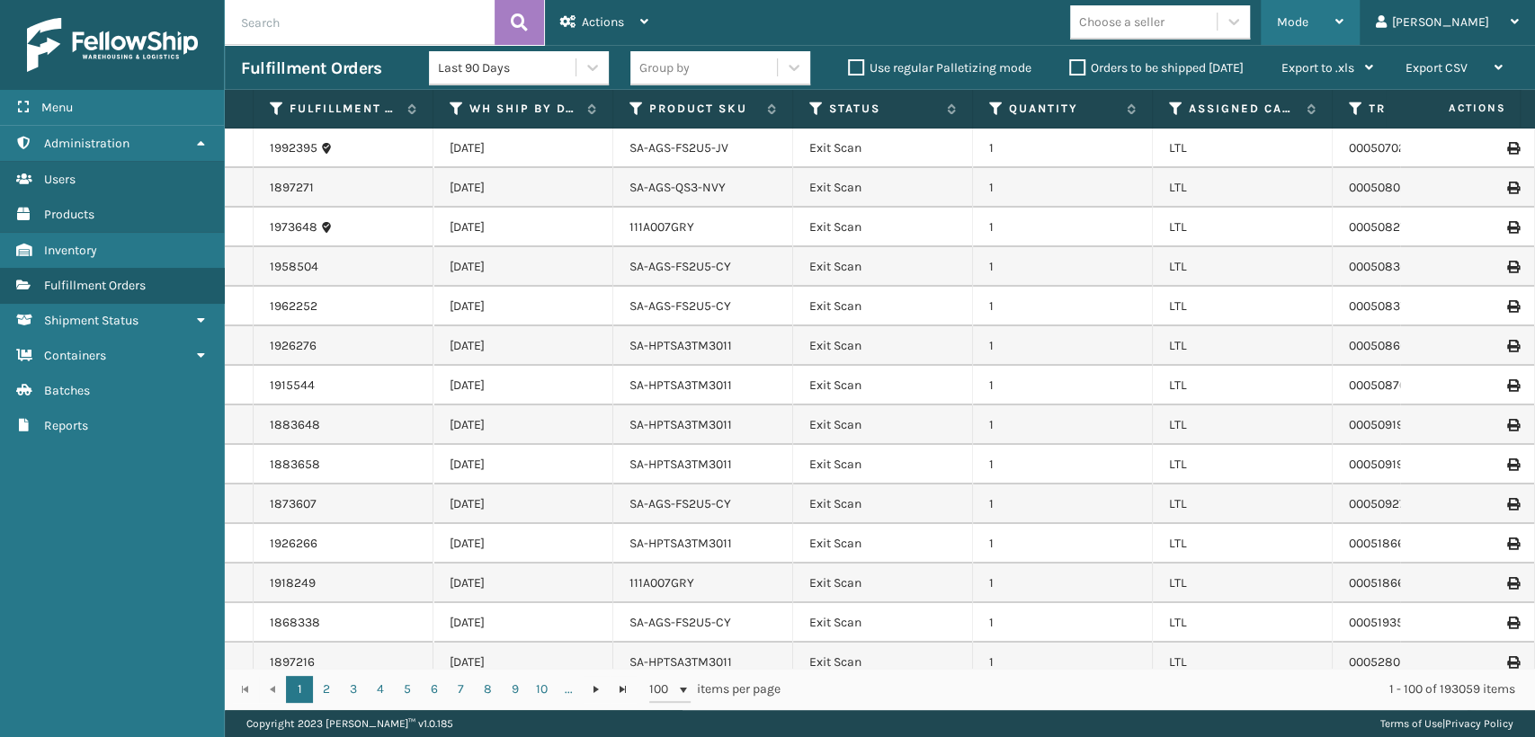
click at [1344, 41] on div "Mode" at bounding box center [1310, 22] width 67 height 45
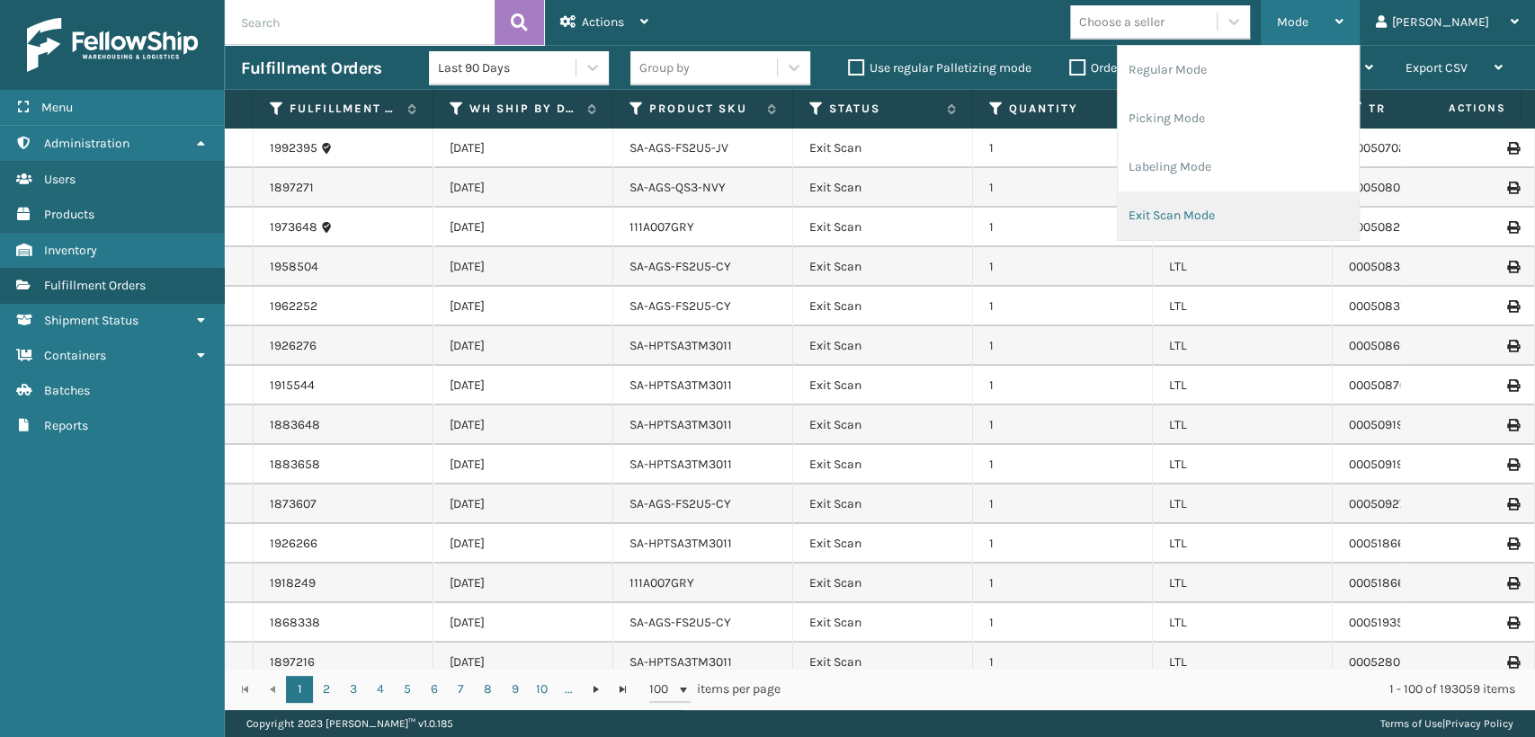
click at [1269, 207] on li "Exit Scan Mode" at bounding box center [1238, 216] width 241 height 49
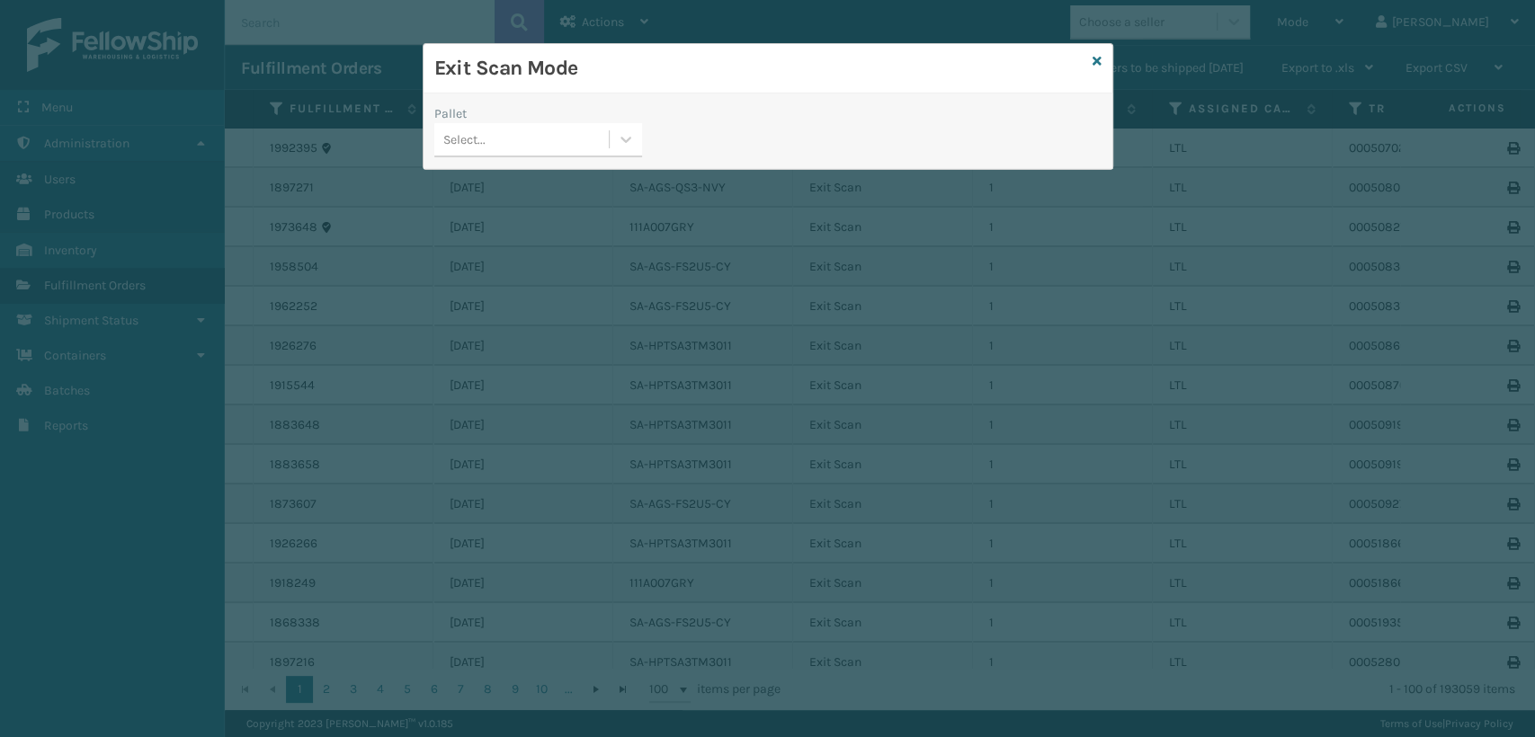
click at [513, 138] on div "Select..." at bounding box center [521, 140] width 174 height 30
click at [948, 69] on h3 "Exit Scan Mode" at bounding box center [759, 68] width 651 height 27
click at [1096, 63] on icon at bounding box center [1097, 61] width 9 height 13
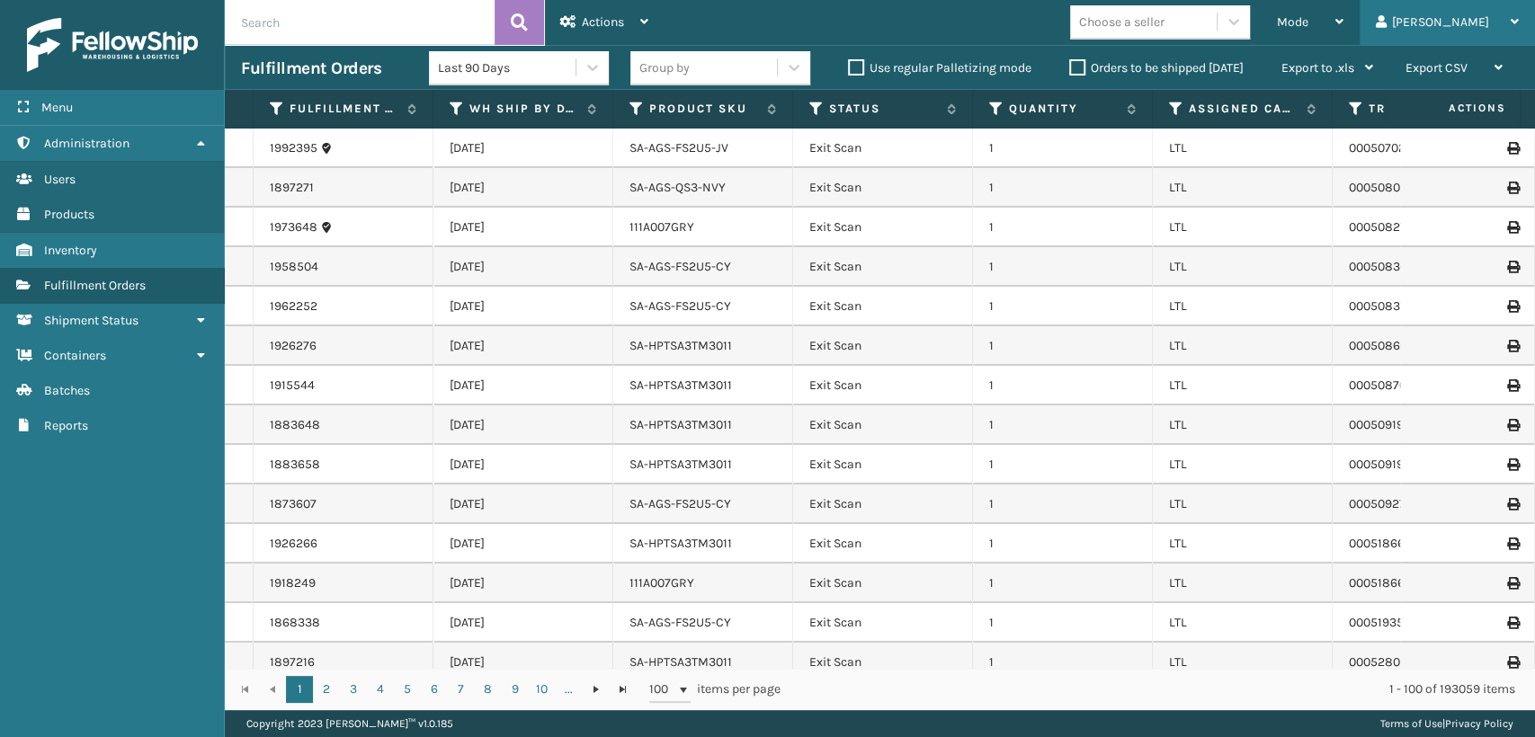
click at [1497, 25] on div "[PERSON_NAME]" at bounding box center [1447, 22] width 143 height 45
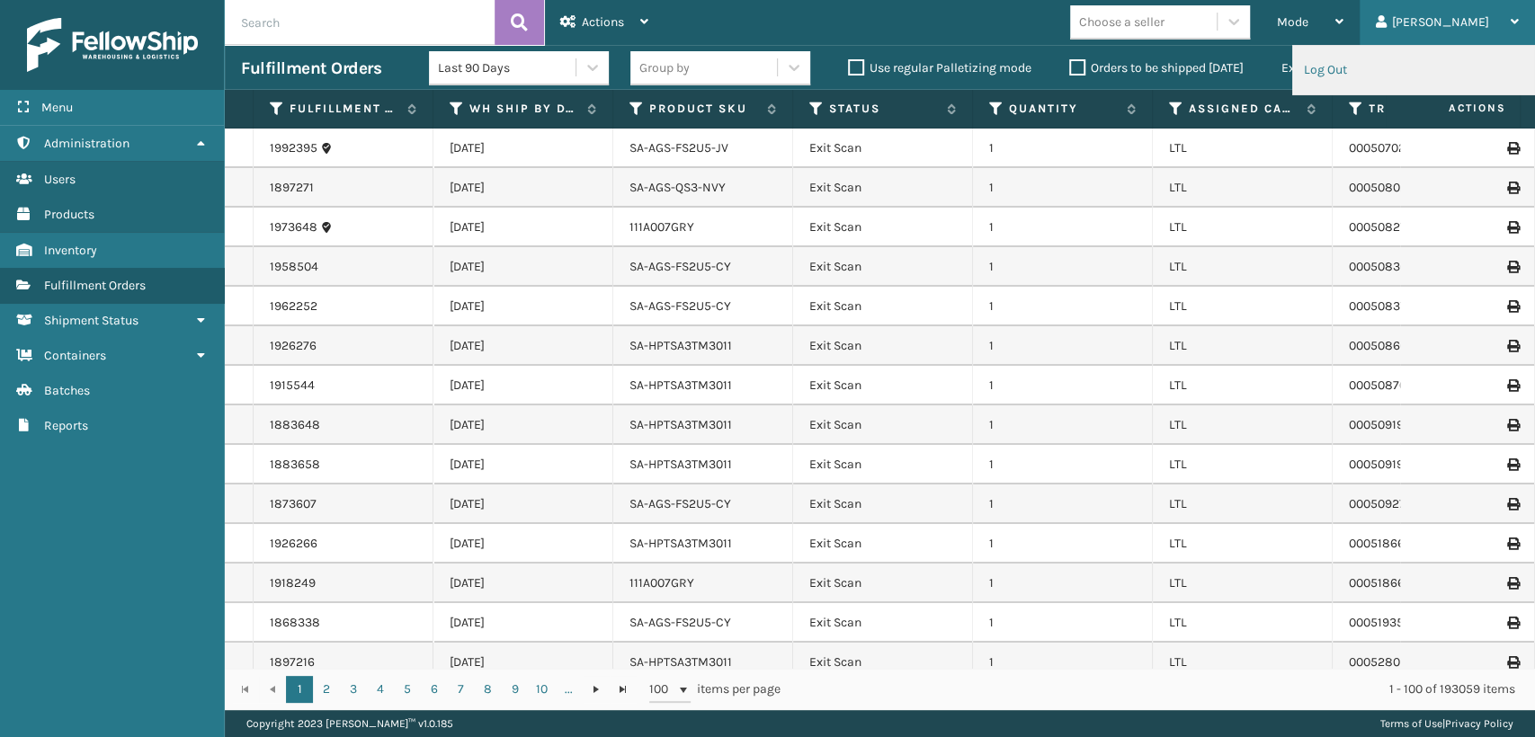
click at [1379, 79] on li "Log Out" at bounding box center [1413, 70] width 241 height 49
